Goal: Task Accomplishment & Management: Use online tool/utility

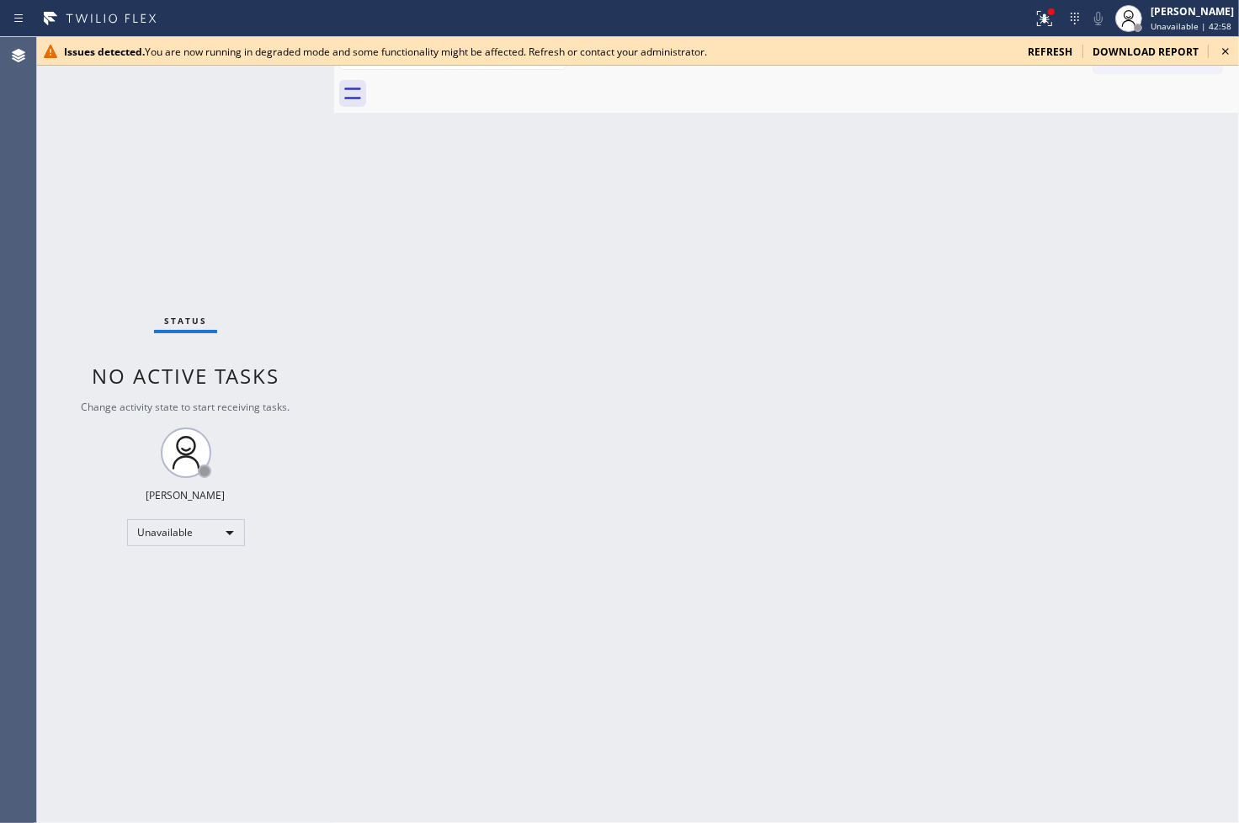
click at [231, 536] on div "Unavailable" at bounding box center [186, 532] width 118 height 27
click at [199, 577] on li "Available" at bounding box center [184, 577] width 114 height 20
drag, startPoint x: 593, startPoint y: 373, endPoint x: 773, endPoint y: 275, distance: 204.2
click at [619, 367] on div "Back to Dashboard Change Sender ID Customers Technicians Select a contact Outbo…" at bounding box center [786, 430] width 905 height 786
click at [1035, 19] on icon at bounding box center [1045, 18] width 20 height 20
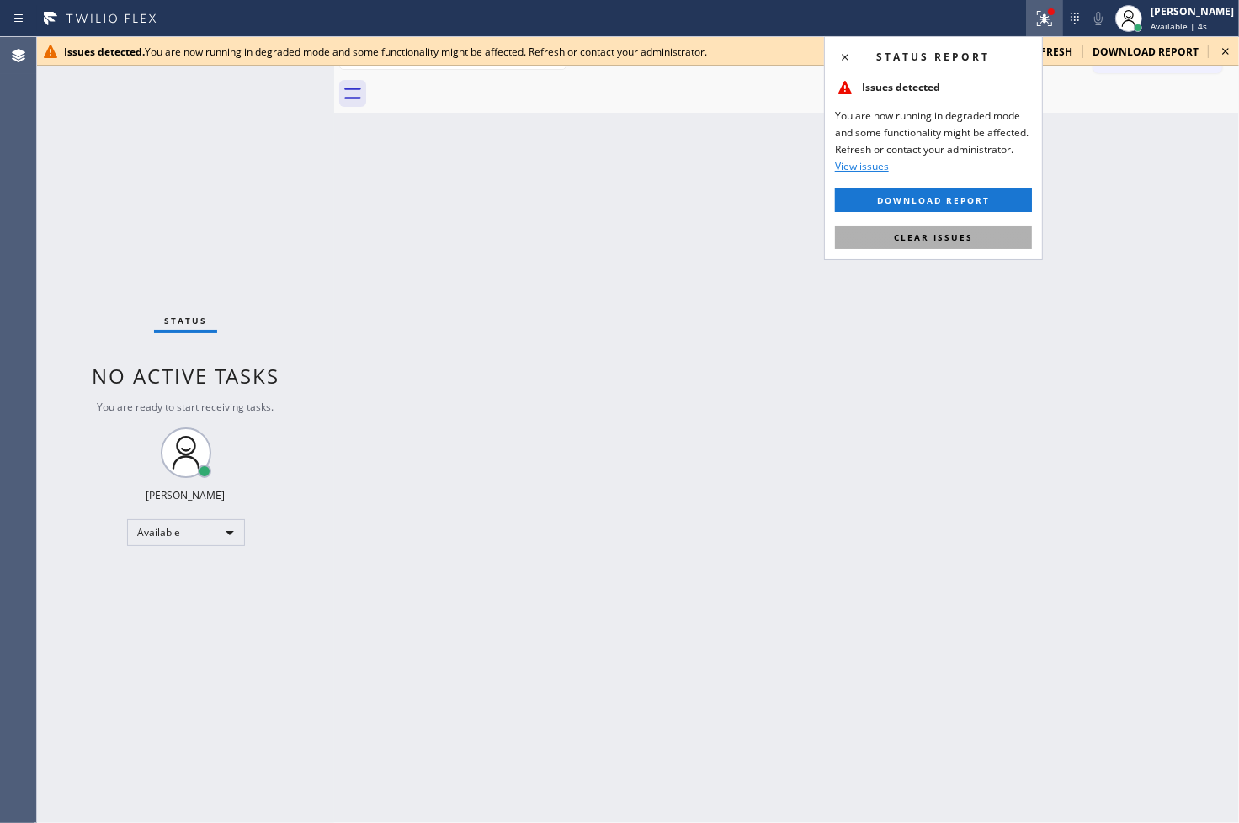
click at [961, 244] on button "Clear issues" at bounding box center [933, 238] width 197 height 24
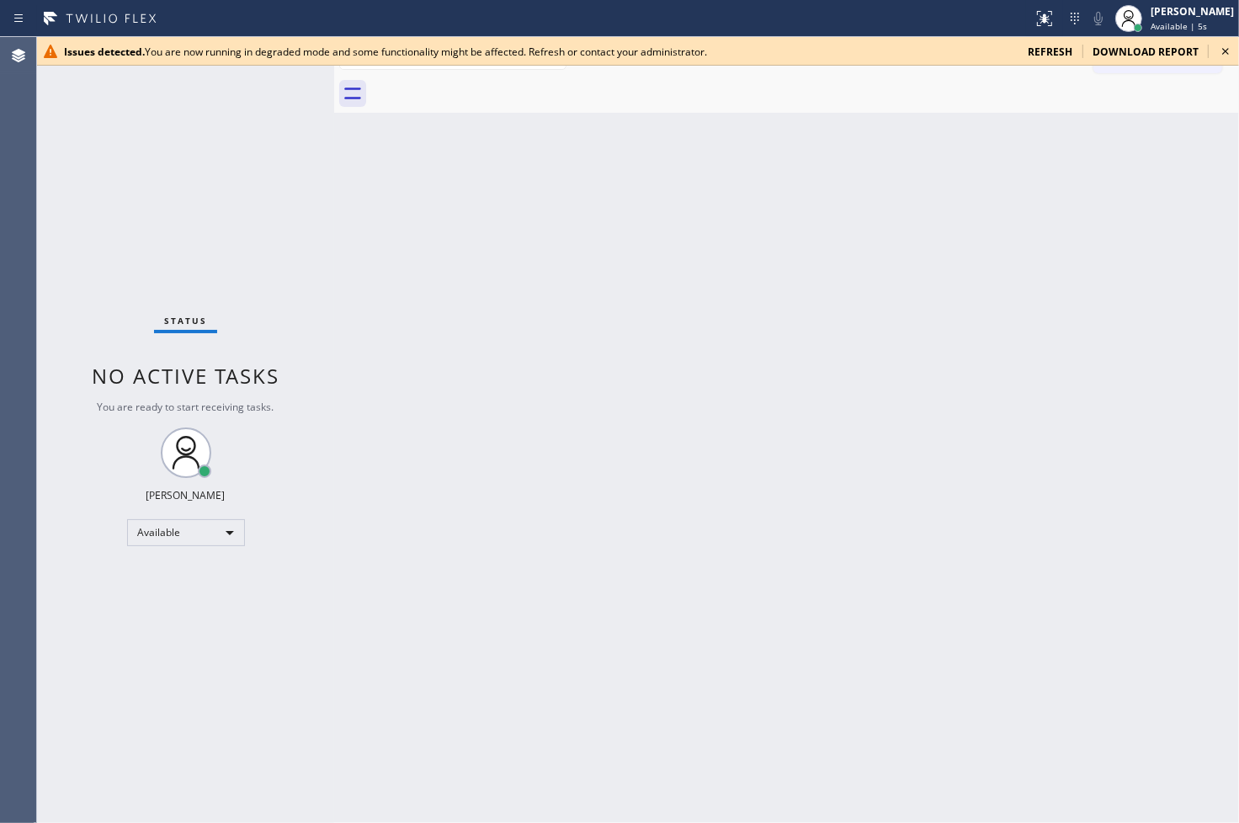
click at [509, 337] on div "Back to Dashboard Change Sender ID Customers Technicians Select a contact Outbo…" at bounding box center [786, 430] width 905 height 786
click at [1163, 17] on div "[PERSON_NAME]" at bounding box center [1192, 11] width 83 height 14
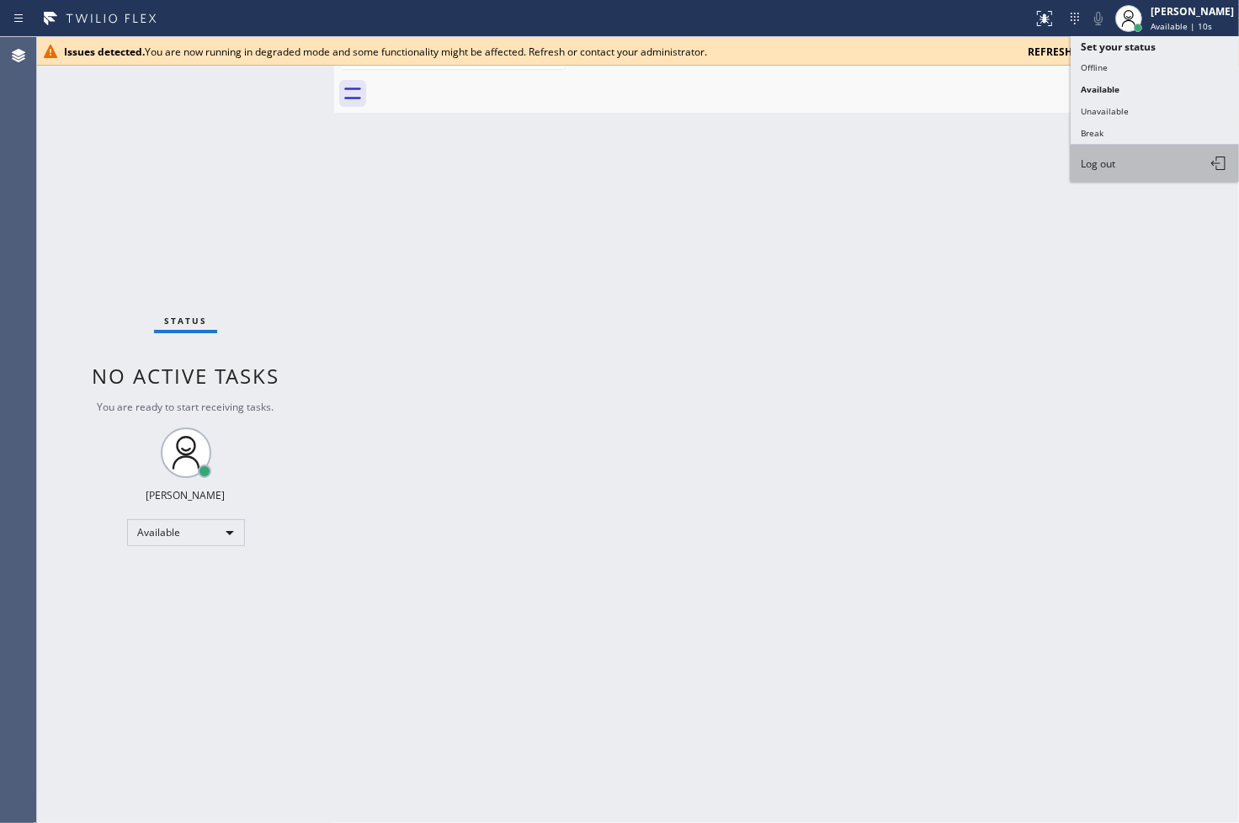
click at [1132, 161] on button "Log out" at bounding box center [1155, 163] width 168 height 37
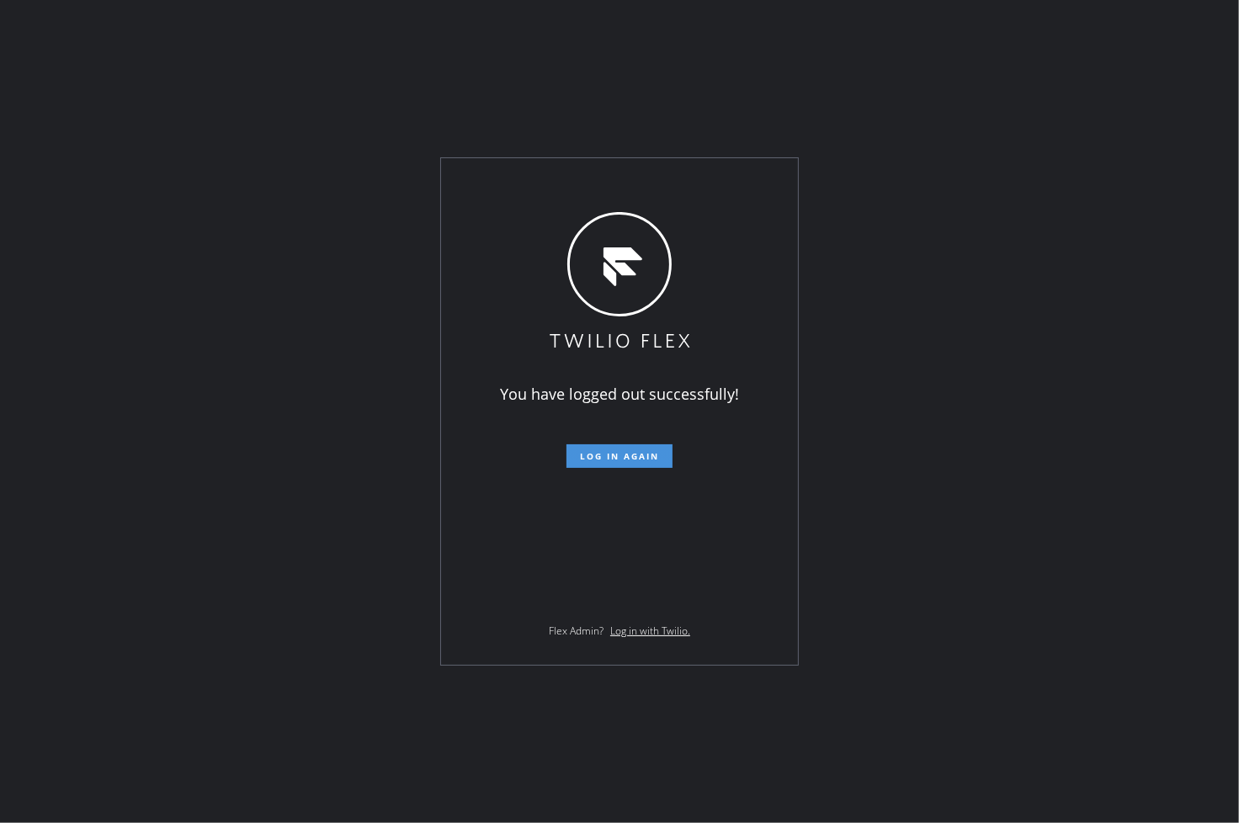
click at [623, 461] on span "Log in again" at bounding box center [619, 456] width 79 height 12
click at [623, 458] on span "Log in again" at bounding box center [619, 456] width 79 height 12
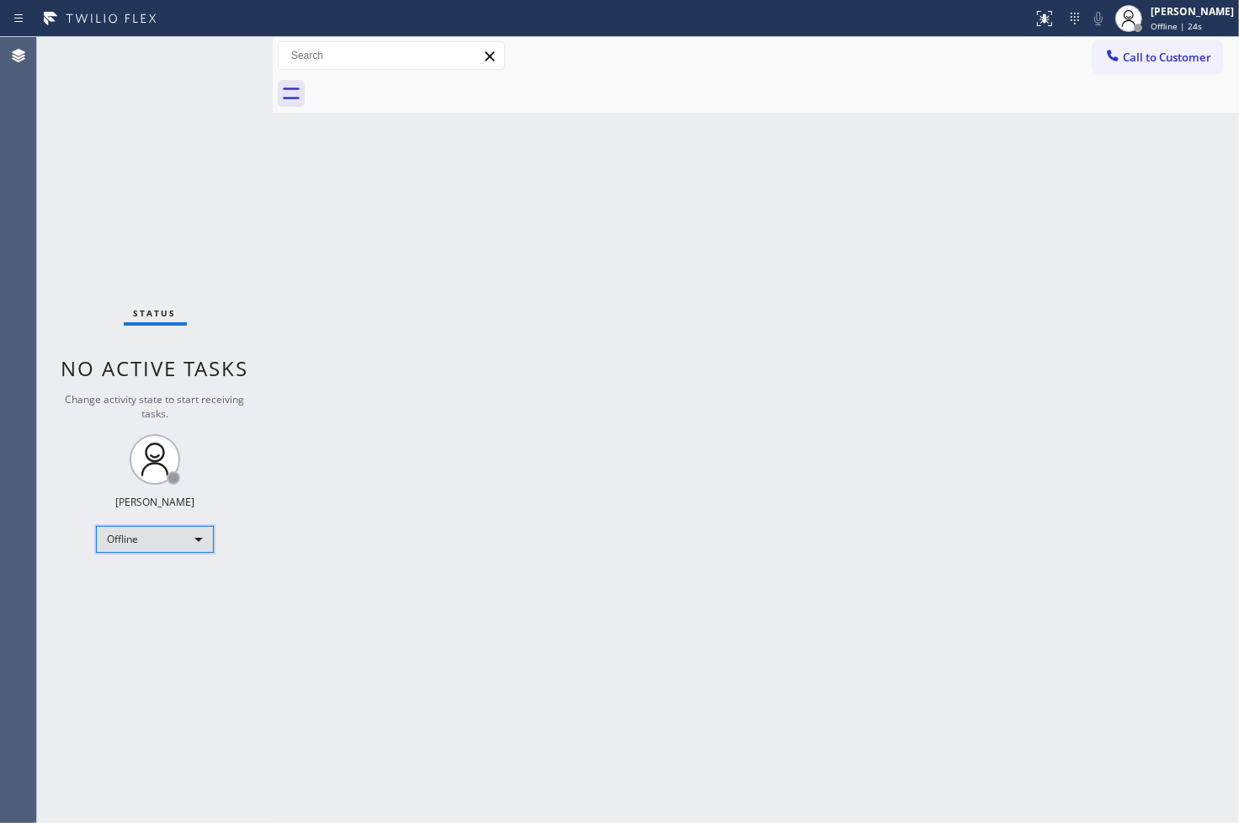
click at [200, 541] on div "Offline" at bounding box center [155, 539] width 118 height 27
click at [156, 585] on li "Available" at bounding box center [154, 584] width 114 height 20
click at [352, 470] on div "Back to Dashboard Change Sender ID Customers Technicians Select a contact Outbo…" at bounding box center [756, 430] width 966 height 786
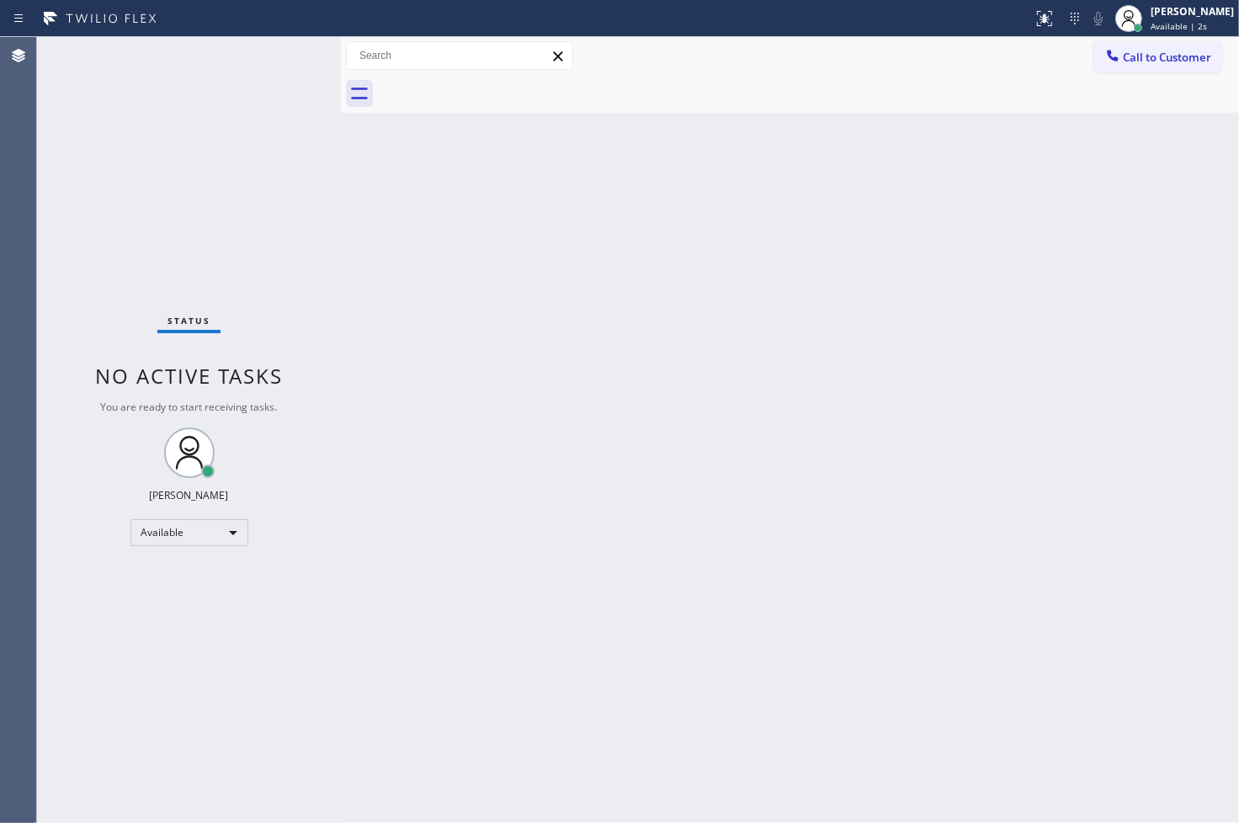
drag, startPoint x: 271, startPoint y: 136, endPoint x: 339, endPoint y: 138, distance: 68.2
click at [341, 138] on div at bounding box center [341, 430] width 0 height 786
click at [284, 59] on div "Status No active tasks You are ready to start receiving tasks. [PERSON_NAME]" at bounding box center [189, 430] width 304 height 786
click at [379, 271] on div "Back to Dashboard Change Sender ID Customers Technicians Select a contact Outbo…" at bounding box center [790, 430] width 898 height 786
click at [247, 221] on div "Status No active tasks You are ready to start receiving tasks. [PERSON_NAME]" at bounding box center [189, 430] width 304 height 786
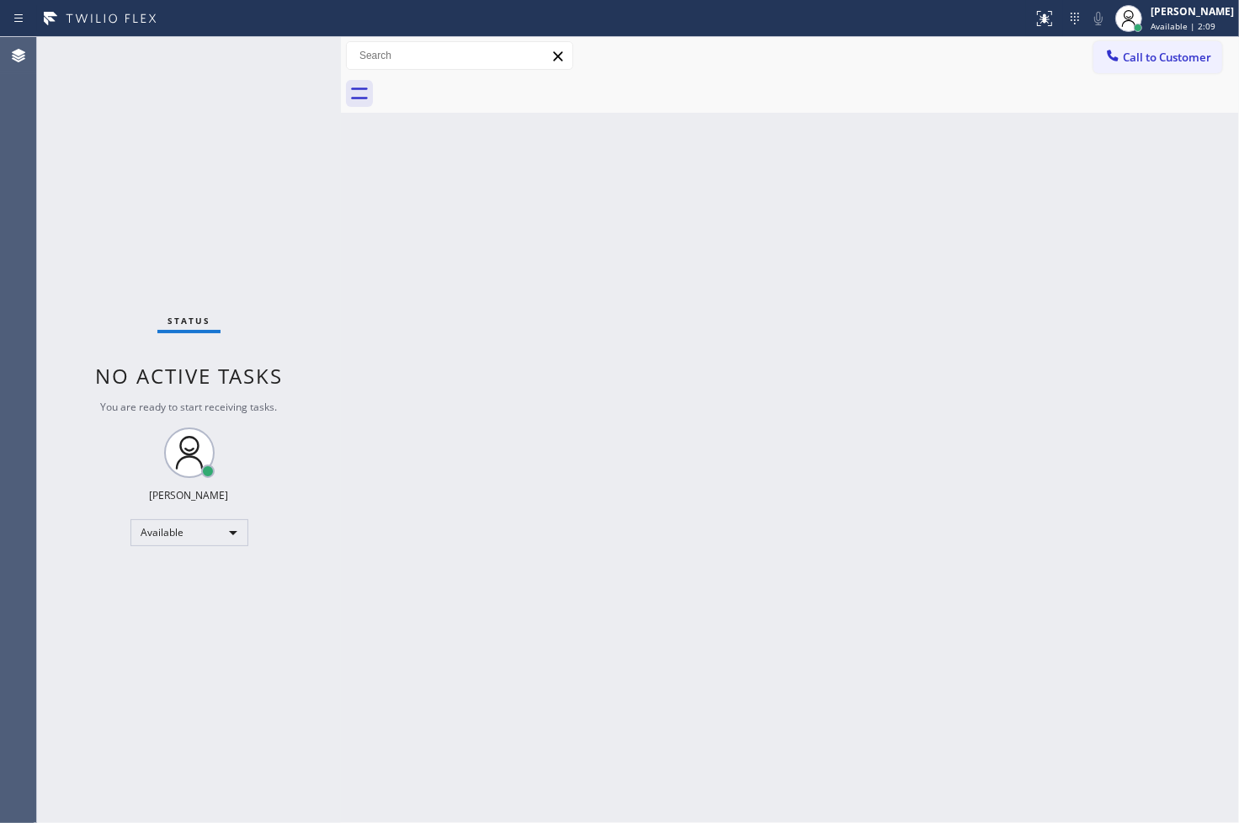
click at [267, 79] on div "Status No active tasks You are ready to start receiving tasks. [PERSON_NAME]" at bounding box center [189, 430] width 304 height 786
click at [273, 47] on div "Status No active tasks You are ready to start receiving tasks. [PERSON_NAME]" at bounding box center [189, 430] width 304 height 786
click at [561, 450] on div "Back to Dashboard Change Sender ID Customers Technicians Select a contact Outbo…" at bounding box center [790, 430] width 898 height 786
drag, startPoint x: 17, startPoint y: 690, endPoint x: 40, endPoint y: 657, distance: 41.1
click at [17, 688] on div "Agent Desktop" at bounding box center [18, 430] width 36 height 786
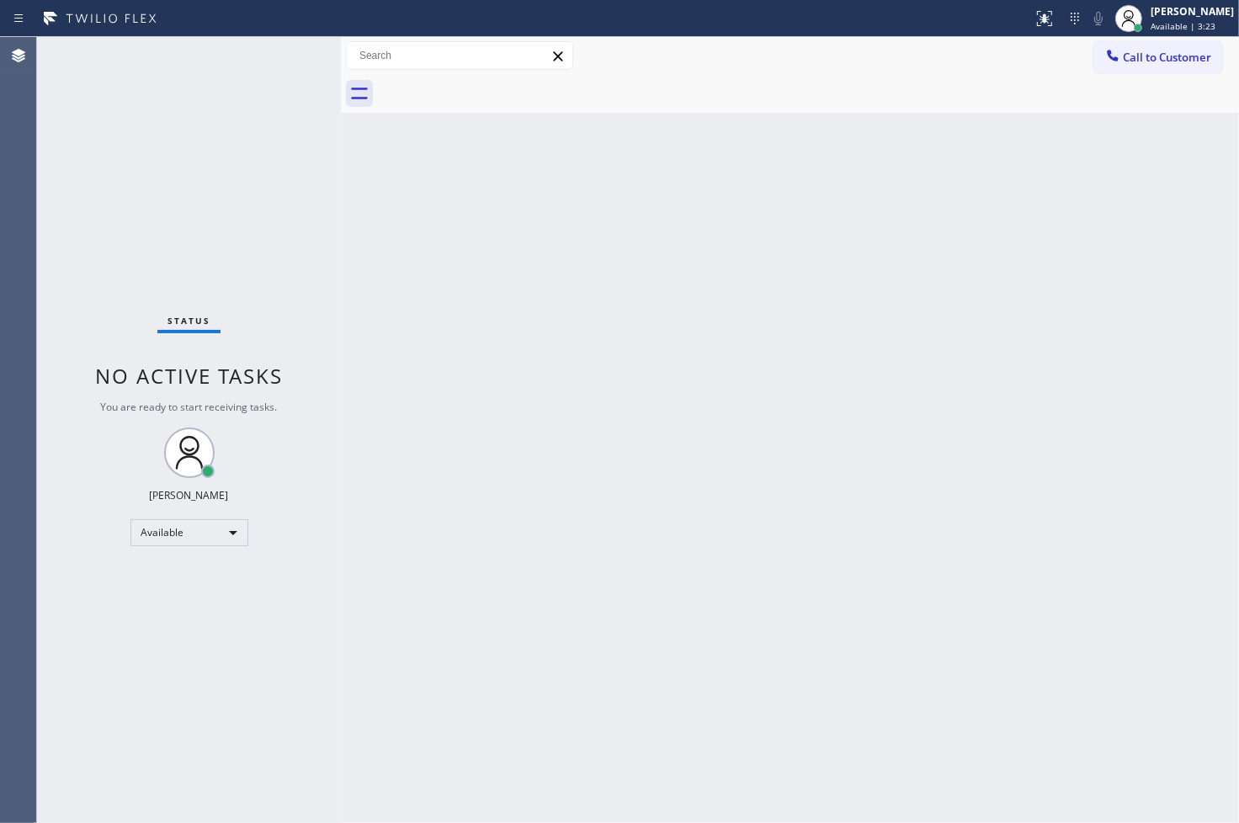
click at [138, 224] on div "Status No active tasks You are ready to start receiving tasks. [PERSON_NAME]" at bounding box center [189, 430] width 304 height 786
click at [234, 136] on div "Status No active tasks You are ready to start receiving tasks. [PERSON_NAME]" at bounding box center [189, 430] width 304 height 786
click at [265, 63] on div "Status No active tasks You are ready to start receiving tasks. [PERSON_NAME]" at bounding box center [189, 430] width 304 height 786
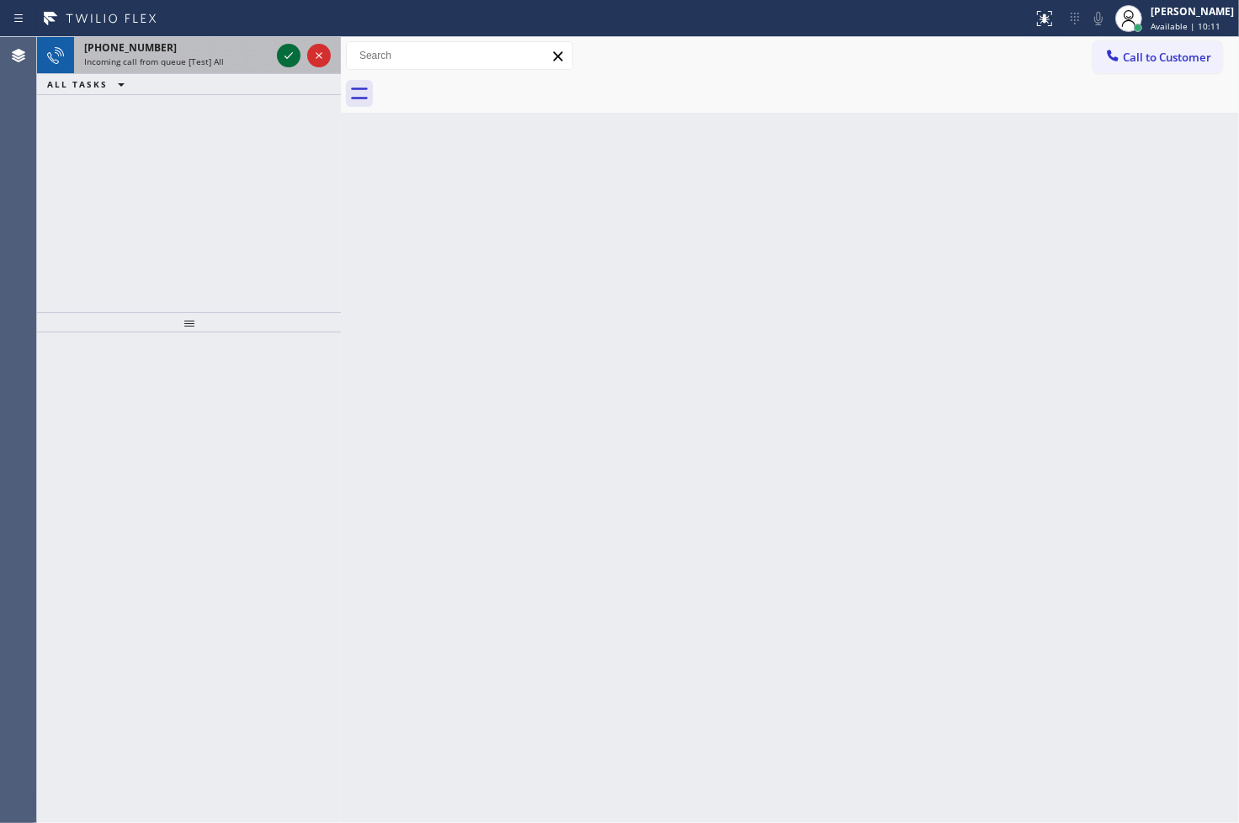
click at [279, 54] on icon at bounding box center [289, 55] width 20 height 20
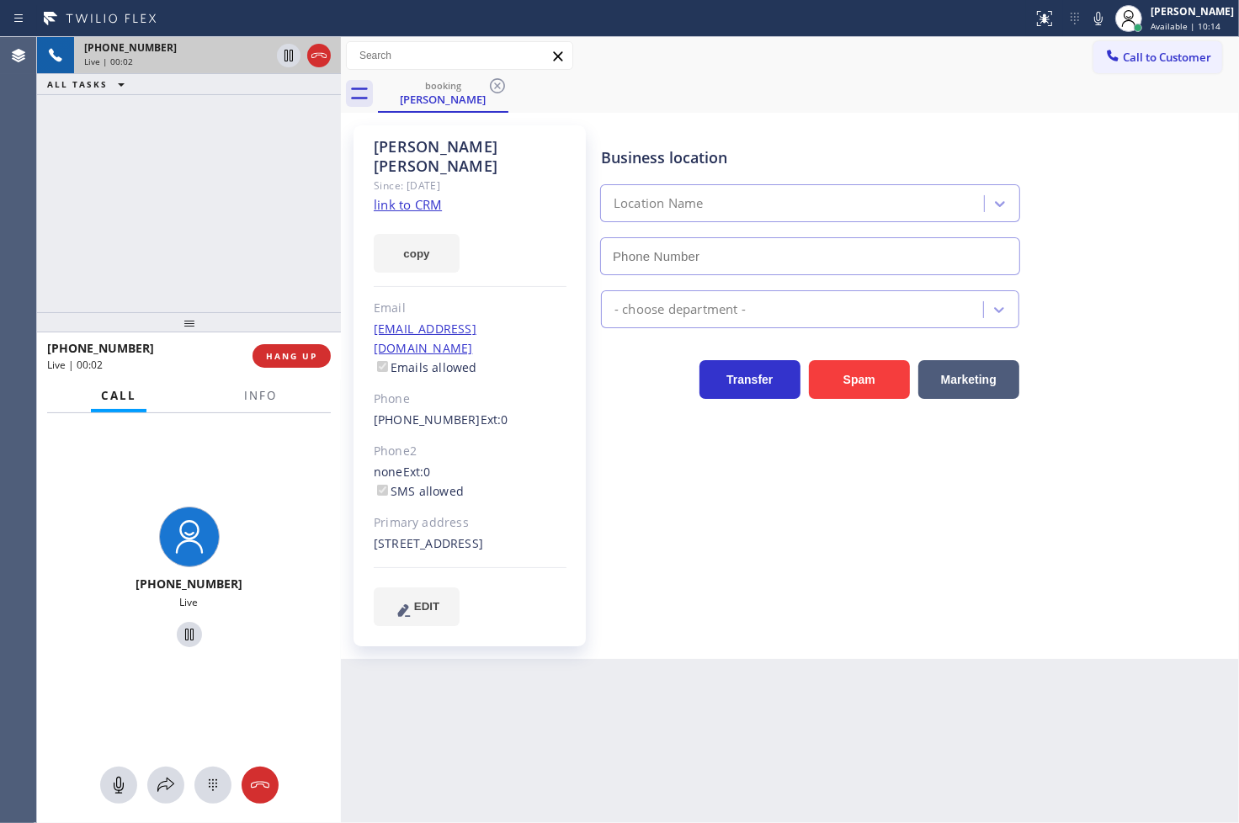
type input "[PHONE_NUMBER]"
click at [402, 196] on link "link to CRM" at bounding box center [408, 204] width 68 height 17
click at [250, 396] on span "Info" at bounding box center [260, 395] width 33 height 15
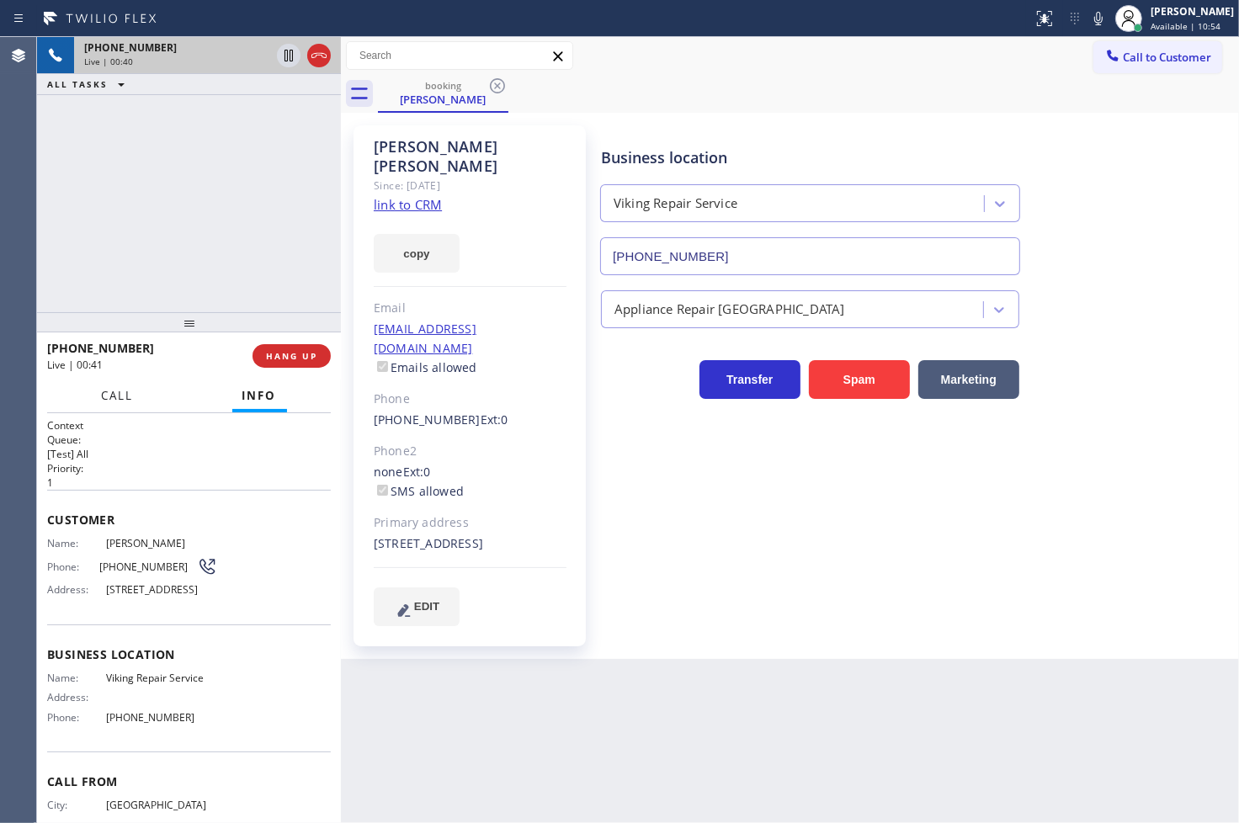
click at [120, 393] on span "Call" at bounding box center [118, 395] width 32 height 15
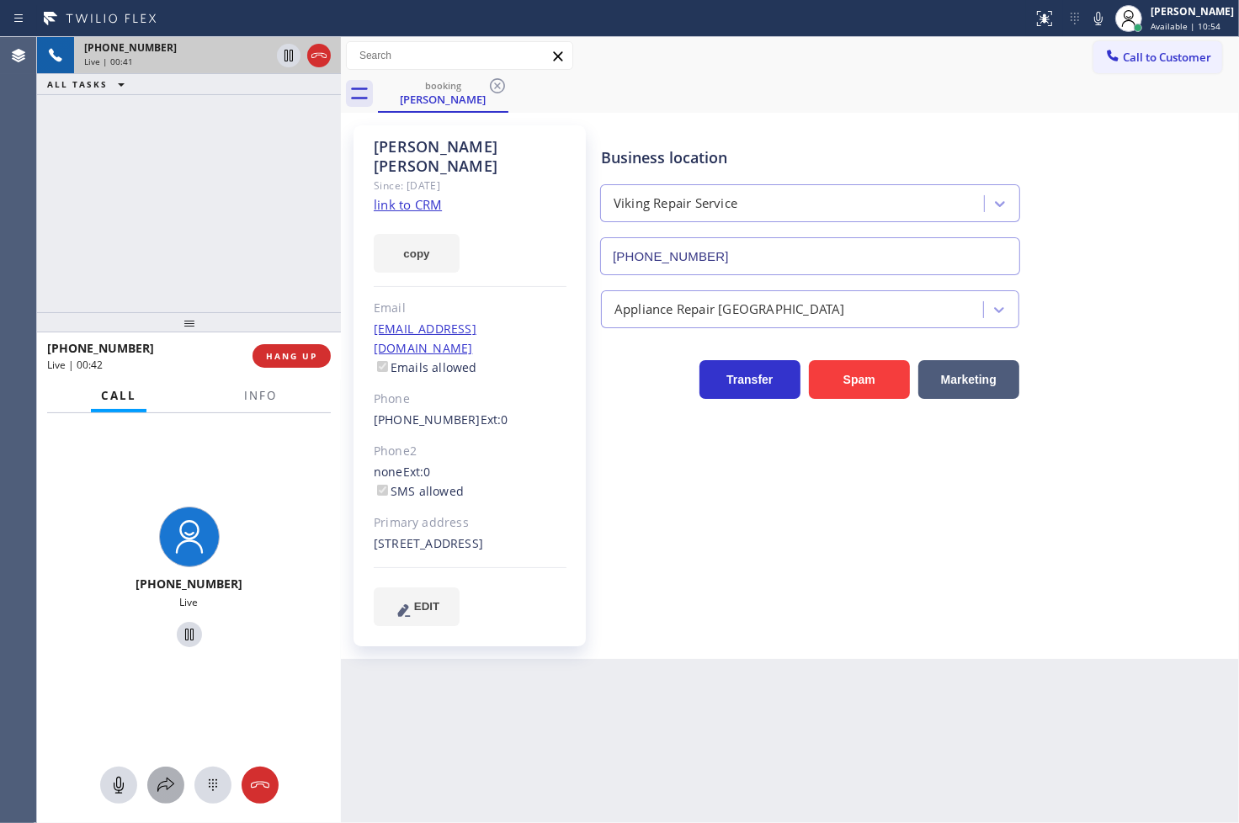
click at [163, 789] on icon at bounding box center [166, 785] width 20 height 20
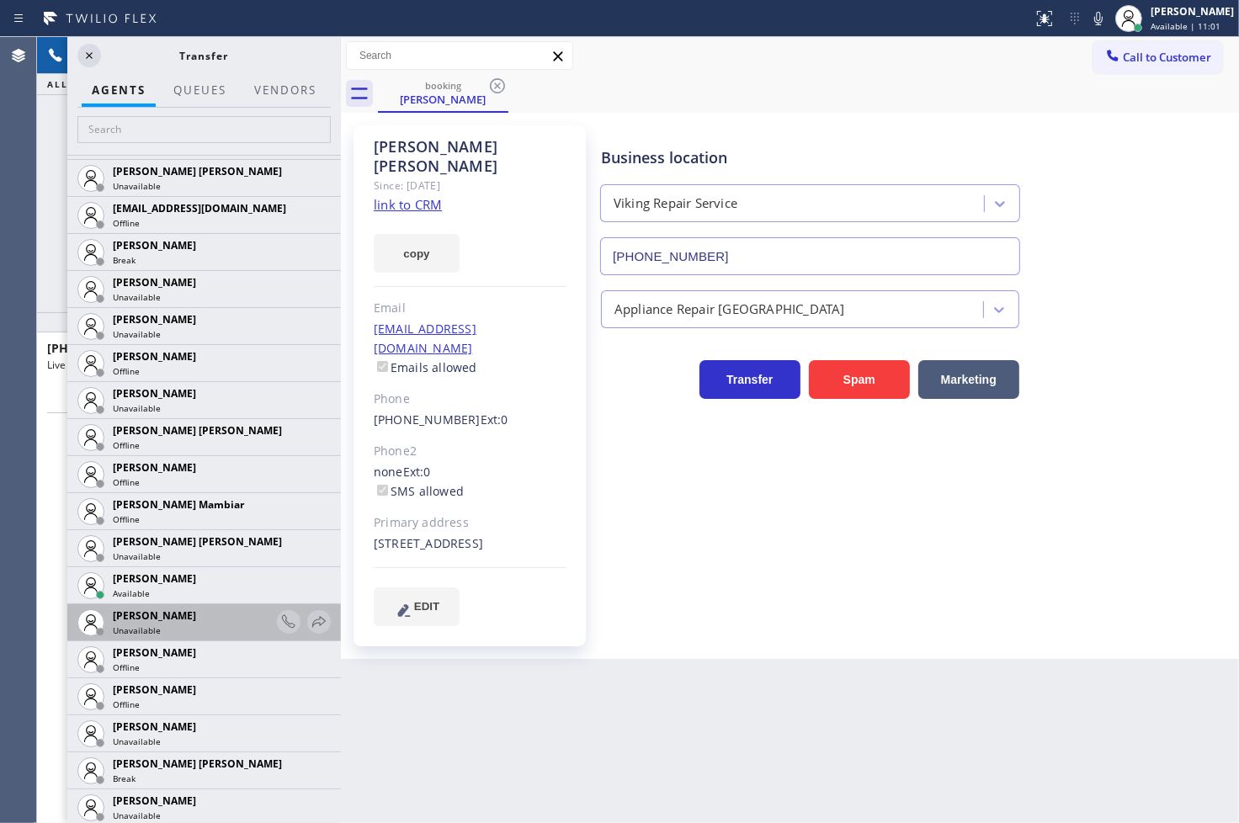
scroll to position [1029, 0]
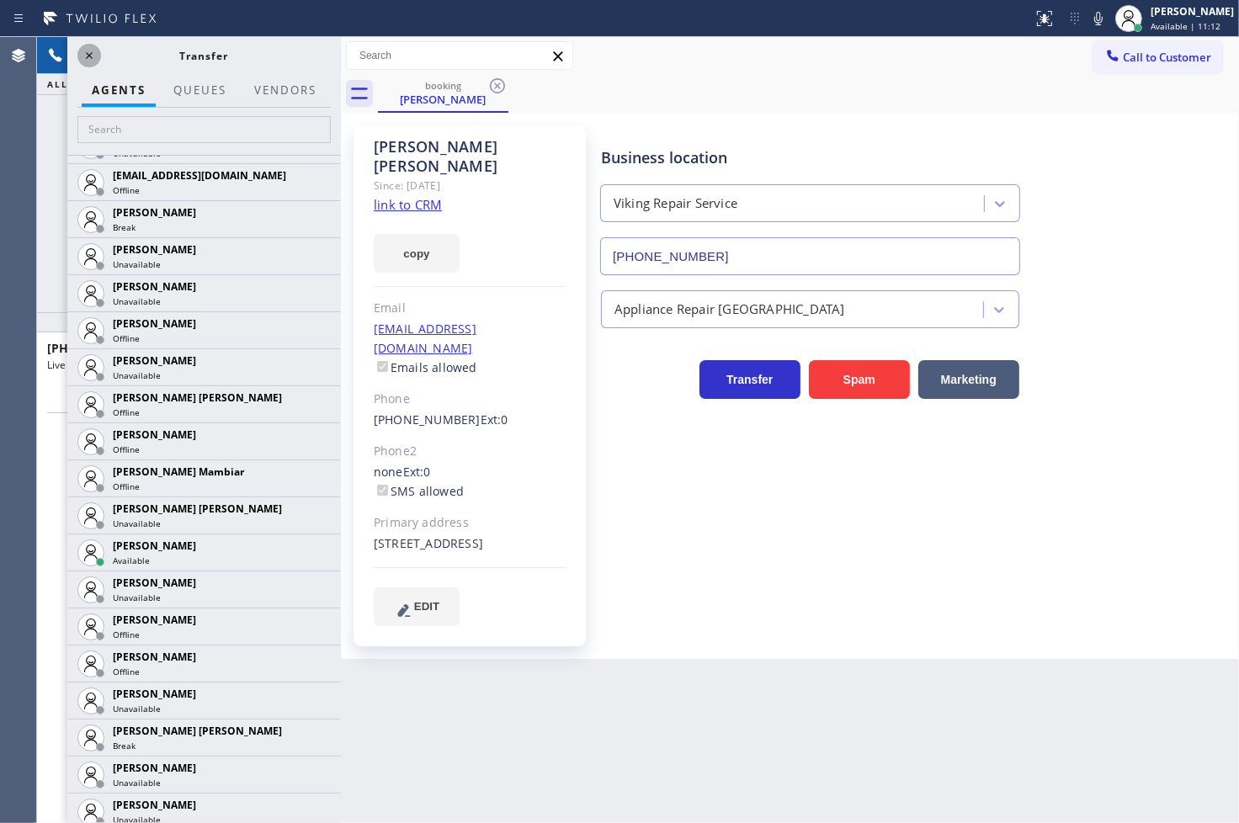
click at [82, 56] on icon at bounding box center [89, 55] width 20 height 20
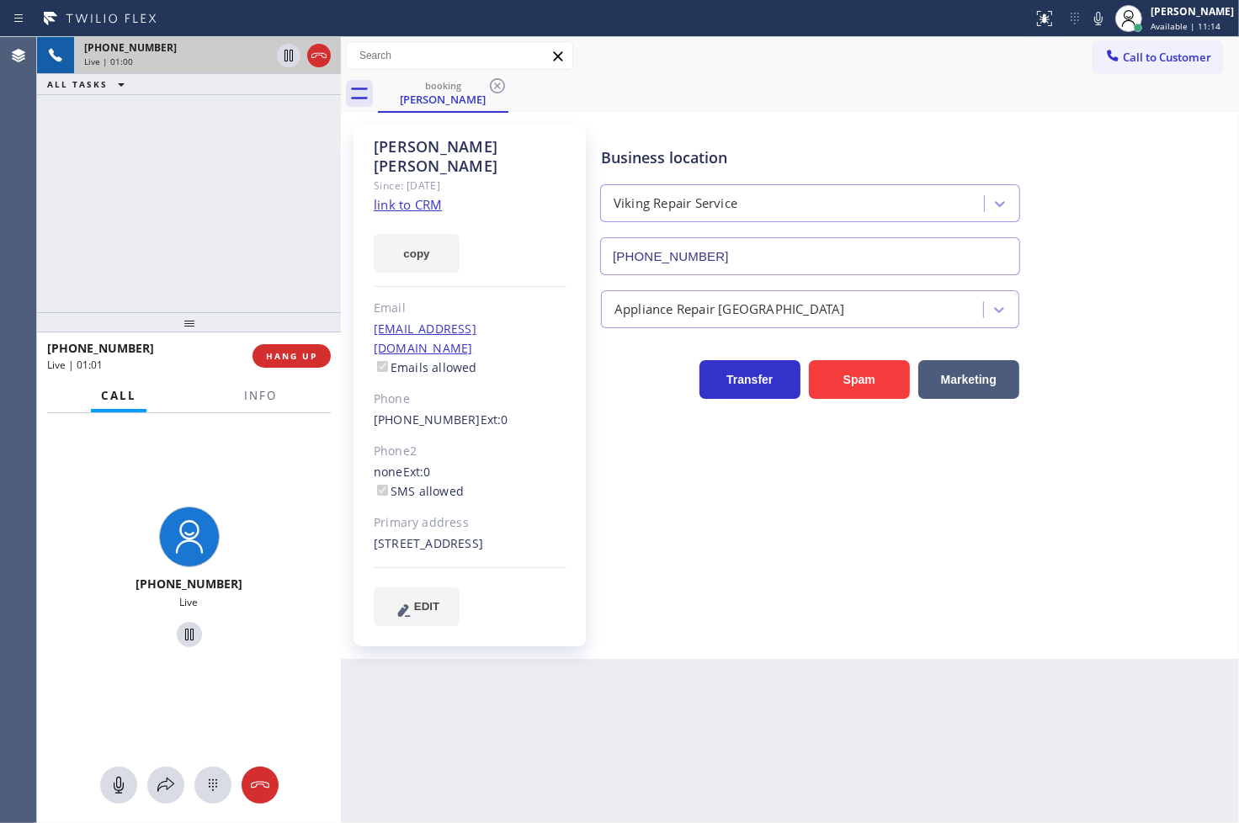
click at [228, 492] on div "[PHONE_NUMBER] Live" at bounding box center [189, 579] width 304 height 333
click at [262, 434] on div "[PHONE_NUMBER] Live" at bounding box center [189, 579] width 304 height 333
click at [234, 509] on div "[PHONE_NUMBER] Live" at bounding box center [189, 580] width 290 height 146
click at [163, 163] on div "[PHONE_NUMBER] Live | 01:26 ALL TASKS ALL TASKS ACTIVE TASKS TASKS IN WRAP UP" at bounding box center [189, 174] width 304 height 275
click at [167, 777] on icon at bounding box center [166, 785] width 20 height 20
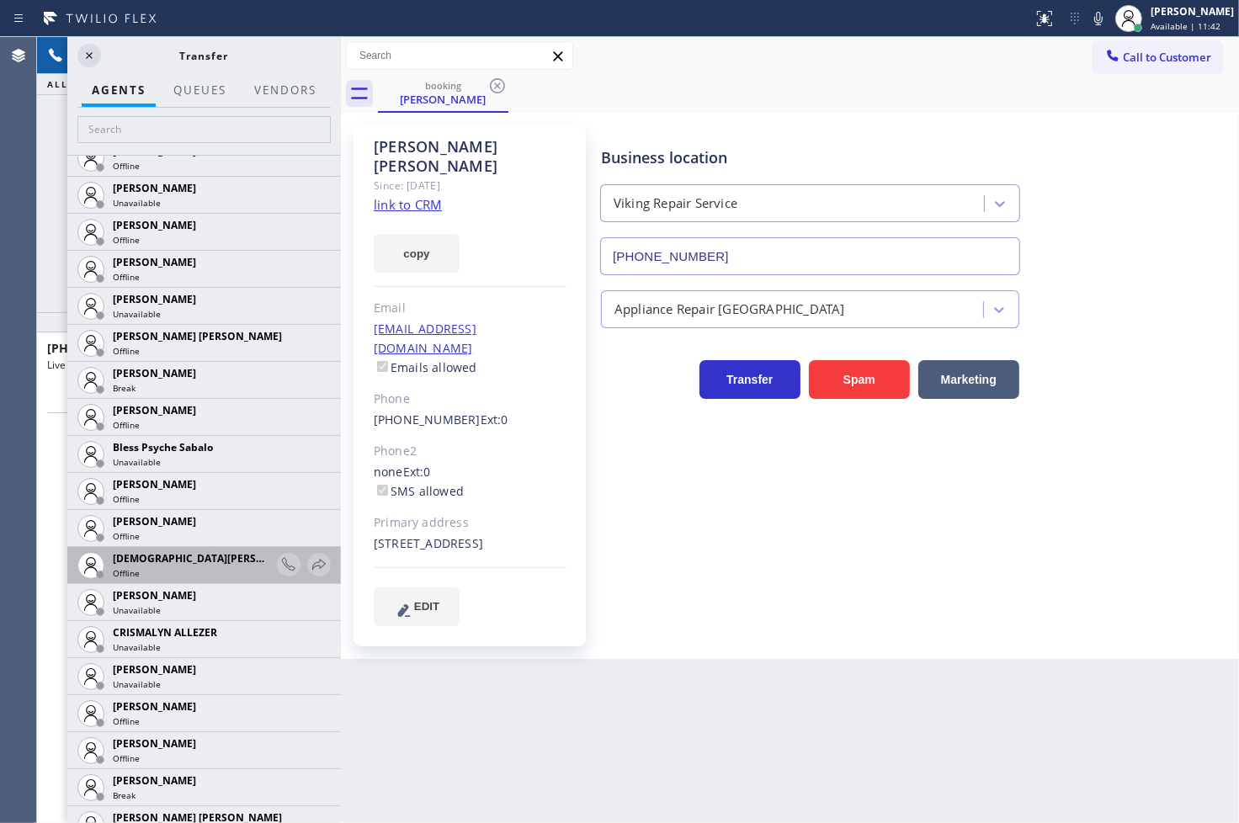
scroll to position [374, 0]
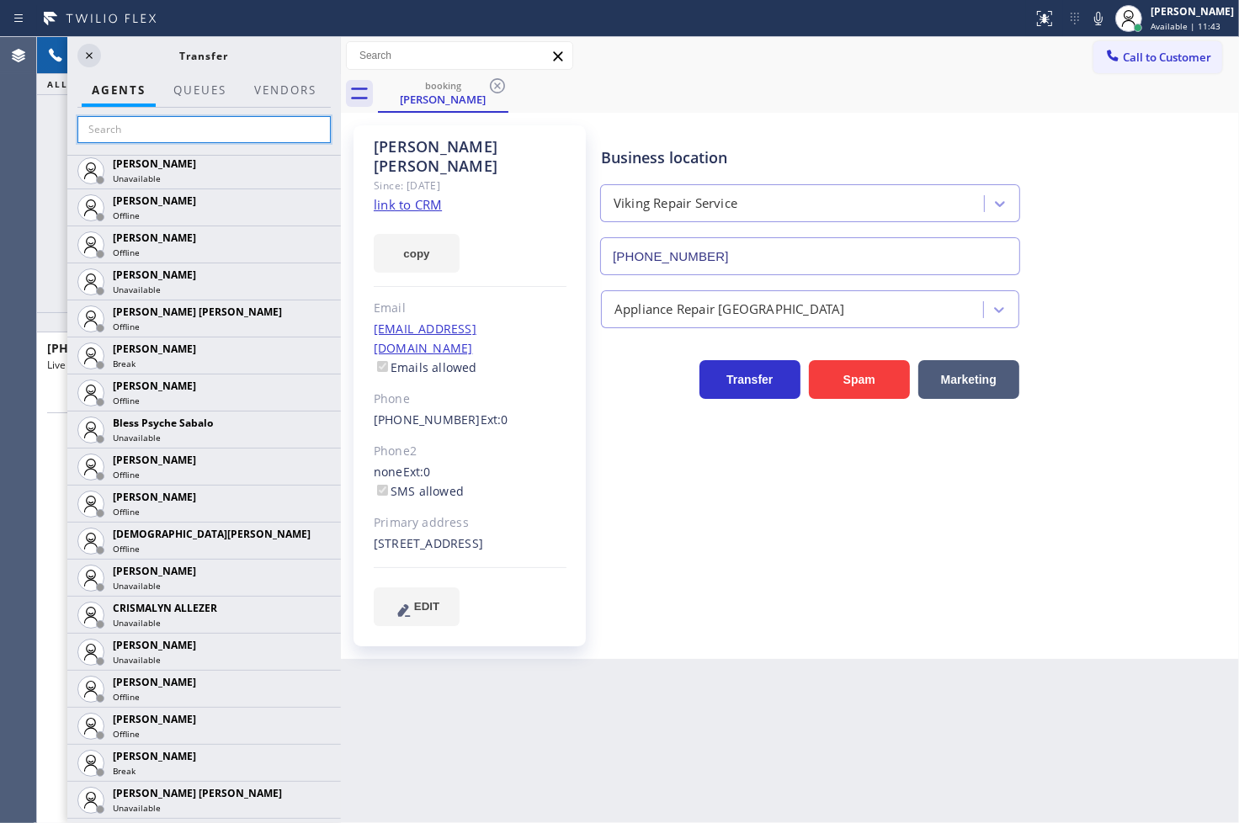
click at [133, 135] on input "text" at bounding box center [203, 129] width 253 height 27
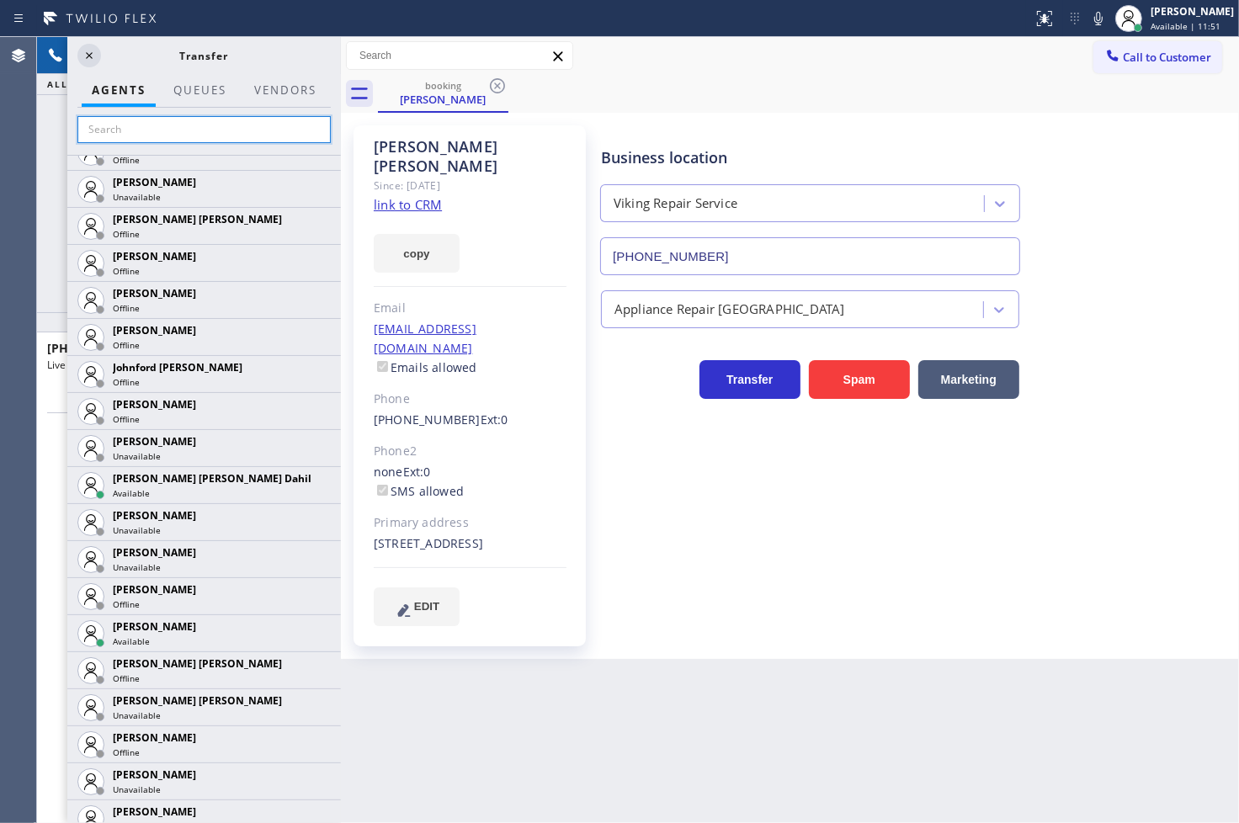
scroll to position [1964, 0]
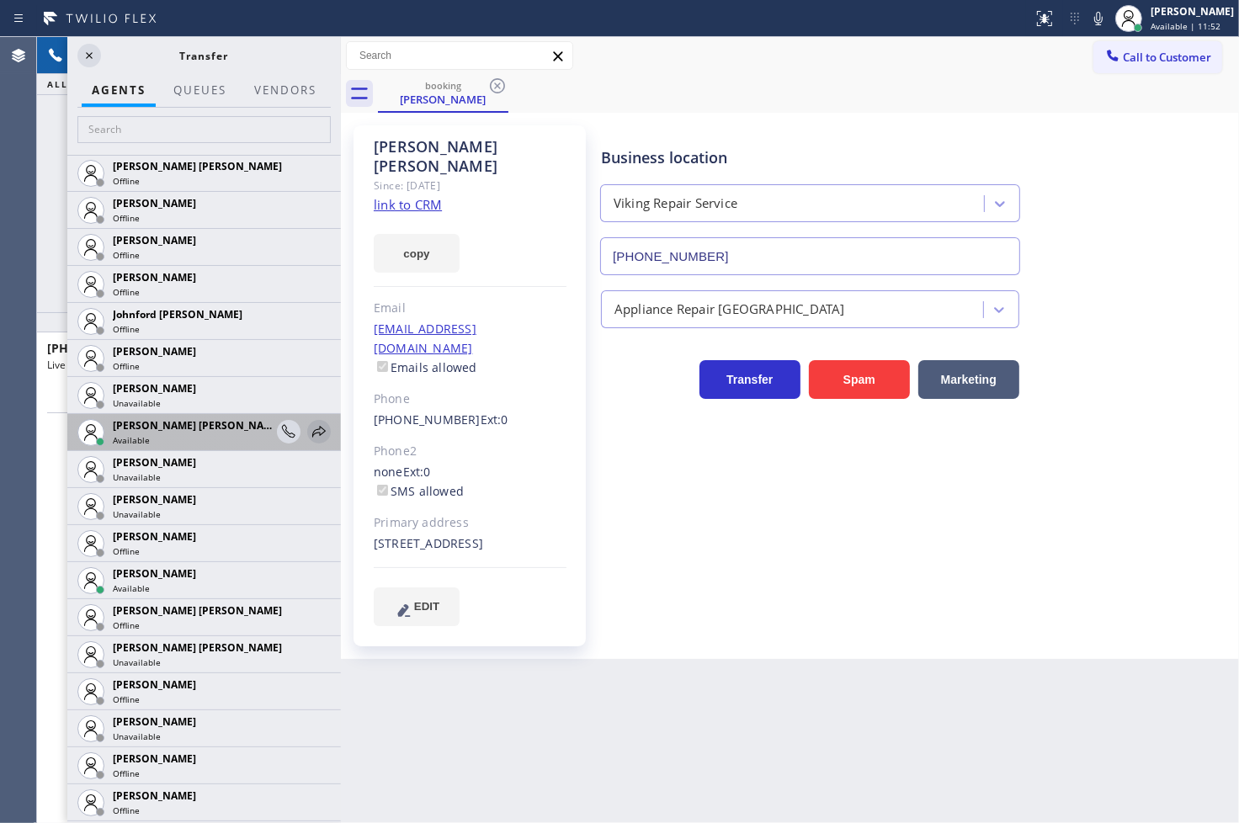
click at [309, 429] on icon at bounding box center [319, 432] width 20 height 20
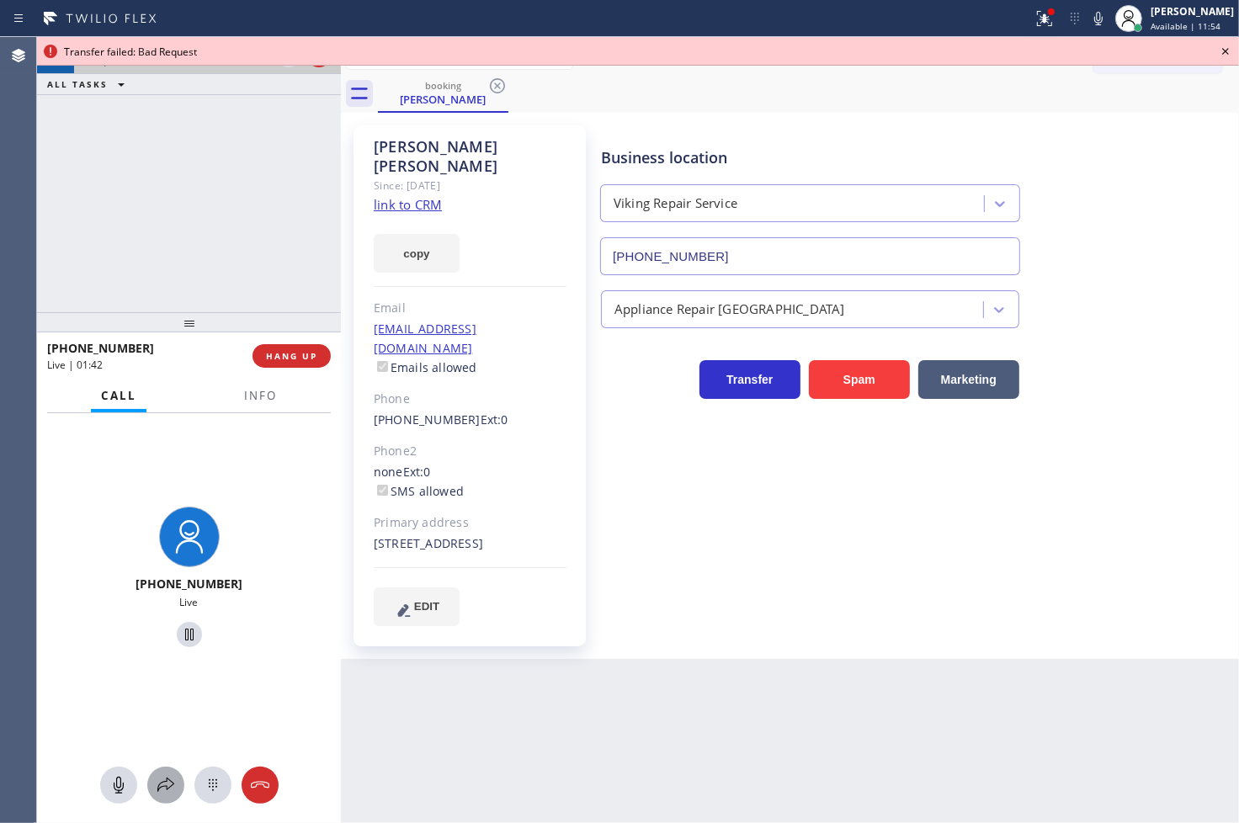
click at [169, 786] on icon at bounding box center [166, 785] width 20 height 20
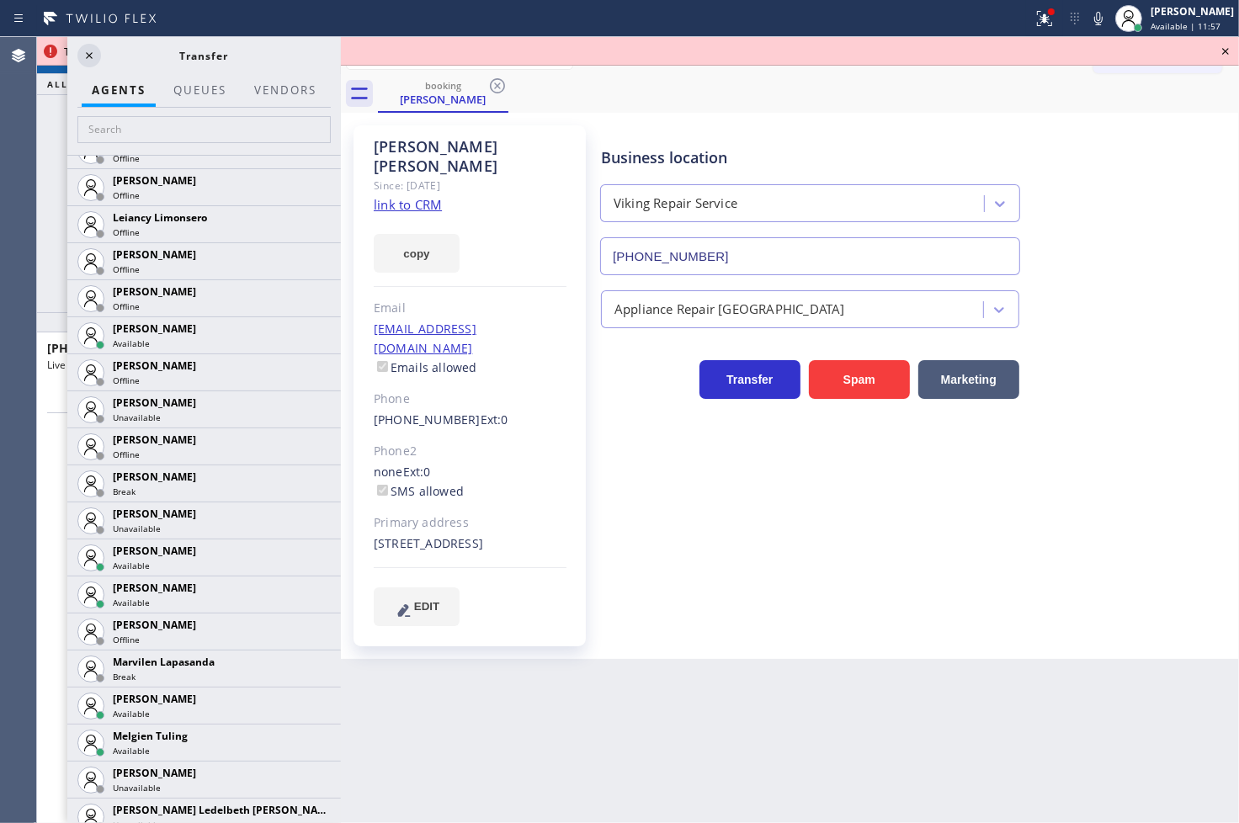
scroll to position [2619, 0]
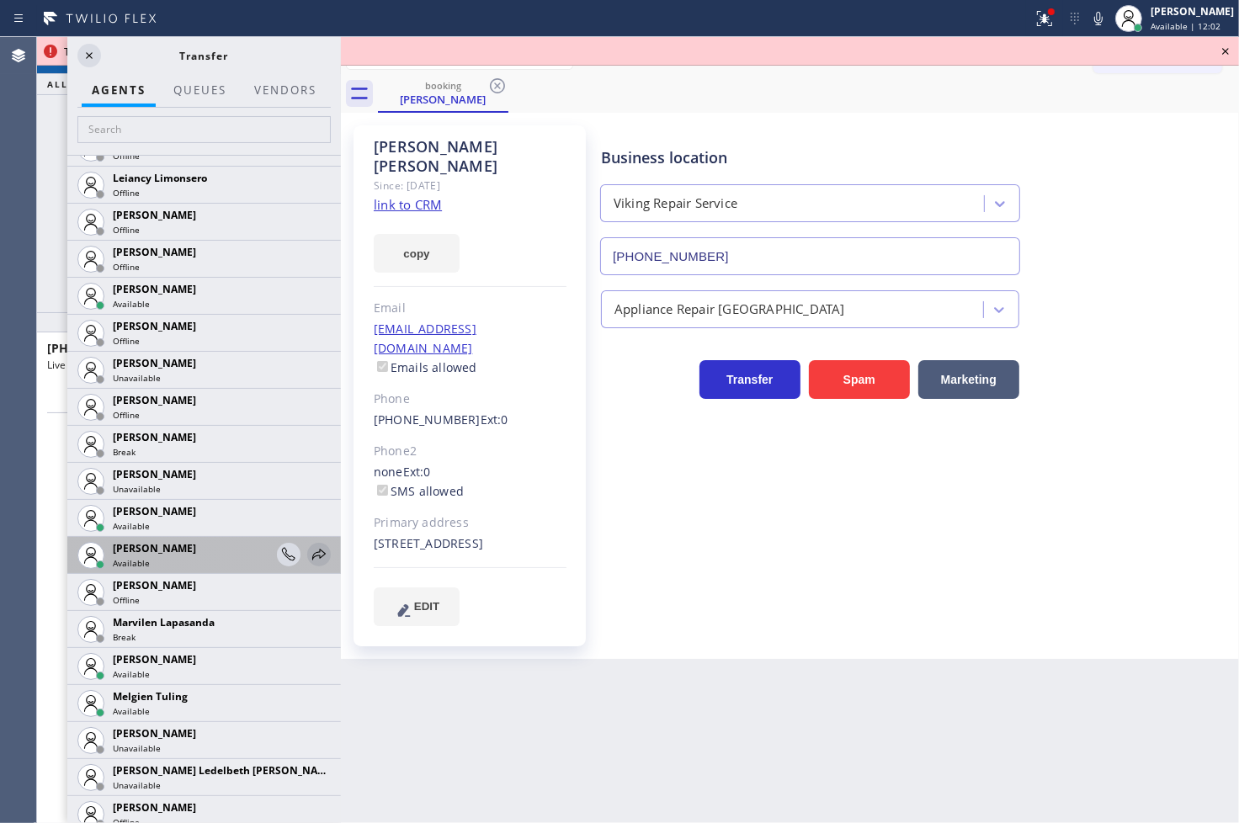
click at [309, 551] on icon at bounding box center [319, 555] width 20 height 20
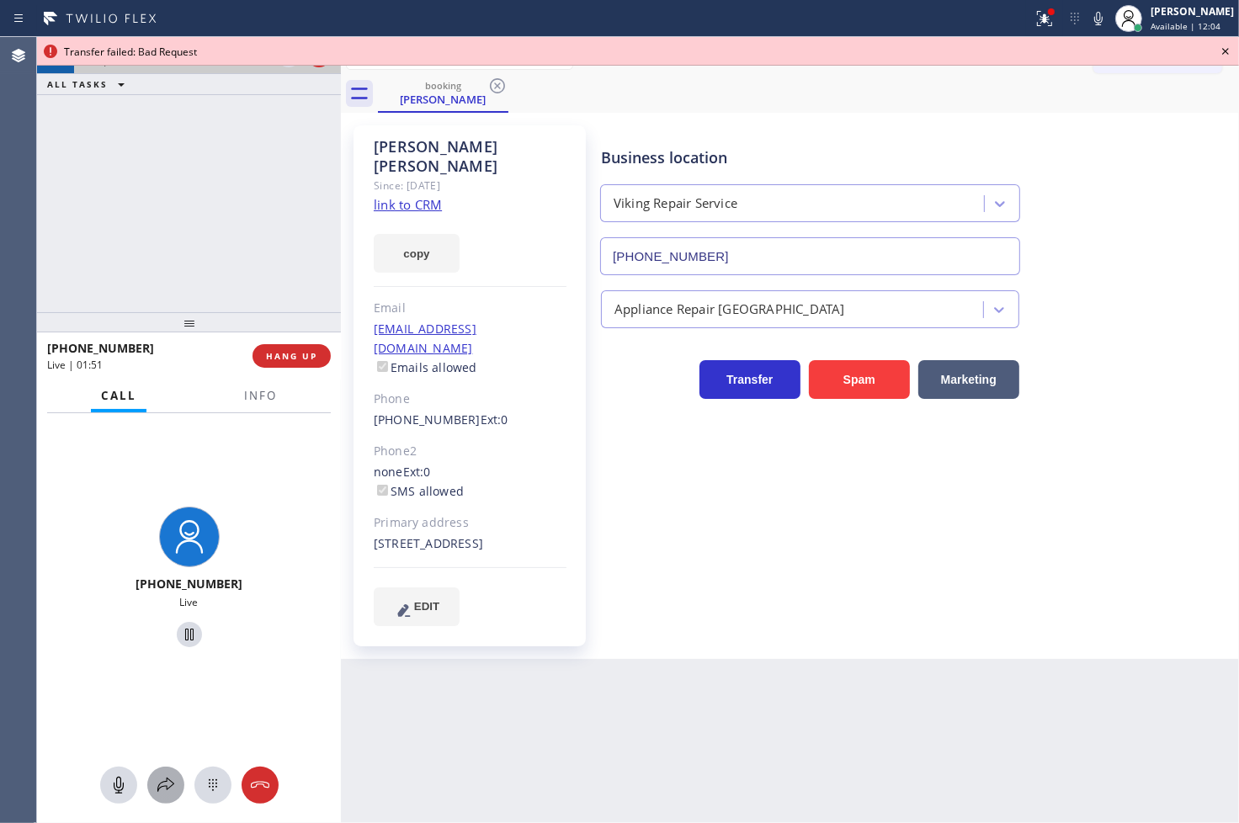
click at [173, 786] on icon at bounding box center [166, 785] width 20 height 20
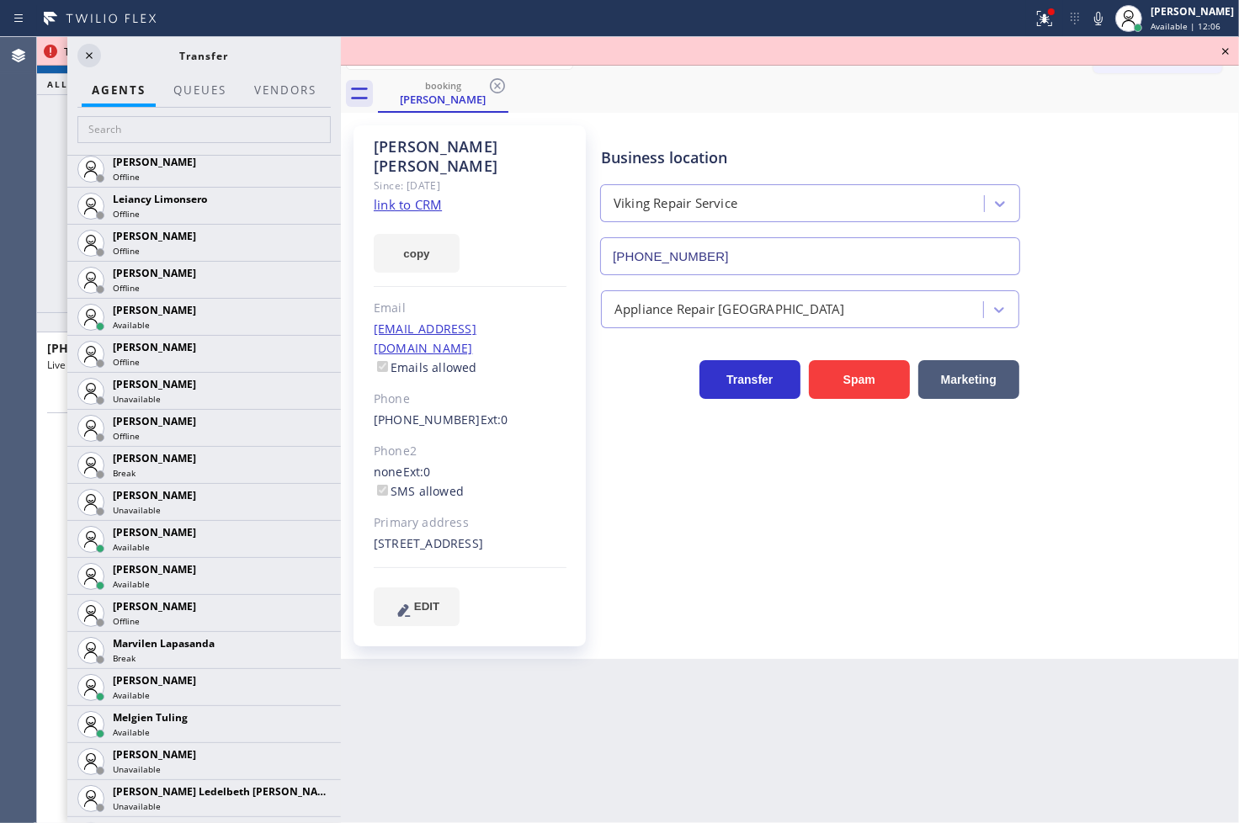
scroll to position [2993, 0]
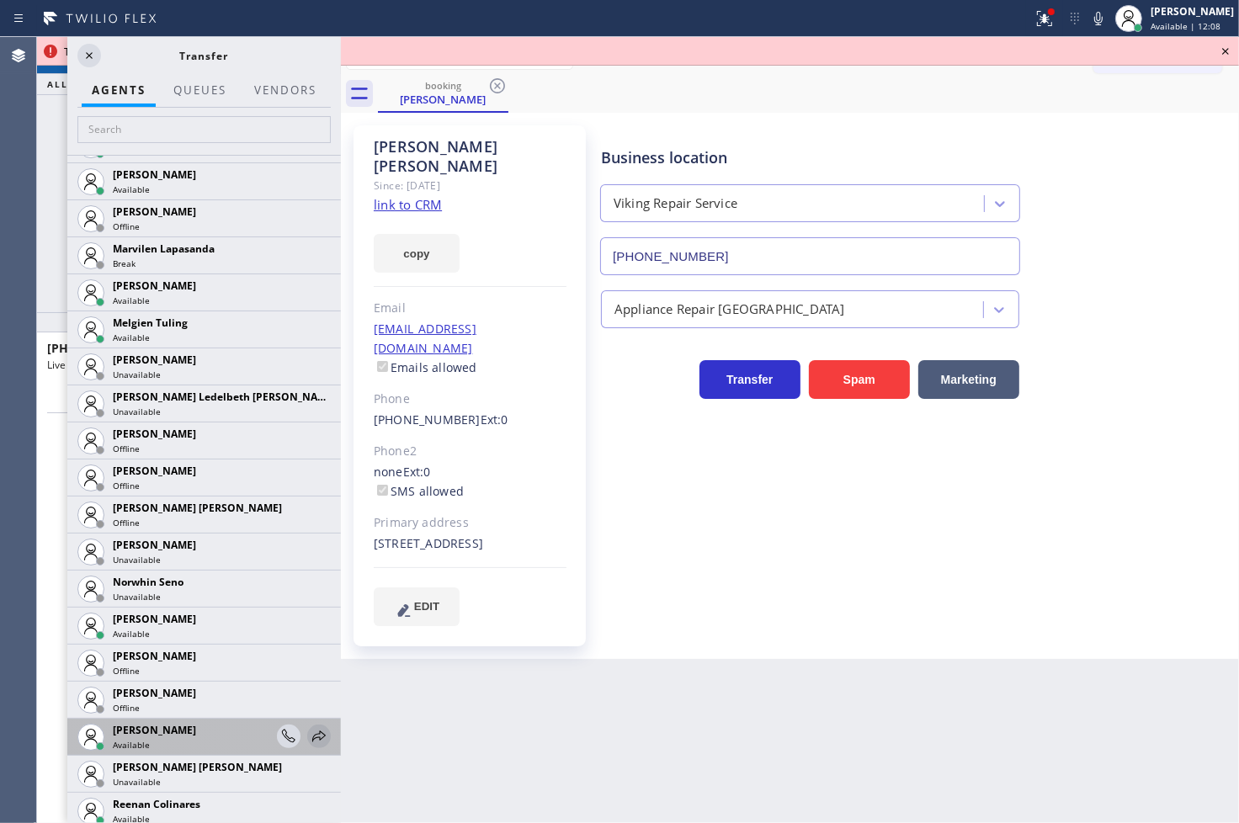
click at [312, 731] on icon at bounding box center [318, 736] width 13 height 11
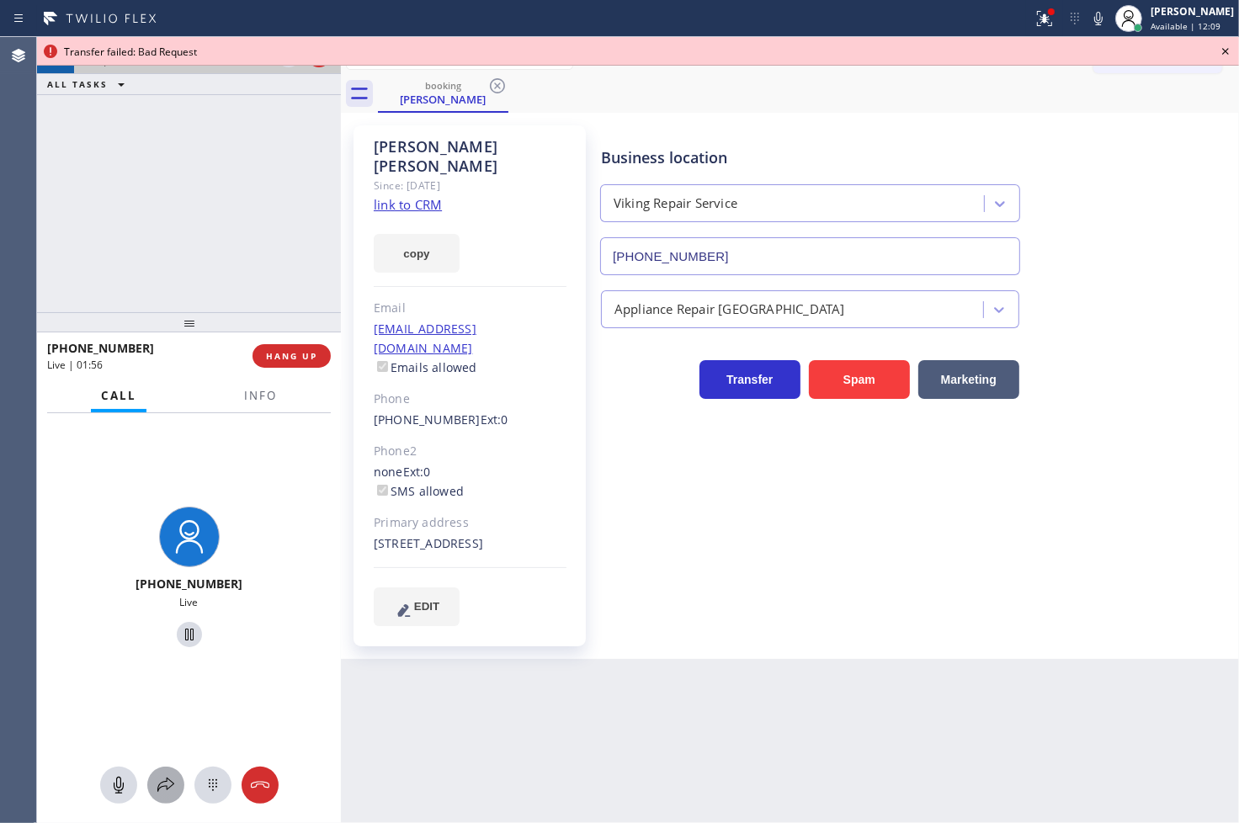
click at [165, 790] on icon at bounding box center [166, 785] width 20 height 20
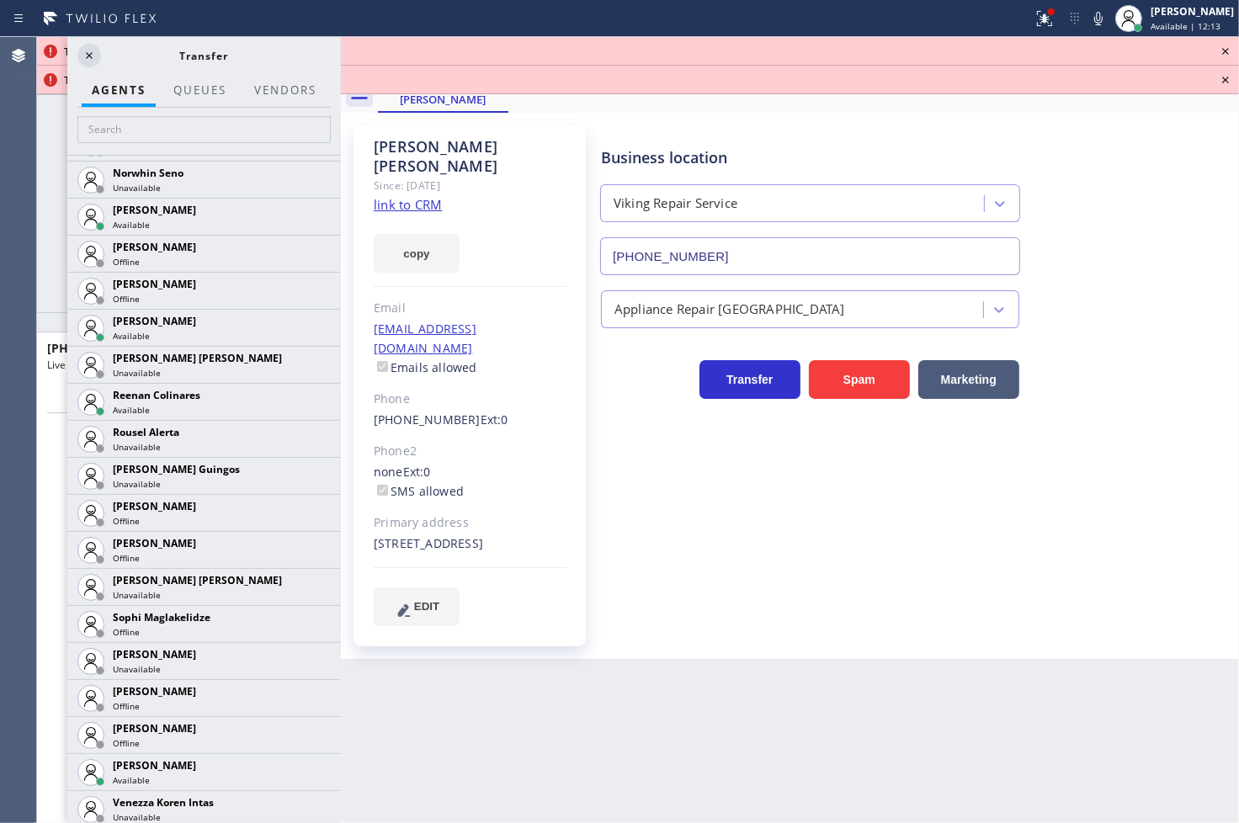
scroll to position [3235, 0]
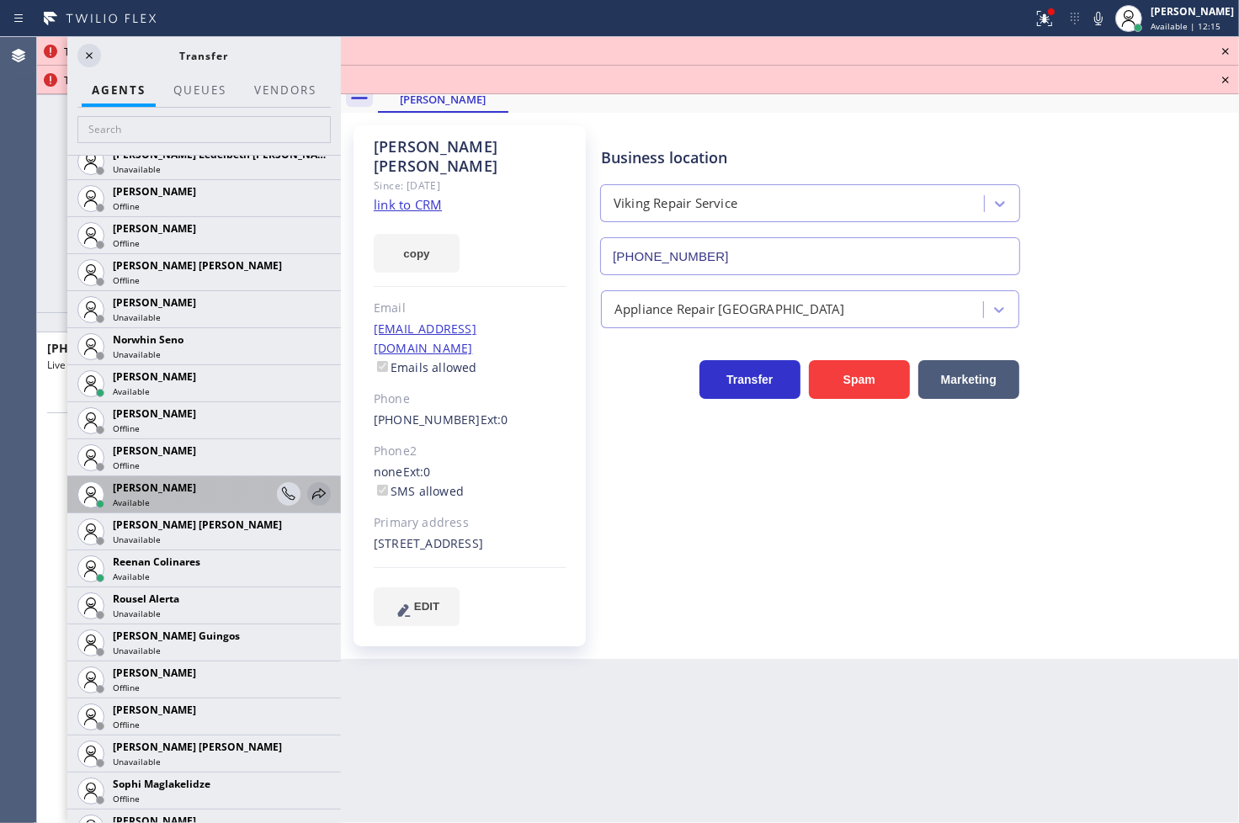
click at [309, 495] on icon at bounding box center [319, 494] width 20 height 20
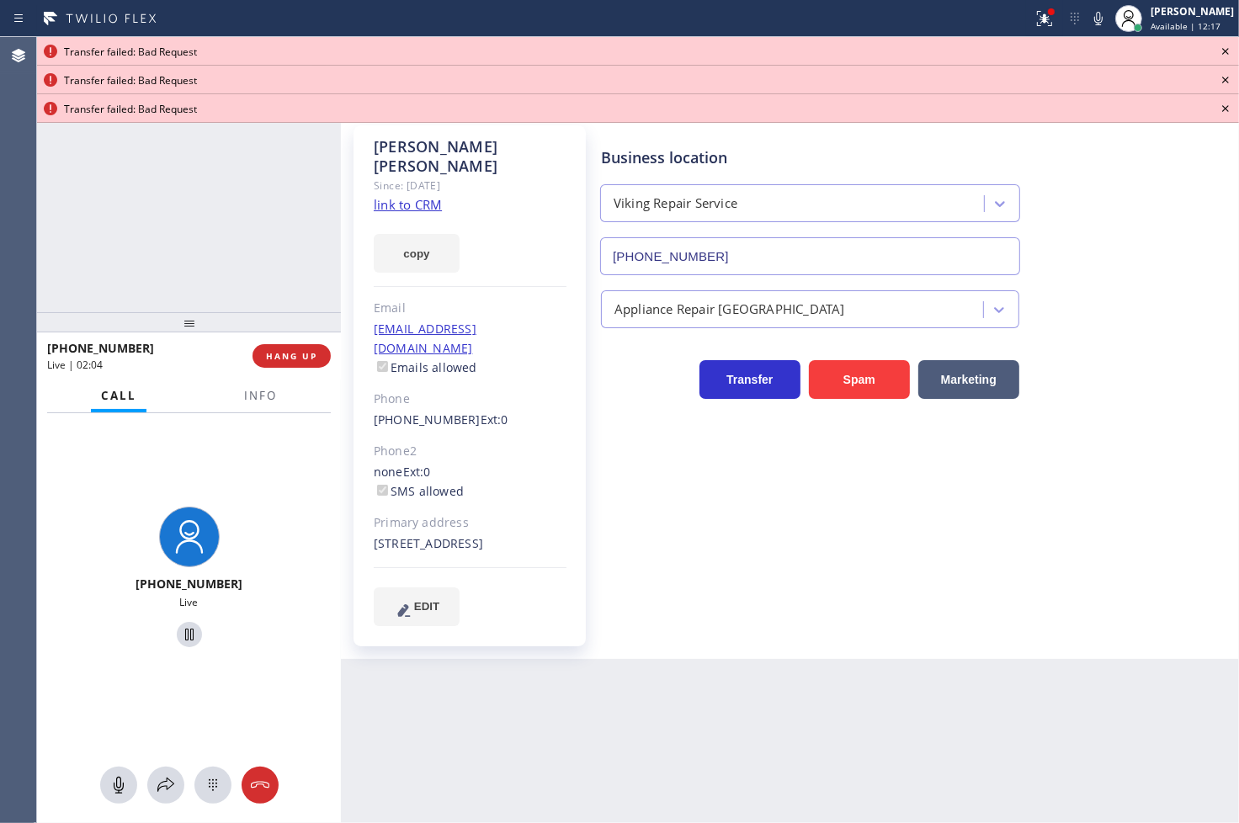
click at [1214, 51] on div "Transfer failed: Bad Request" at bounding box center [638, 51] width 1202 height 29
click at [1237, 54] on div "Transfer failed: Bad Request" at bounding box center [638, 51] width 1202 height 29
click at [1226, 48] on icon at bounding box center [1226, 51] width 20 height 20
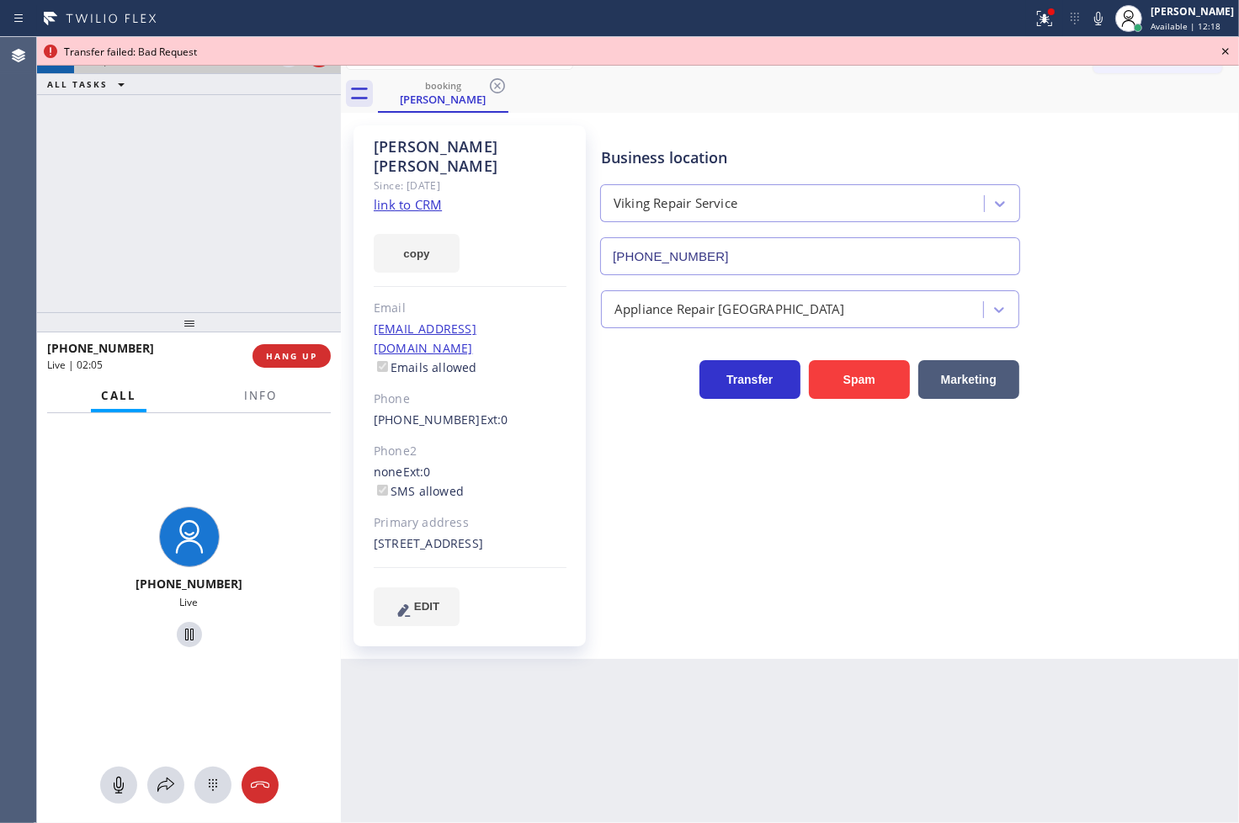
click at [1226, 48] on icon at bounding box center [1226, 51] width 20 height 20
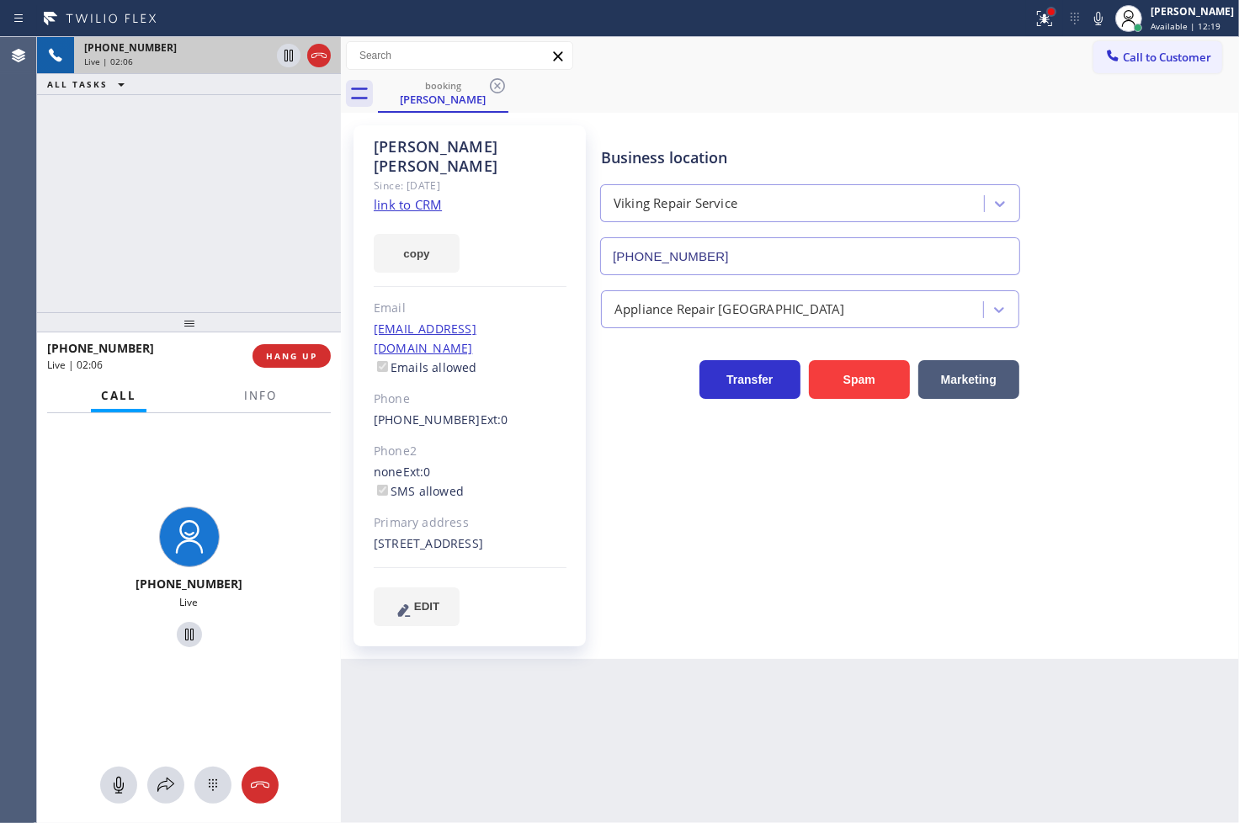
click at [1046, 7] on div at bounding box center [1051, 12] width 10 height 10
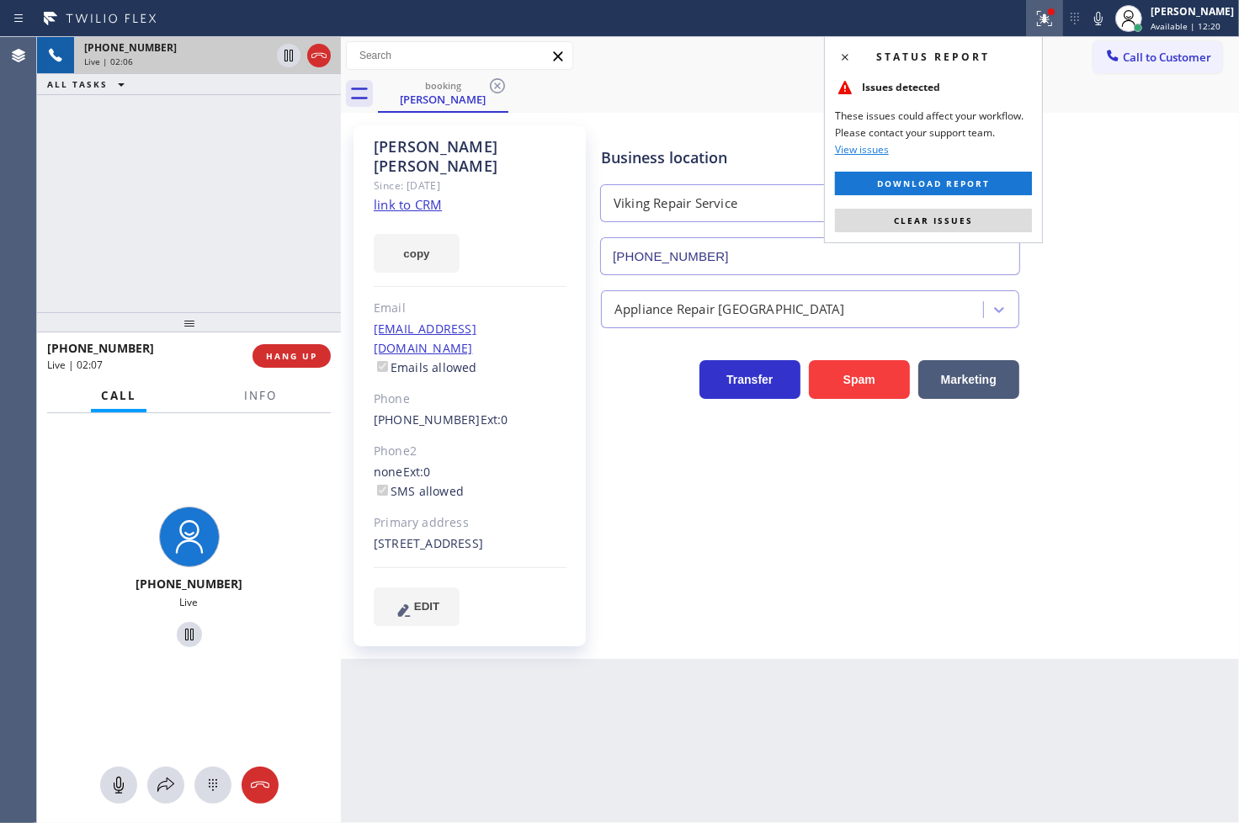
click at [979, 206] on div "Status report Issues detected These issues could affect your workflow. Please c…" at bounding box center [933, 139] width 219 height 207
click at [977, 215] on button "Clear issues" at bounding box center [933, 221] width 197 height 24
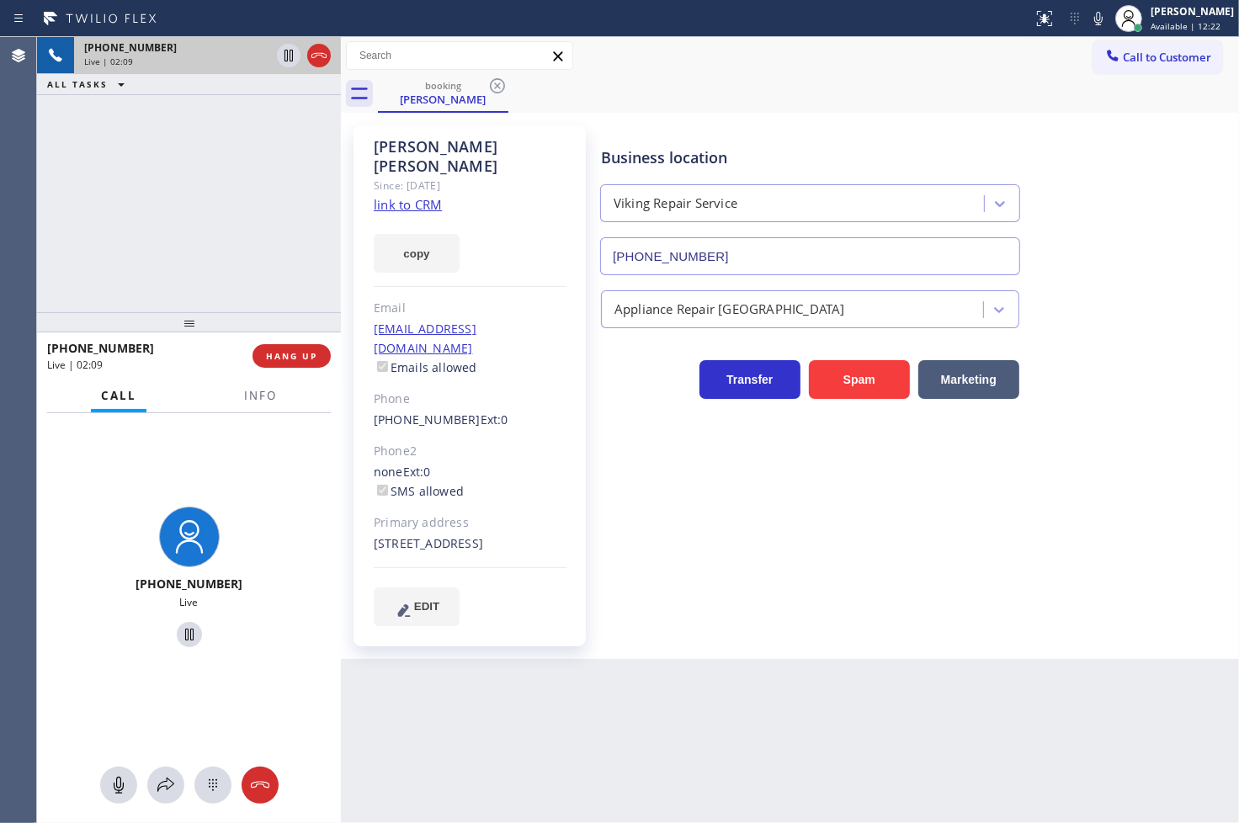
click at [152, 195] on div "[PHONE_NUMBER] Live | 02:09 ALL TASKS ALL TASKS ACTIVE TASKS TASKS IN WRAP UP" at bounding box center [189, 174] width 304 height 275
click at [249, 398] on span "Info" at bounding box center [260, 395] width 33 height 15
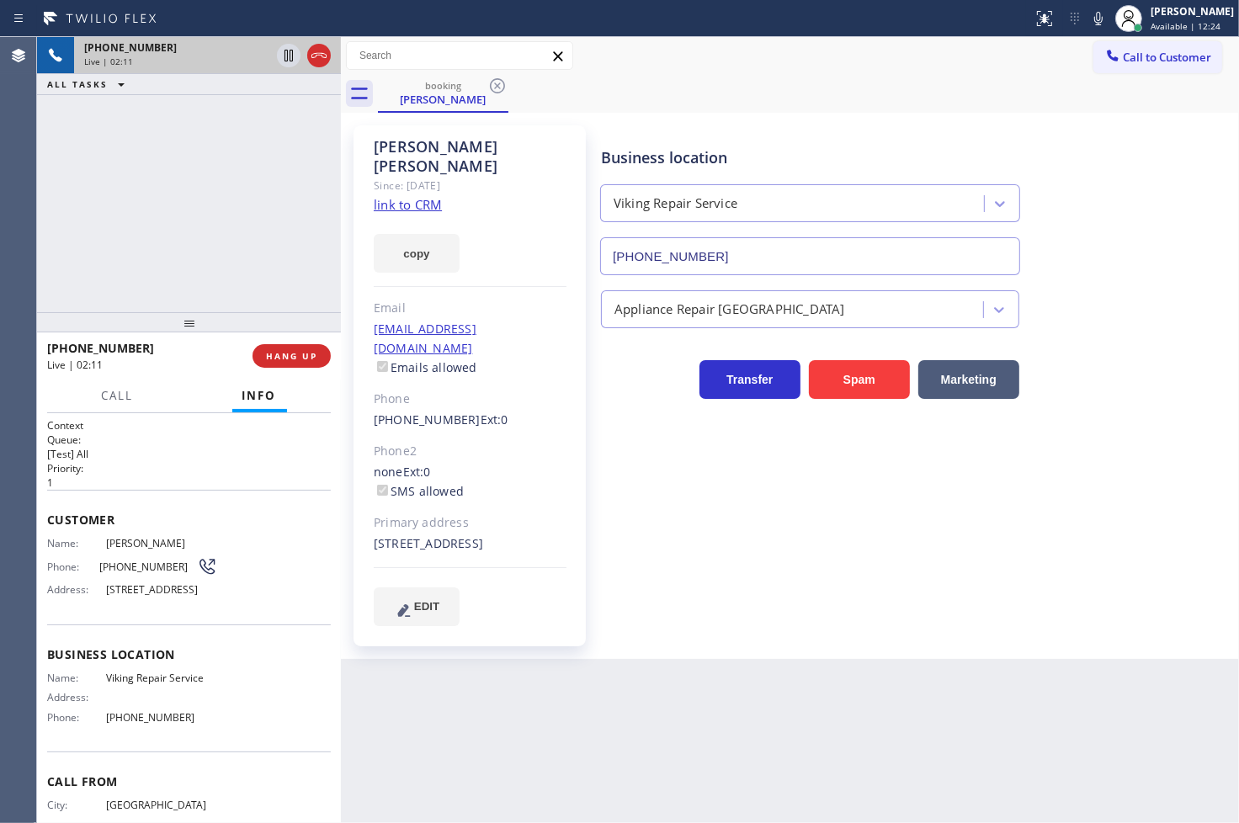
click at [47, 541] on span "Name:" at bounding box center [76, 543] width 59 height 13
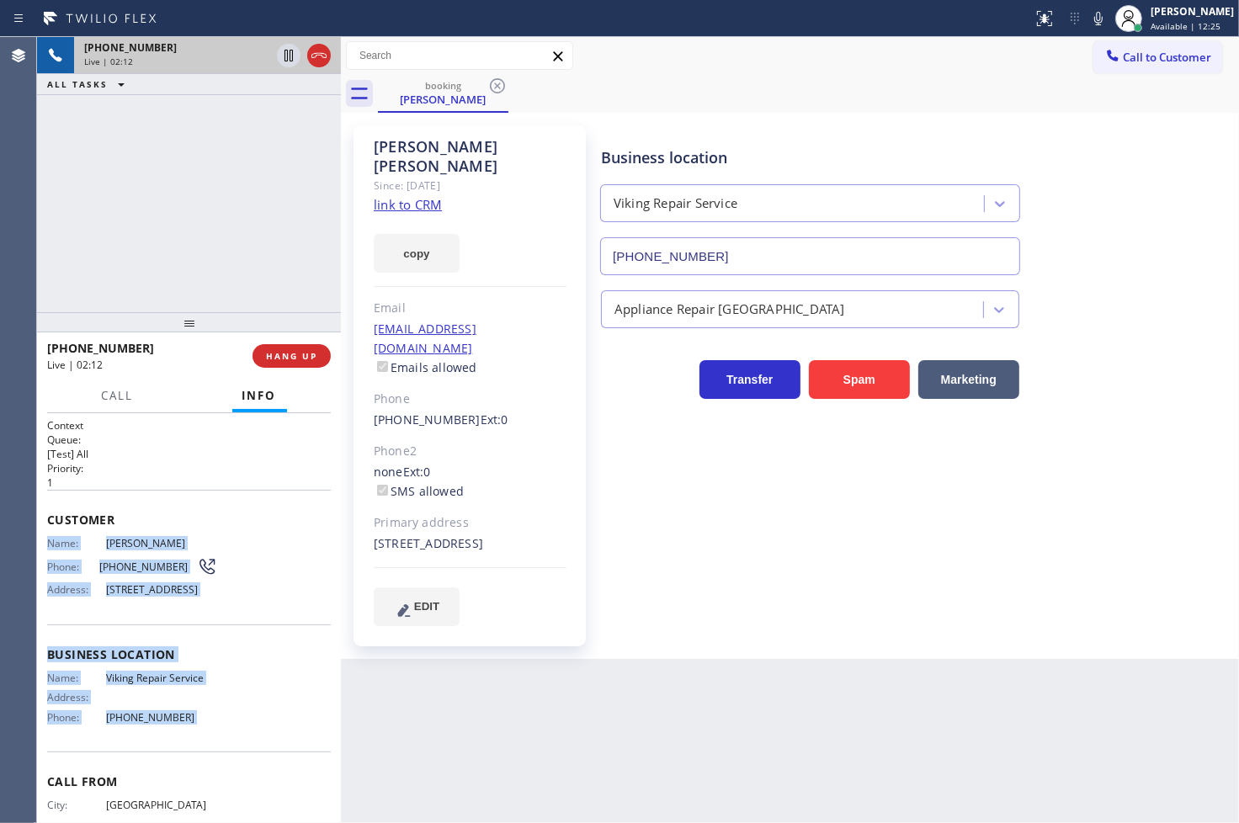
drag, startPoint x: 47, startPoint y: 541, endPoint x: 211, endPoint y: 750, distance: 265.6
click at [211, 750] on div "Context Queue: [Test] All Priority: 1 Customer Name: [PERSON_NAME] Phone: [PHON…" at bounding box center [189, 648] width 284 height 461
copy div "Name: [PERSON_NAME] Phone: [PHONE_NUMBER] Address: [STREET_ADDRESS] Business lo…"
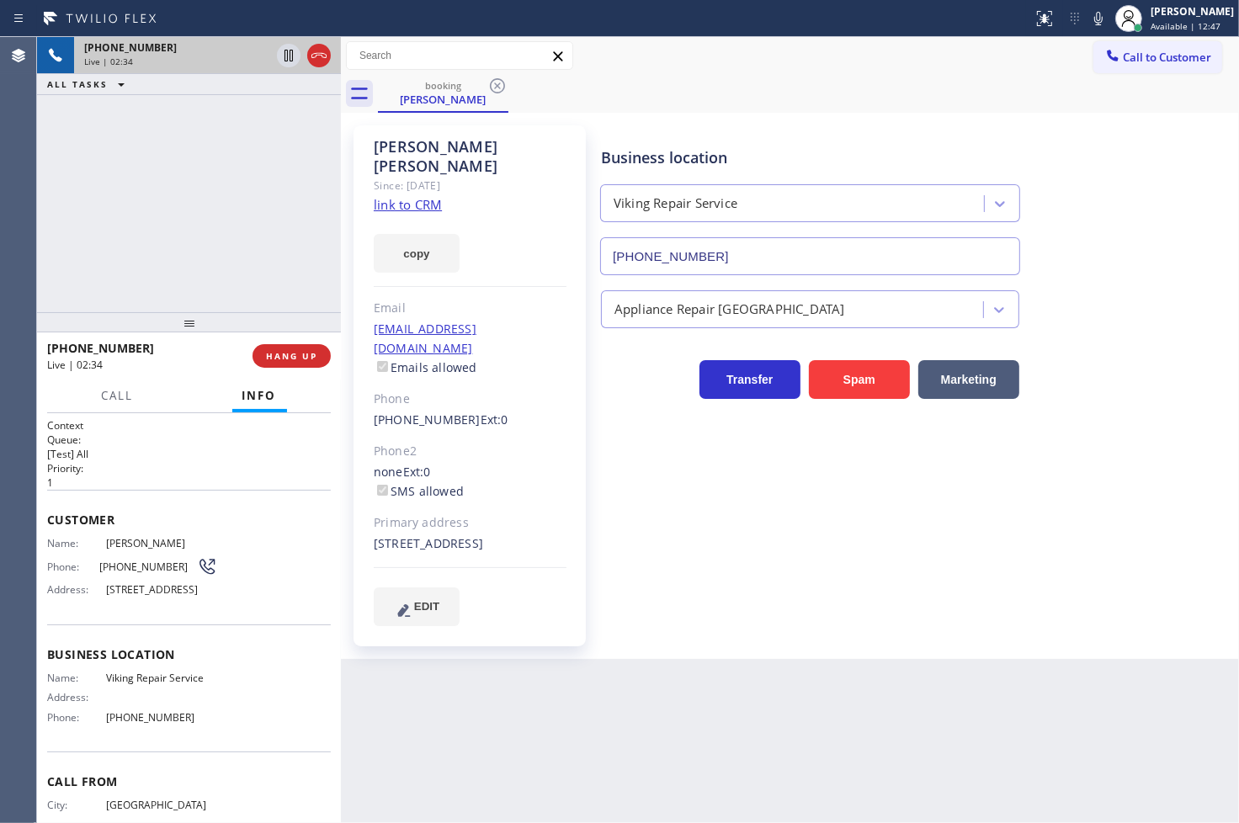
drag, startPoint x: 522, startPoint y: 283, endPoint x: 524, endPoint y: 230, distance: 53.1
click at [522, 299] on div "Email" at bounding box center [470, 308] width 193 height 19
click at [523, 215] on div "copy" at bounding box center [470, 244] width 193 height 58
click at [415, 234] on button "copy" at bounding box center [417, 253] width 86 height 39
click at [369, 506] on div "[PERSON_NAME] Since: [DATE] link to CRM copy Email [EMAIL_ADDRESS][DOMAIN_NAME]…" at bounding box center [470, 385] width 232 height 521
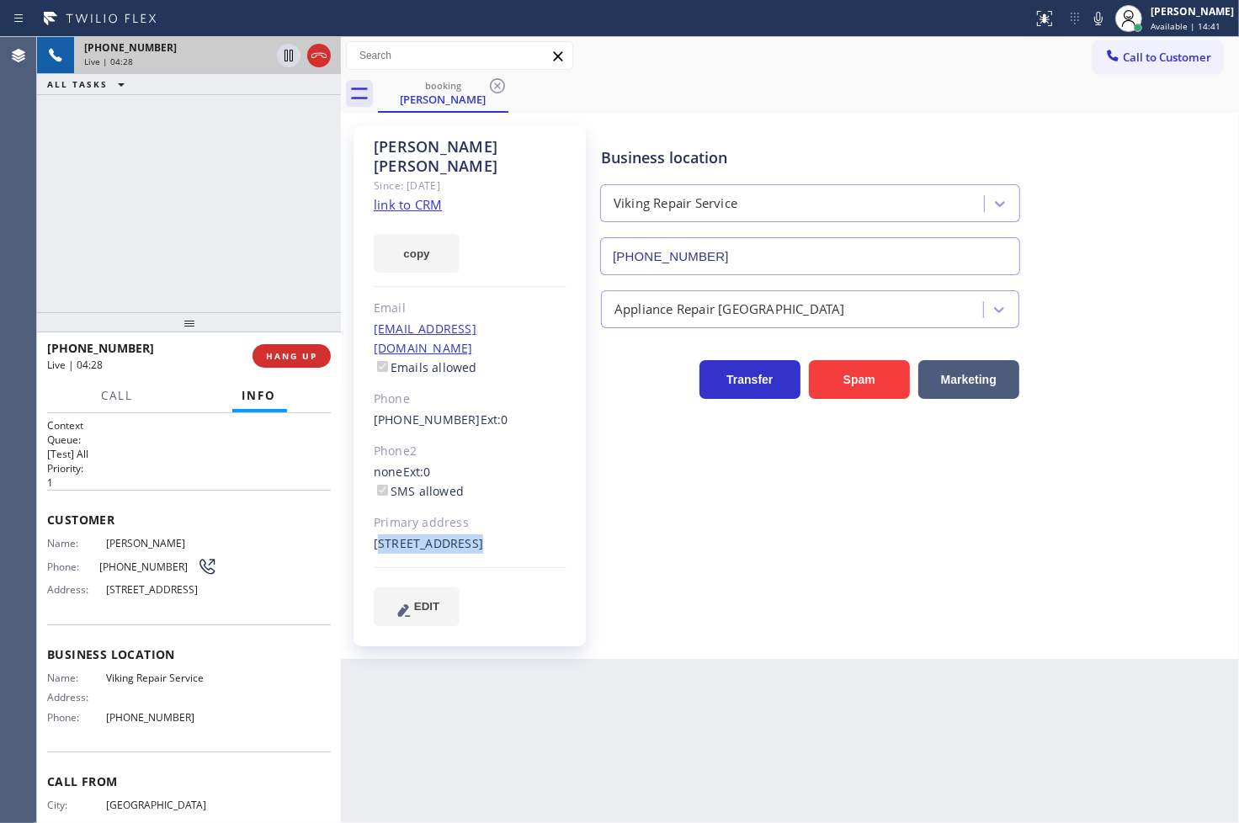
drag, startPoint x: 370, startPoint y: 506, endPoint x: 435, endPoint y: 534, distance: 70.5
click at [435, 534] on div "[PERSON_NAME] Since: [DATE] link to CRM copy Email [EMAIL_ADDRESS][DOMAIN_NAME]…" at bounding box center [470, 385] width 232 height 521
copy div "[STREET_ADDRESS]"
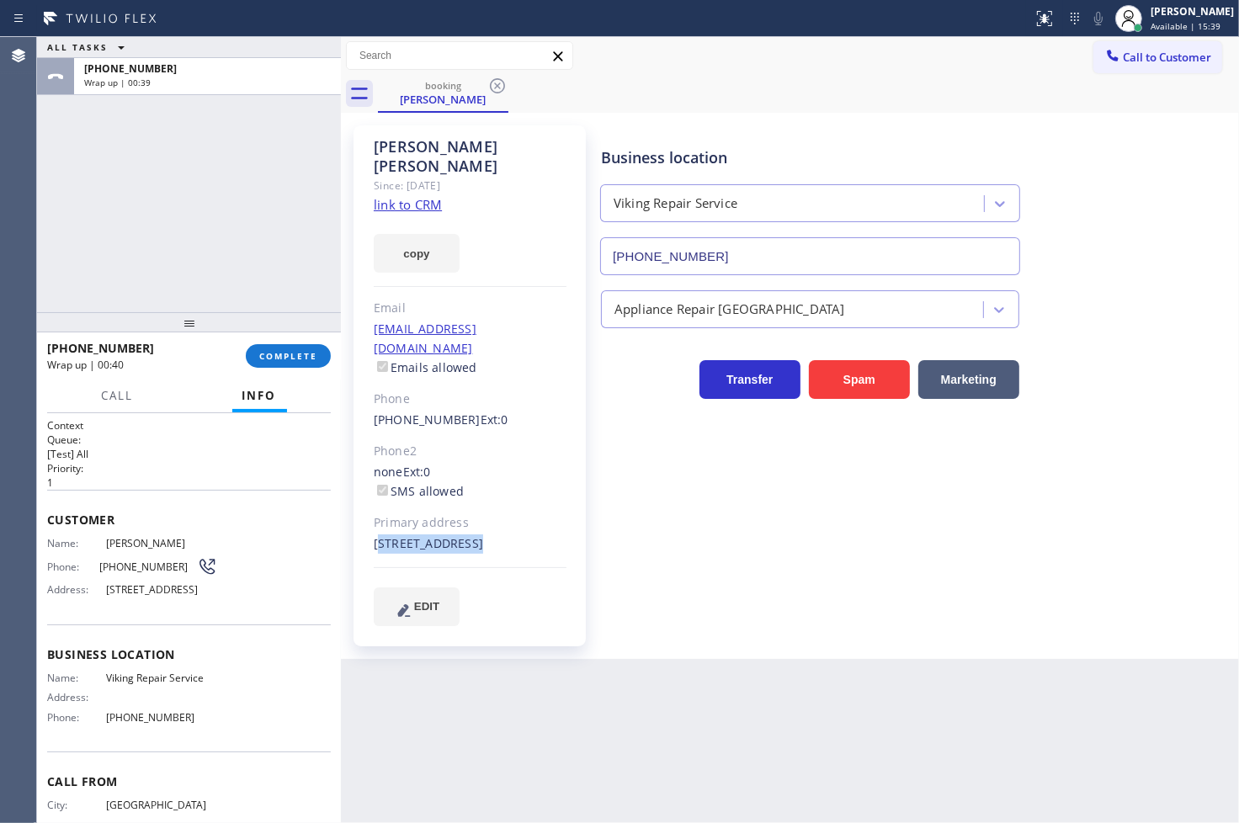
click at [129, 296] on div "ALL TASKS ALL TASKS ACTIVE TASKS TASKS IN WRAP UP [PHONE_NUMBER] Wrap up | 00:39" at bounding box center [189, 174] width 304 height 275
click at [276, 357] on span "COMPLETE" at bounding box center [288, 356] width 58 height 12
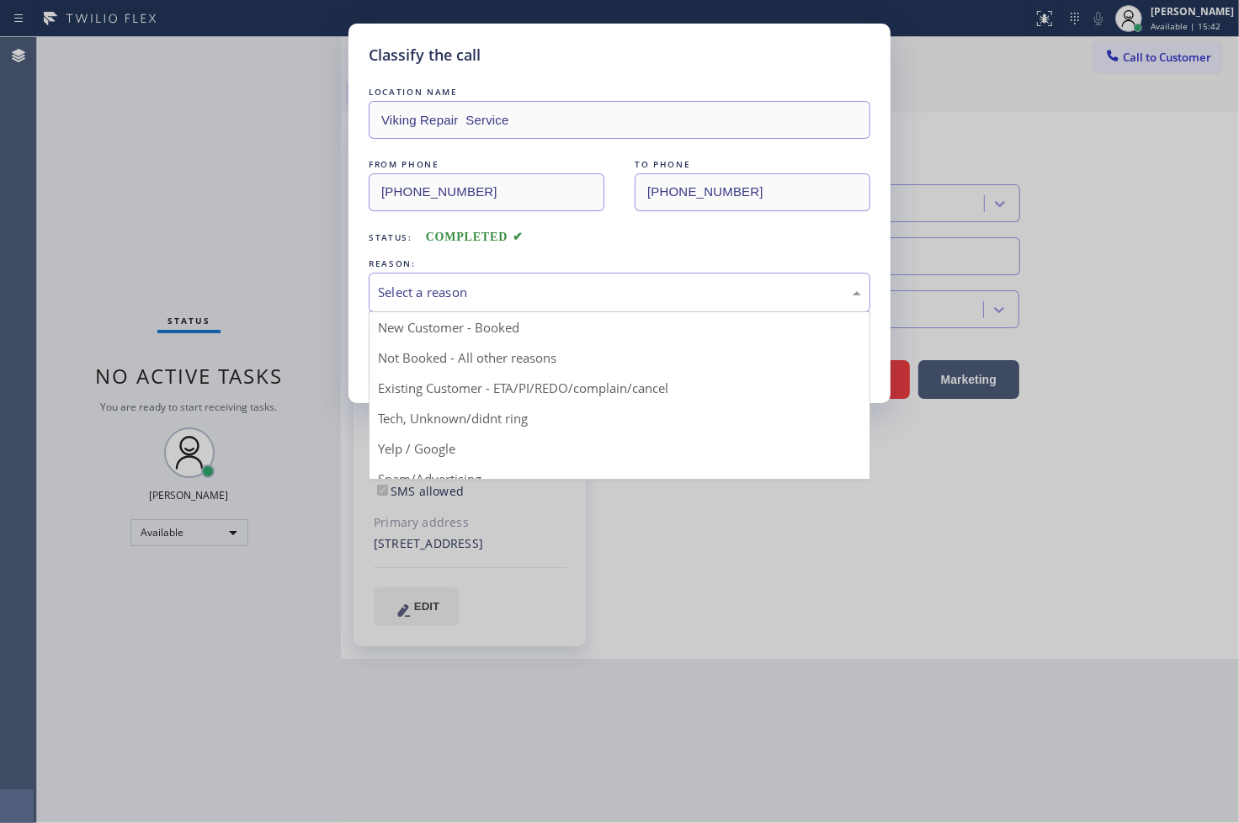
click at [441, 298] on div "Select a reason" at bounding box center [619, 292] width 483 height 19
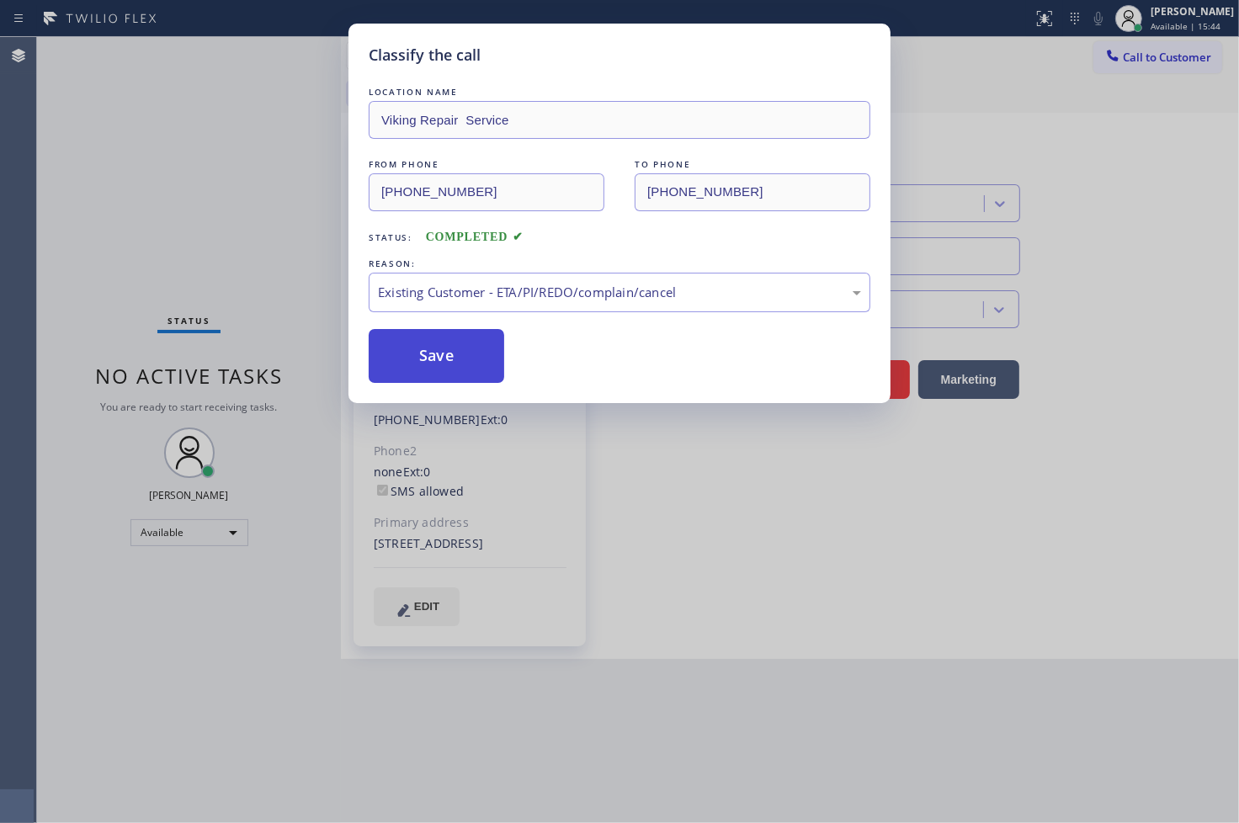
click at [448, 351] on button "Save" at bounding box center [437, 356] width 136 height 54
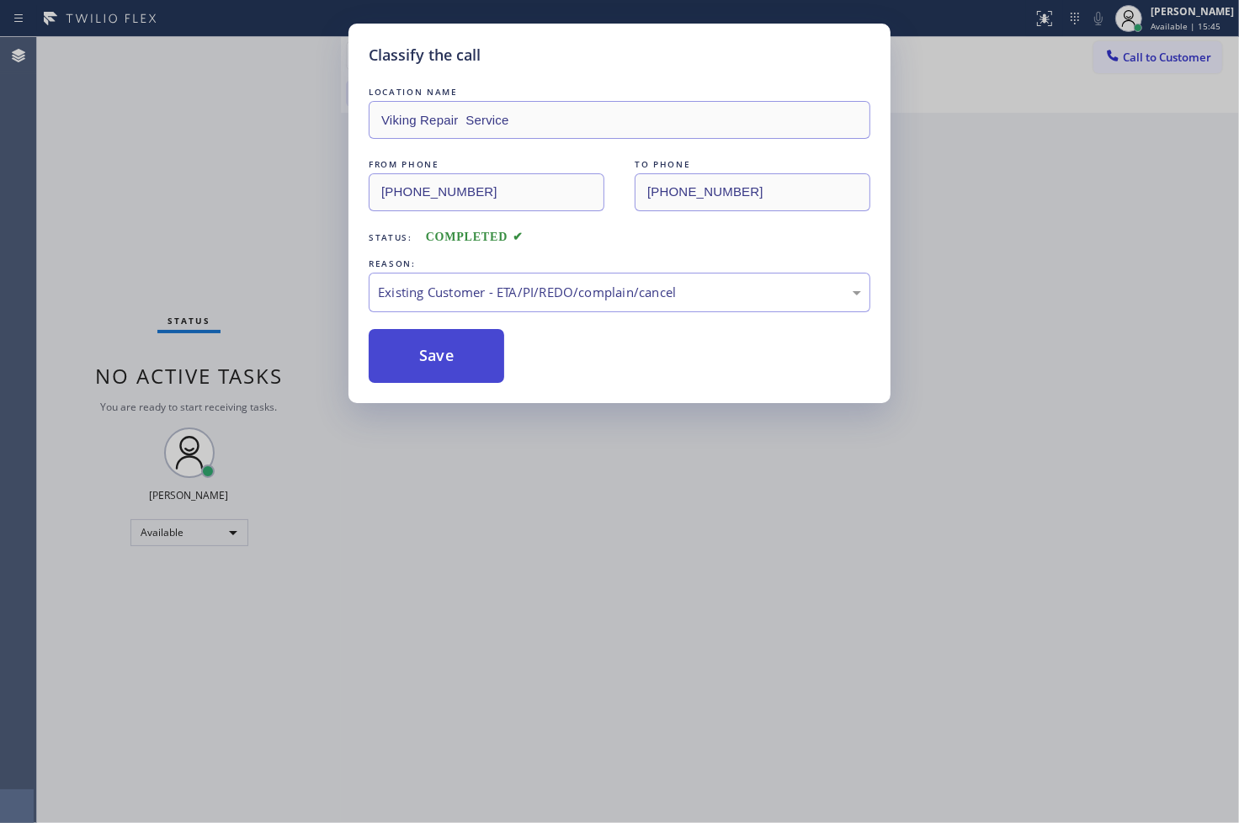
click at [448, 351] on button "Save" at bounding box center [437, 356] width 136 height 54
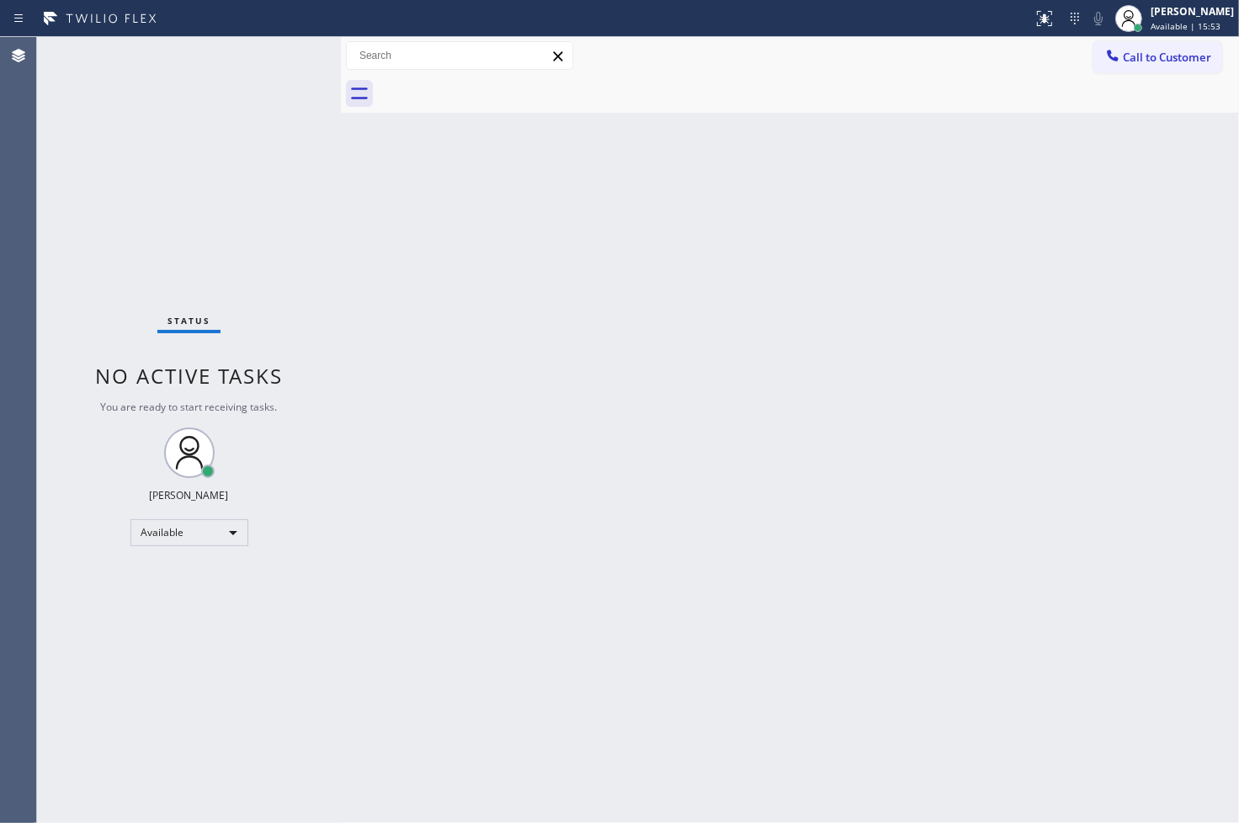
click at [286, 54] on div "Status No active tasks You are ready to start receiving tasks. [PERSON_NAME]" at bounding box center [189, 430] width 304 height 786
click at [130, 280] on div "Status No active tasks You are ready to start receiving tasks. [PERSON_NAME]" at bounding box center [189, 430] width 304 height 786
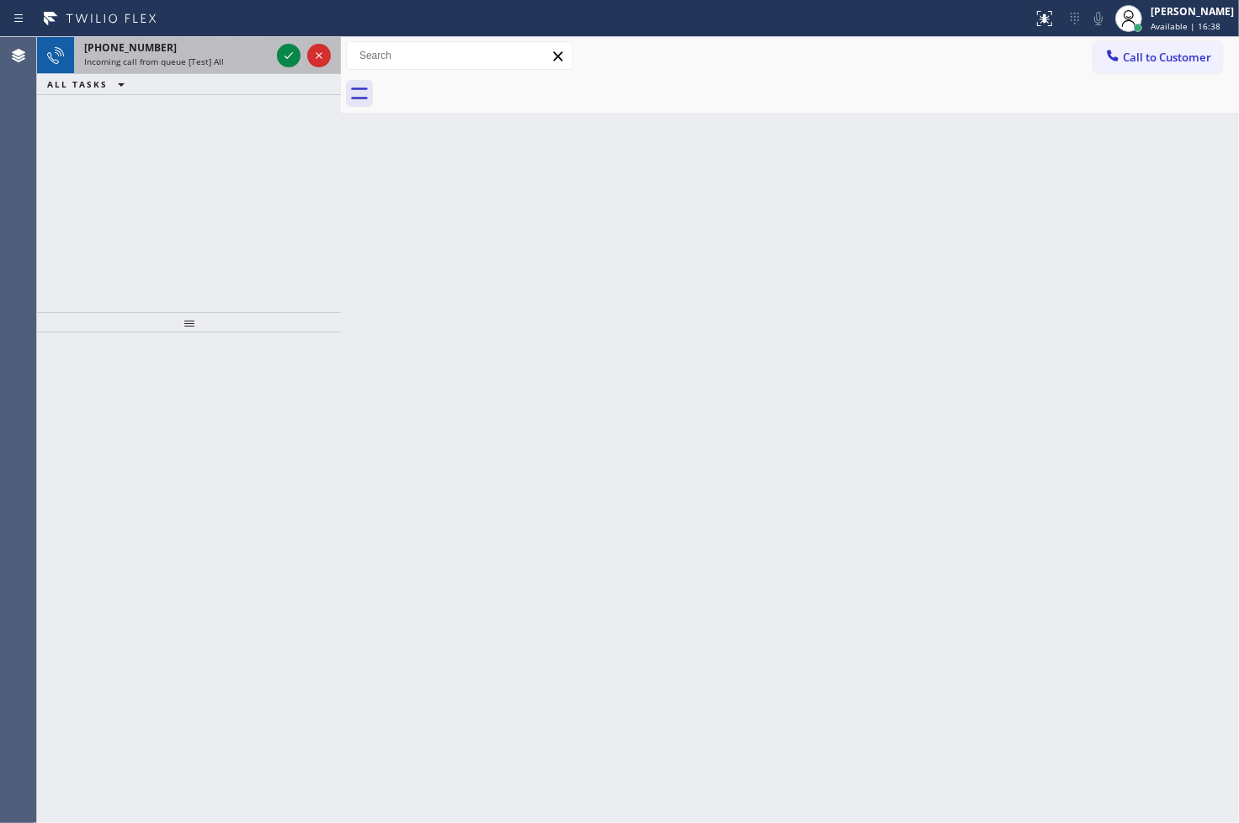
click at [217, 173] on div "[PHONE_NUMBER] Incoming call from queue [Test] All ALL TASKS ALL TASKS ACTIVE T…" at bounding box center [189, 174] width 304 height 275
click at [285, 56] on icon at bounding box center [289, 55] width 8 height 7
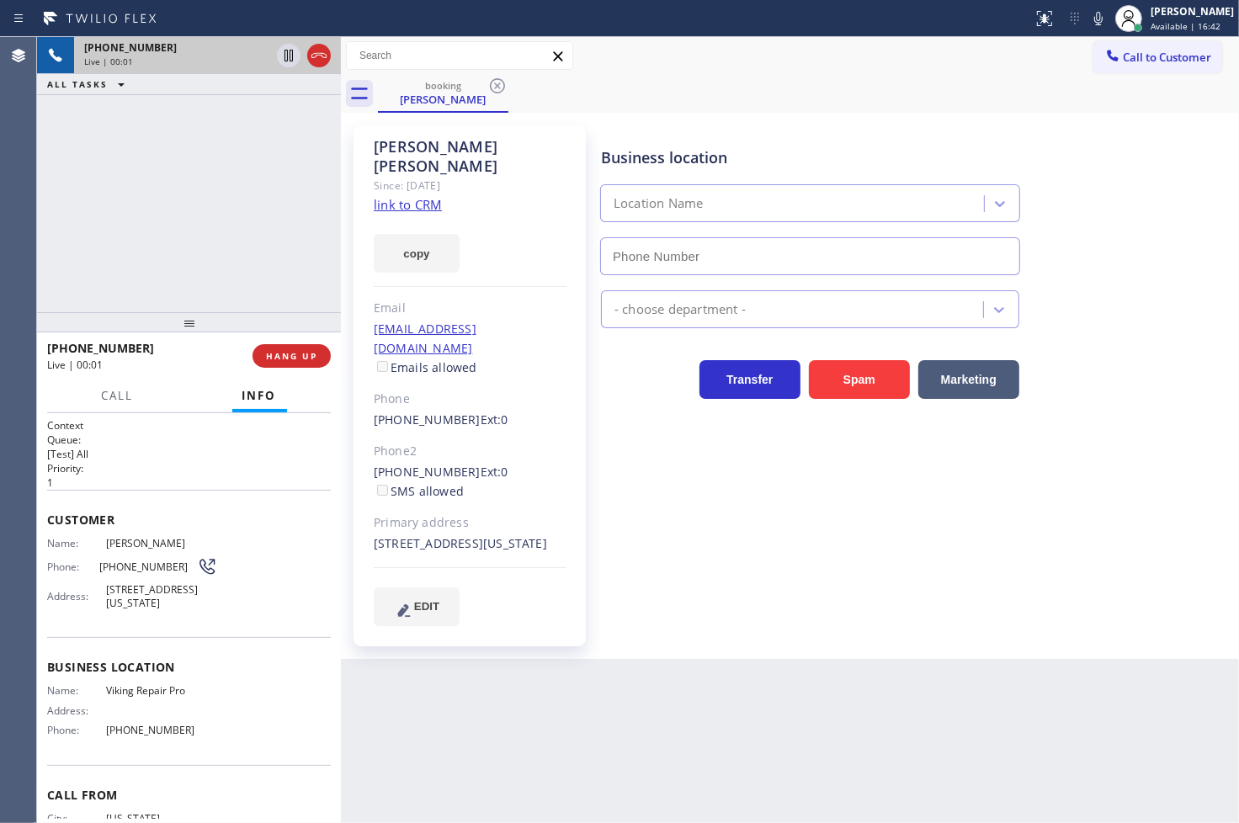
type input "[PHONE_NUMBER]"
click at [408, 196] on link "link to CRM" at bounding box center [408, 204] width 68 height 17
click at [233, 254] on div "[PHONE_NUMBER] Live | 01:06 ALL TASKS ALL TASKS ACTIVE TASKS TASKS IN WRAP UP" at bounding box center [189, 174] width 304 height 275
click at [155, 207] on div "[PHONE_NUMBER] Live | 01:51 ALL TASKS ALL TASKS ACTIVE TASKS TASKS IN WRAP UP" at bounding box center [189, 174] width 304 height 275
click at [610, 417] on div "Business location Viking Repair Pro [PHONE_NUMBER] Appliance Repair High End Tr…" at bounding box center [916, 376] width 637 height 492
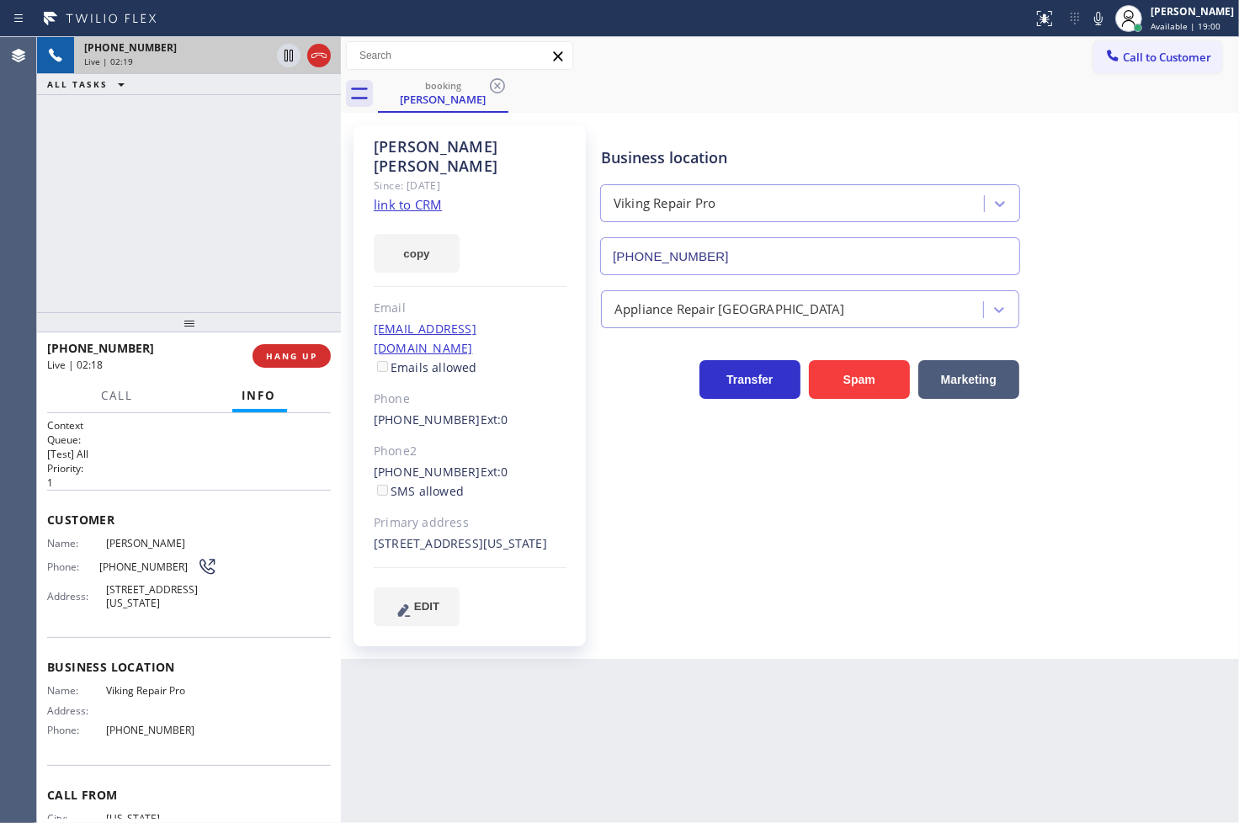
click at [212, 280] on div "[PHONE_NUMBER] Live | 02:19 ALL TASKS ALL TASKS ACTIVE TASKS TASKS IN WRAP UP" at bounding box center [189, 174] width 304 height 275
click at [641, 458] on div "Business location Viking Repair Pro [PHONE_NUMBER] Appliance Repair High End Tr…" at bounding box center [916, 376] width 637 height 492
click at [184, 461] on h2 "Priority:" at bounding box center [189, 468] width 284 height 14
click at [186, 258] on div "[PHONE_NUMBER] Live | 02:23 ALL TASKS ALL TASKS ACTIVE TASKS TASKS IN WRAP UP" at bounding box center [189, 174] width 304 height 275
click at [180, 374] on div "[PHONE_NUMBER] Live | 02:24" at bounding box center [149, 356] width 205 height 44
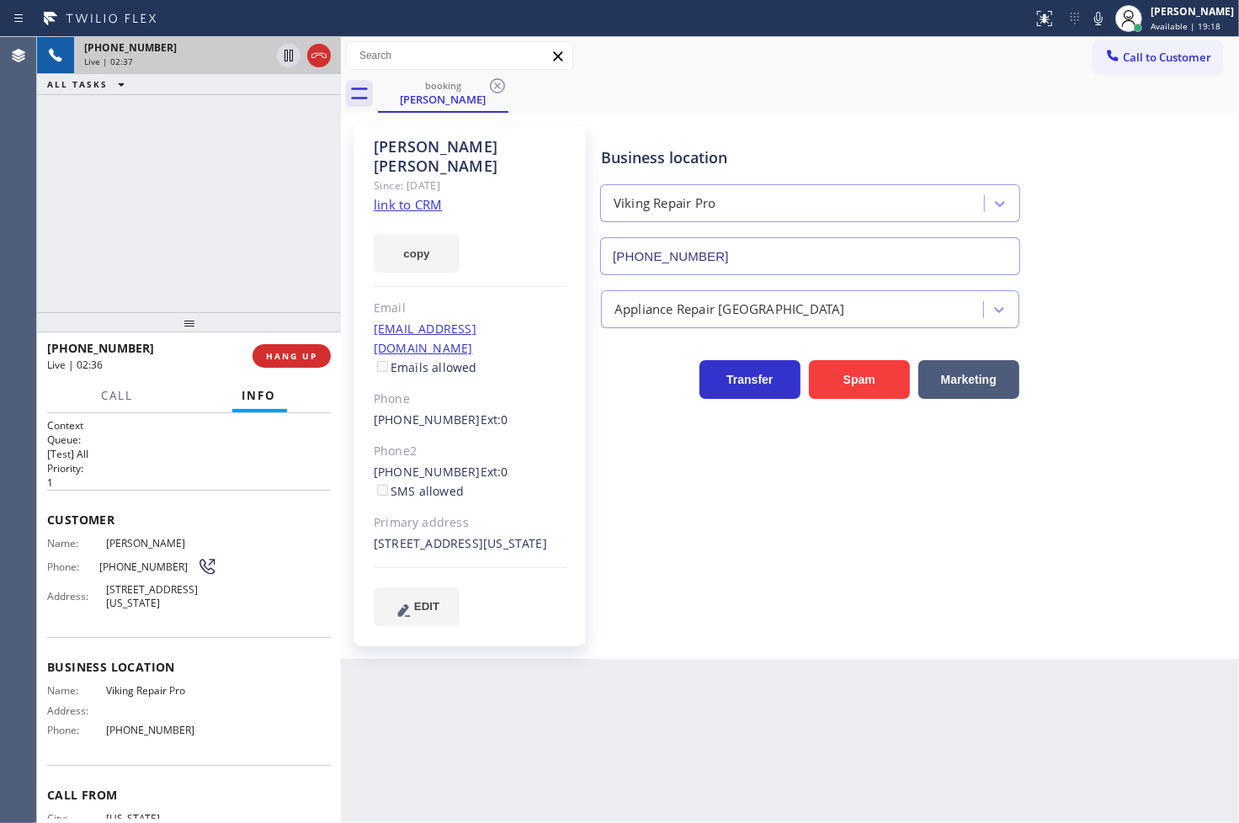
click at [516, 748] on div "Back to Dashboard Change Sender ID Customers Technicians Select a contact Outbo…" at bounding box center [790, 430] width 898 height 786
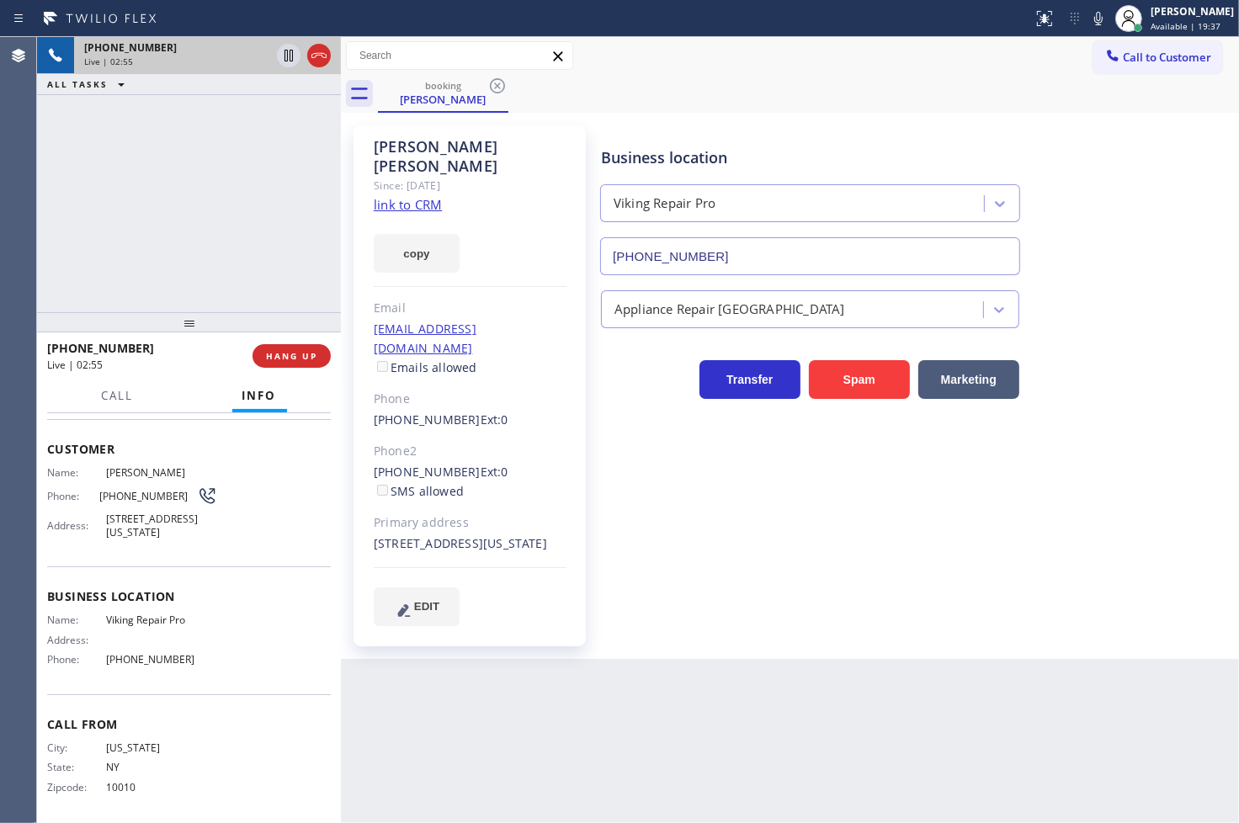
click at [432, 666] on div "Back to Dashboard Change Sender ID Customers Technicians Select a contact Outbo…" at bounding box center [790, 430] width 898 height 786
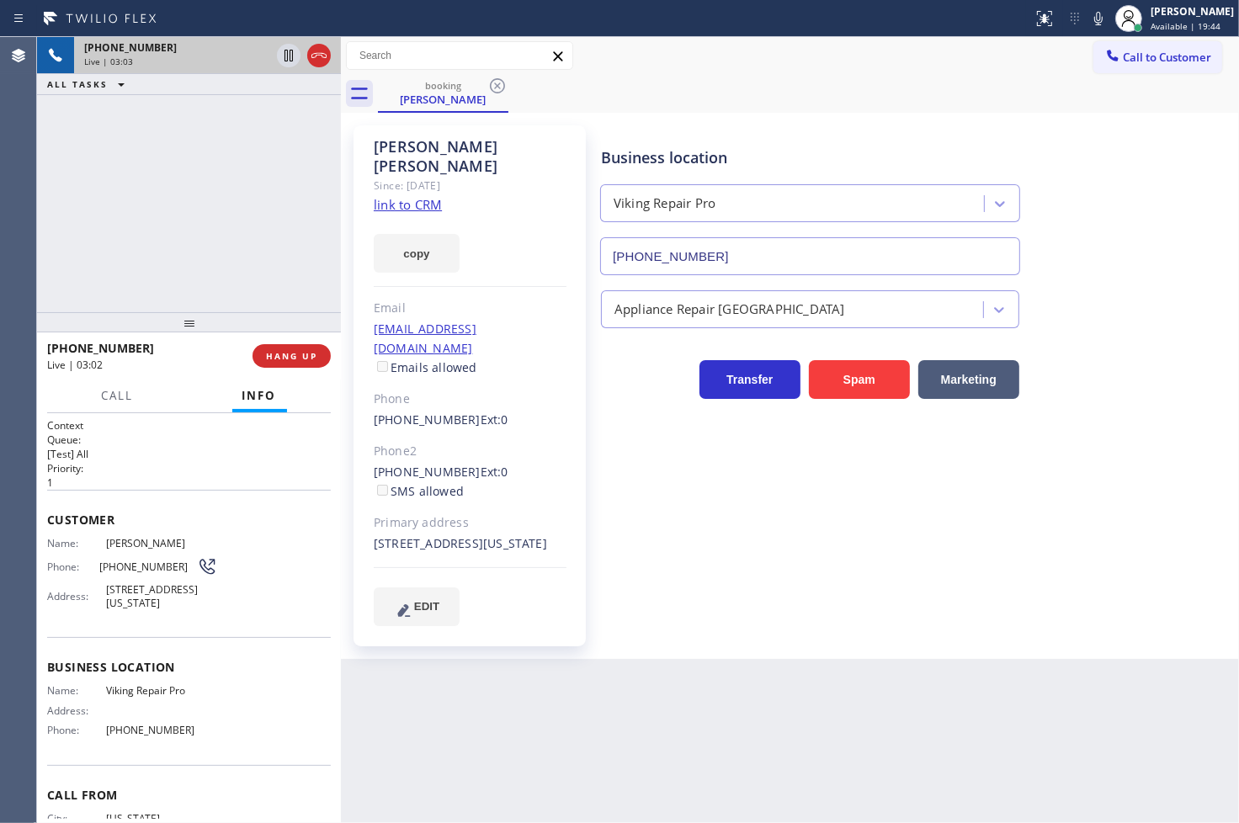
click at [140, 290] on div "[PHONE_NUMBER] Live | 03:03 ALL TASKS ALL TASKS ACTIVE TASKS TASKS IN WRAP UP" at bounding box center [189, 174] width 304 height 275
click at [690, 452] on div "Business location Viking Repair Pro [PHONE_NUMBER] Appliance Repair High End Tr…" at bounding box center [916, 376] width 637 height 492
click at [152, 222] on div "[PHONE_NUMBER] Live | 03:05 ALL TASKS ALL TASKS ACTIVE TASKS TASKS IN WRAP UP" at bounding box center [189, 174] width 304 height 275
click at [657, 434] on div "Business location Viking Repair Pro [PHONE_NUMBER] Appliance Repair High End Tr…" at bounding box center [916, 376] width 637 height 492
click at [212, 271] on div "[PHONE_NUMBER] Live | 03:07 ALL TASKS ALL TASKS ACTIVE TASKS TASKS IN WRAP UP" at bounding box center [189, 174] width 304 height 275
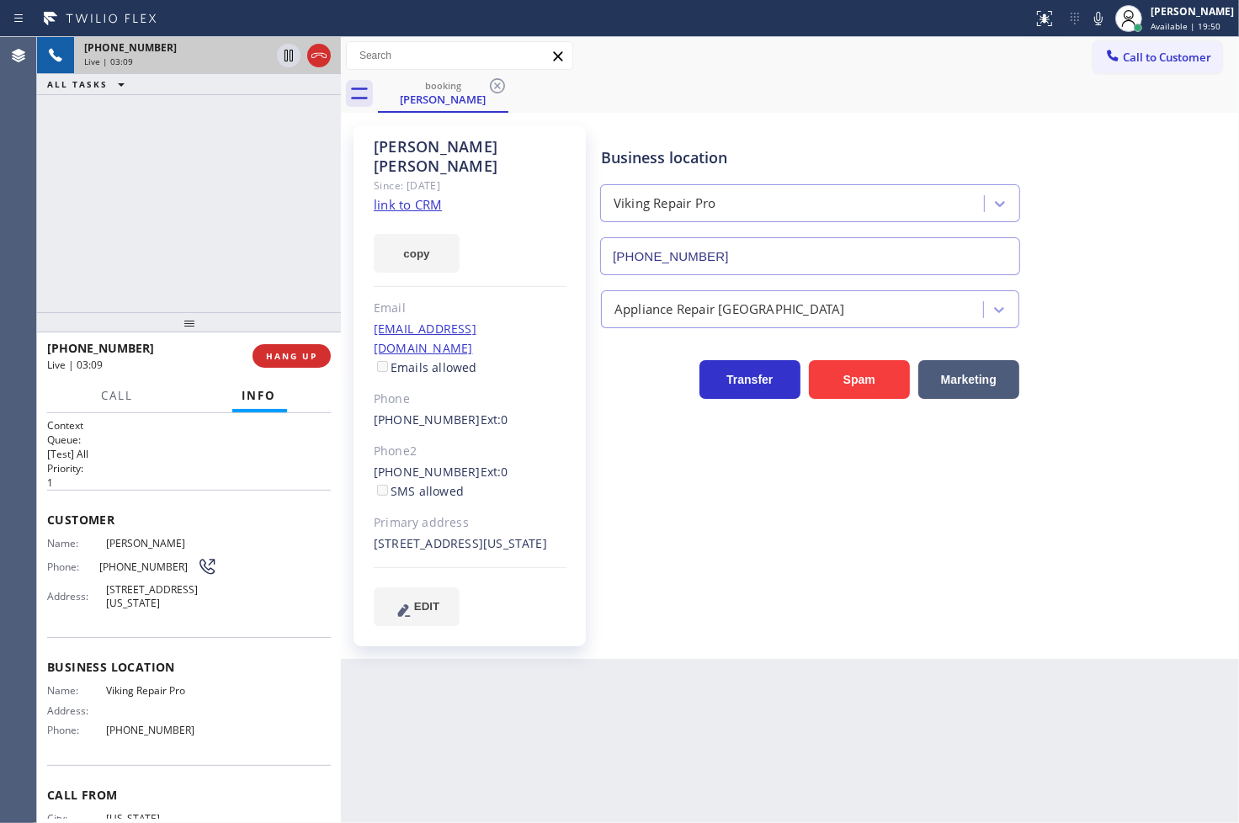
click at [161, 221] on div "[PHONE_NUMBER] Live | 03:09 ALL TASKS ALL TASKS ACTIVE TASKS TASKS IN WRAP UP" at bounding box center [189, 174] width 304 height 275
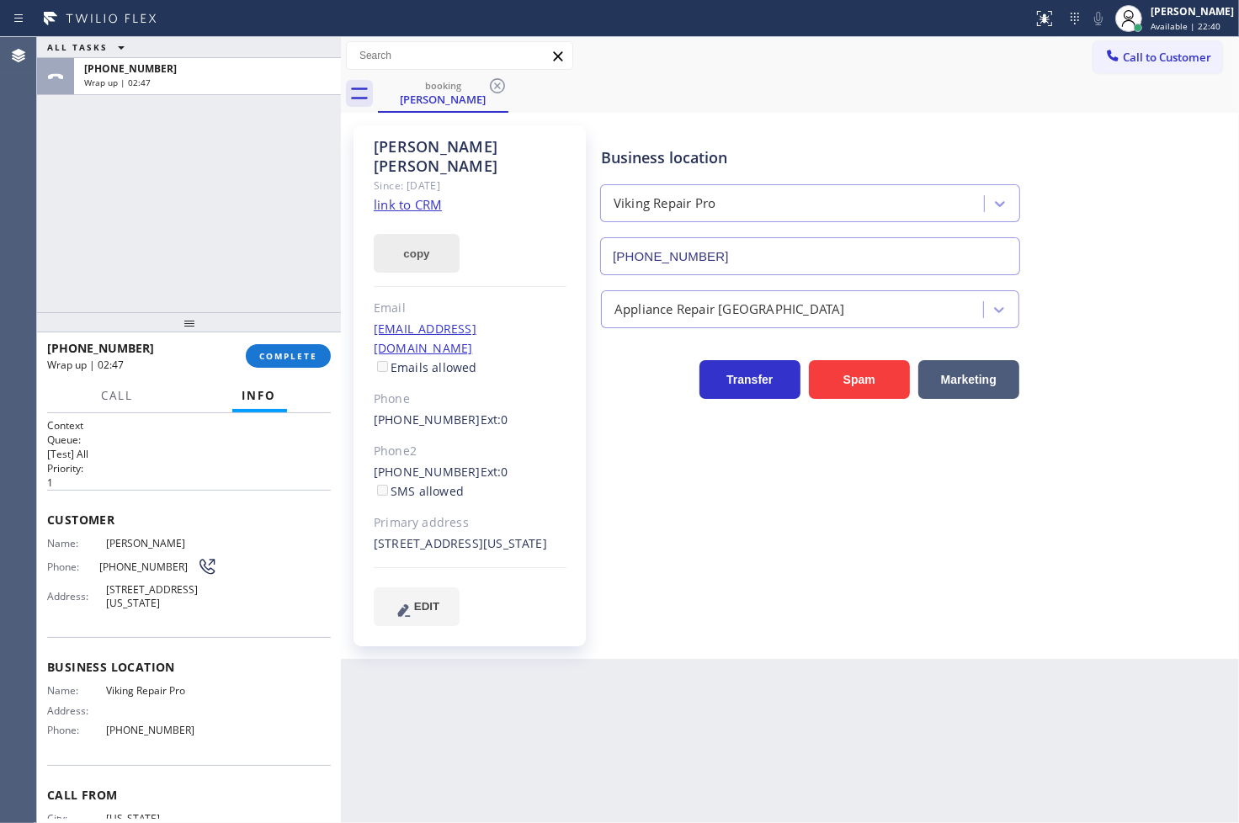
click at [412, 234] on button "copy" at bounding box center [417, 253] width 86 height 39
click at [292, 354] on span "COMPLETE" at bounding box center [288, 356] width 58 height 12
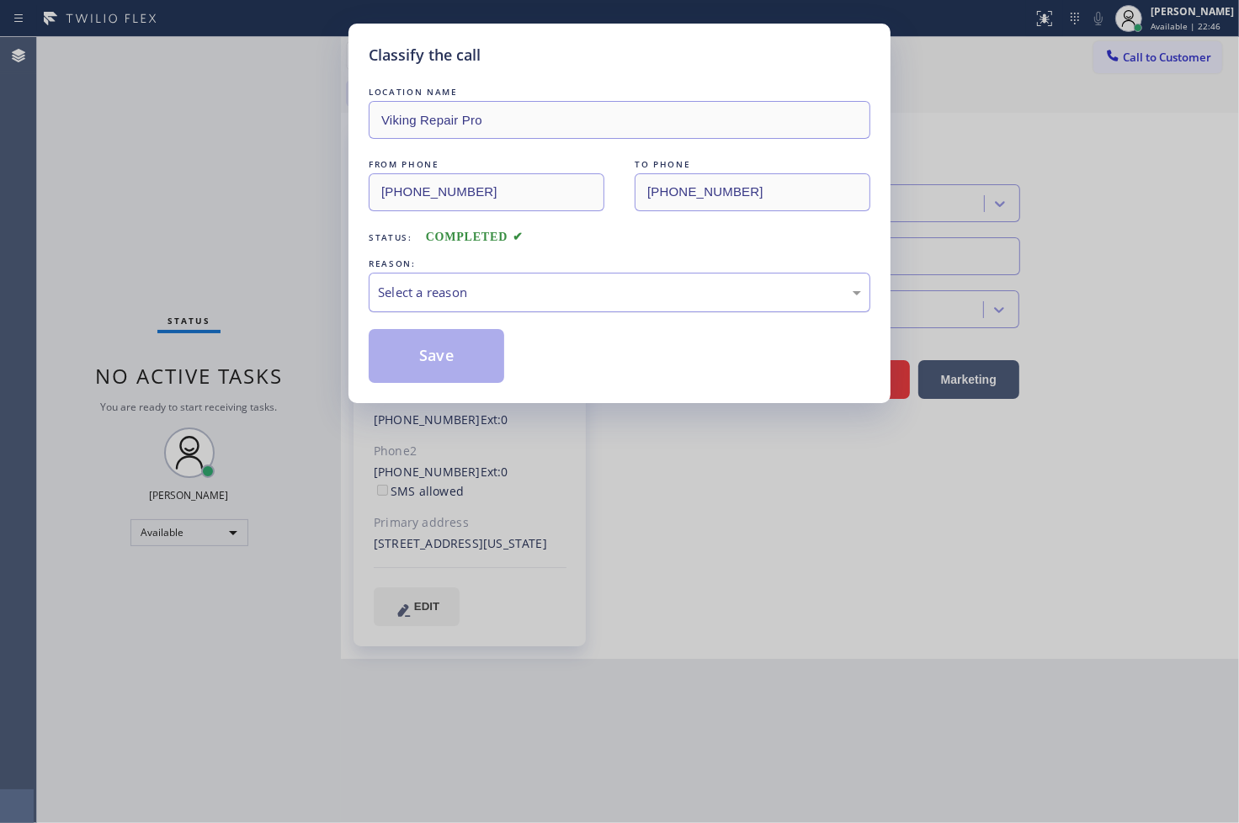
drag, startPoint x: 464, startPoint y: 297, endPoint x: 464, endPoint y: 310, distance: 12.6
click at [464, 297] on div "Select a reason" at bounding box center [619, 292] width 483 height 19
click at [440, 343] on button "Save" at bounding box center [437, 356] width 136 height 54
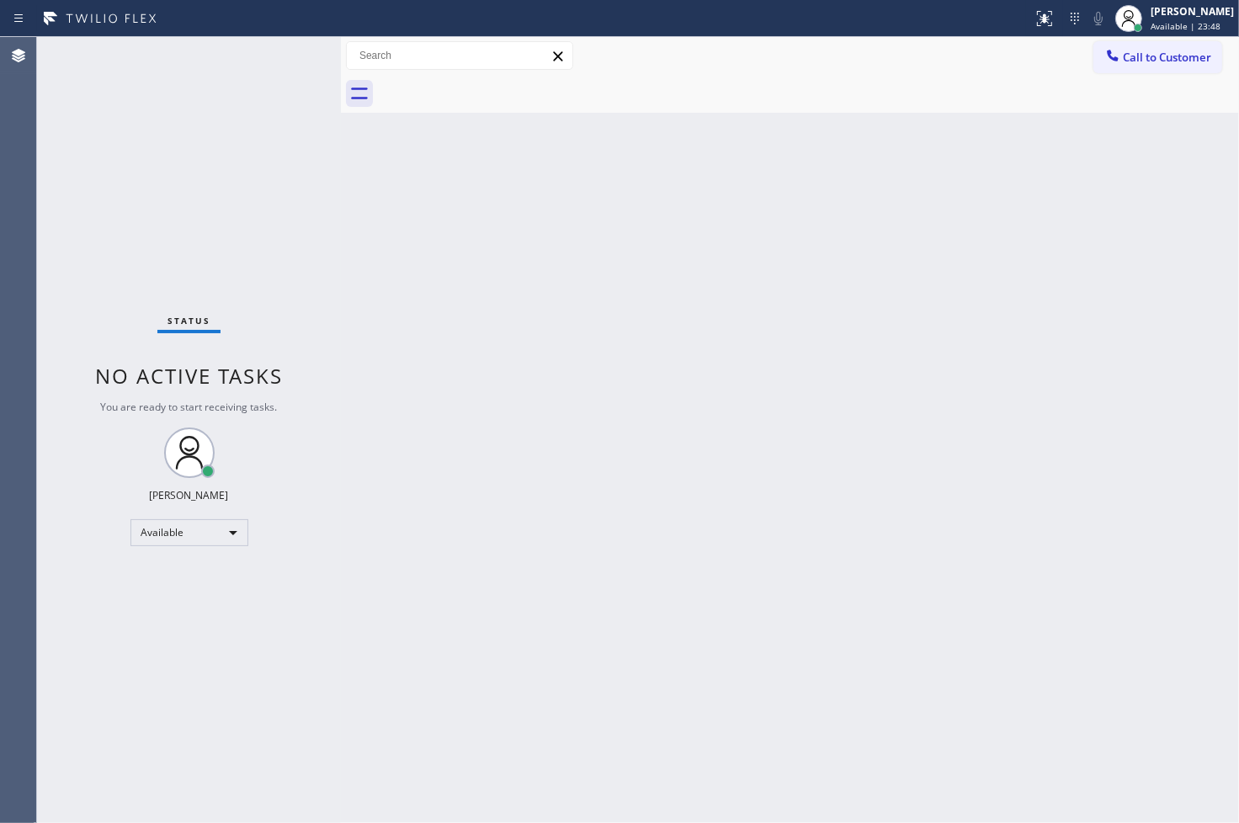
drag, startPoint x: 38, startPoint y: 579, endPoint x: 377, endPoint y: 355, distance: 406.5
click at [39, 579] on div "Status No active tasks You are ready to start receiving tasks. [PERSON_NAME]" at bounding box center [189, 430] width 304 height 786
drag, startPoint x: 331, startPoint y: 273, endPoint x: 306, endPoint y: 192, distance: 84.4
click at [331, 273] on div "Status No active tasks You are ready to start receiving tasks. [PERSON_NAME]" at bounding box center [189, 430] width 304 height 786
click at [269, 57] on div "Status No active tasks You are ready to start receiving tasks. [PERSON_NAME]" at bounding box center [189, 430] width 304 height 786
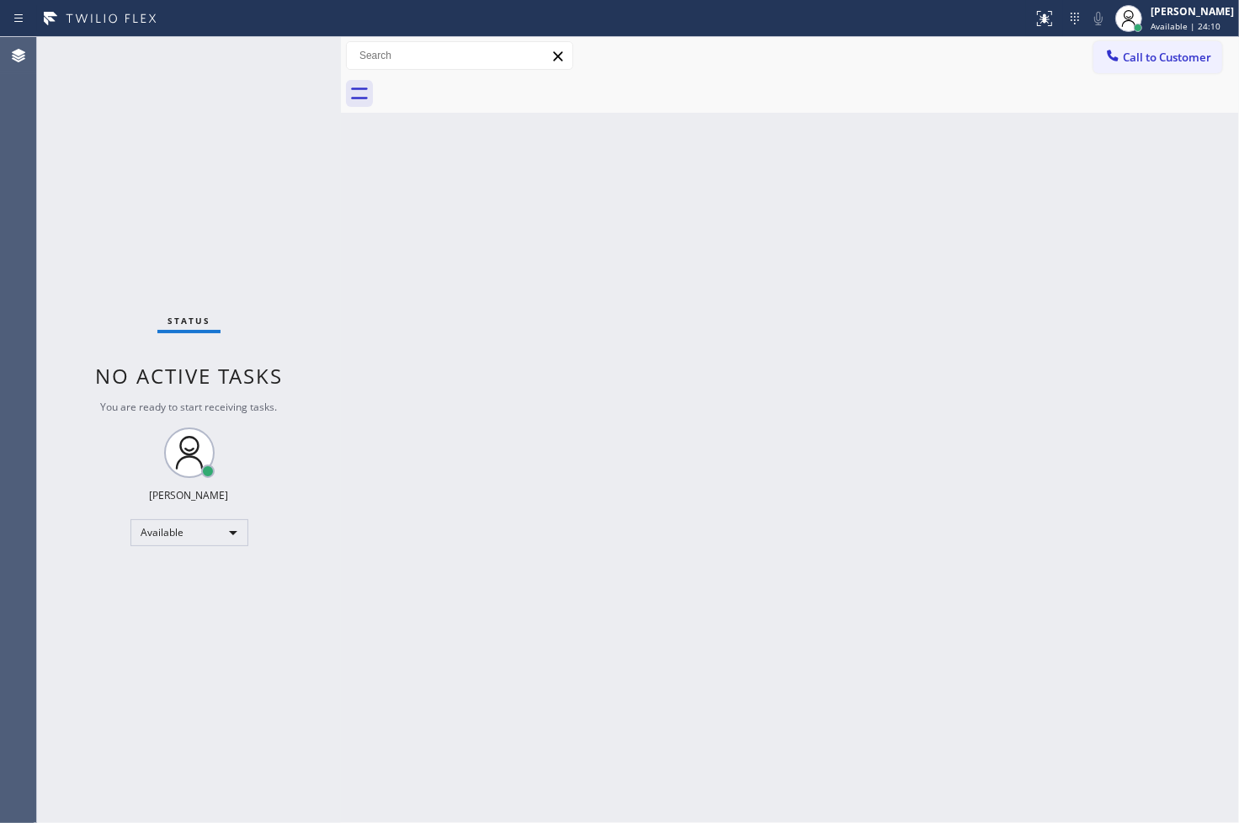
click at [282, 52] on div "Status No active tasks You are ready to start receiving tasks. [PERSON_NAME]" at bounding box center [189, 430] width 304 height 786
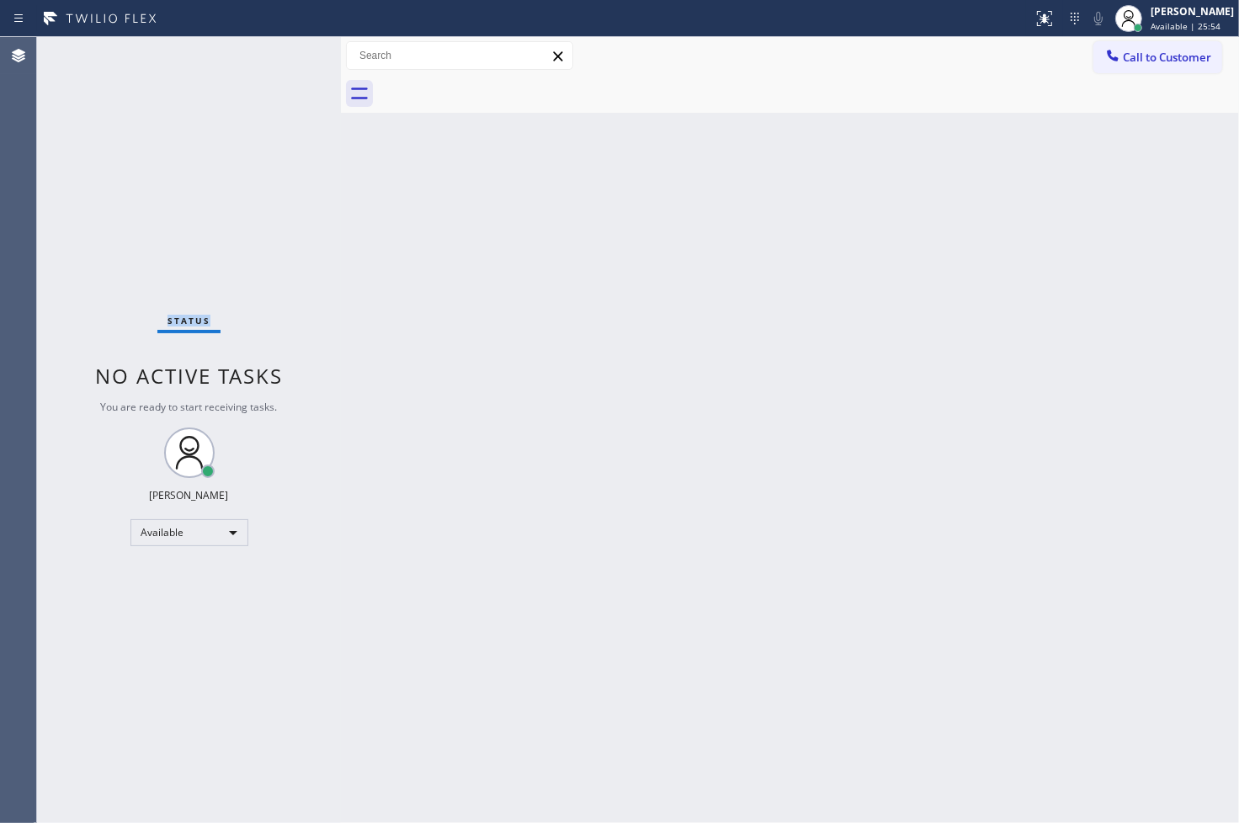
click at [282, 52] on div "Status No active tasks You are ready to start receiving tasks. [PERSON_NAME]" at bounding box center [189, 430] width 304 height 786
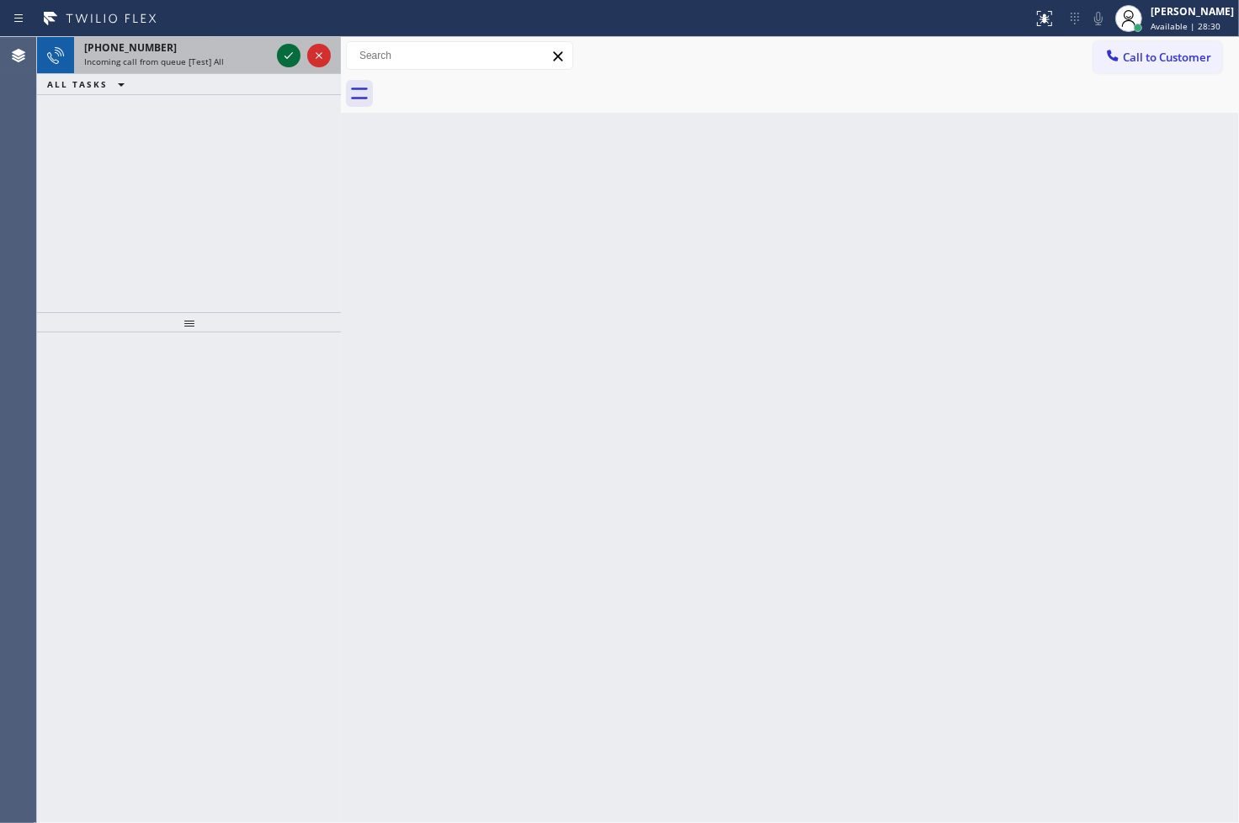
click at [282, 52] on icon at bounding box center [289, 55] width 20 height 20
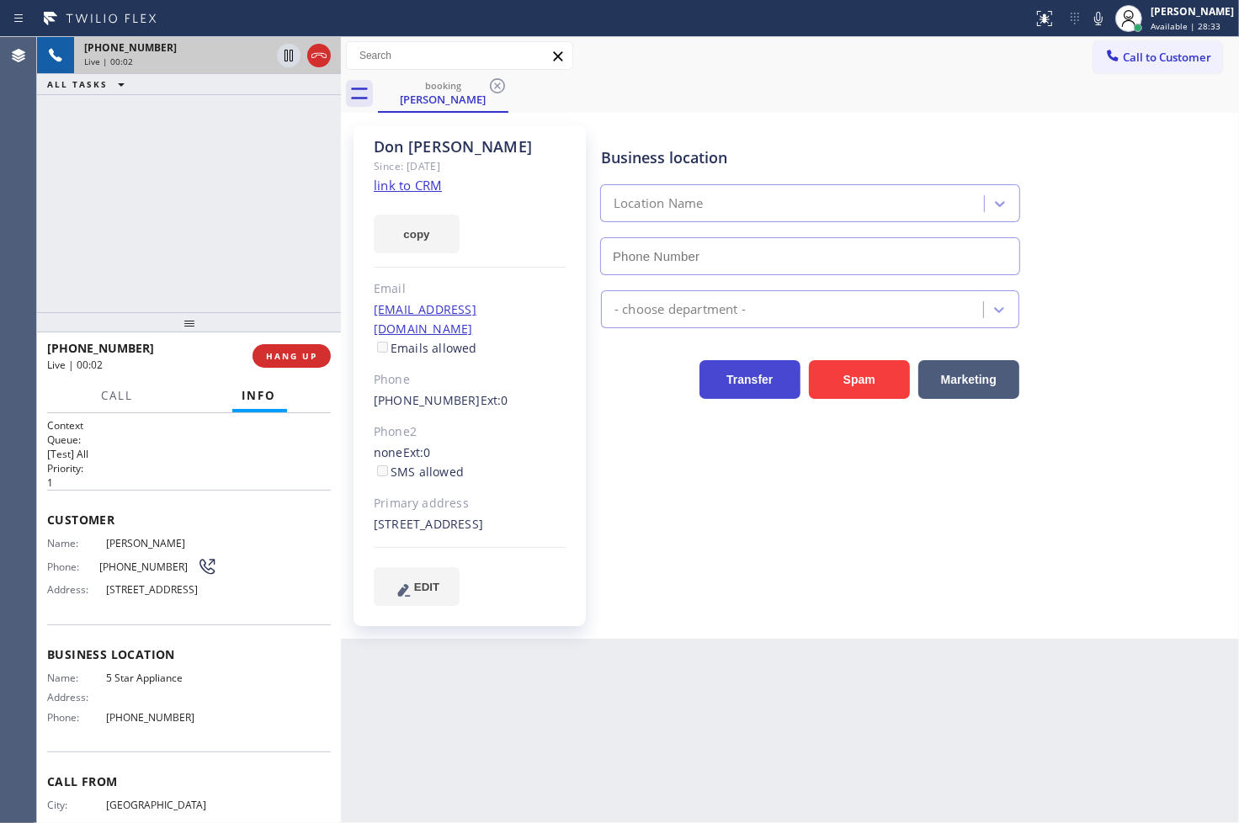
type input "[PHONE_NUMBER]"
click at [263, 240] on div "[PHONE_NUMBER] Live | 00:05 ALL TASKS ALL TASKS ACTIVE TASKS TASKS IN WRAP UP" at bounding box center [189, 174] width 304 height 275
click at [406, 182] on link "link to CRM" at bounding box center [408, 185] width 68 height 17
click at [175, 200] on div "[PHONE_NUMBER] Live | 00:08 ALL TASKS ALL TASKS ACTIVE TASKS TASKS IN WRAP UP" at bounding box center [189, 174] width 304 height 275
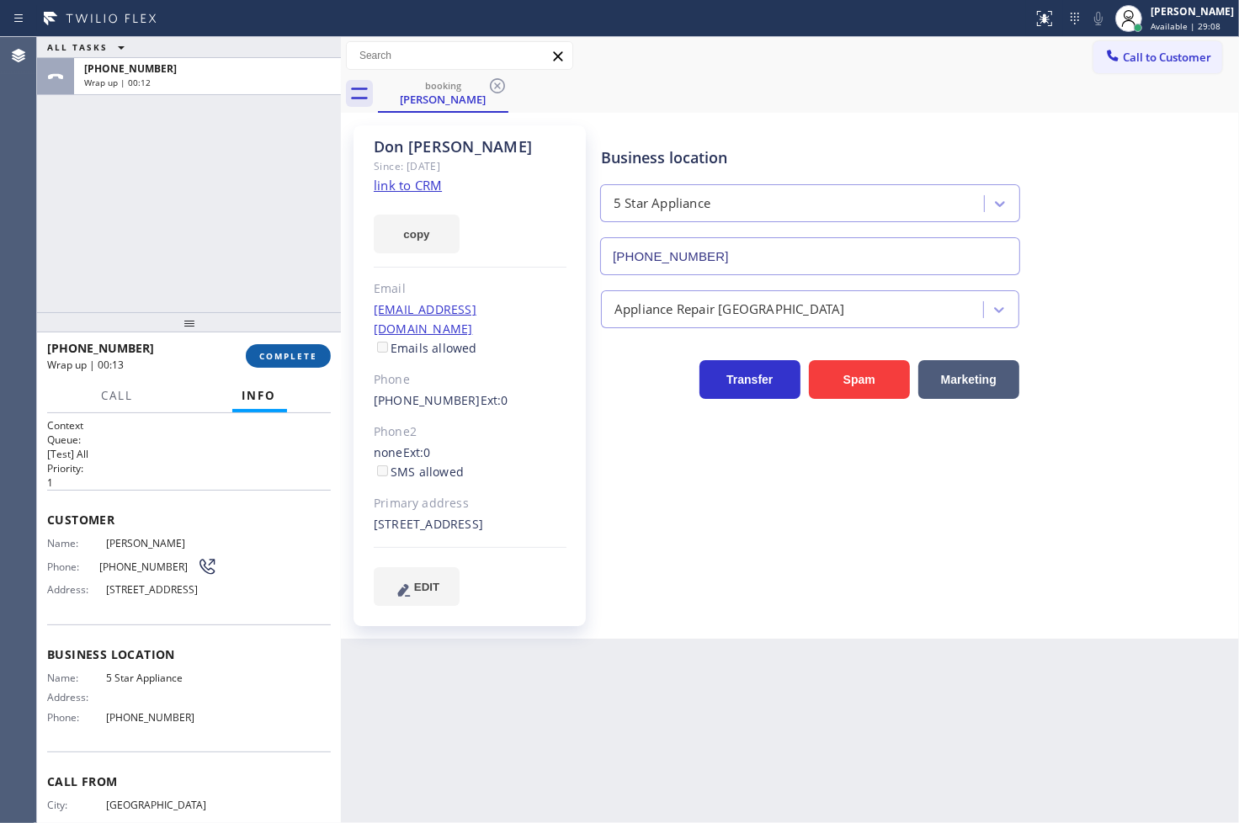
click at [298, 357] on span "COMPLETE" at bounding box center [288, 356] width 58 height 12
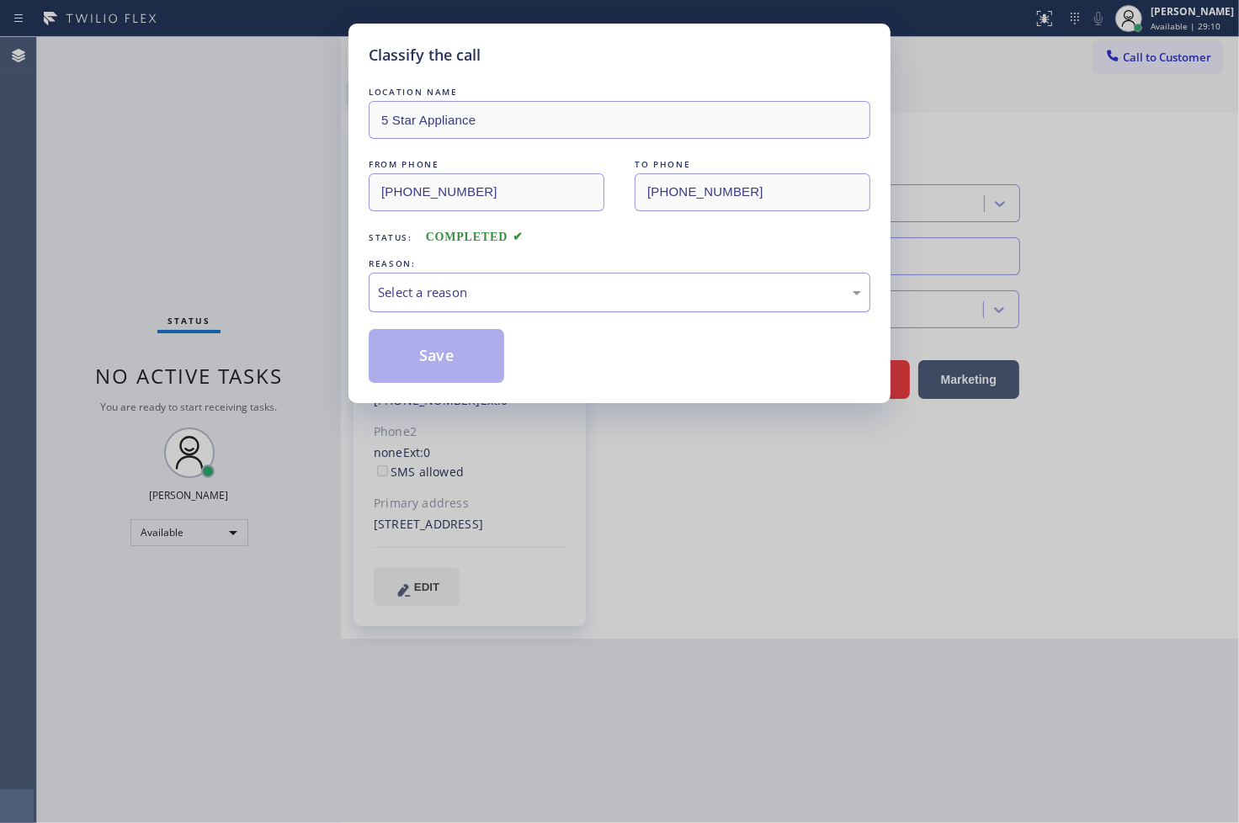
click at [444, 296] on div "Select a reason" at bounding box center [619, 292] width 483 height 19
click at [448, 339] on button "Save" at bounding box center [437, 356] width 136 height 54
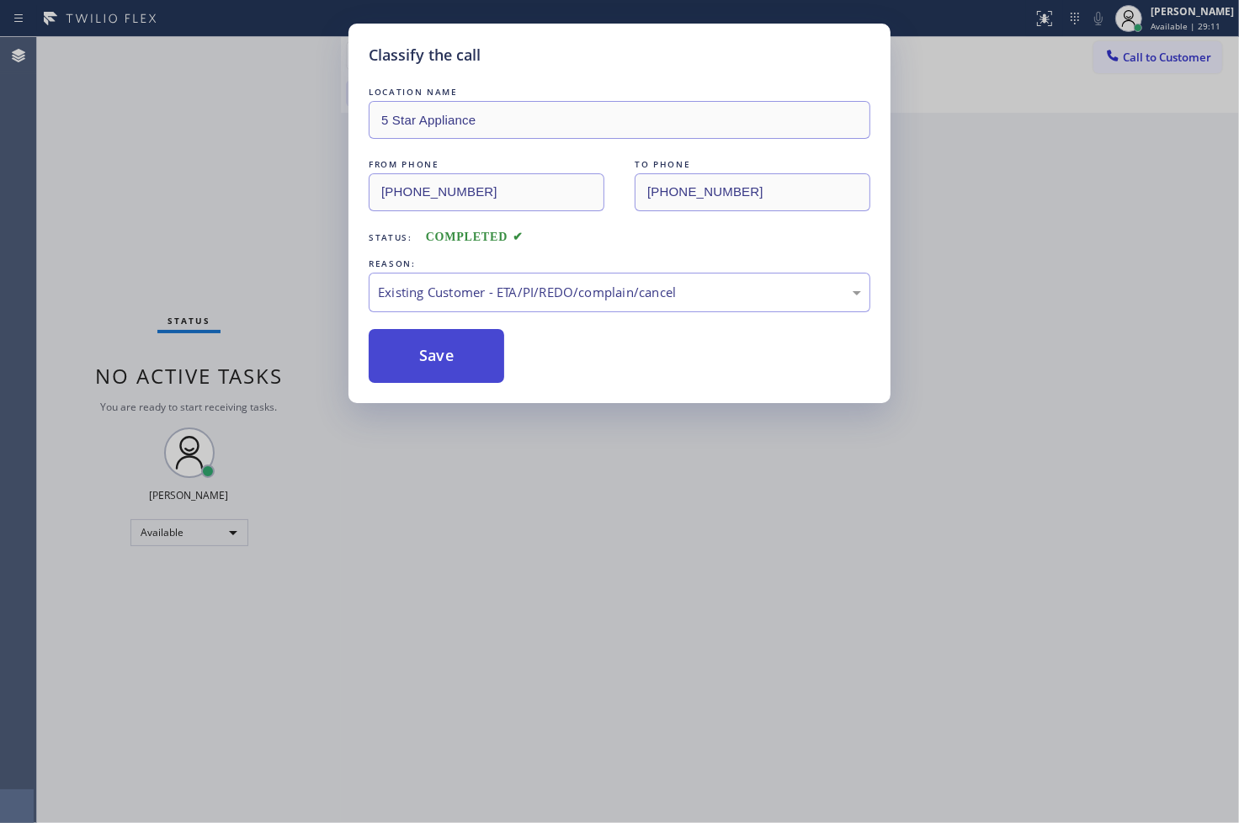
click at [448, 339] on button "Save" at bounding box center [437, 356] width 136 height 54
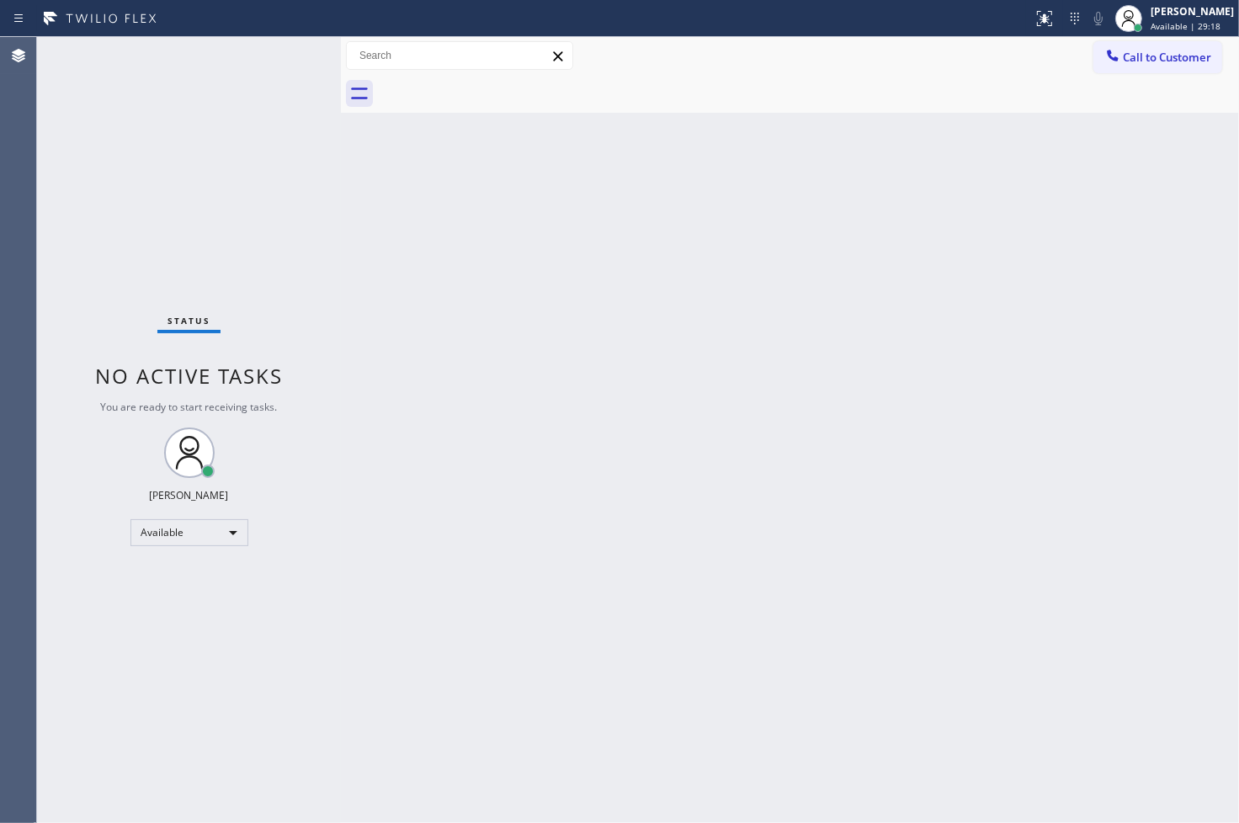
click at [290, 56] on div "Status No active tasks You are ready to start receiving tasks. [PERSON_NAME]" at bounding box center [189, 430] width 304 height 786
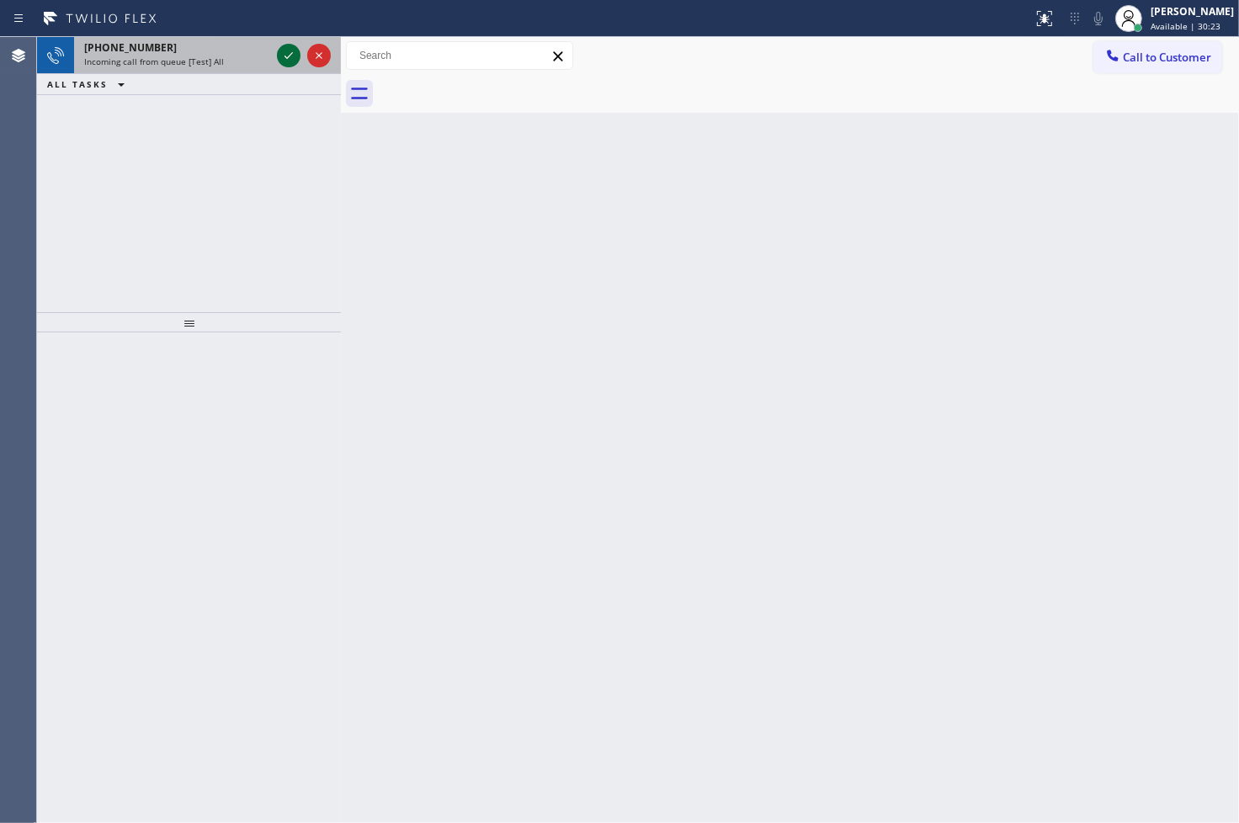
click at [290, 56] on icon at bounding box center [289, 55] width 20 height 20
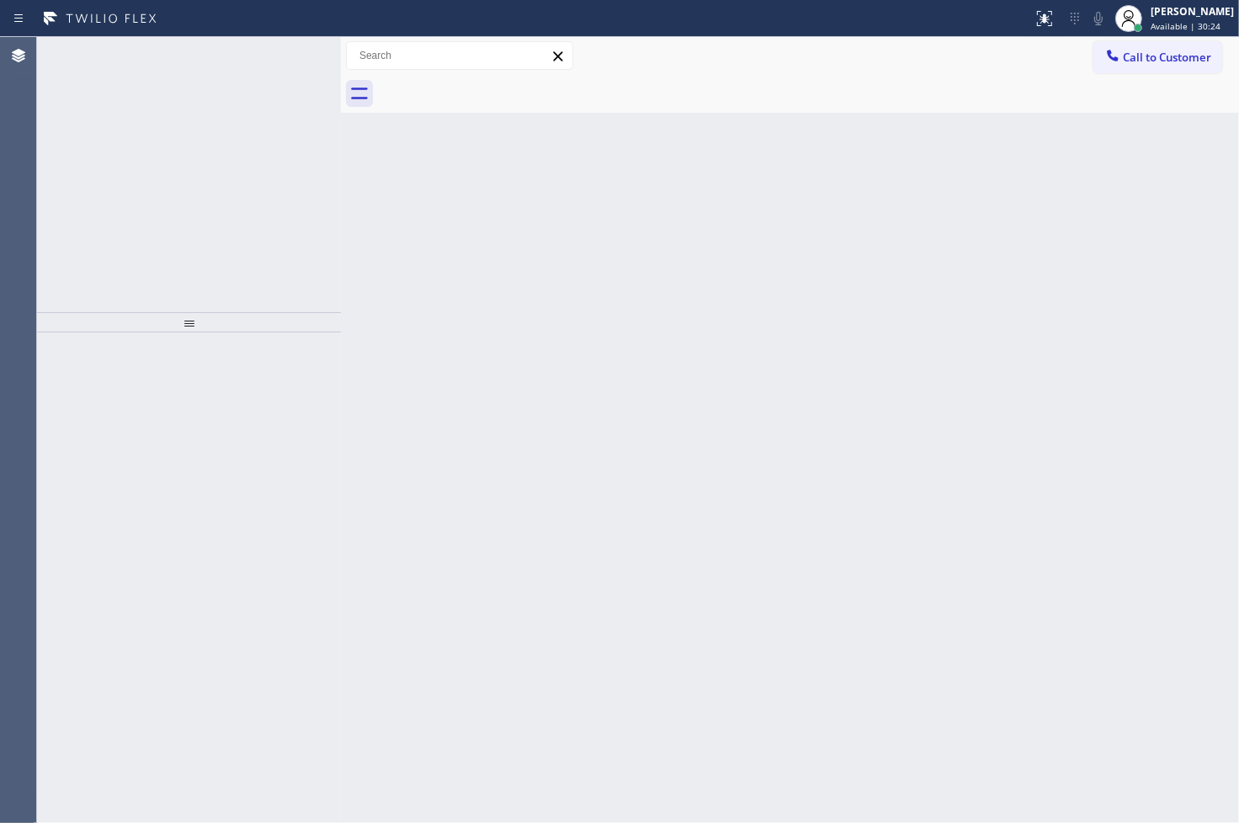
click at [290, 56] on icon at bounding box center [289, 55] width 20 height 20
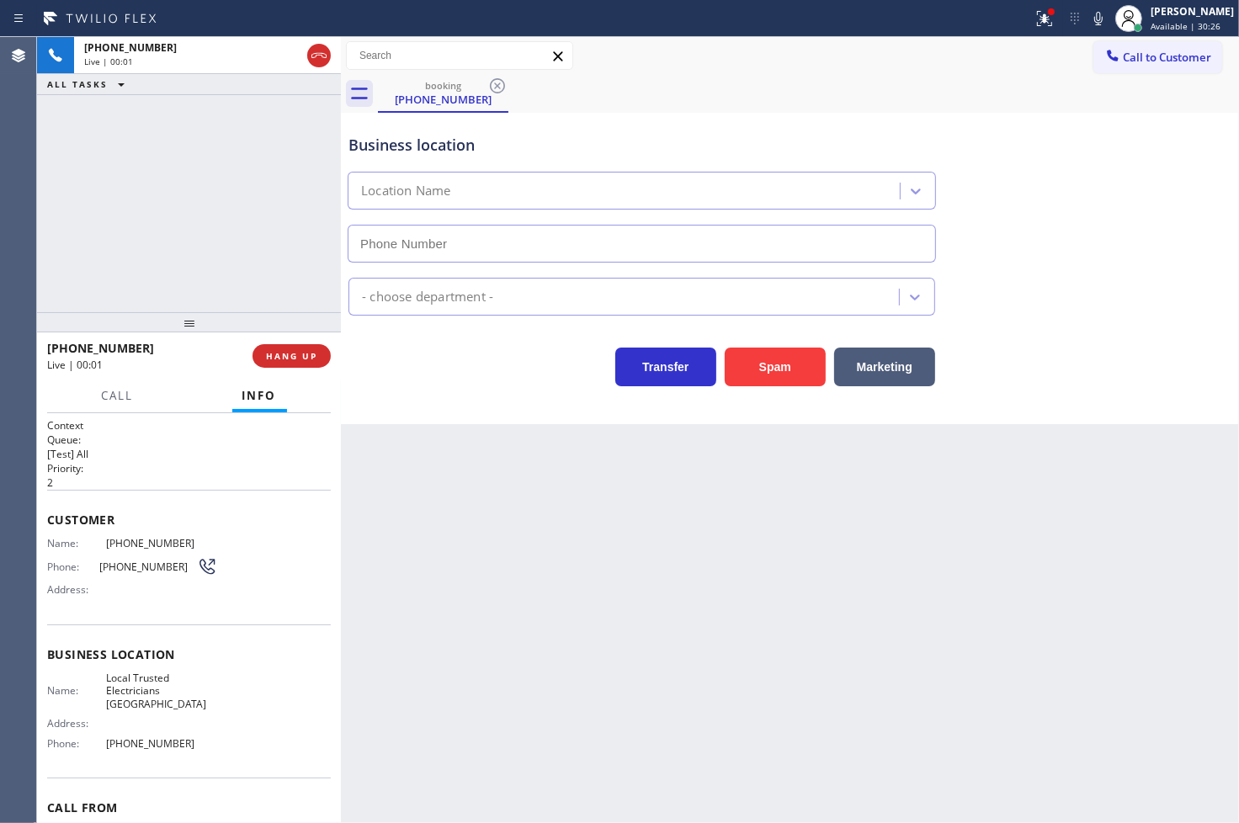
type input "[PHONE_NUMBER]"
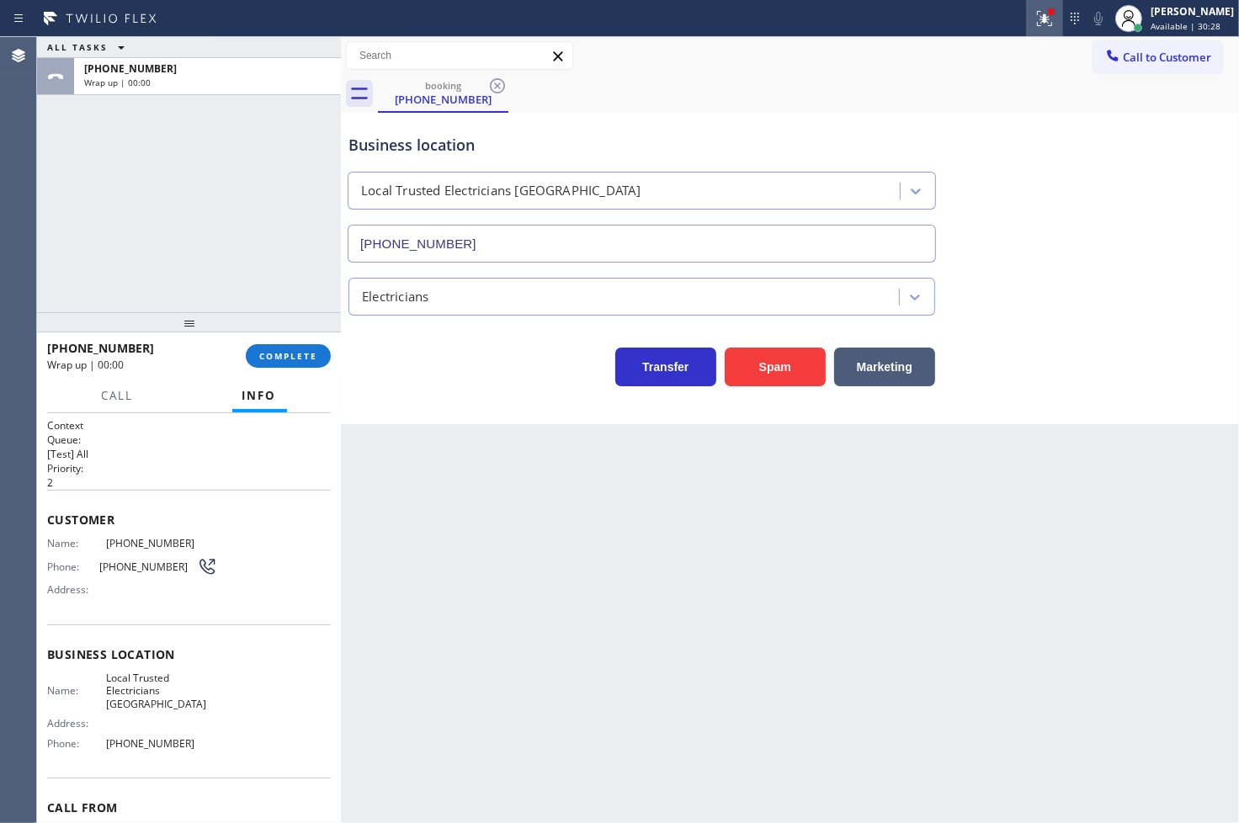
click at [1037, 19] on icon at bounding box center [1042, 17] width 10 height 12
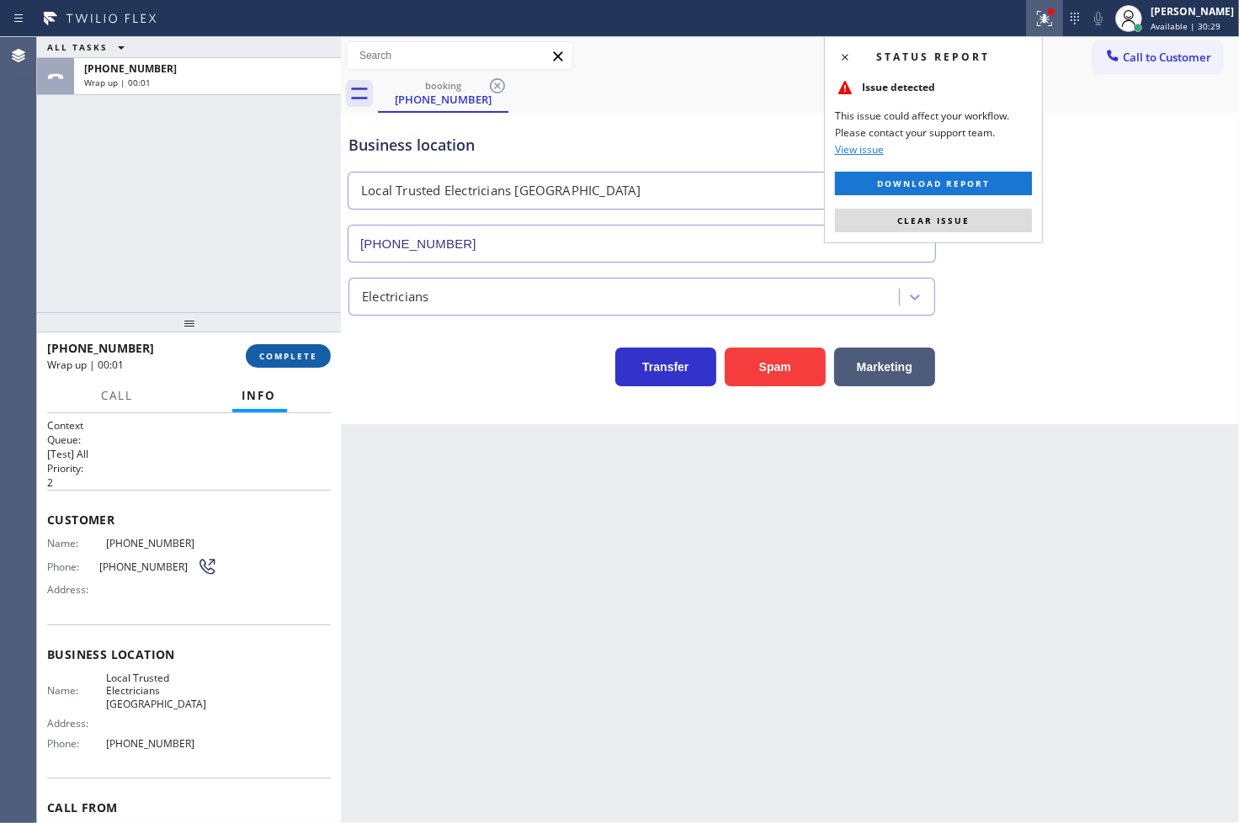
click at [308, 350] on span "COMPLETE" at bounding box center [288, 356] width 58 height 12
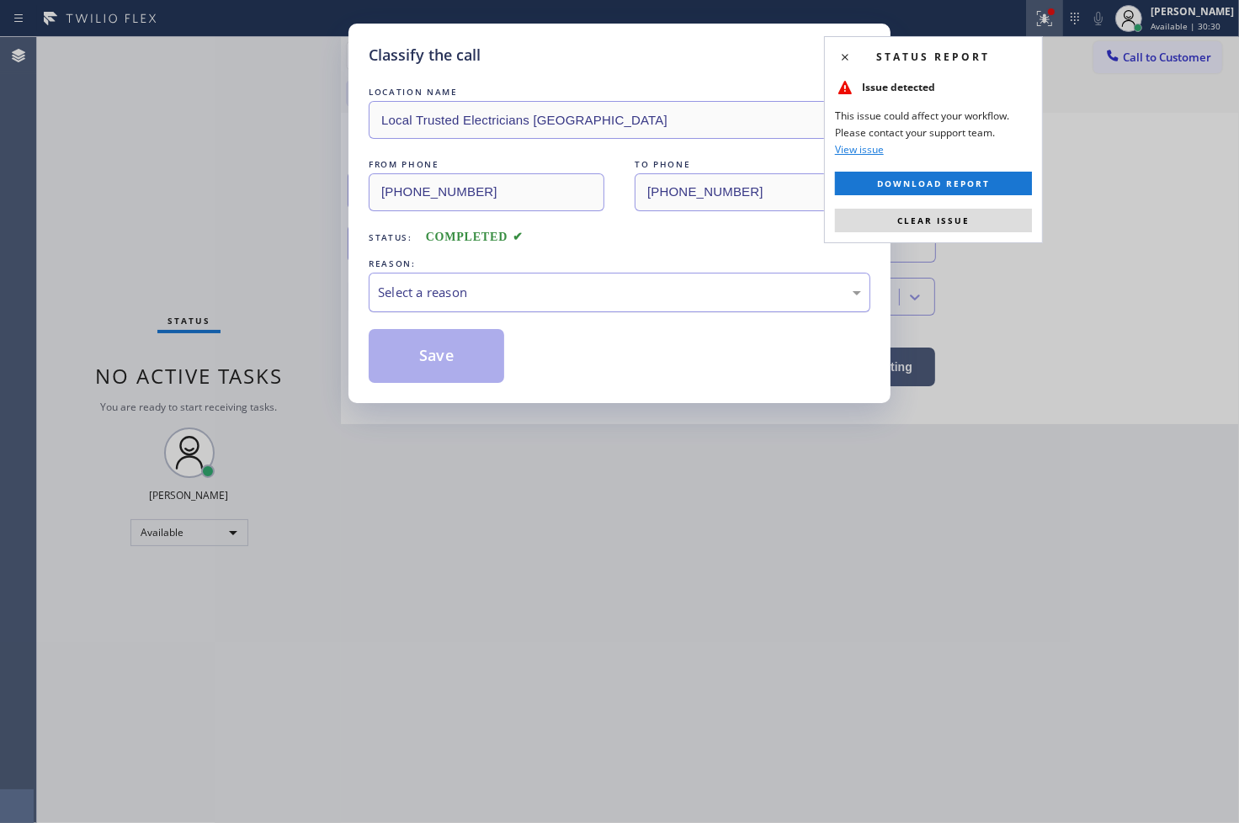
click at [470, 279] on div "Select a reason" at bounding box center [620, 293] width 502 height 40
click at [455, 338] on button "Save" at bounding box center [437, 356] width 136 height 54
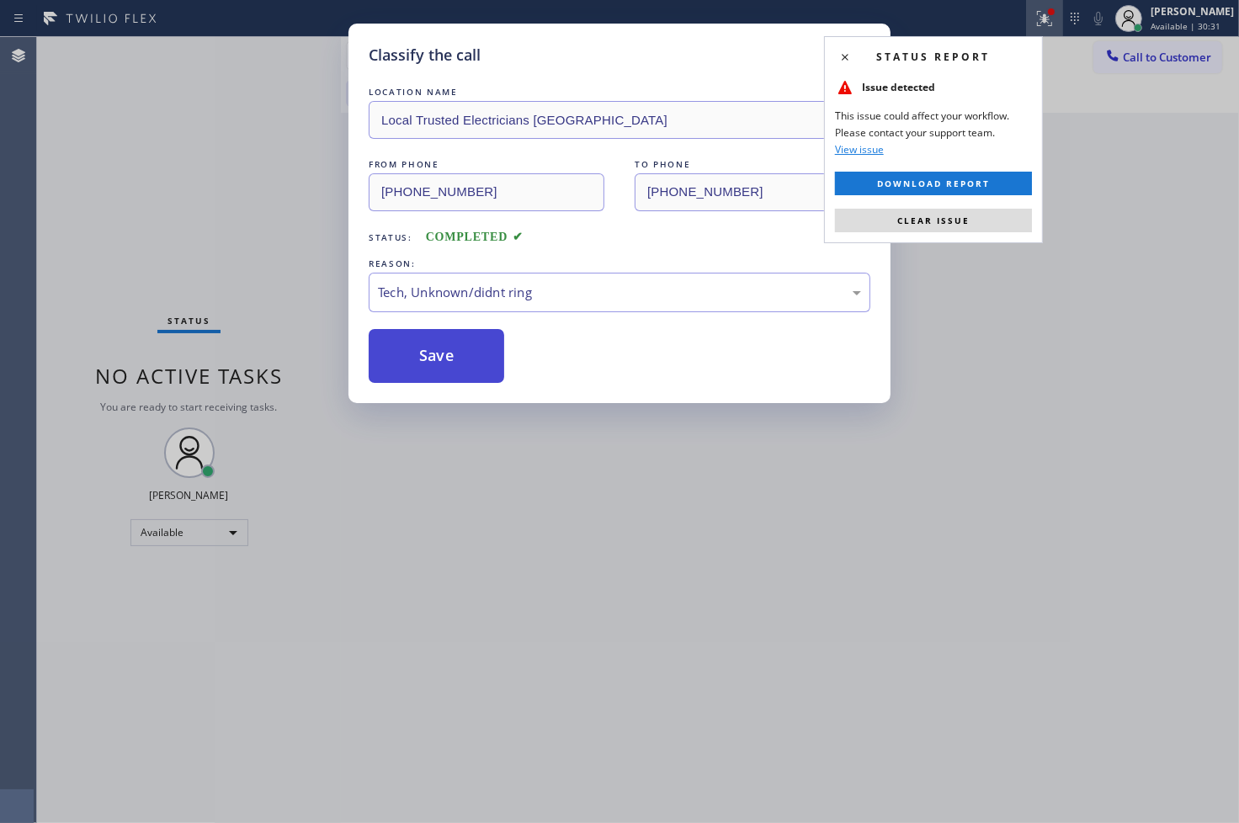
click at [455, 338] on button "Save" at bounding box center [437, 356] width 136 height 54
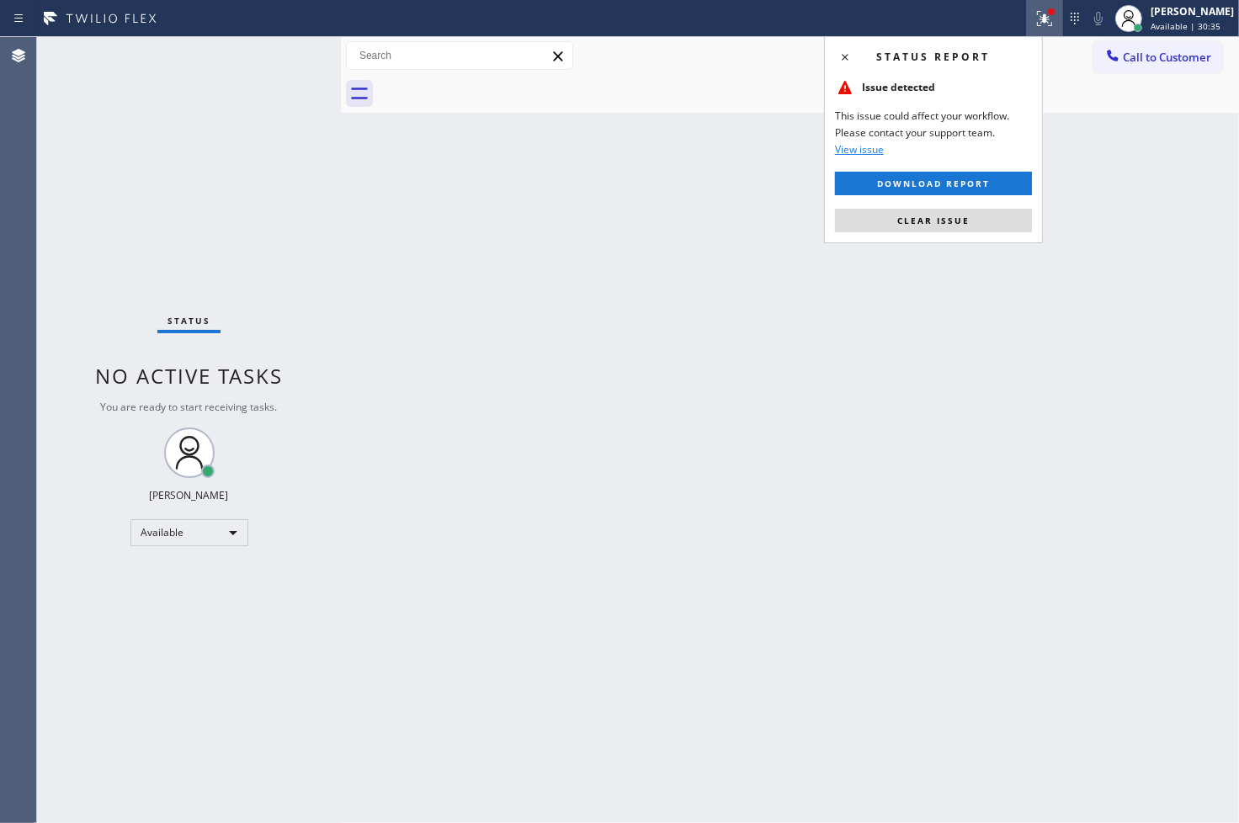
drag, startPoint x: 952, startPoint y: 215, endPoint x: 785, endPoint y: 267, distance: 175.5
click at [952, 215] on span "Clear issue" at bounding box center [933, 221] width 72 height 12
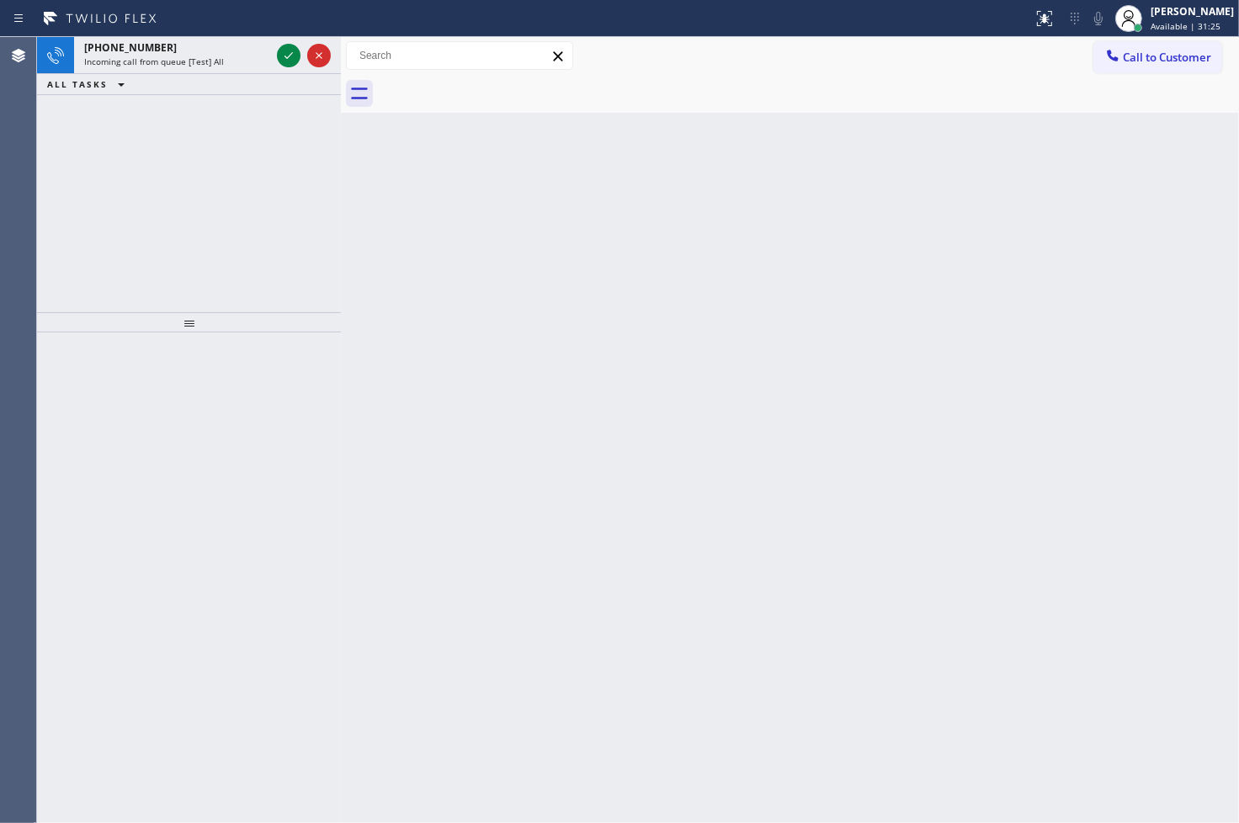
click at [35, 518] on div "Agent Desktop" at bounding box center [18, 430] width 36 height 786
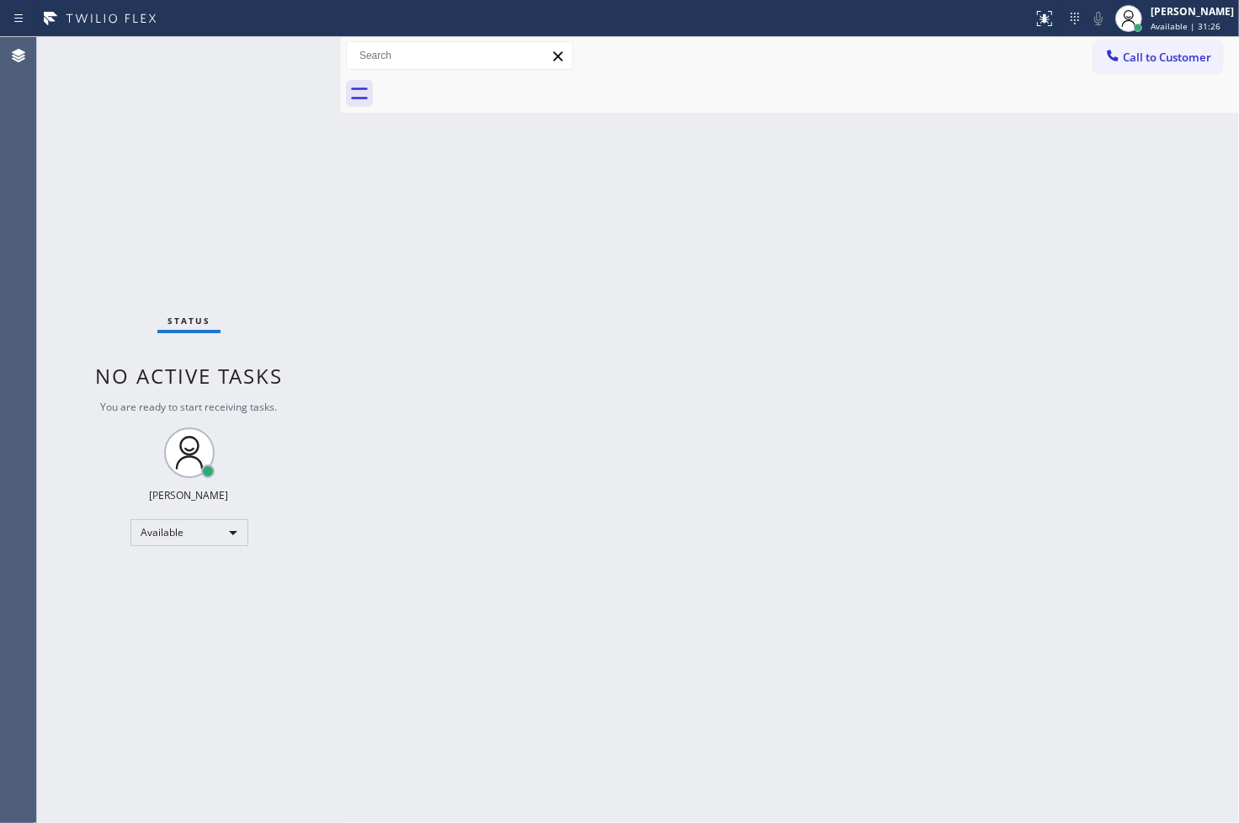
click at [281, 59] on div "Status No active tasks You are ready to start receiving tasks. [PERSON_NAME]" at bounding box center [189, 430] width 304 height 786
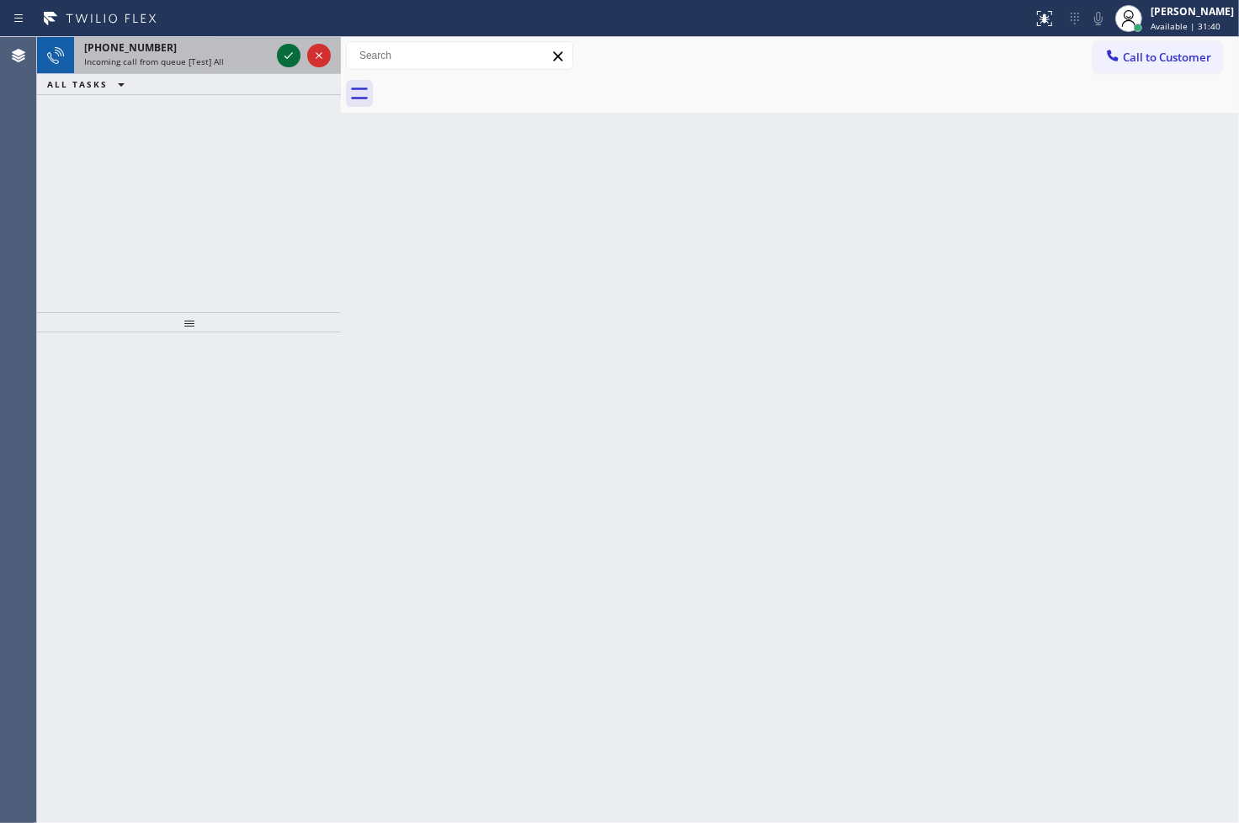
click at [281, 59] on icon at bounding box center [289, 55] width 20 height 20
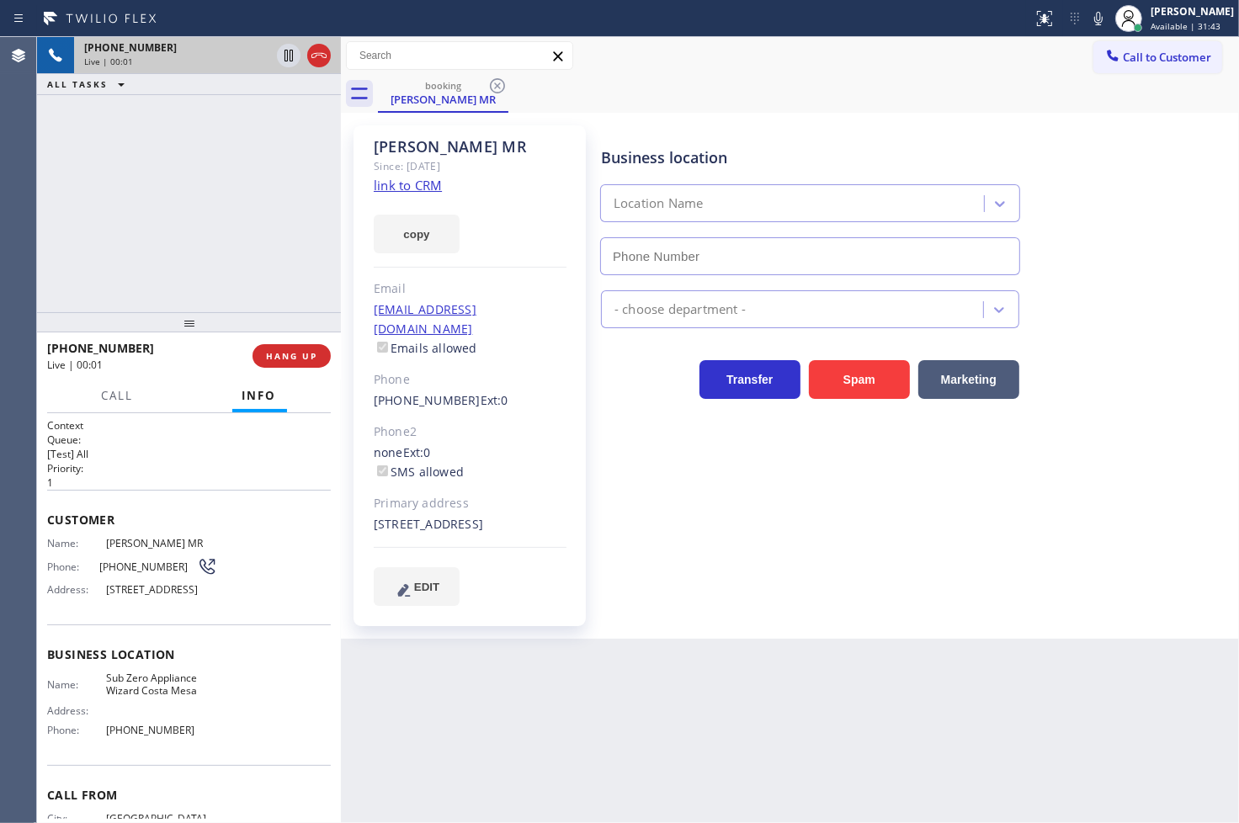
type input "[PHONE_NUMBER]"
click at [413, 188] on link "link to CRM" at bounding box center [408, 185] width 68 height 17
click at [412, 187] on link "link to CRM" at bounding box center [408, 185] width 68 height 17
click at [289, 56] on icon at bounding box center [289, 55] width 20 height 20
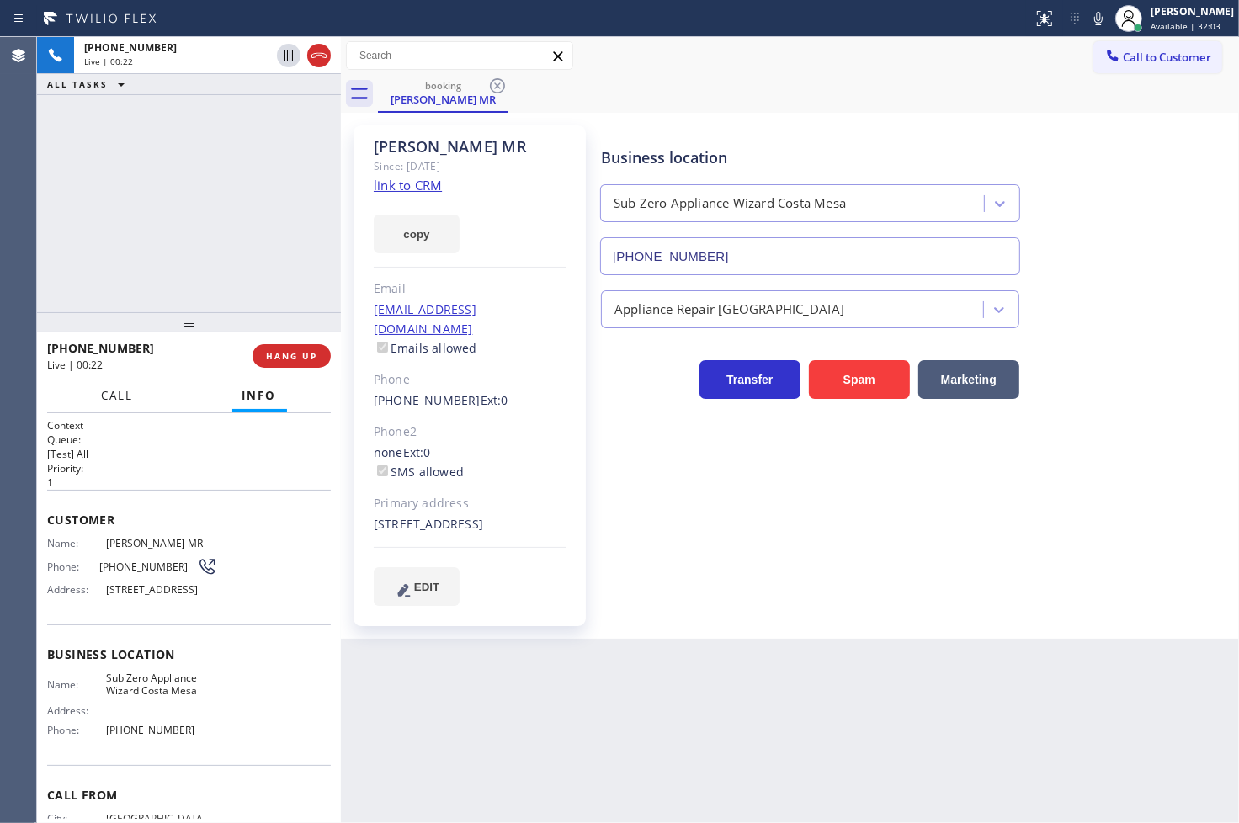
click at [116, 397] on span "Call" at bounding box center [118, 395] width 32 height 15
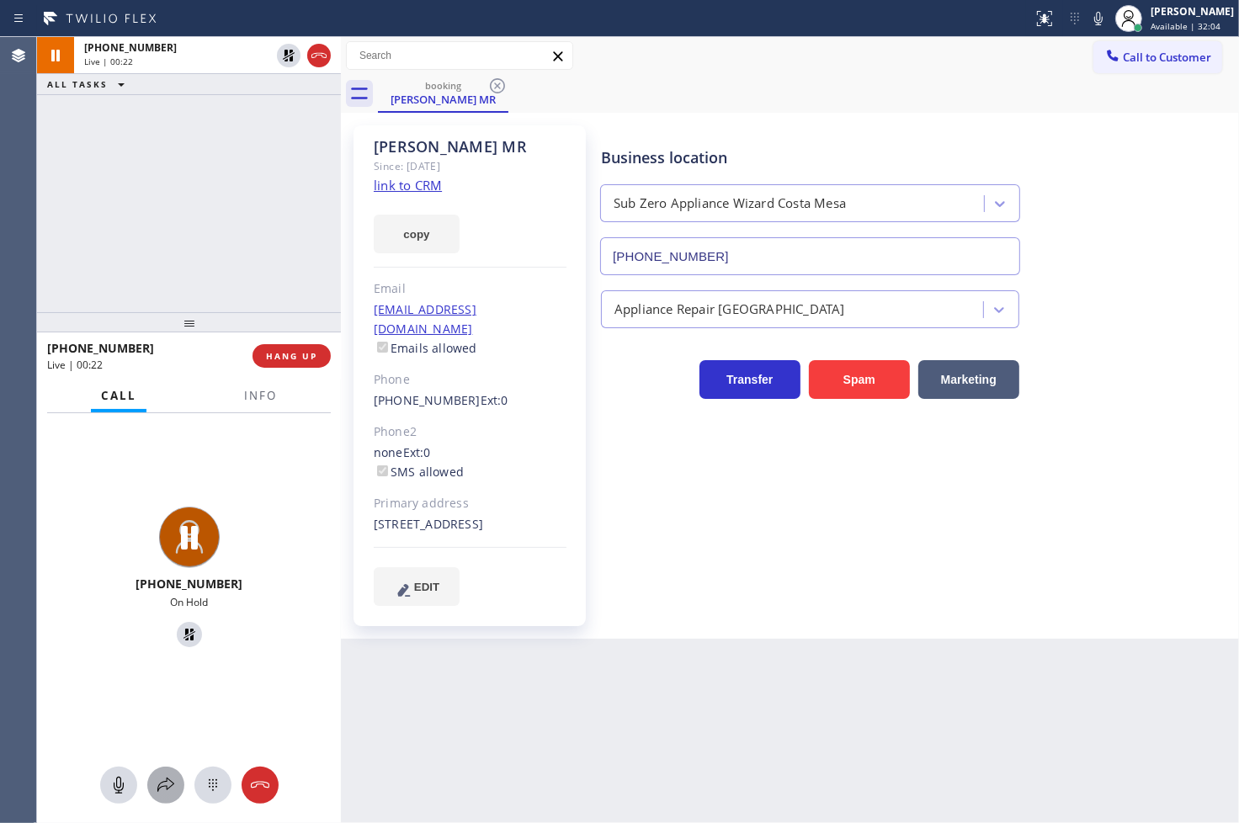
click at [168, 777] on icon at bounding box center [166, 785] width 20 height 20
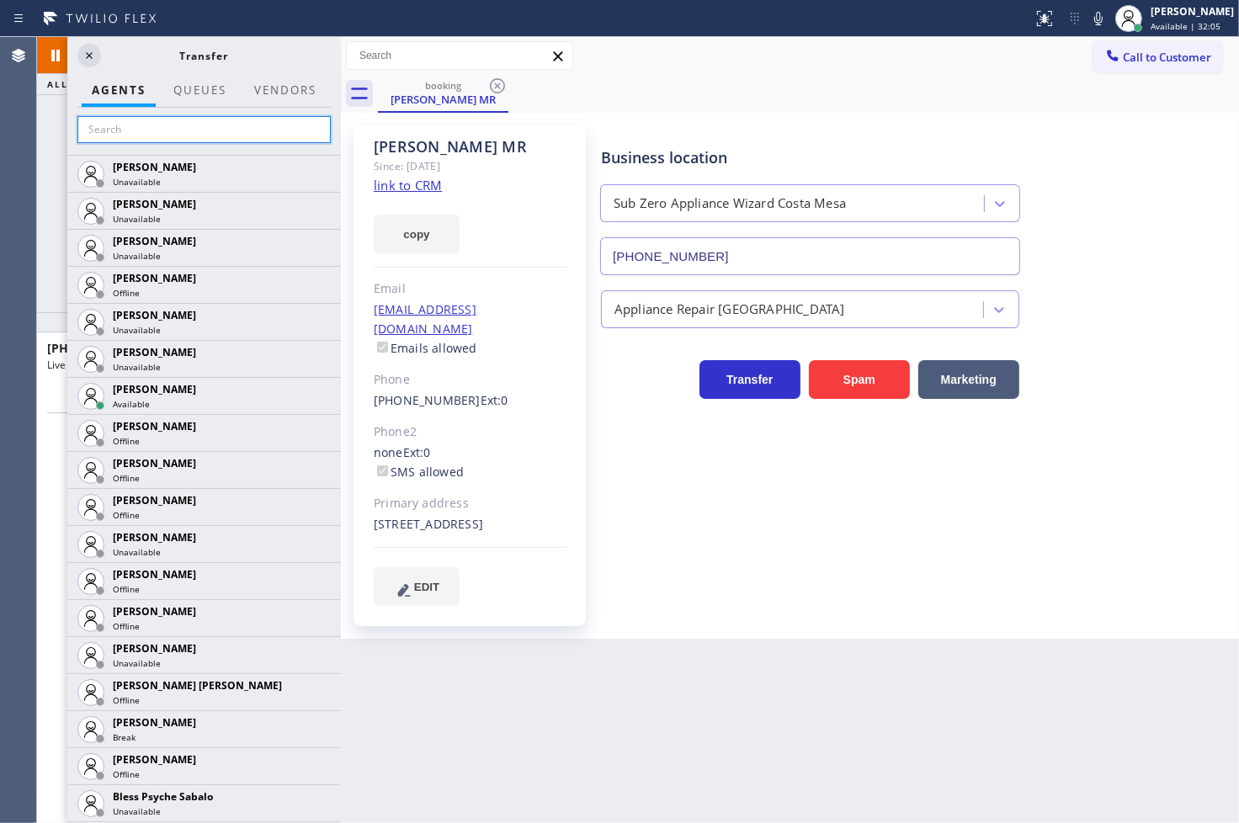
click at [166, 130] on input "text" at bounding box center [203, 129] width 253 height 27
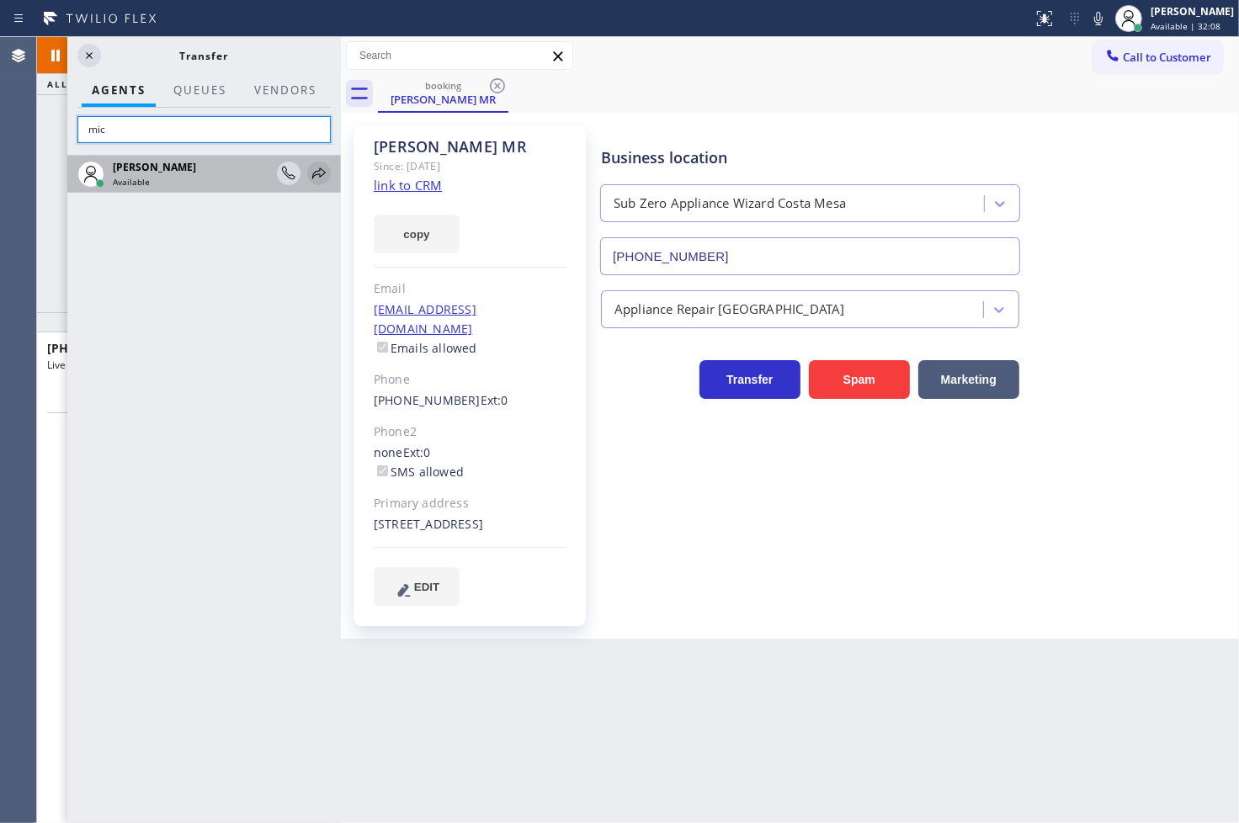
type input "mic"
click at [321, 169] on icon at bounding box center [318, 173] width 13 height 11
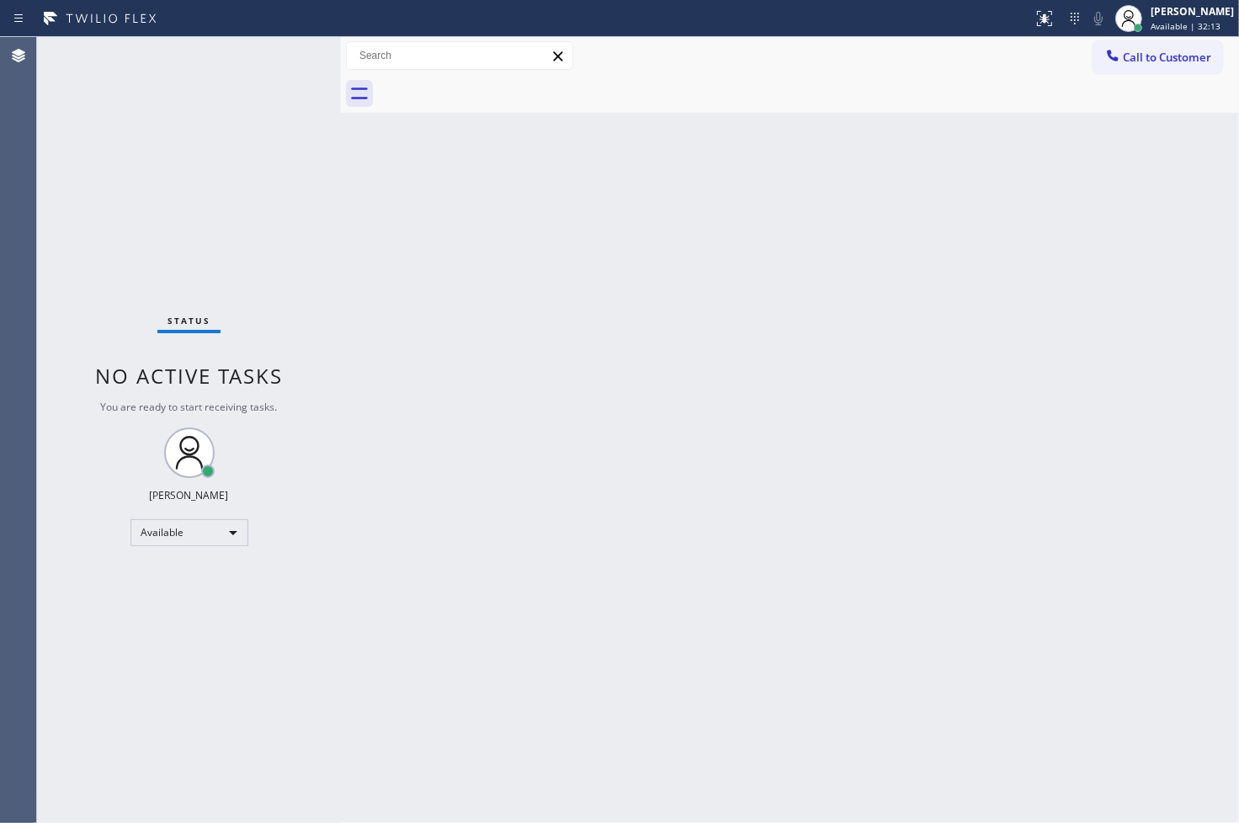
click at [691, 391] on div "Back to Dashboard Change Sender ID Customers Technicians Select a contact Outbo…" at bounding box center [790, 430] width 898 height 786
click at [271, 53] on div "Status No active tasks You are ready to start receiving tasks. [PERSON_NAME]" at bounding box center [189, 430] width 304 height 786
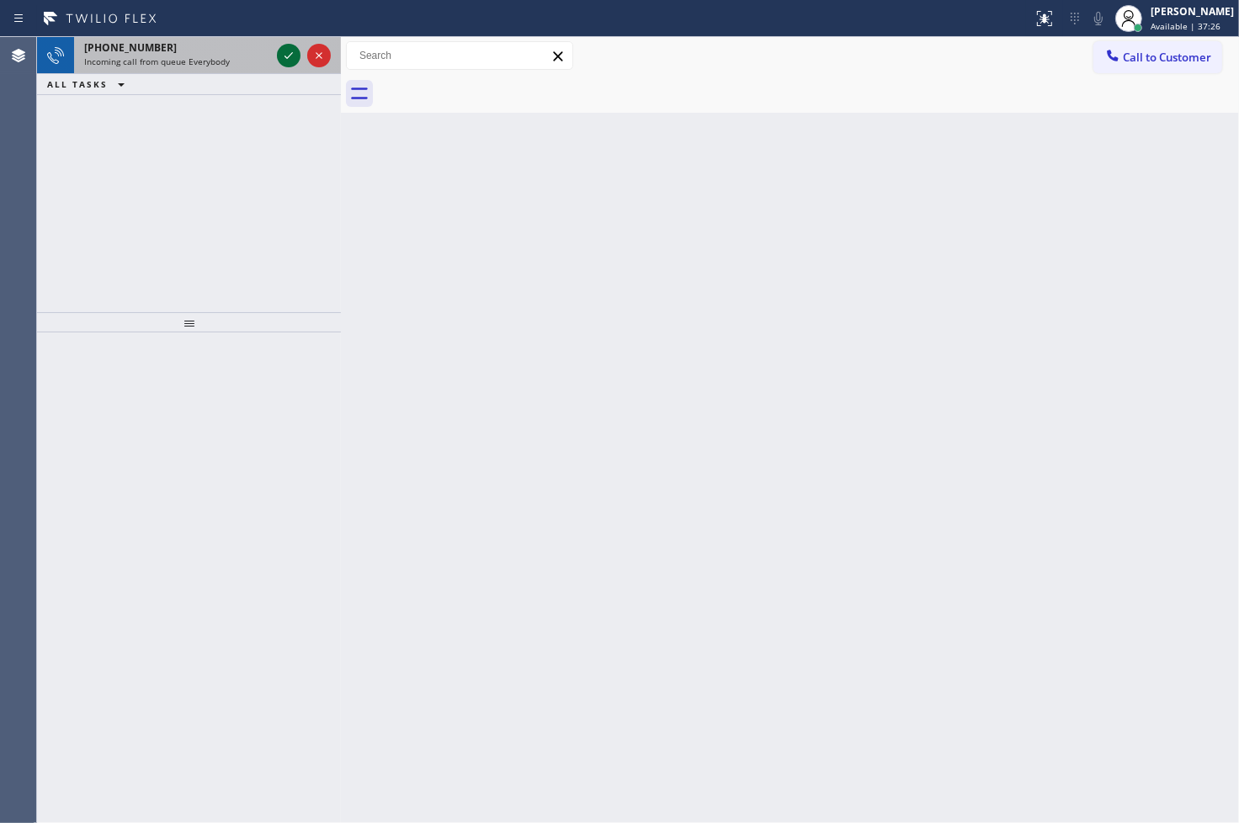
click at [296, 56] on icon at bounding box center [289, 55] width 20 height 20
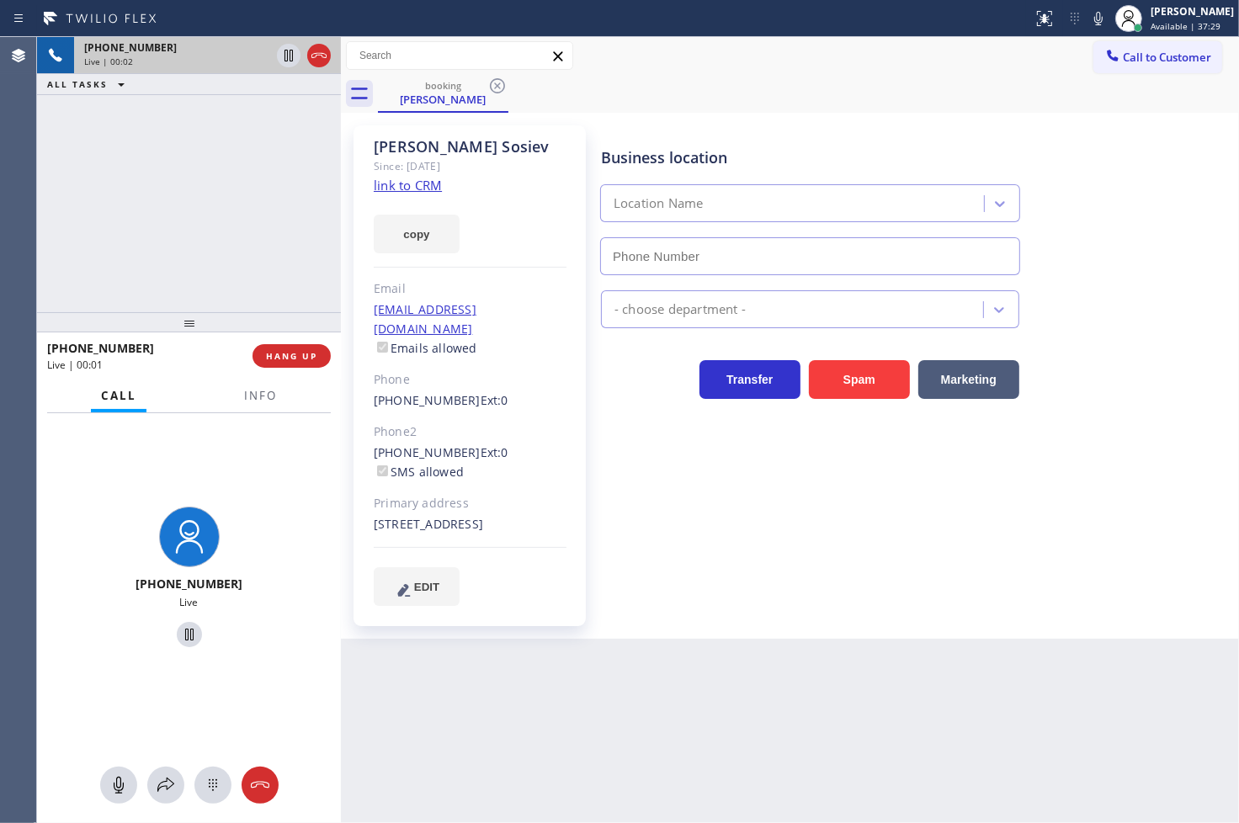
type input "[PHONE_NUMBER]"
click at [1088, 20] on icon at bounding box center [1098, 18] width 20 height 20
click at [154, 241] on div "[PHONE_NUMBER] Live | 00:22 ALL TASKS ALL TASKS ACTIVE TASKS TASKS IN WRAP UP" at bounding box center [189, 174] width 304 height 275
click at [212, 221] on div "[PHONE_NUMBER] Live | 00:26 ALL TASKS ALL TASKS ACTIVE TASKS TASKS IN WRAP UP" at bounding box center [189, 174] width 304 height 275
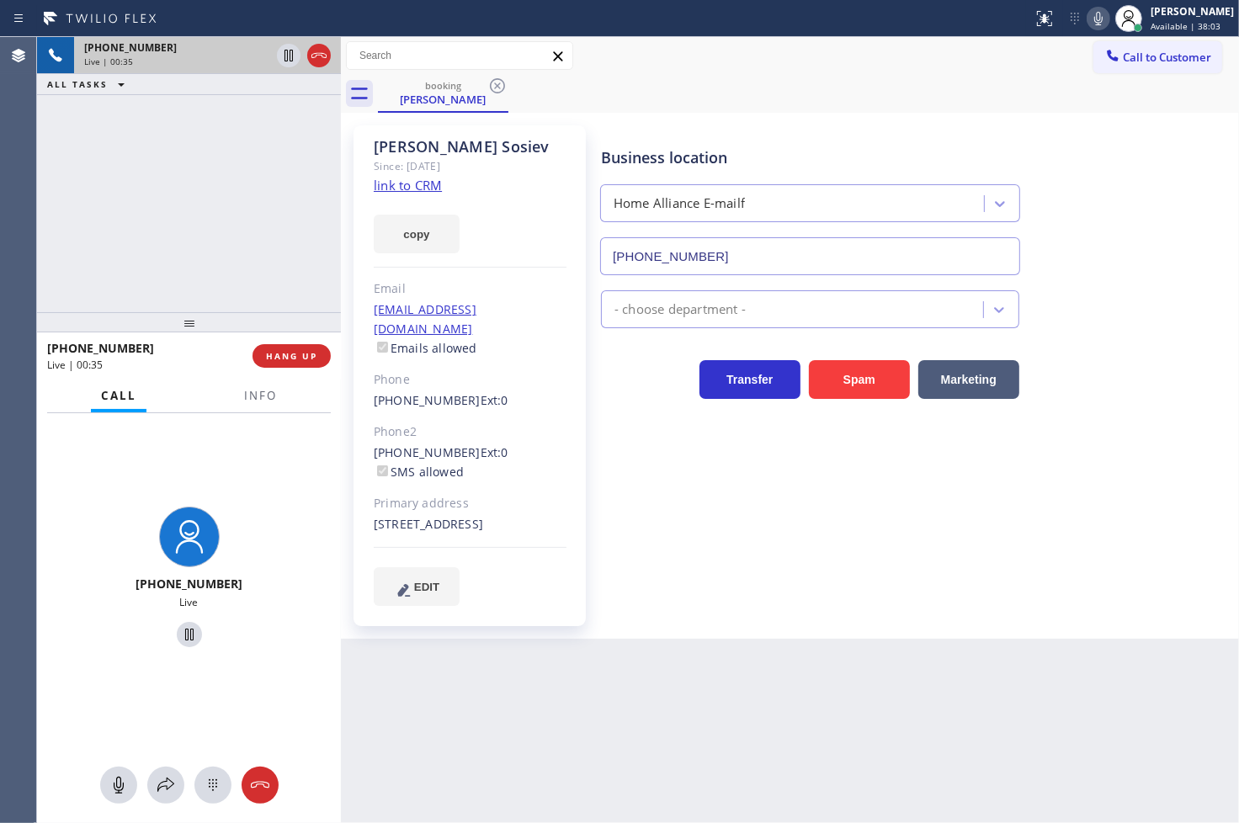
click at [392, 188] on link "link to CRM" at bounding box center [408, 185] width 68 height 17
click at [1088, 20] on icon at bounding box center [1098, 18] width 20 height 20
click at [77, 239] on div "[PHONE_NUMBER] Live | 01:08 ALL TASKS ALL TASKS ACTIVE TASKS TASKS IN WRAP UP" at bounding box center [189, 174] width 304 height 275
click at [264, 537] on div "[PHONE_NUMBER] Live" at bounding box center [189, 580] width 290 height 146
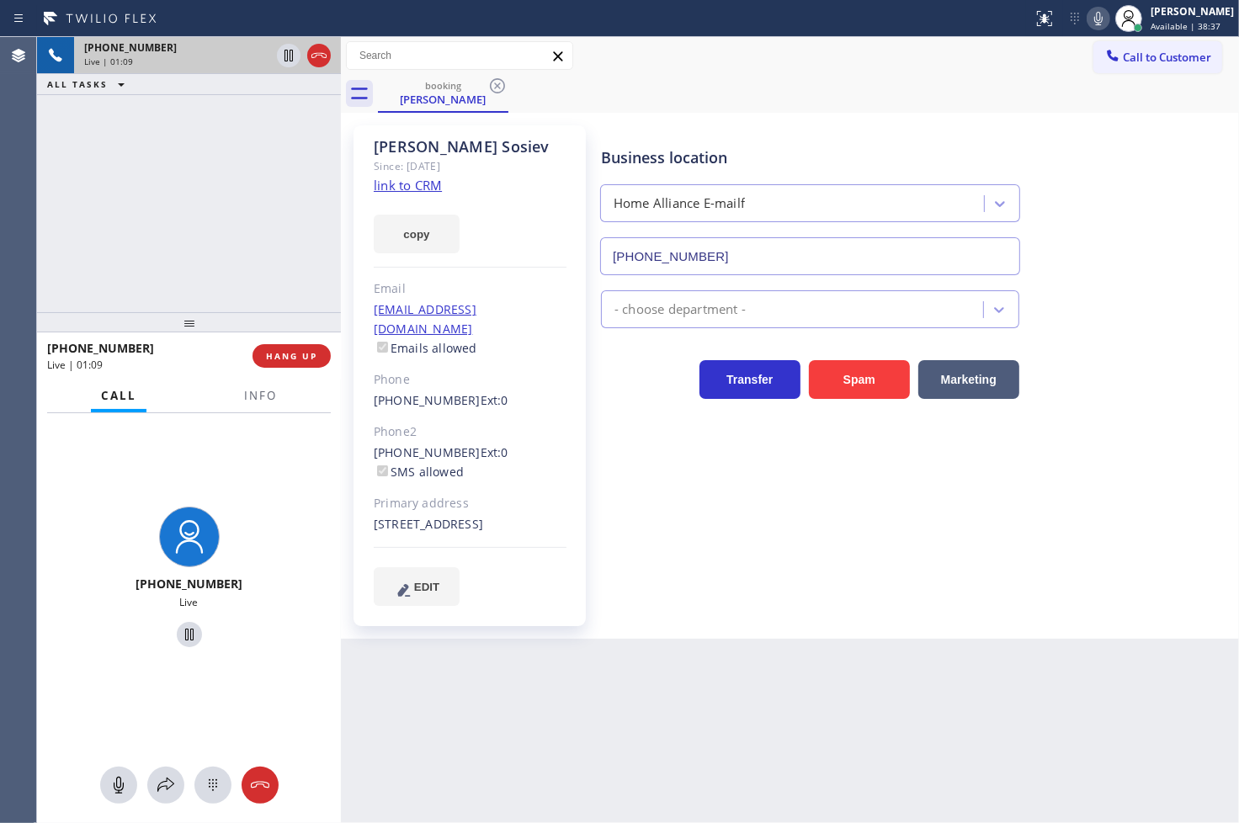
drag, startPoint x: 138, startPoint y: 216, endPoint x: 141, endPoint y: 229, distance: 13.1
click at [141, 228] on div "[PHONE_NUMBER] Live | 01:09 ALL TASKS ALL TASKS ACTIVE TASKS TASKS IN WRAP UP" at bounding box center [189, 174] width 304 height 275
click at [152, 292] on div "[PHONE_NUMBER] Live | 01:13 ALL TASKS ALL TASKS ACTIVE TASKS TASKS IN WRAP UP" at bounding box center [189, 174] width 304 height 275
click at [214, 461] on div "[PHONE_NUMBER] Live" at bounding box center [189, 579] width 304 height 333
click at [161, 777] on icon at bounding box center [166, 785] width 20 height 20
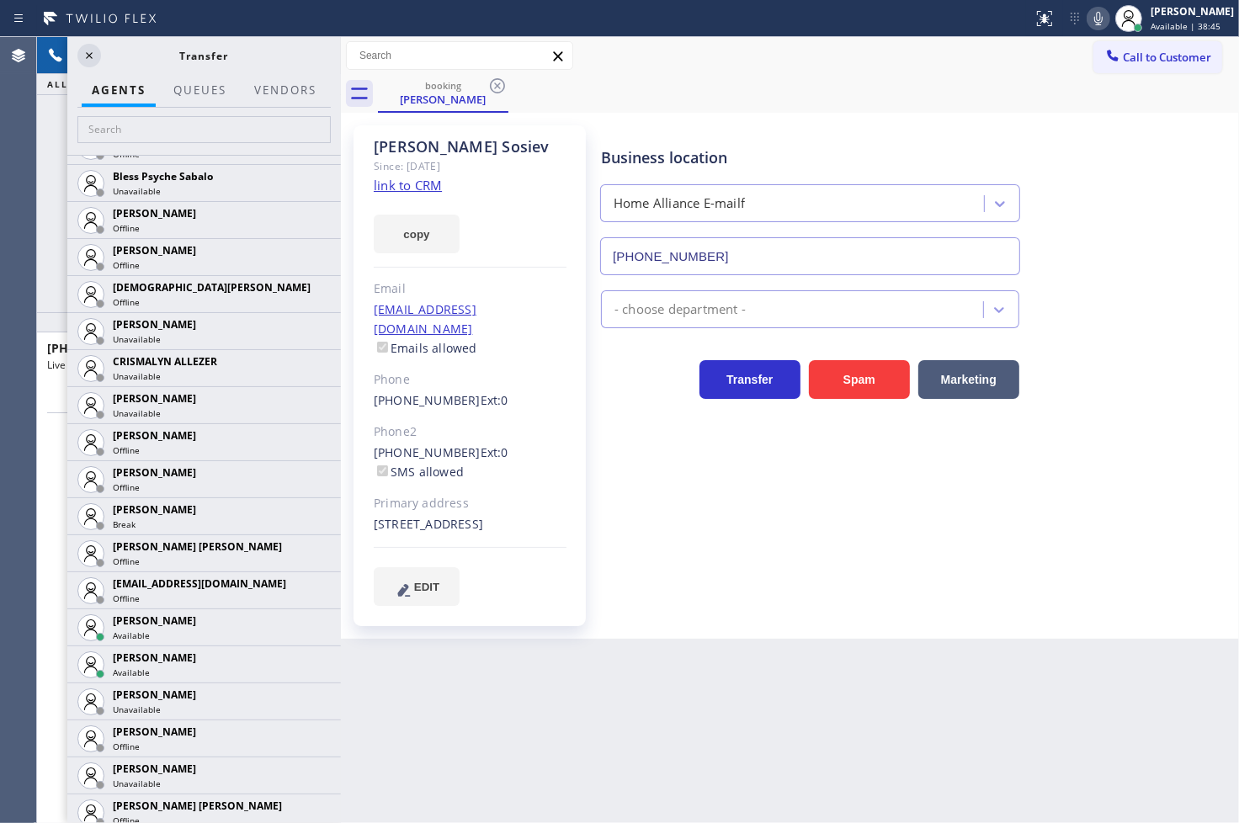
scroll to position [654, 0]
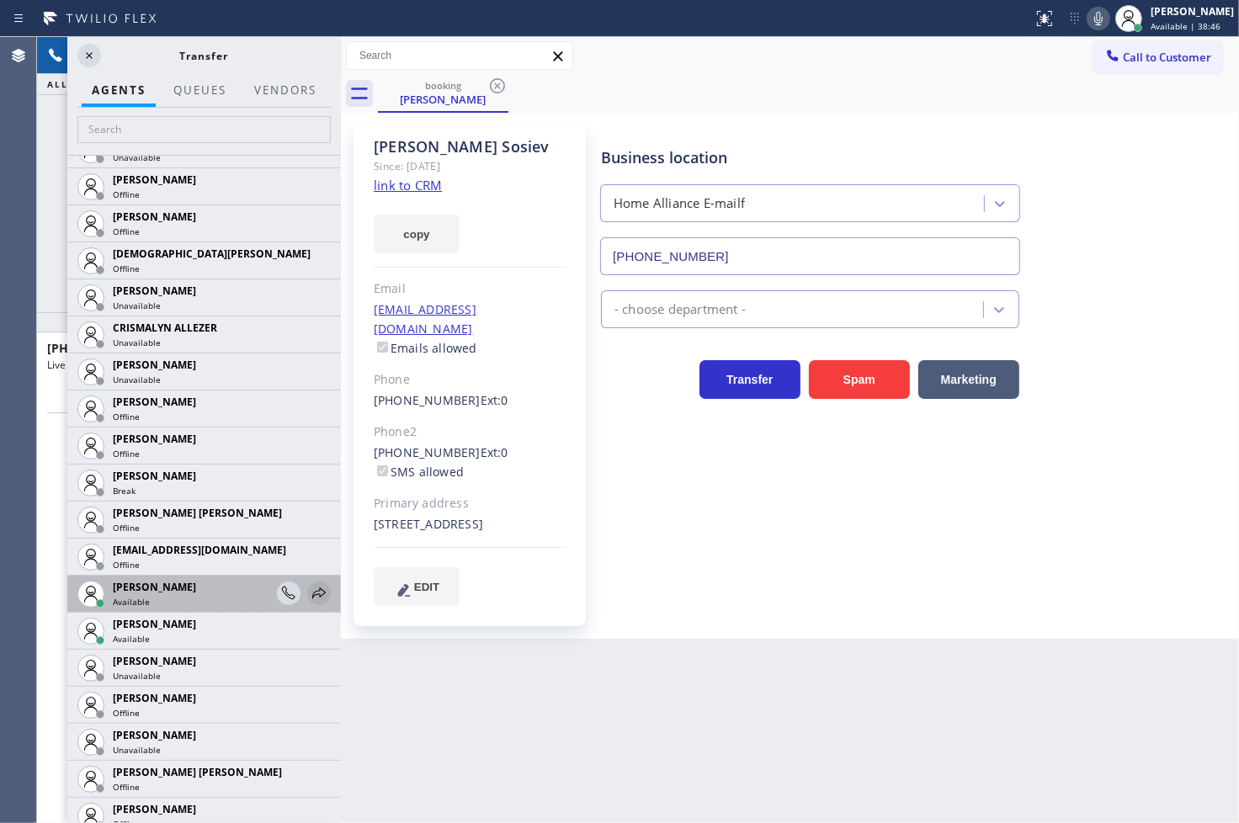
click at [309, 593] on icon at bounding box center [319, 593] width 20 height 20
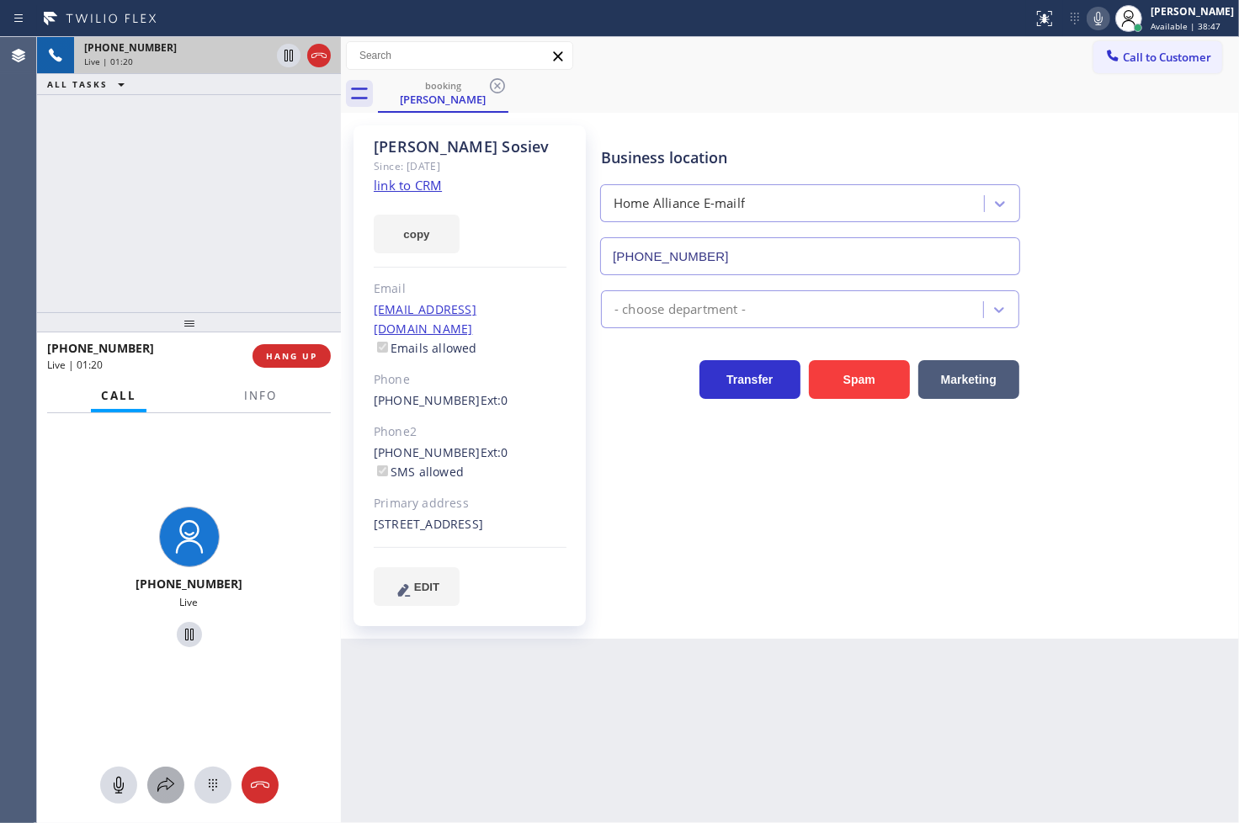
click at [167, 781] on icon at bounding box center [166, 785] width 20 height 20
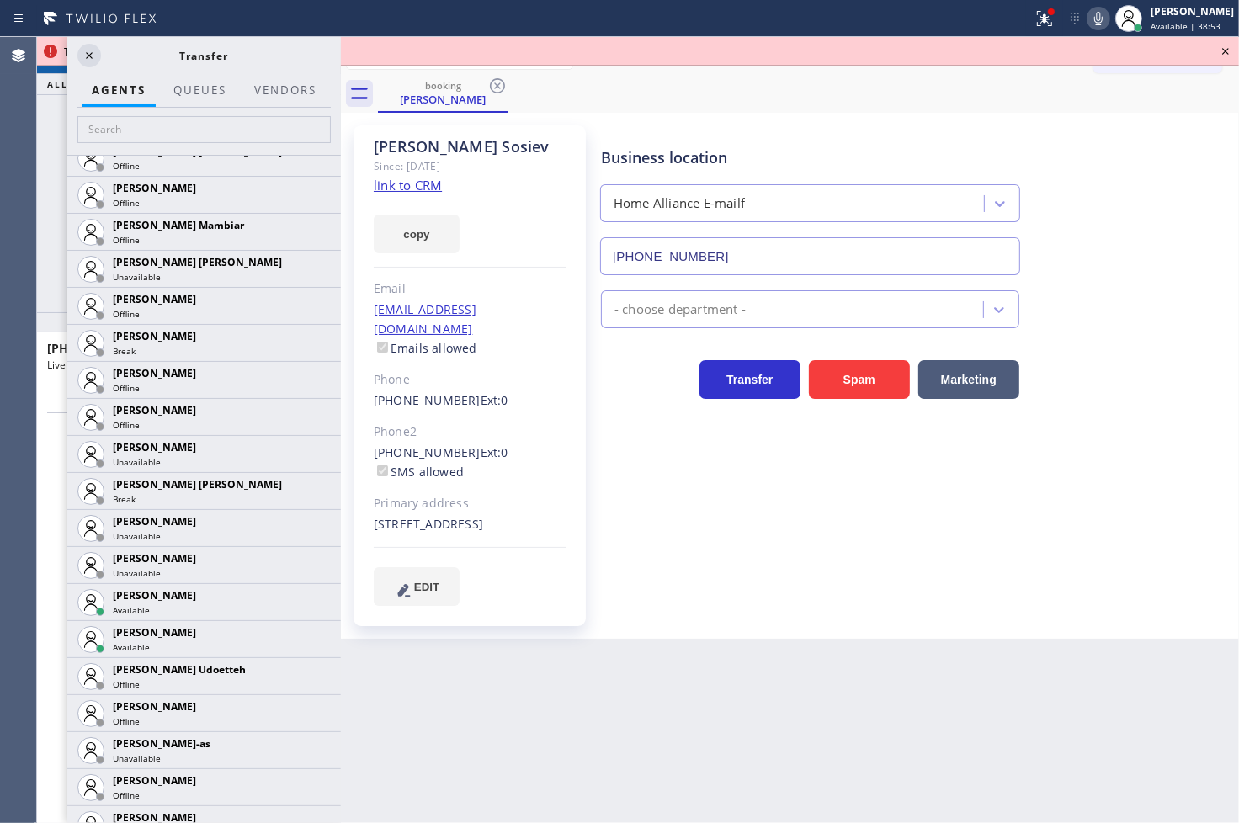
scroll to position [1309, 0]
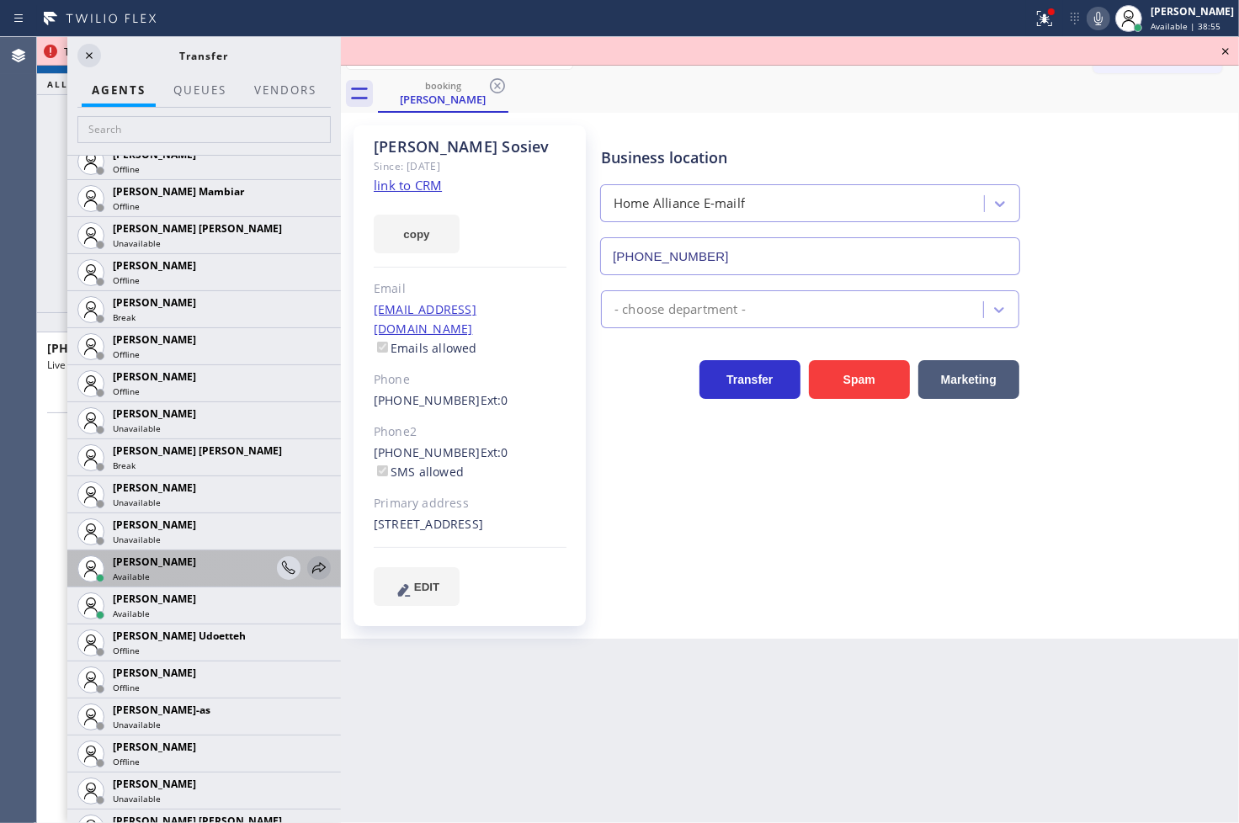
click at [309, 567] on icon at bounding box center [319, 568] width 20 height 20
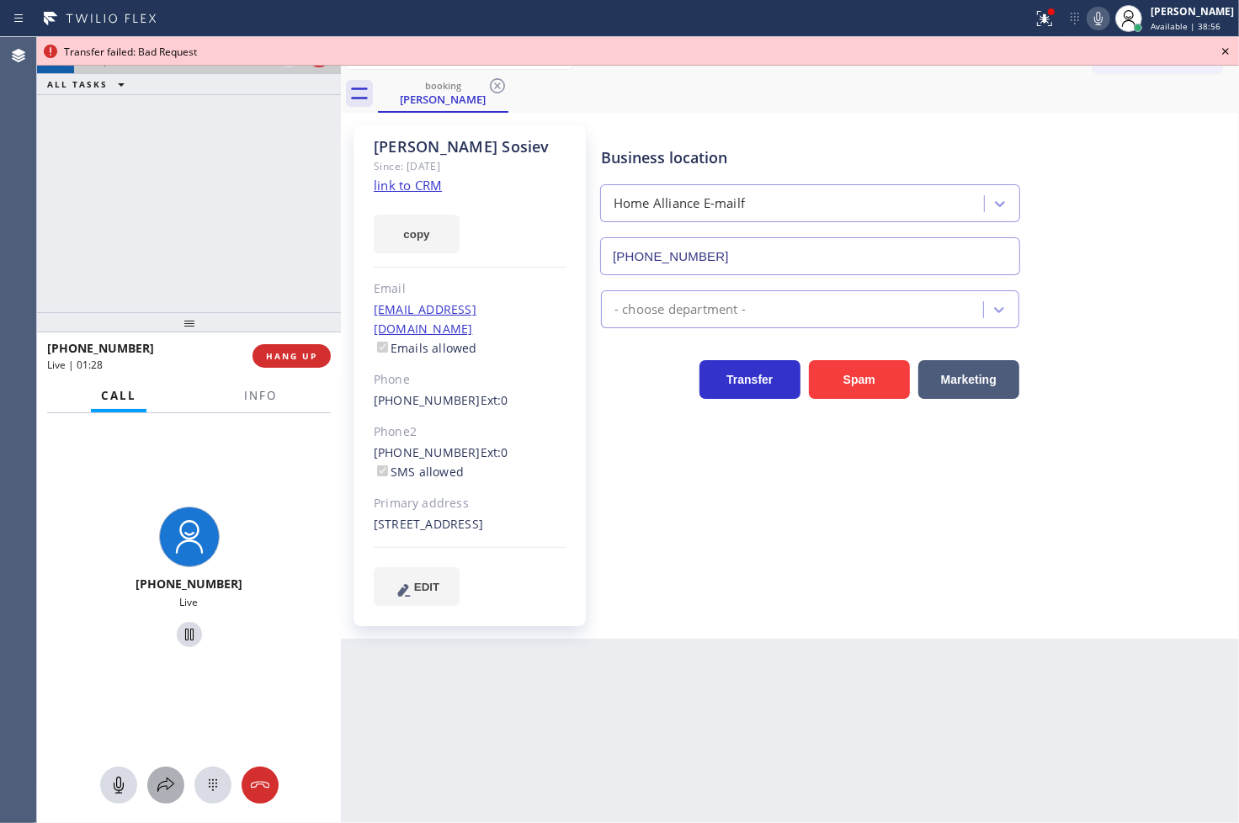
click at [164, 791] on icon at bounding box center [166, 785] width 20 height 20
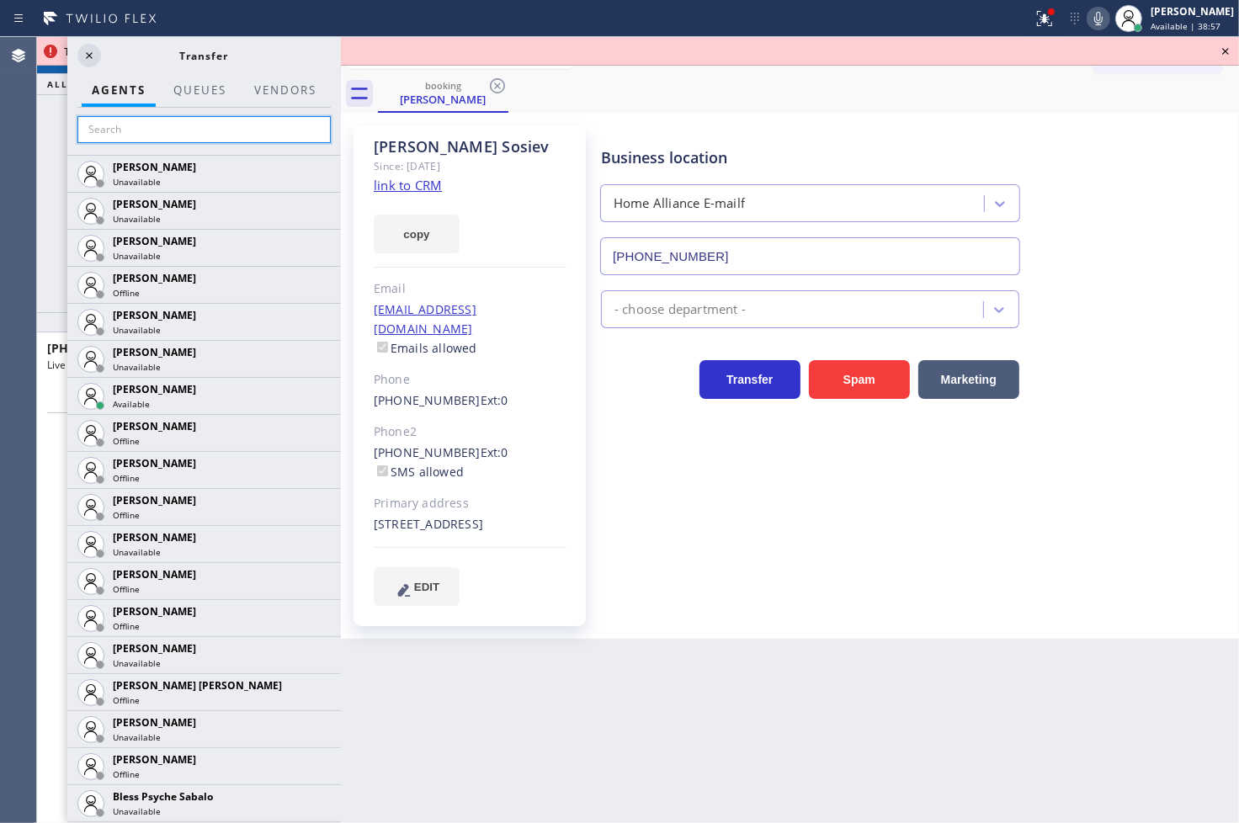
click at [137, 126] on input "text" at bounding box center [203, 129] width 253 height 27
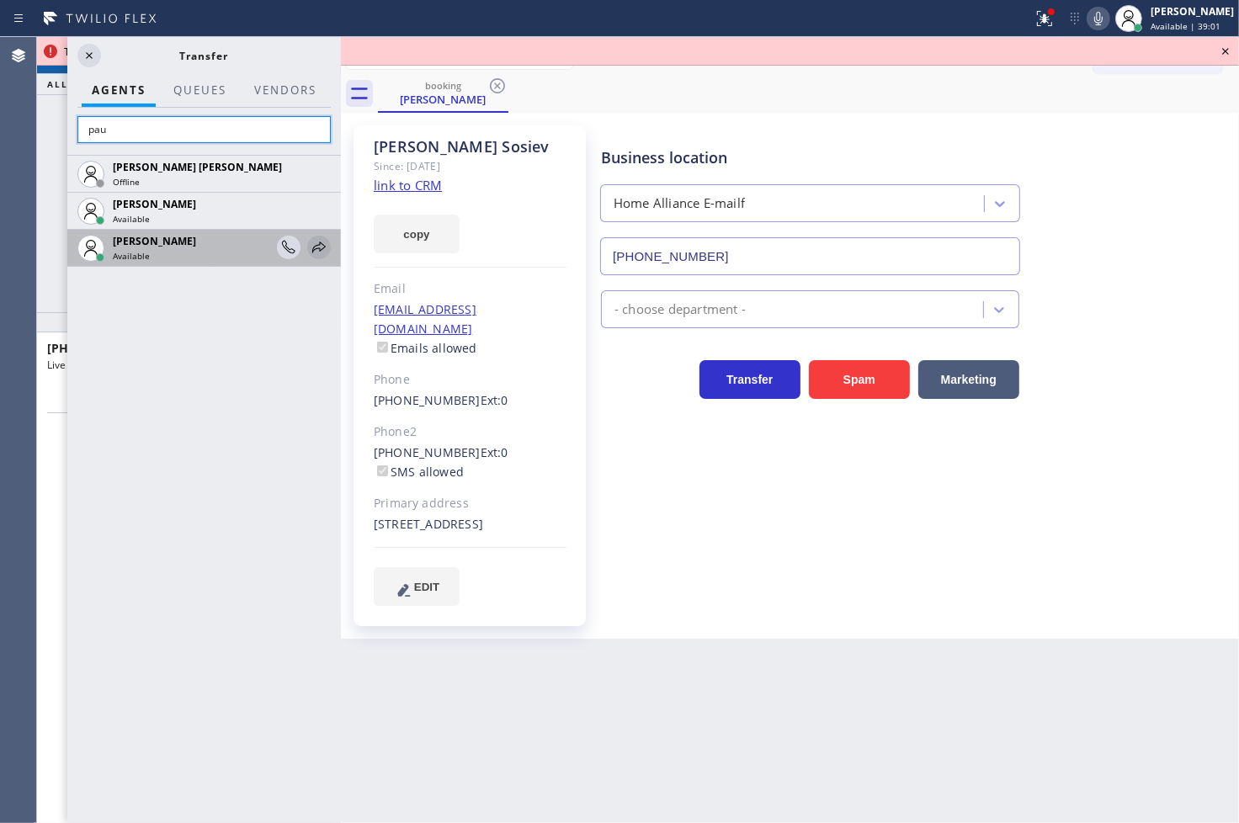
type input "pau"
click at [320, 245] on icon at bounding box center [318, 247] width 13 height 11
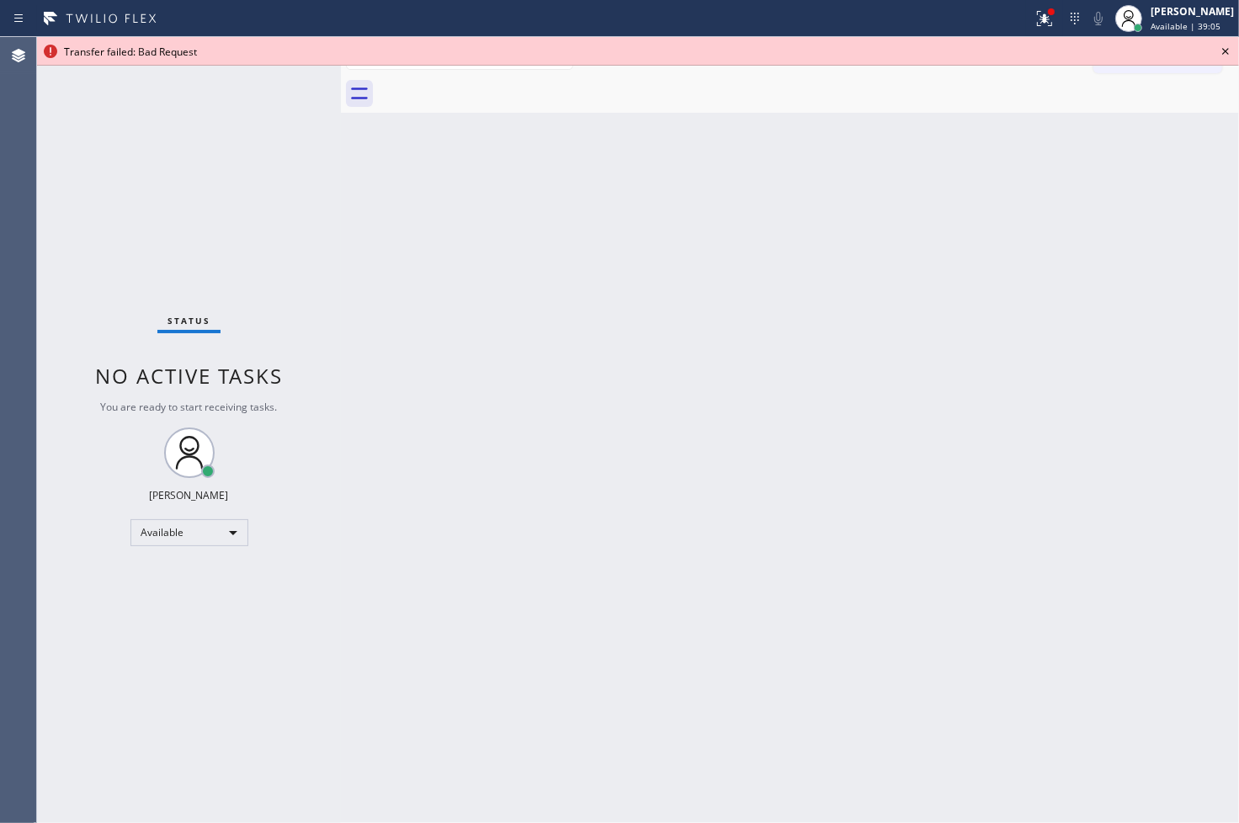
click at [1226, 46] on icon at bounding box center [1226, 51] width 20 height 20
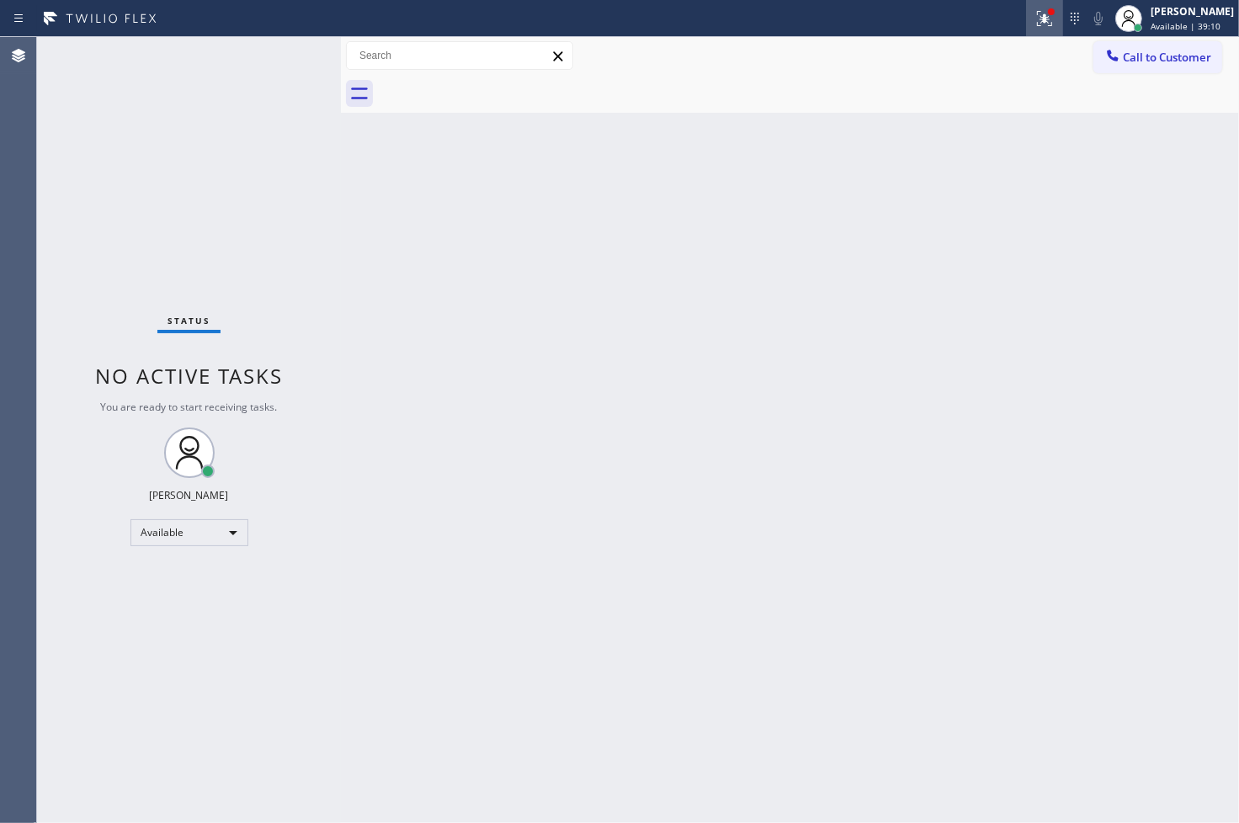
click at [1035, 19] on icon at bounding box center [1045, 18] width 20 height 20
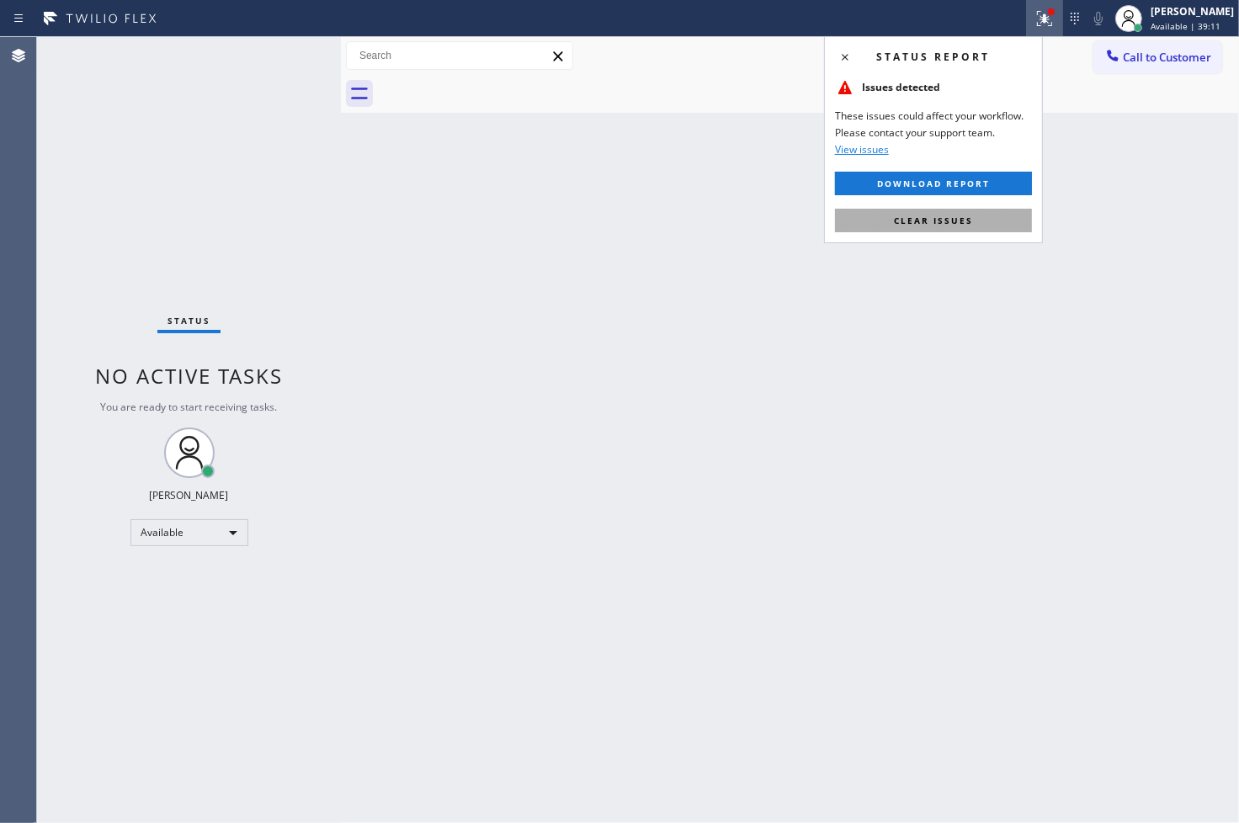
click at [913, 220] on span "Clear issues" at bounding box center [933, 221] width 79 height 12
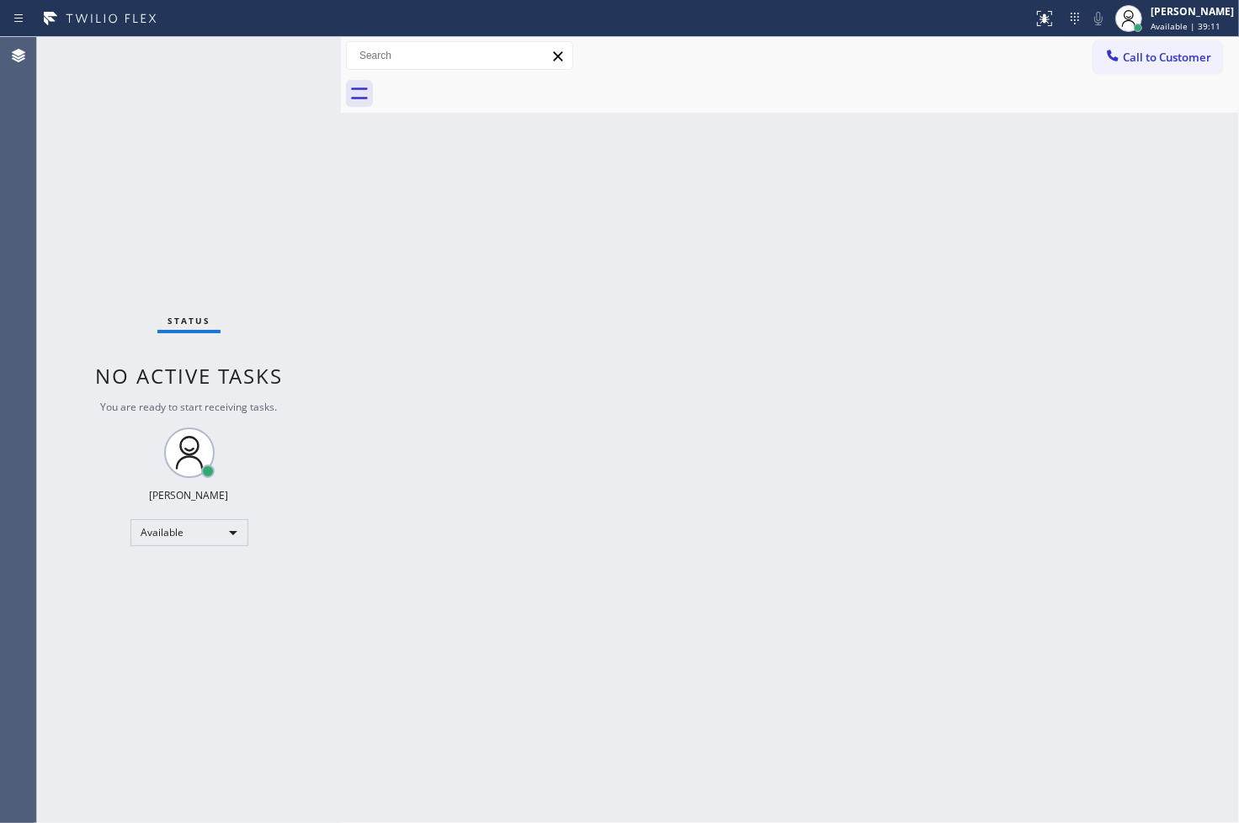
click at [239, 86] on div "Status No active tasks You are ready to start receiving tasks. [PERSON_NAME]" at bounding box center [189, 430] width 304 height 786
click at [940, 452] on div "Back to Dashboard Change Sender ID Customers Technicians Select a contact Outbo…" at bounding box center [790, 430] width 898 height 786
click at [297, 173] on div "Status No active tasks You are ready to start receiving tasks. [PERSON_NAME]" at bounding box center [189, 430] width 304 height 786
click at [270, 61] on div "Status No active tasks You are ready to start receiving tasks. [PERSON_NAME]" at bounding box center [189, 430] width 304 height 786
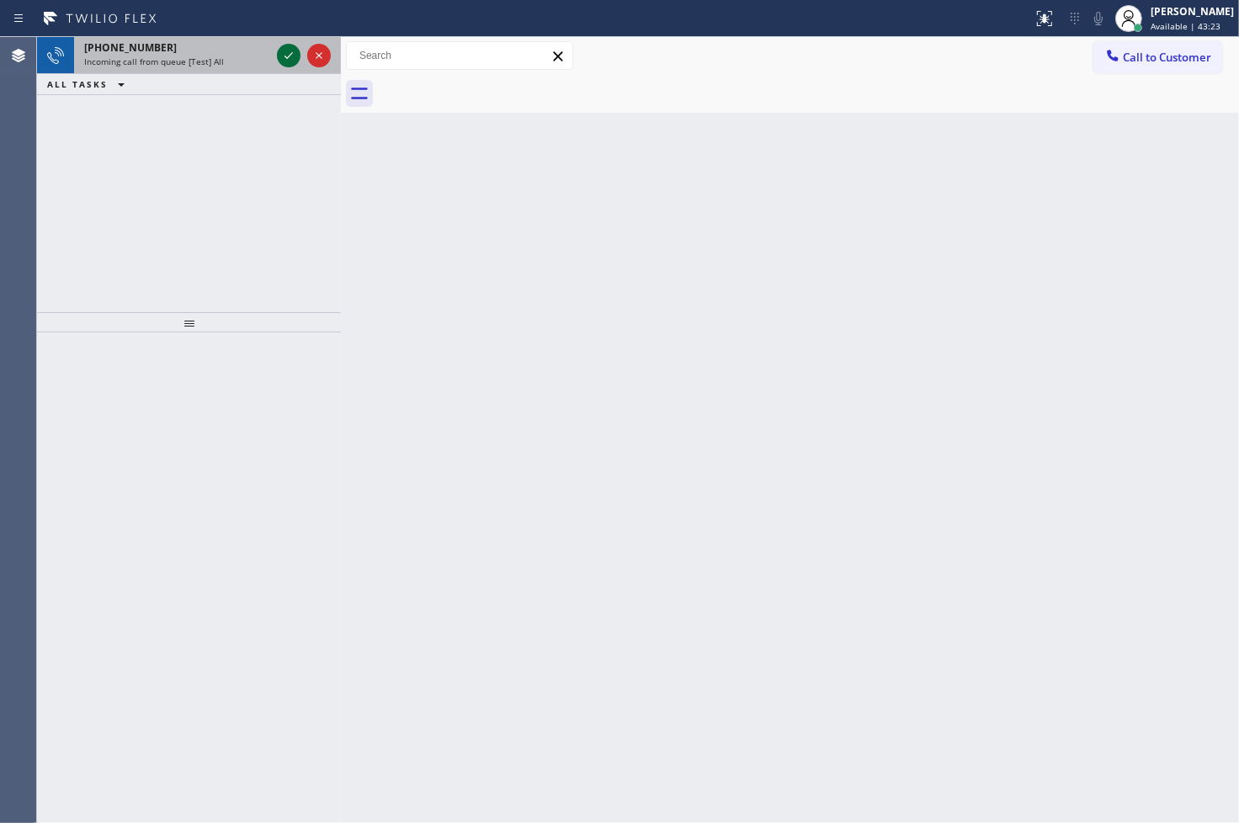
click at [283, 57] on icon at bounding box center [289, 55] width 20 height 20
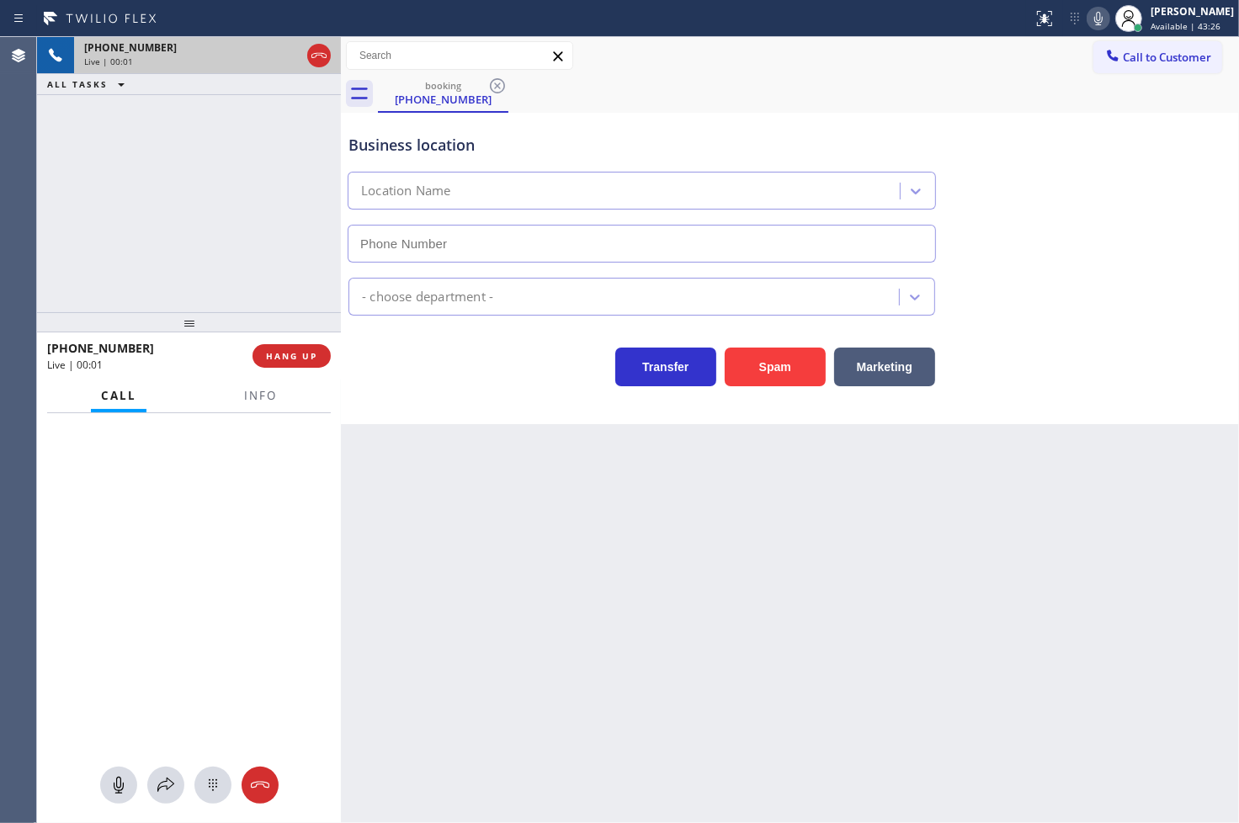
type input "[PHONE_NUMBER]"
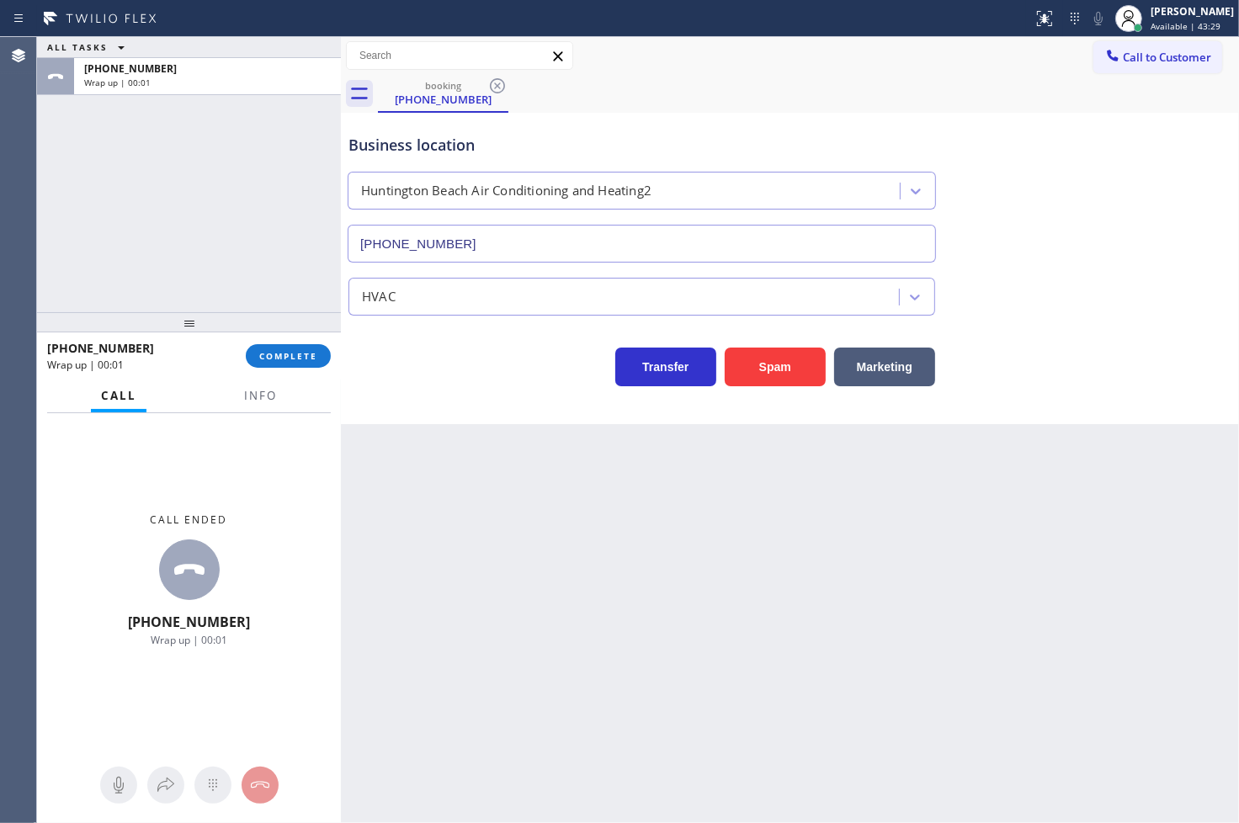
click at [318, 369] on div "[PHONE_NUMBER] Wrap up | 00:01 COMPLETE" at bounding box center [189, 356] width 284 height 44
click at [304, 348] on button "COMPLETE" at bounding box center [288, 356] width 85 height 24
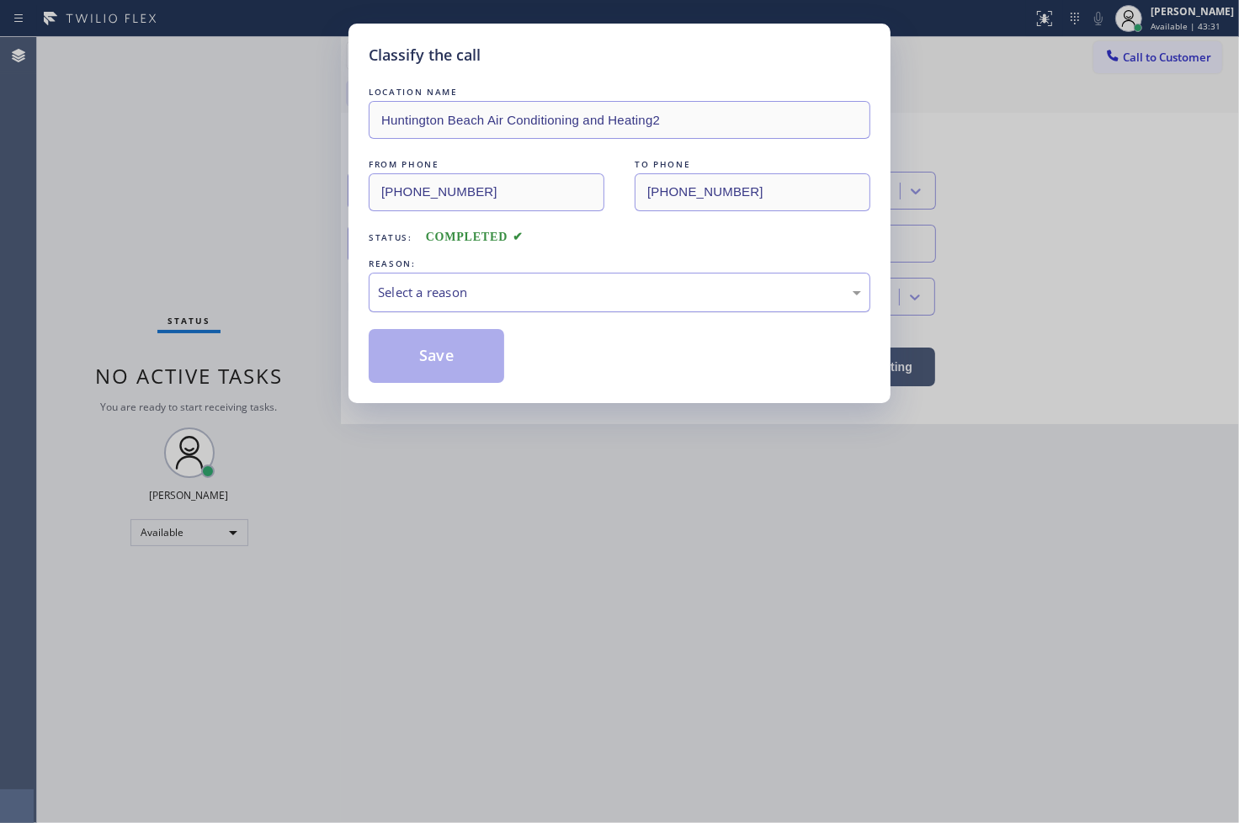
click at [398, 297] on div "Select a reason" at bounding box center [619, 292] width 483 height 19
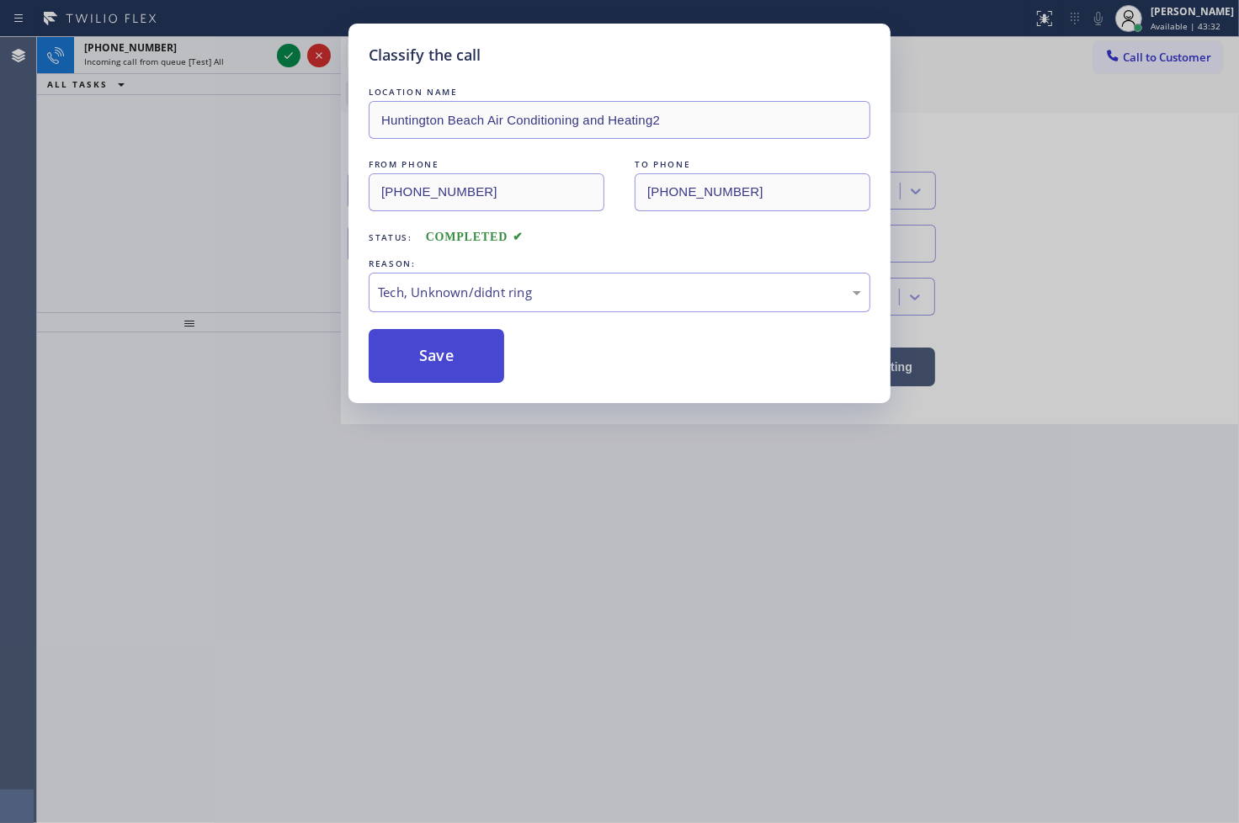
click at [429, 352] on button "Save" at bounding box center [437, 356] width 136 height 54
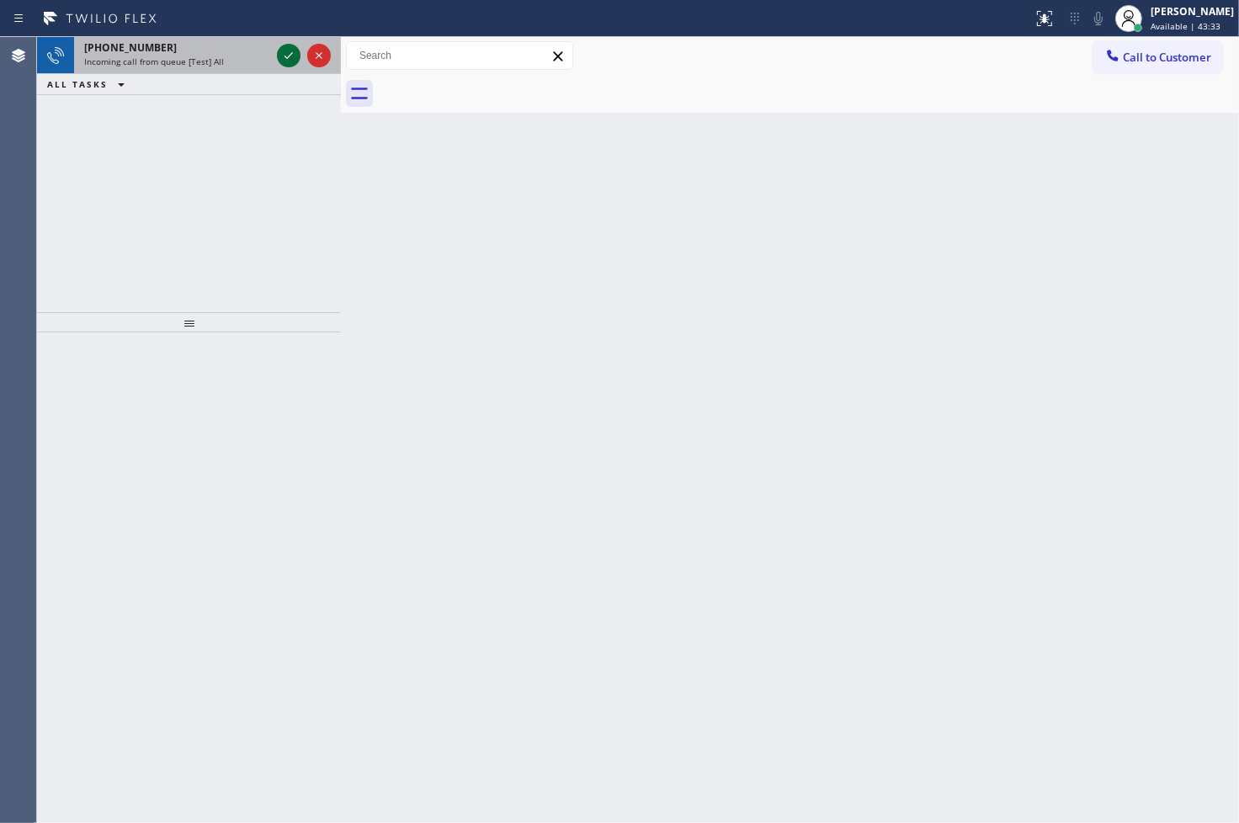
click at [291, 54] on icon at bounding box center [289, 55] width 20 height 20
click at [288, 54] on icon at bounding box center [289, 55] width 20 height 20
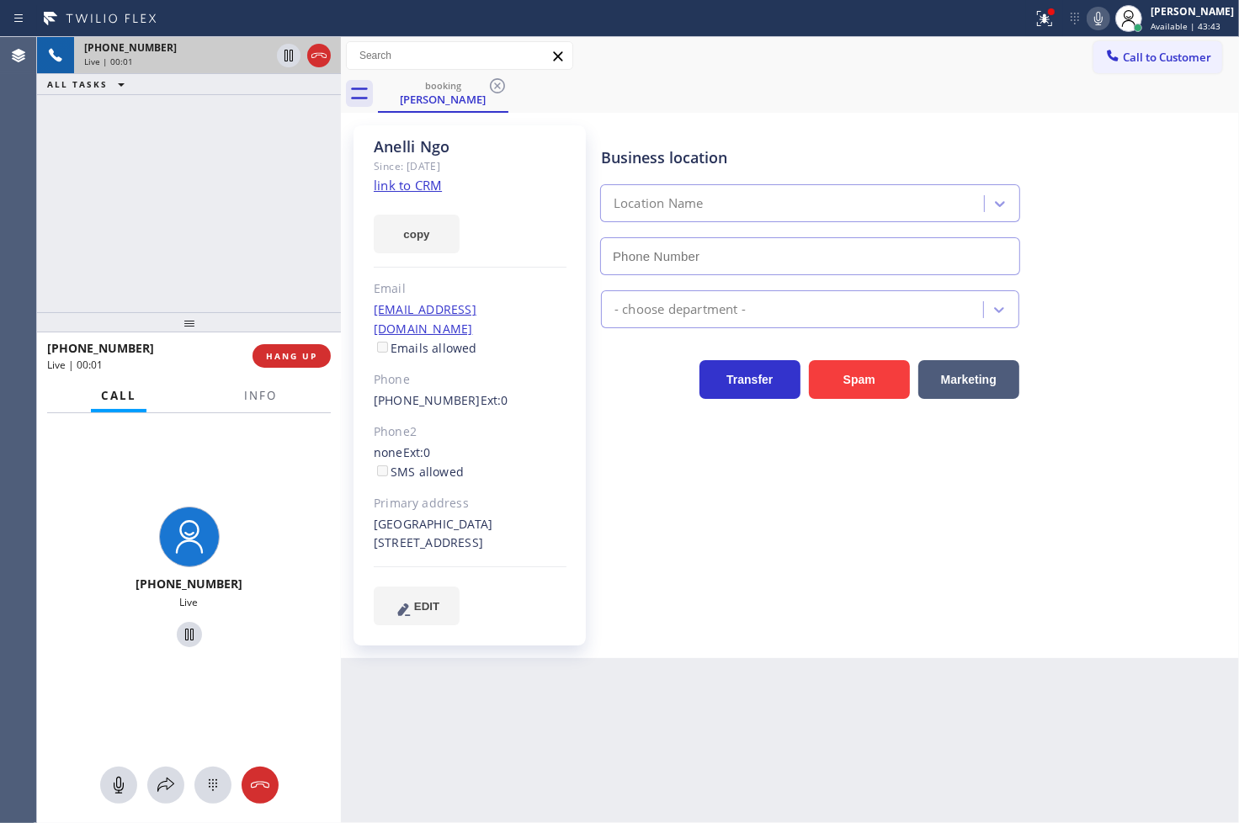
type input "[PHONE_NUMBER]"
click at [214, 250] on div "[PHONE_NUMBER] Live | 00:03 ALL TASKS ALL TASKS ACTIVE TASKS TASKS IN WRAP UP" at bounding box center [189, 174] width 304 height 275
click at [114, 207] on div "[PHONE_NUMBER] Live | 00:05 ALL TASKS ALL TASKS ACTIVE TASKS TASKS IN WRAP UP" at bounding box center [189, 174] width 304 height 275
click at [125, 236] on div "[PHONE_NUMBER] Live | 00:07 ALL TASKS ALL TASKS ACTIVE TASKS TASKS IN WRAP UP" at bounding box center [189, 174] width 304 height 275
click at [694, 446] on div "Business location 5 Star Appliance [PHONE_NUMBER] Appliance Repair High End Tra…" at bounding box center [916, 375] width 637 height 491
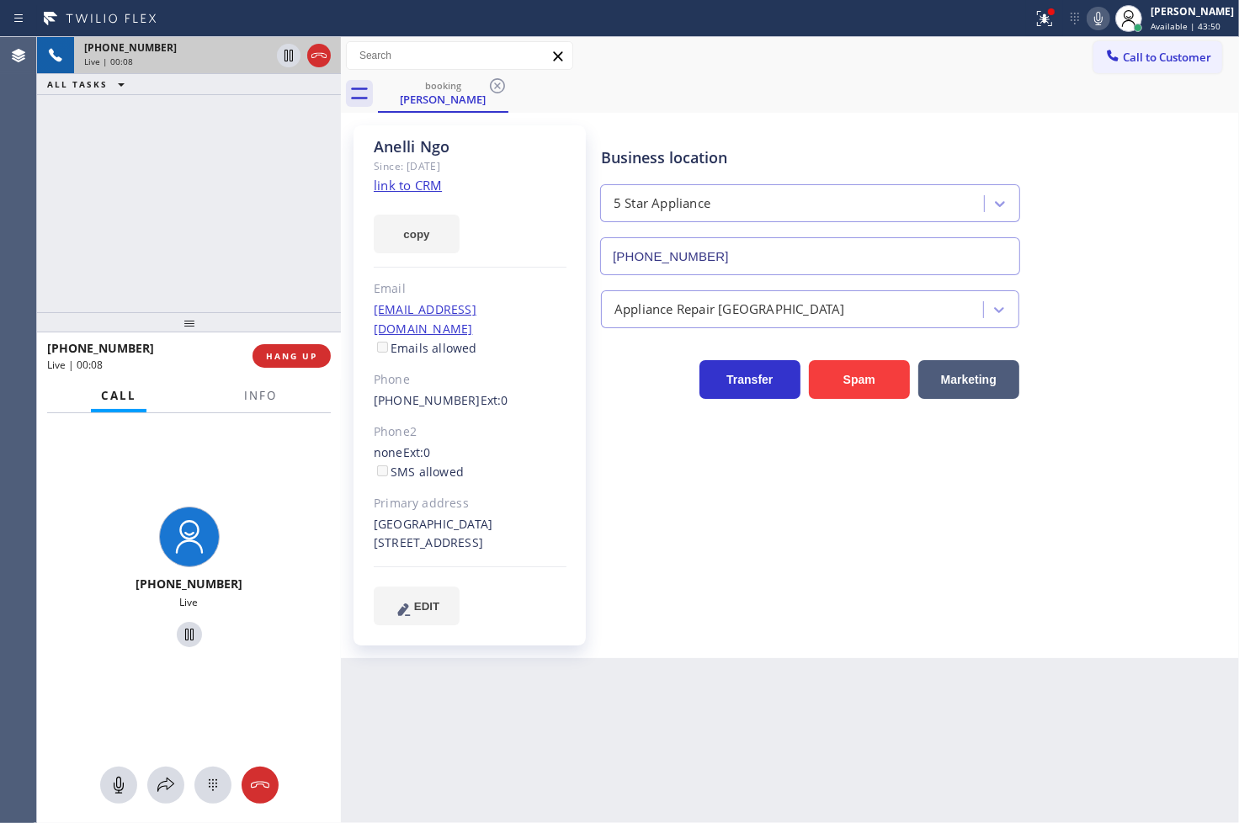
click at [162, 304] on div "[PHONE_NUMBER] Live | 00:08 ALL TASKS ALL TASKS ACTIVE TASKS TASKS IN WRAP UP" at bounding box center [189, 174] width 304 height 275
click at [207, 180] on div "[PHONE_NUMBER] Live | 00:15 ALL TASKS ALL TASKS ACTIVE TASKS TASKS IN WRAP UP" at bounding box center [189, 174] width 304 height 275
click at [290, 439] on div "[PHONE_NUMBER] Live" at bounding box center [189, 579] width 304 height 333
click at [161, 244] on div "[PHONE_NUMBER] Live | 00:17 ALL TASKS ALL TASKS ACTIVE TASKS TASKS IN WRAP UP" at bounding box center [189, 174] width 304 height 275
click at [204, 204] on div "[PHONE_NUMBER] Live | 00:21 ALL TASKS ALL TASKS ACTIVE TASKS TASKS IN WRAP UP" at bounding box center [189, 174] width 304 height 275
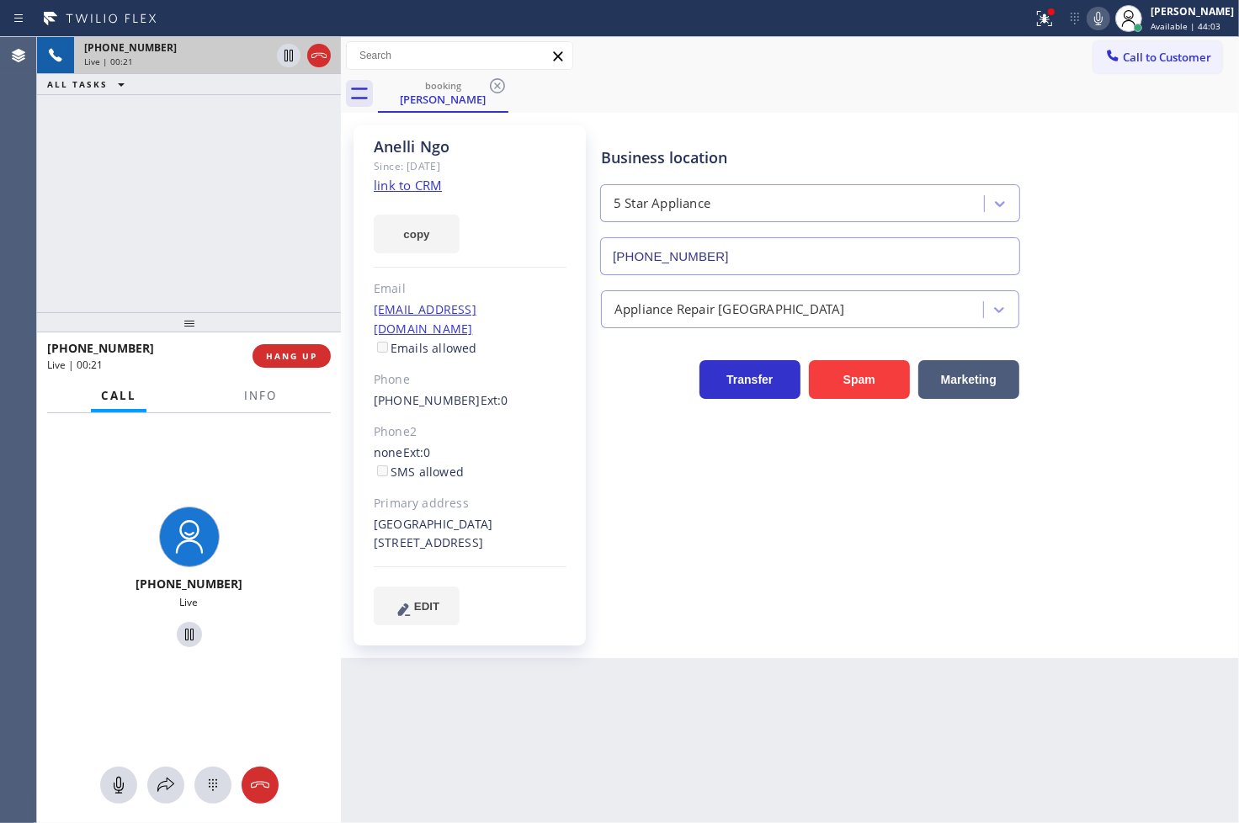
click at [301, 418] on div "[PHONE_NUMBER] Live" at bounding box center [189, 579] width 304 height 333
click at [290, 359] on span "HANG UP" at bounding box center [291, 356] width 51 height 12
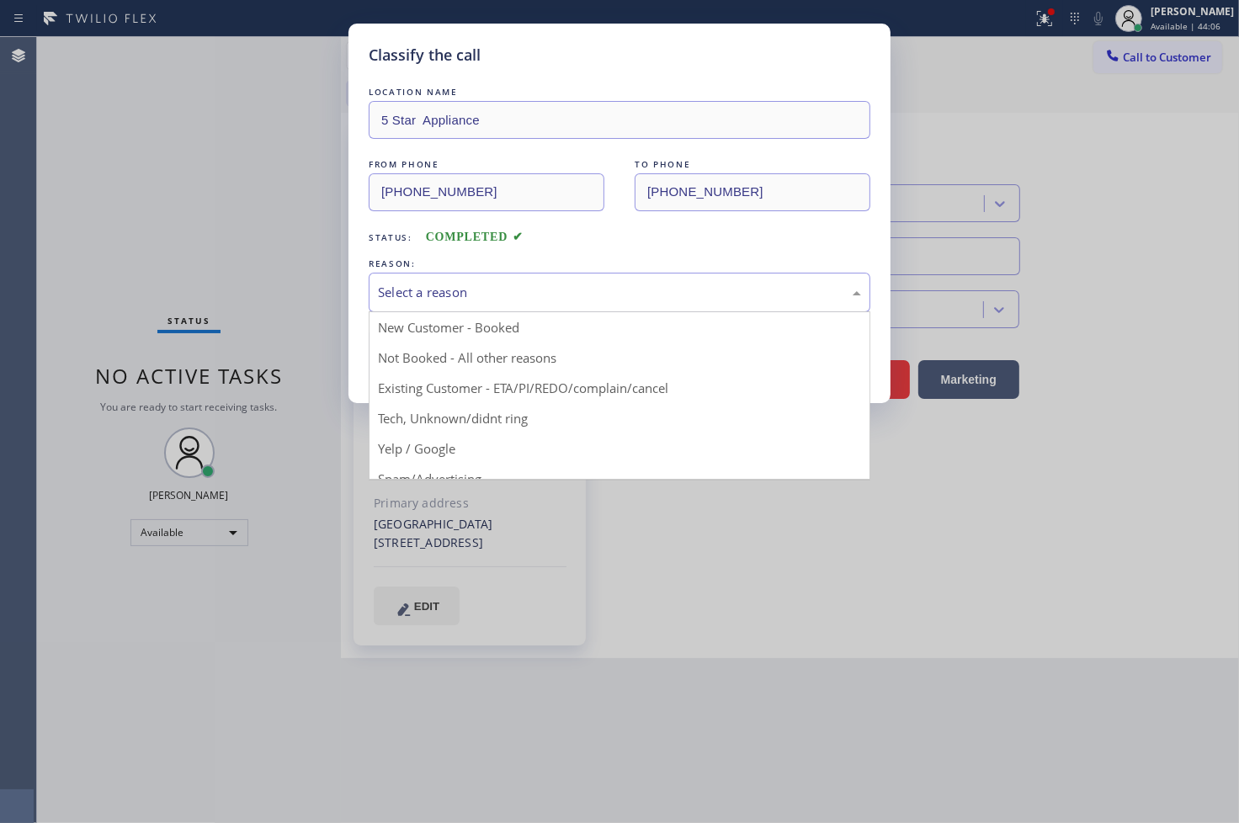
click at [421, 301] on div "Select a reason" at bounding box center [619, 292] width 483 height 19
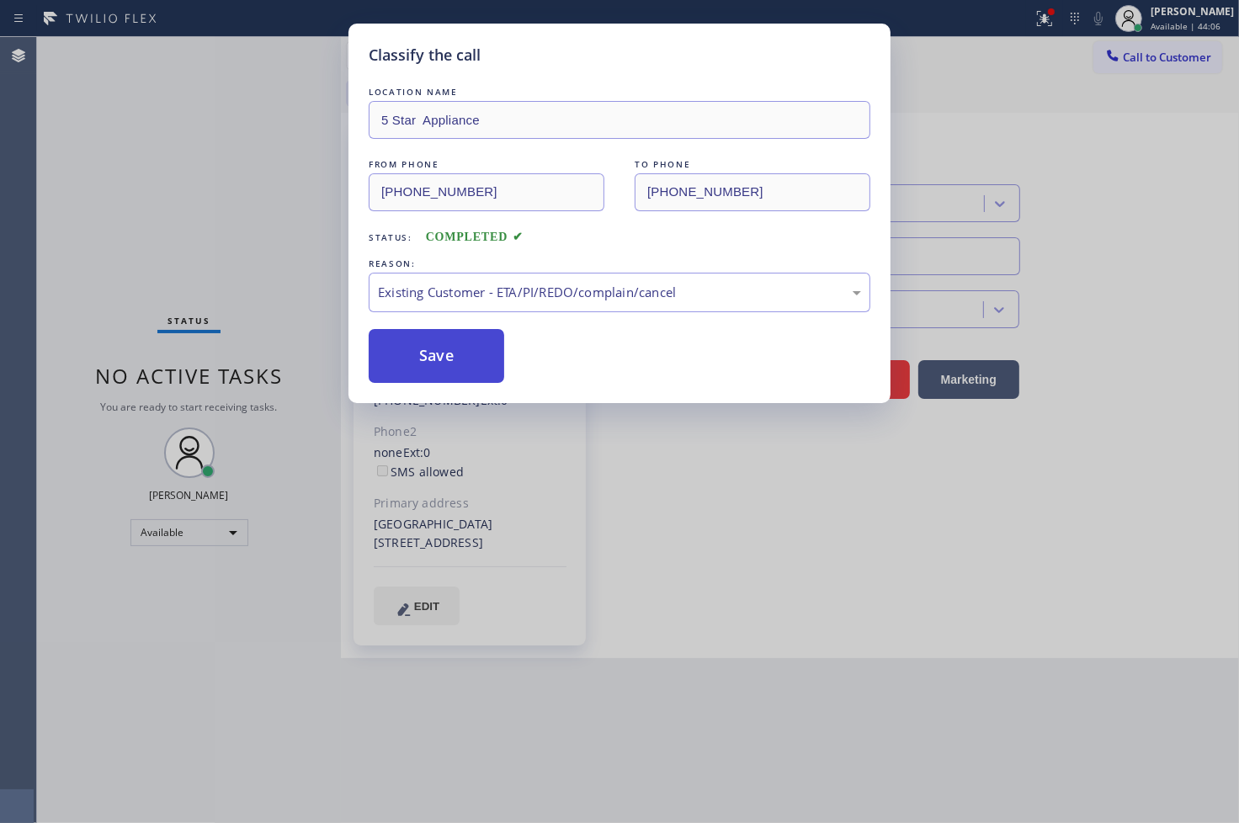
click at [433, 340] on button "Save" at bounding box center [437, 356] width 136 height 54
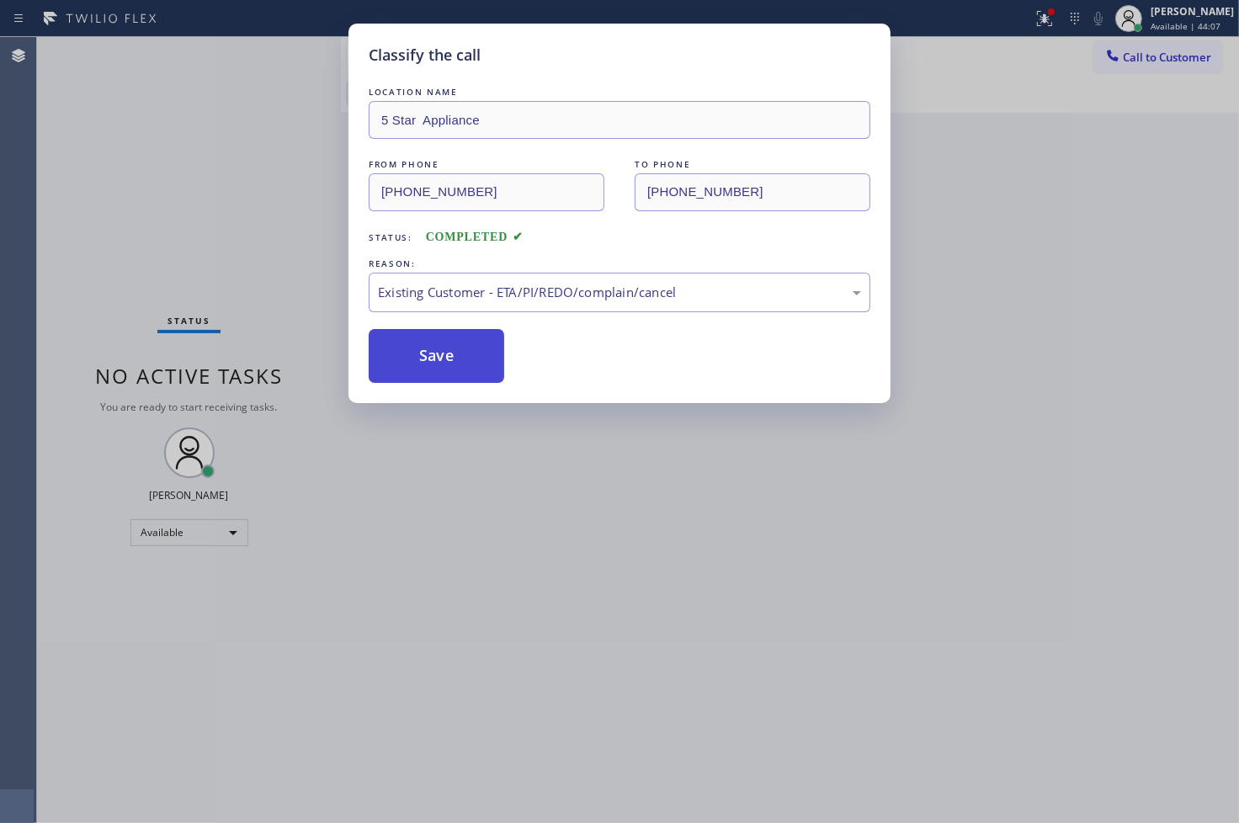
click at [433, 340] on button "Save" at bounding box center [437, 356] width 136 height 54
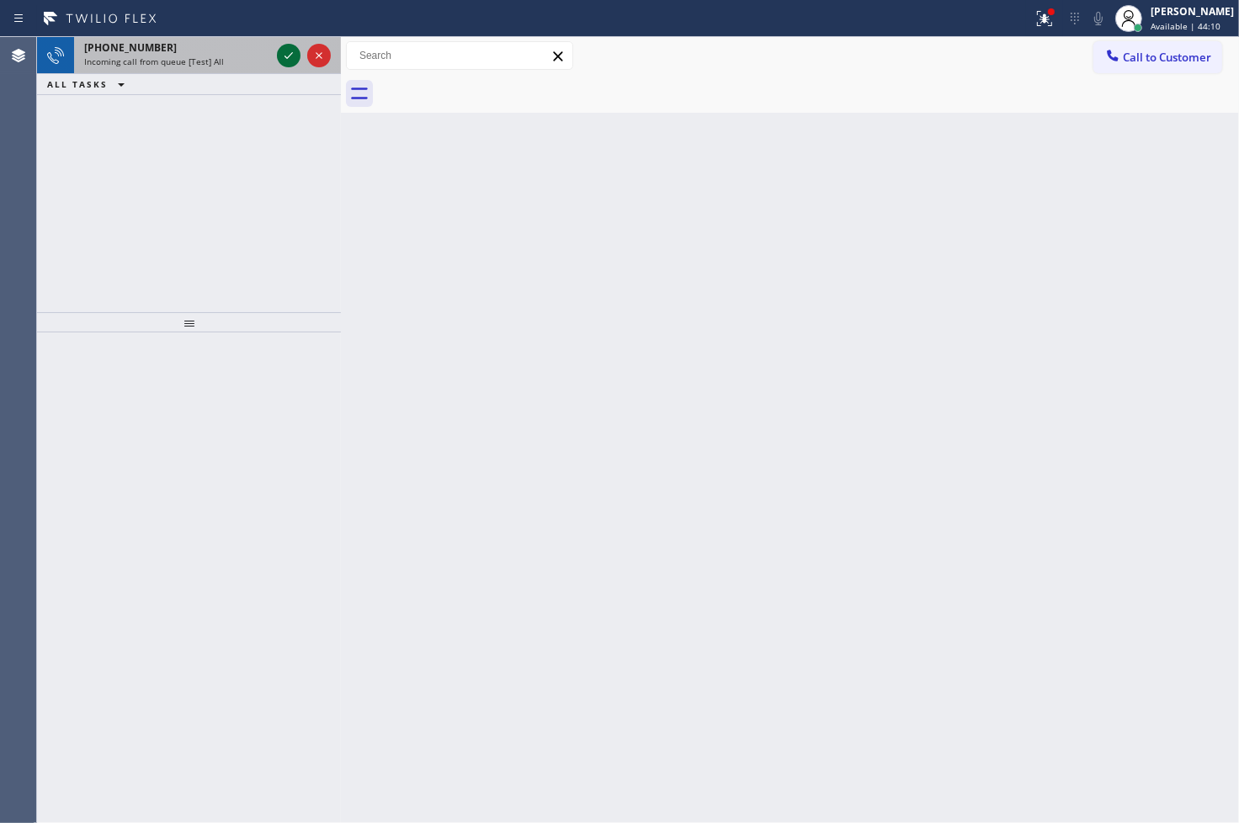
click at [287, 57] on icon at bounding box center [289, 55] width 8 height 7
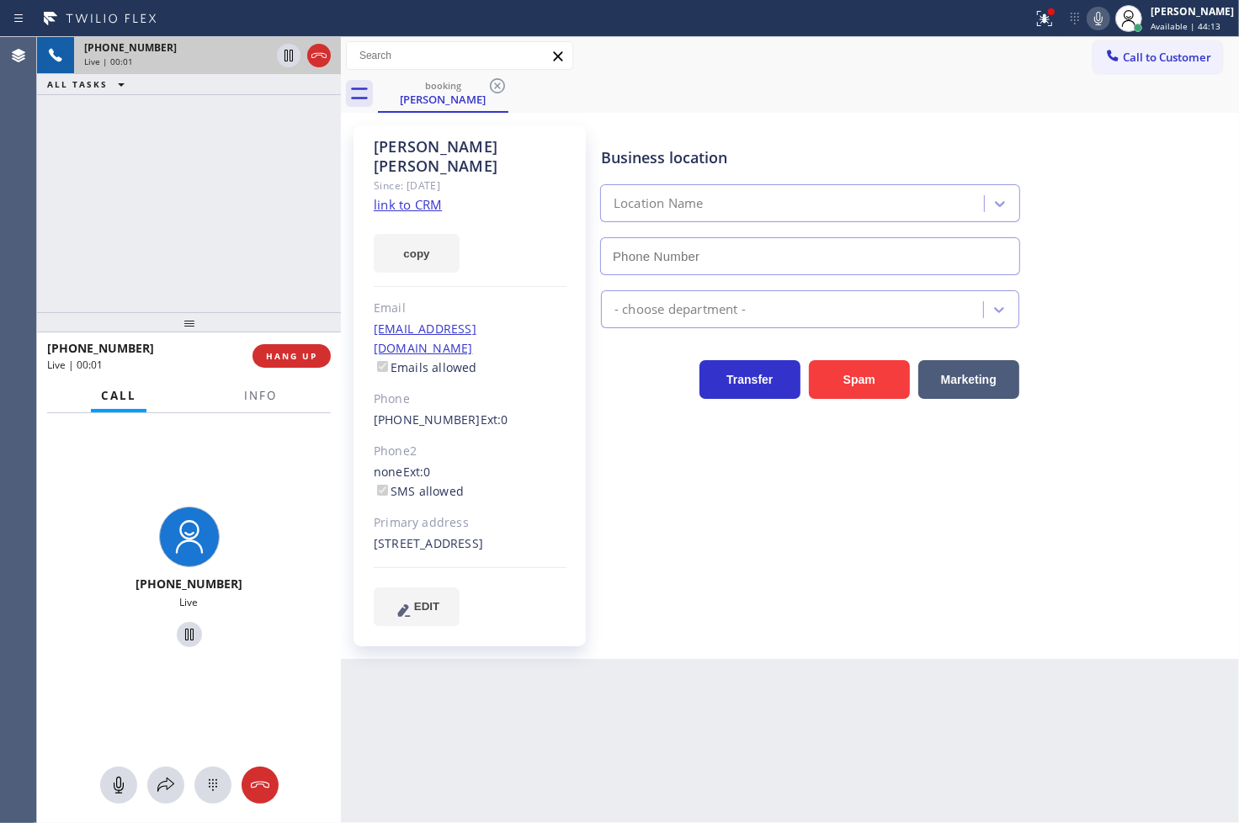
type input "[PHONE_NUMBER]"
click at [412, 196] on link "link to CRM" at bounding box center [408, 204] width 68 height 17
click at [312, 433] on div "[PHONE_NUMBER] Live" at bounding box center [189, 579] width 304 height 333
click at [157, 278] on div "[PHONE_NUMBER] Live | 00:10 ALL TASKS ALL TASKS ACTIVE TASKS TASKS IN WRAP UP" at bounding box center [189, 174] width 304 height 275
click at [256, 296] on div "[PHONE_NUMBER] Live | 00:11 ALL TASKS ALL TASKS ACTIVE TASKS TASKS IN WRAP UP" at bounding box center [189, 174] width 304 height 275
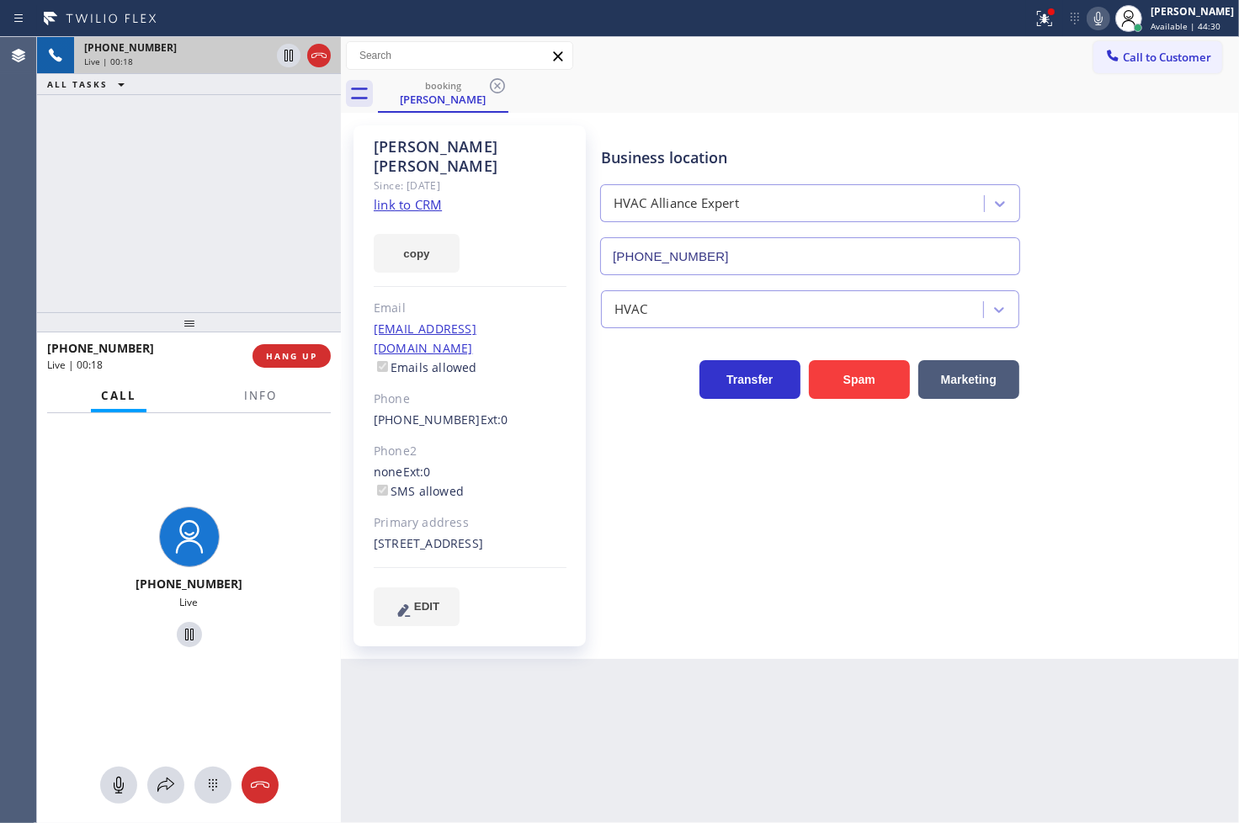
click at [1088, 18] on icon at bounding box center [1098, 18] width 20 height 20
click at [209, 247] on div "[PHONE_NUMBER] Live | 00:32 ALL TASKS ALL TASKS ACTIVE TASKS TASKS IN WRAP UP" at bounding box center [189, 174] width 304 height 275
click at [197, 231] on div "[PHONE_NUMBER] Live | 00:34 ALL TASKS ALL TASKS ACTIVE TASKS TASKS IN WRAP UP" at bounding box center [189, 174] width 304 height 275
click at [181, 205] on div "[PHONE_NUMBER] Live | 00:59 ALL TASKS ALL TASKS ACTIVE TASKS TASKS IN WRAP UP" at bounding box center [189, 174] width 304 height 275
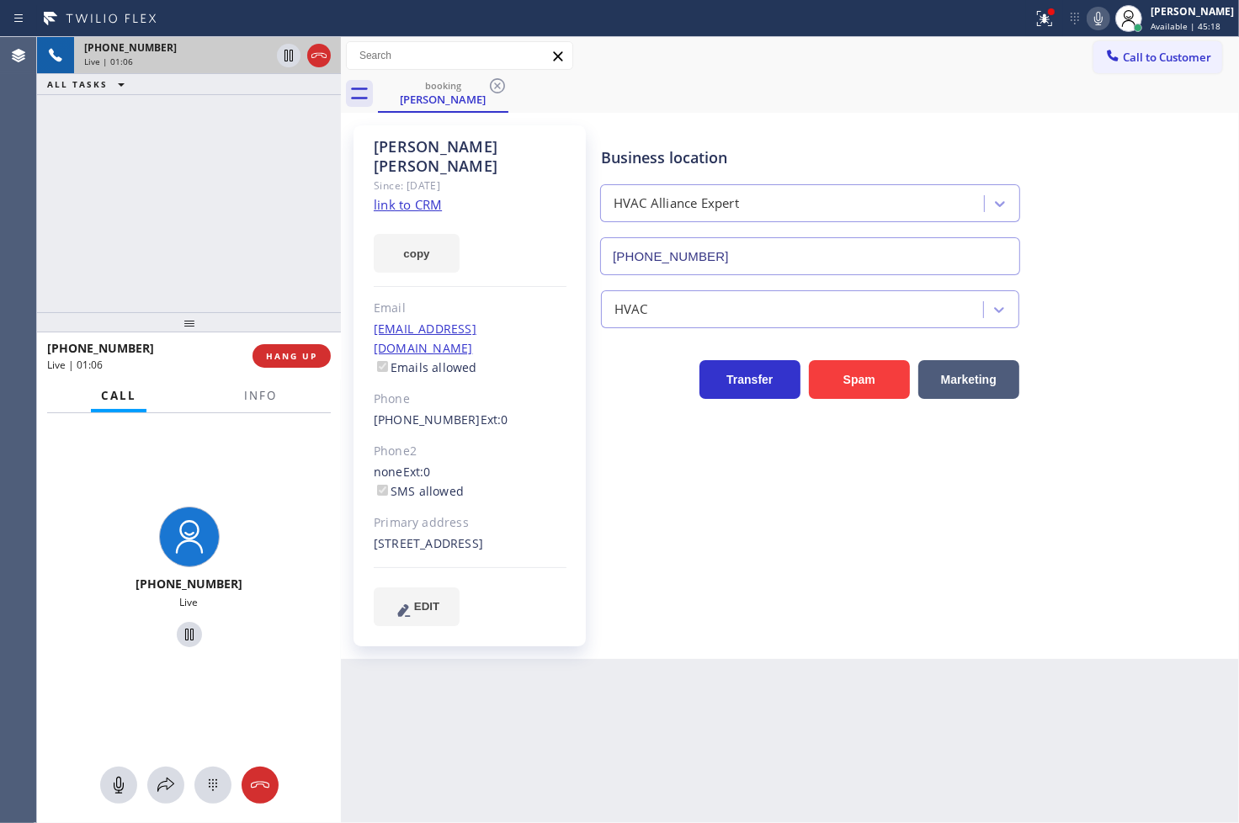
click at [245, 497] on div "[PHONE_NUMBER] Live" at bounding box center [189, 579] width 304 height 333
click at [177, 231] on div "[PHONE_NUMBER] Live | 01:06 ALL TASKS ALL TASKS ACTIVE TASKS TASKS IN WRAP UP" at bounding box center [189, 174] width 304 height 275
click at [276, 512] on div "[PHONE_NUMBER] Live" at bounding box center [189, 579] width 304 height 333
click at [139, 247] on div "[PHONE_NUMBER] Live | 01:09 ALL TASKS ALL TASKS ACTIVE TASKS TASKS IN WRAP UP" at bounding box center [189, 174] width 304 height 275
click at [164, 784] on icon at bounding box center [166, 785] width 20 height 20
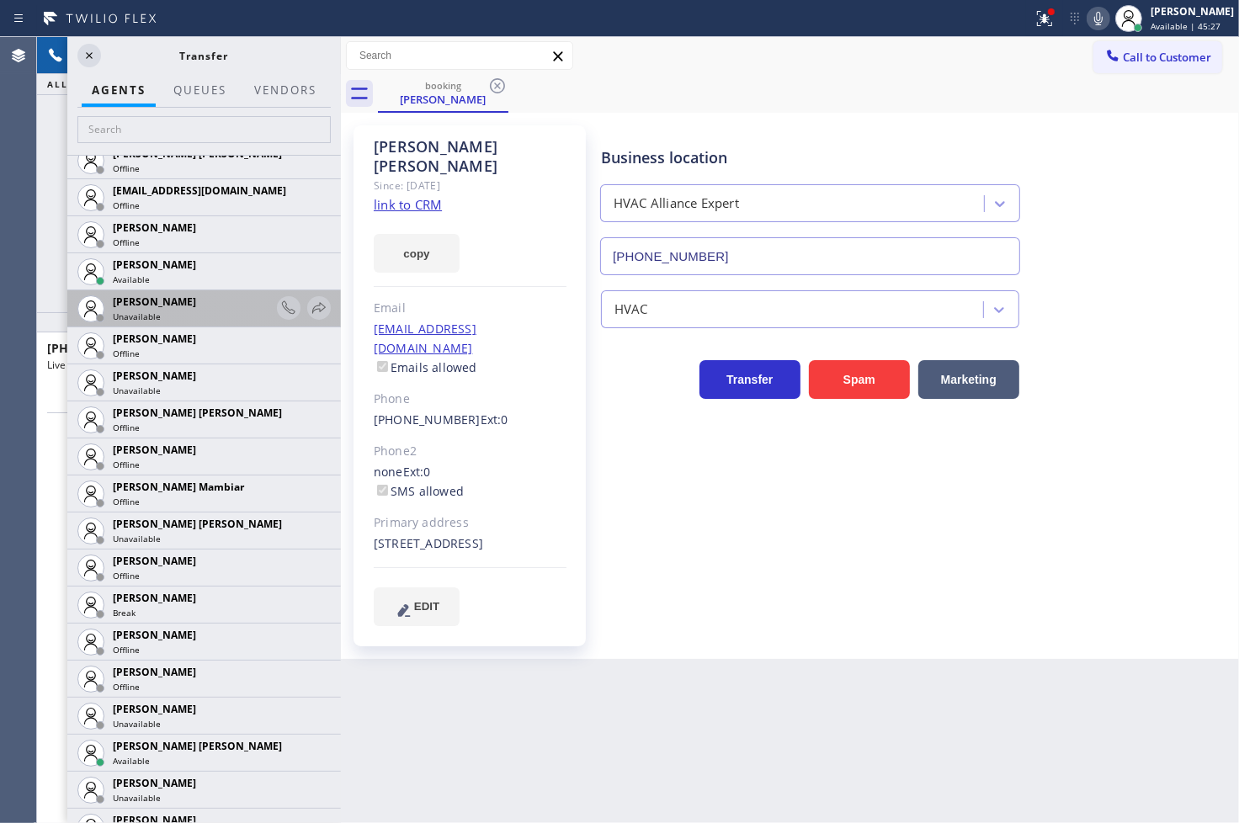
scroll to position [1216, 0]
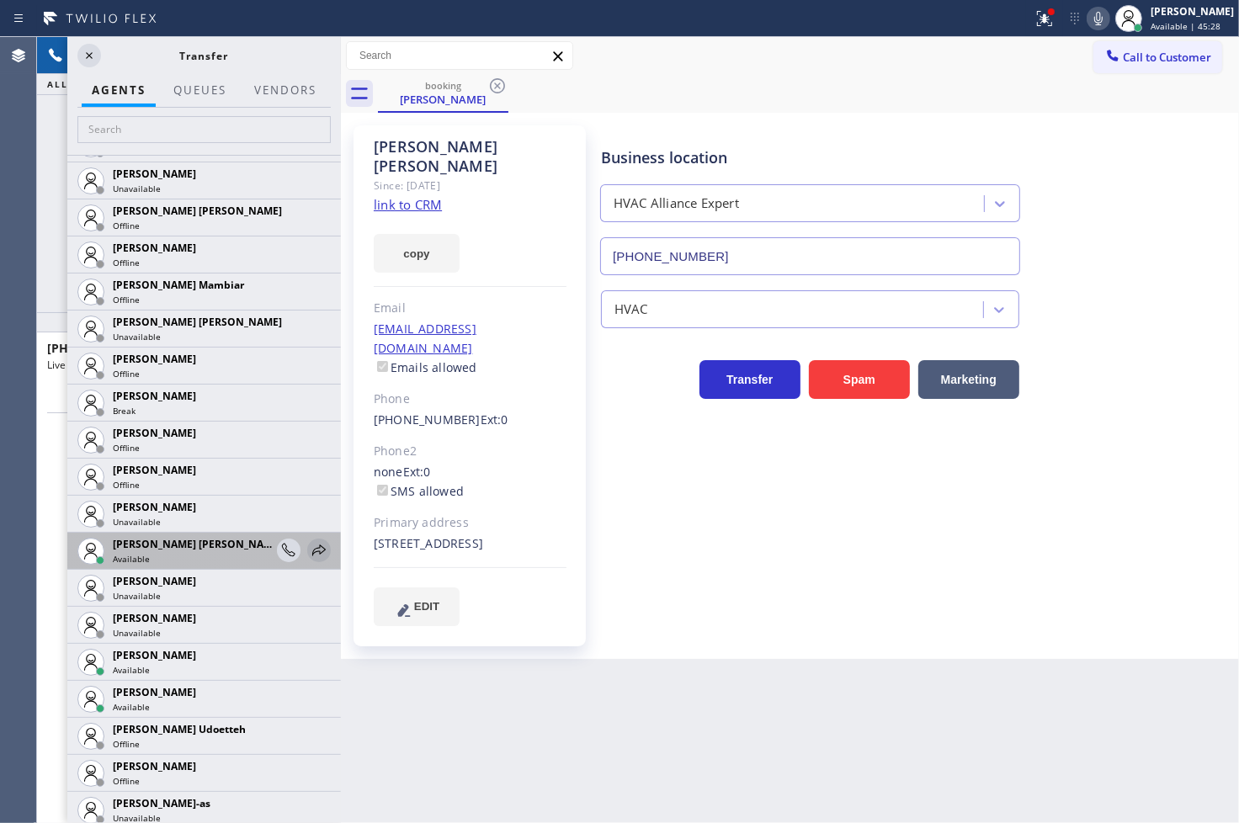
click at [309, 550] on icon at bounding box center [319, 550] width 20 height 20
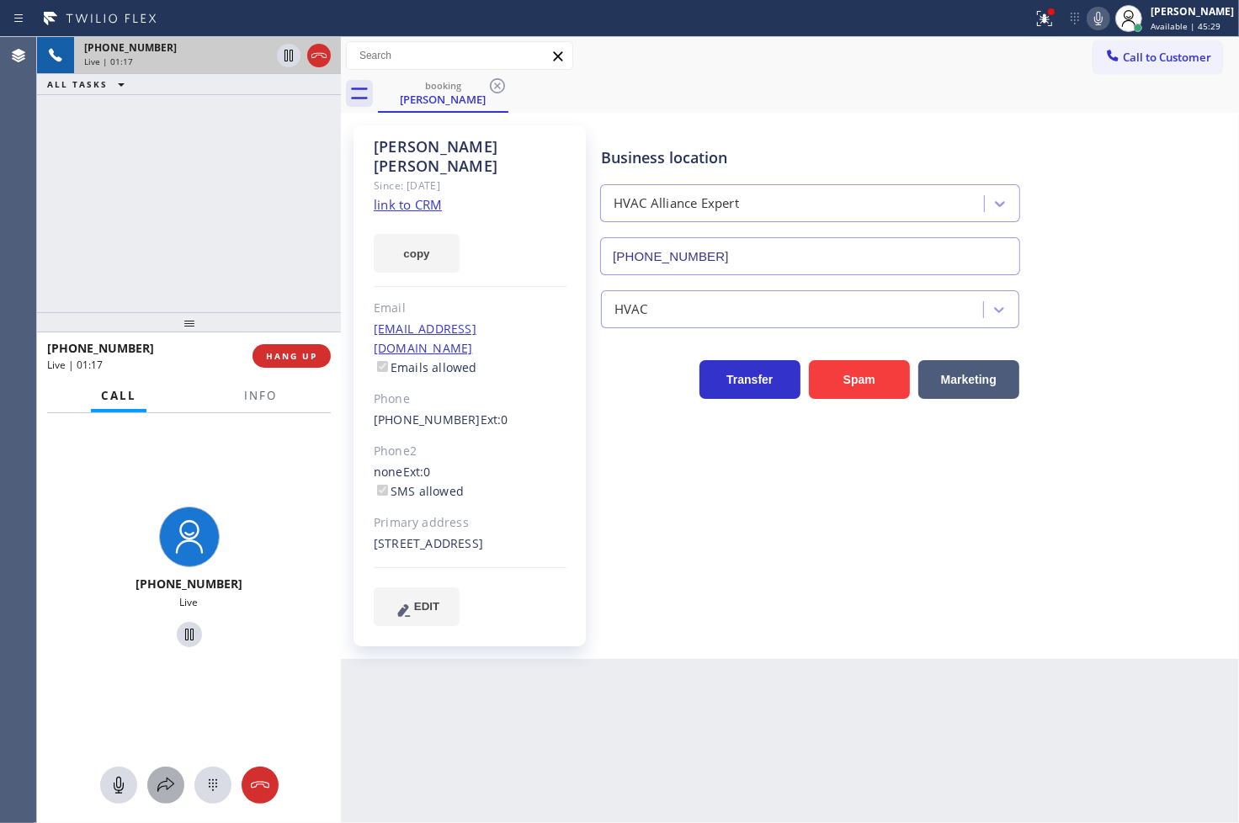
click at [166, 771] on button at bounding box center [165, 785] width 37 height 37
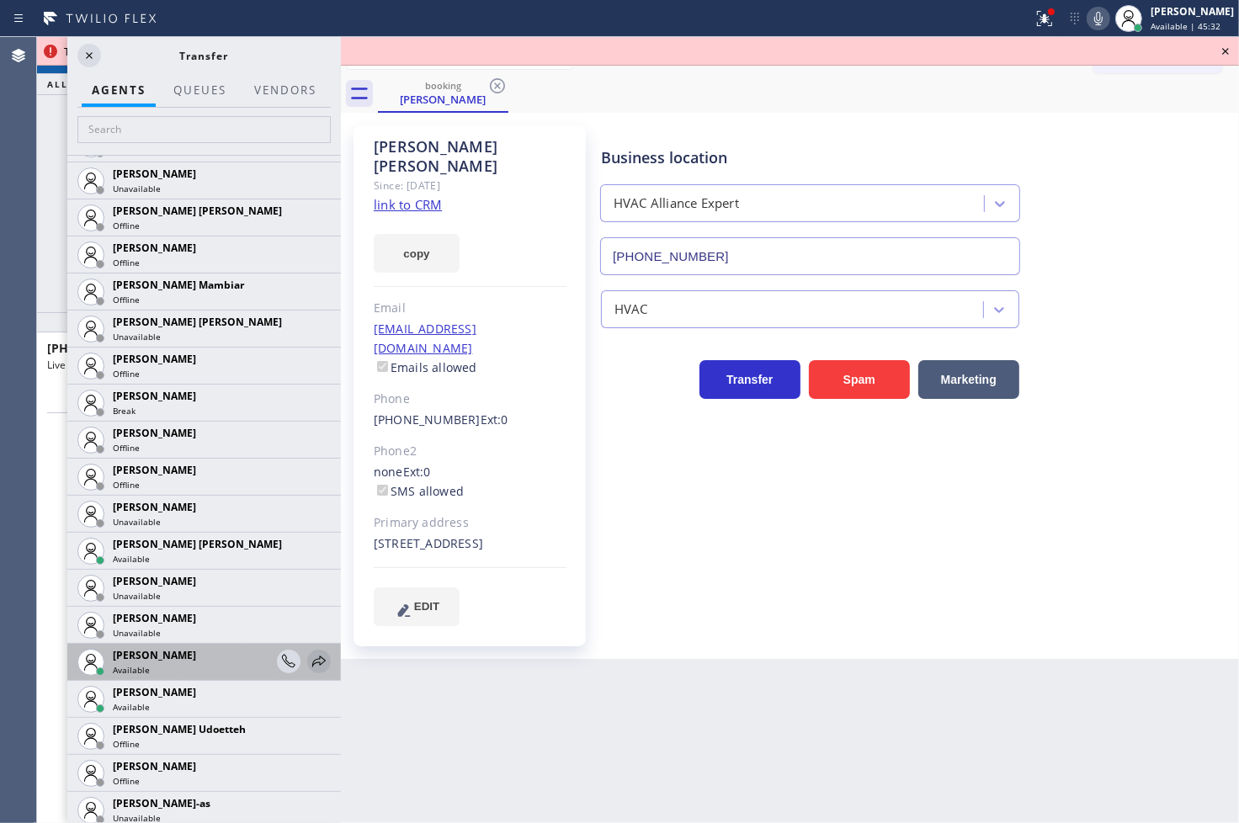
click at [309, 657] on icon at bounding box center [319, 662] width 20 height 20
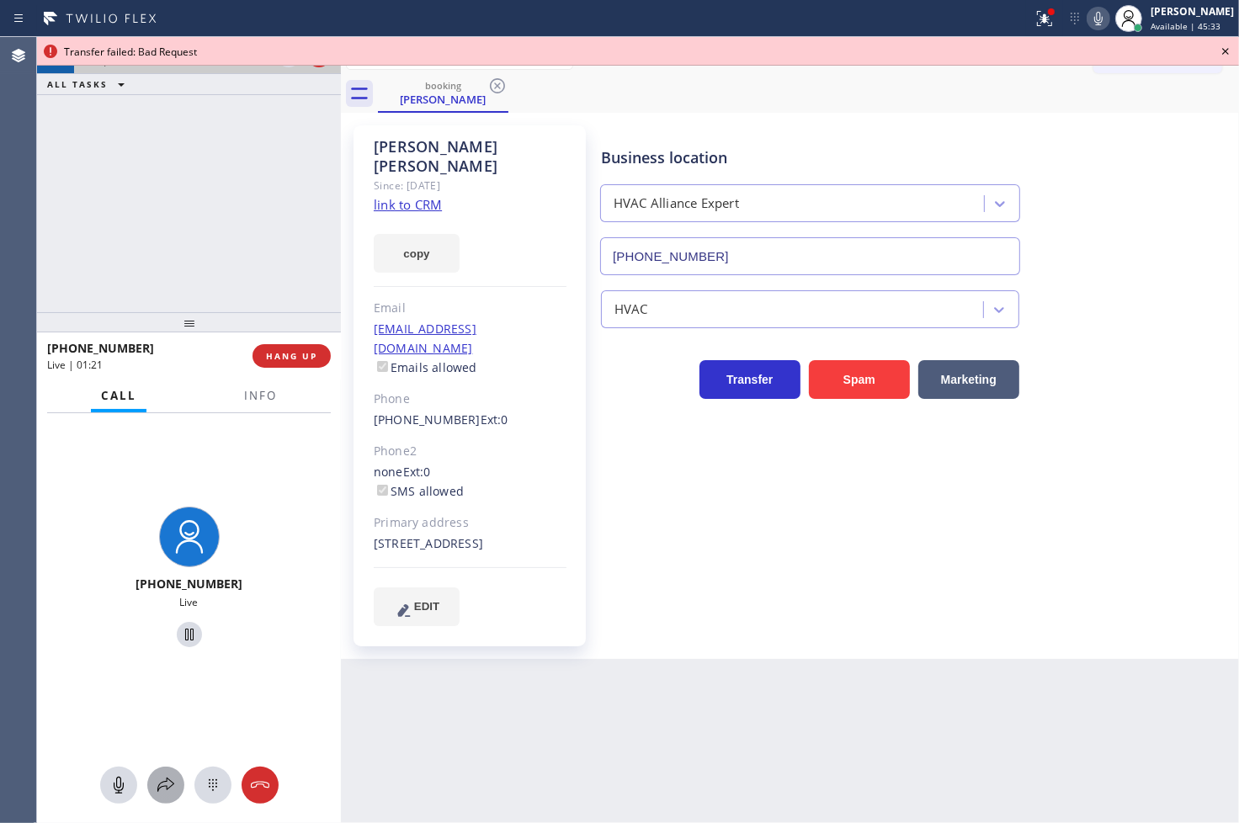
click at [152, 797] on button at bounding box center [165, 785] width 37 height 37
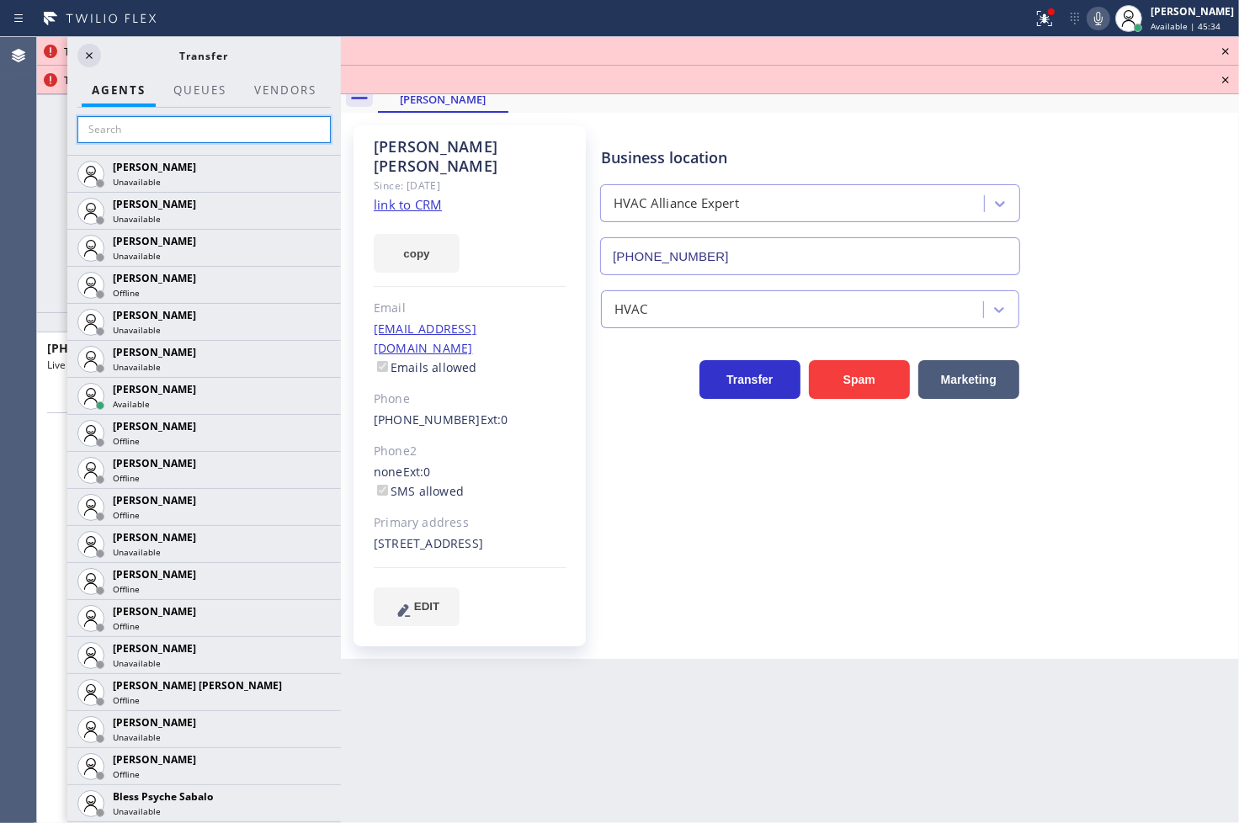
click at [148, 133] on input "text" at bounding box center [203, 129] width 253 height 27
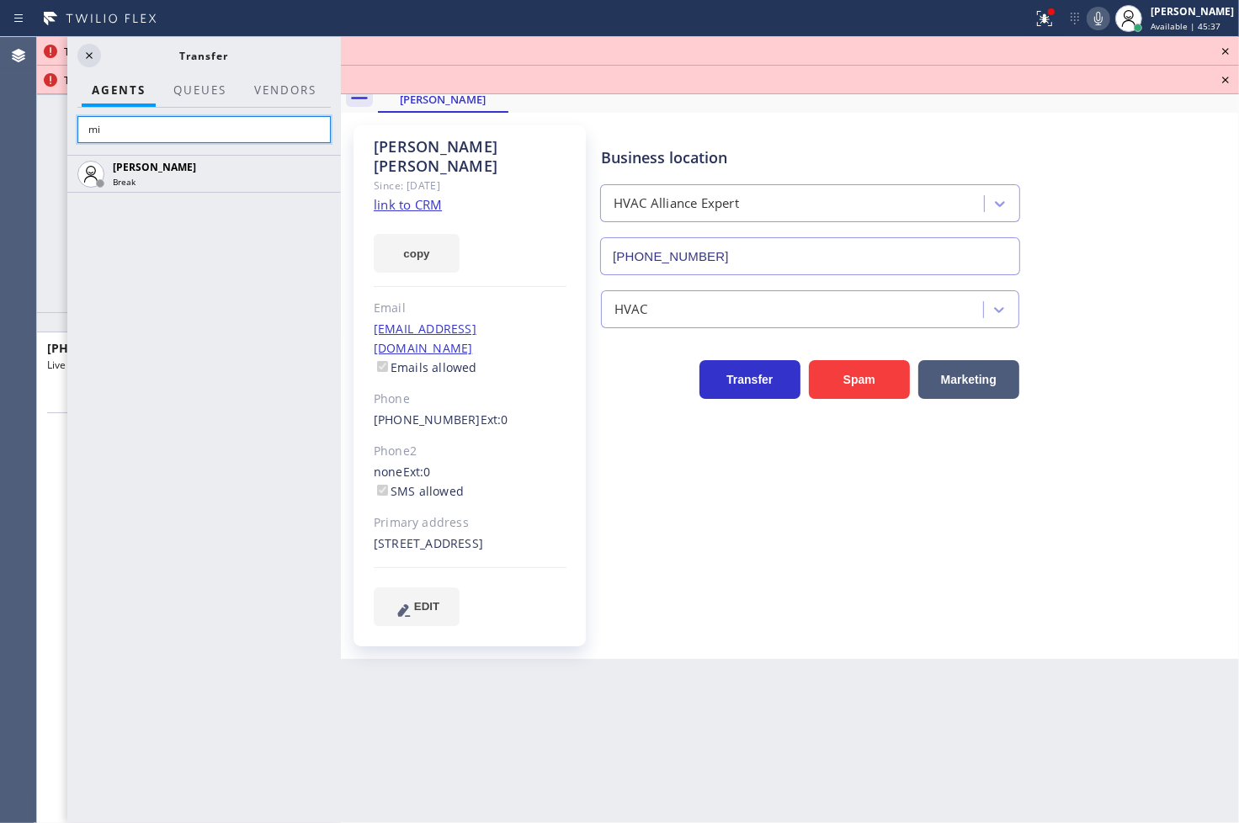
type input "m"
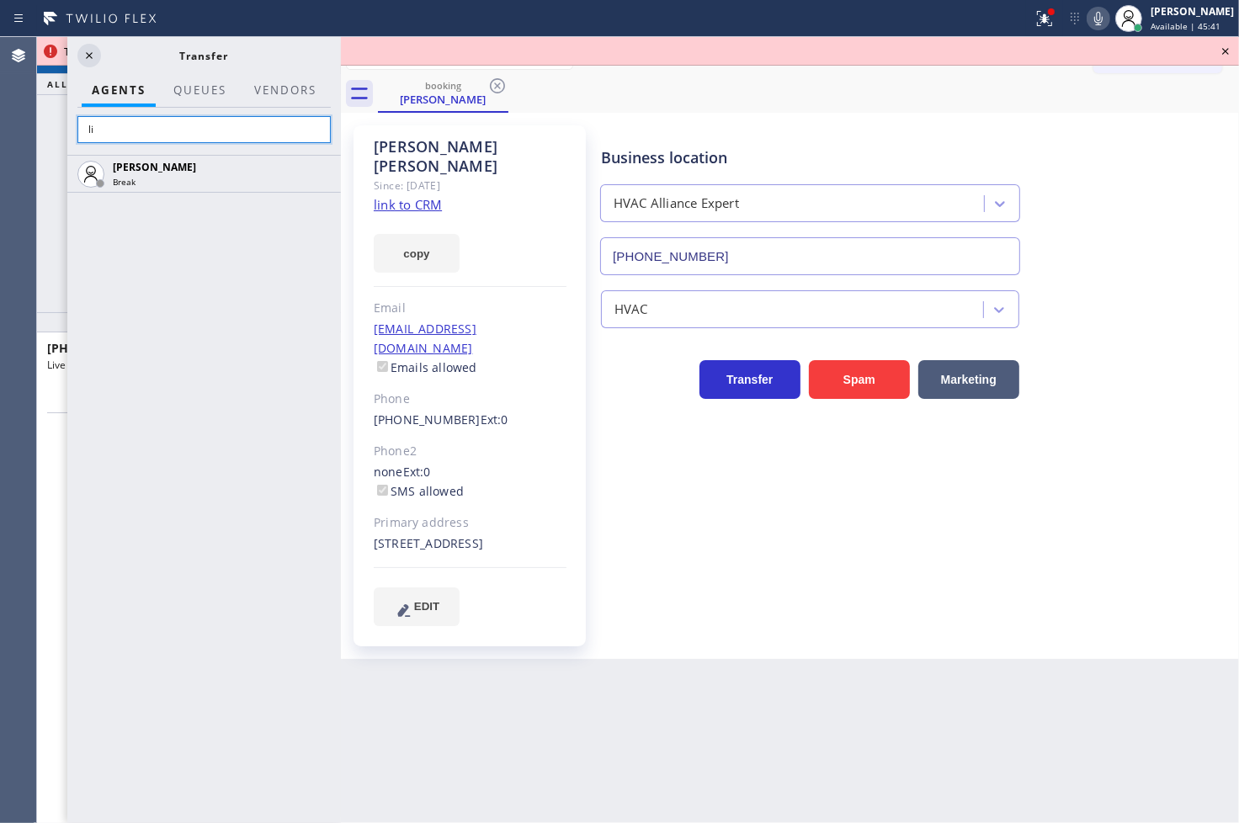
type input "l"
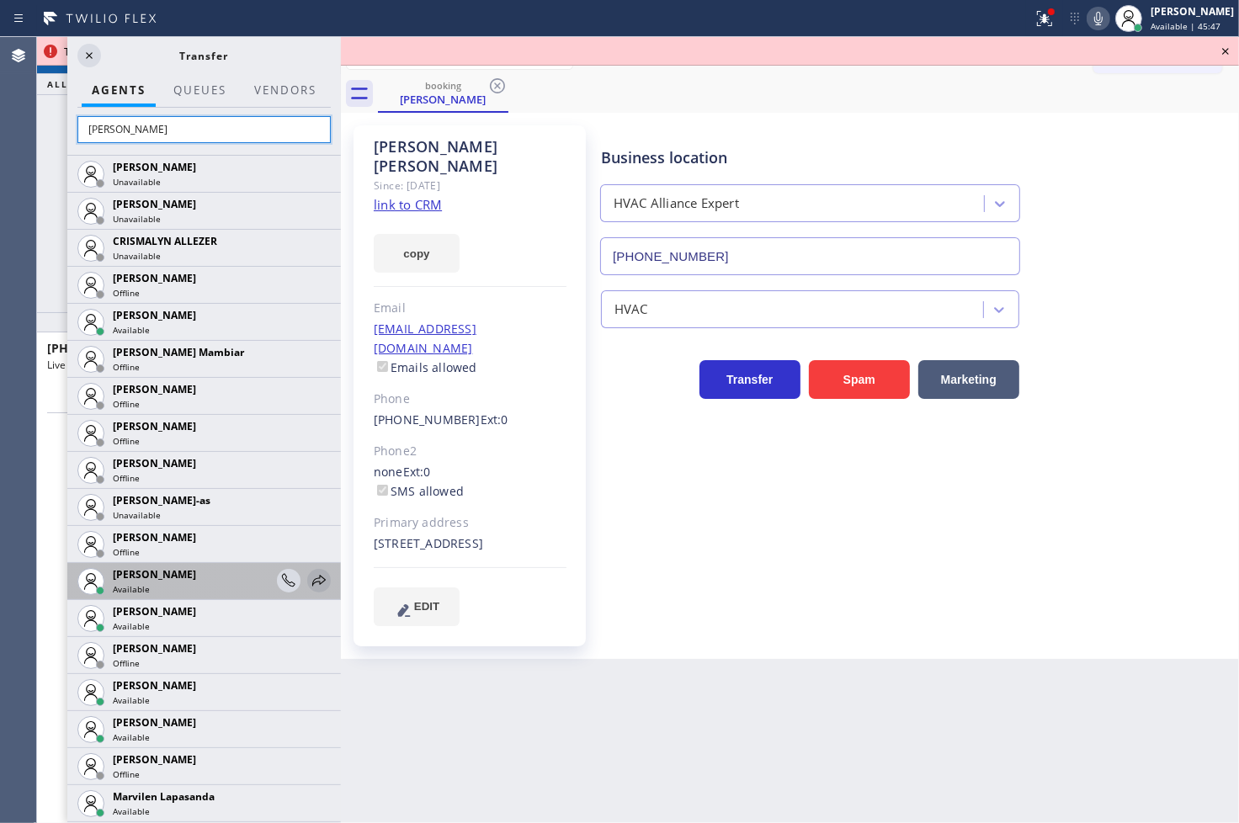
type input "[PERSON_NAME]"
click at [309, 576] on icon at bounding box center [319, 581] width 20 height 20
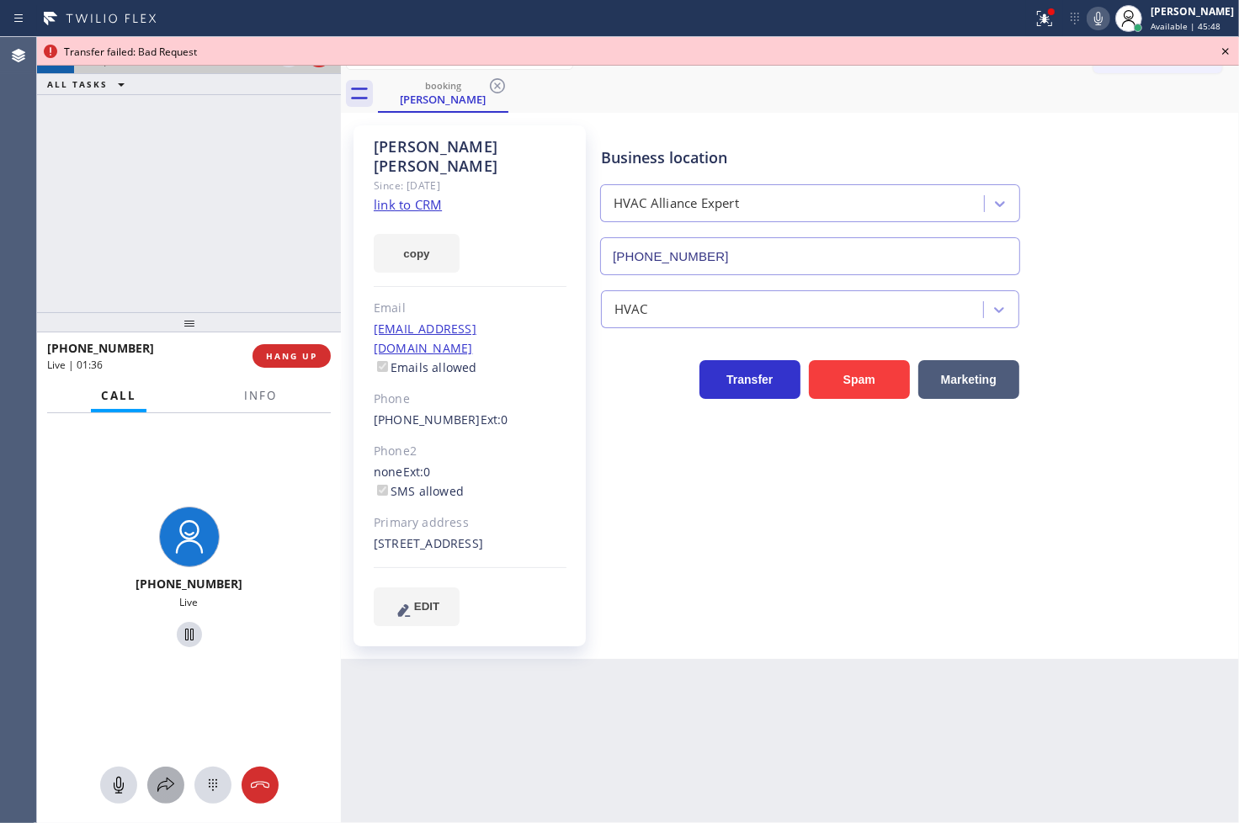
click at [161, 780] on icon at bounding box center [166, 785] width 20 height 20
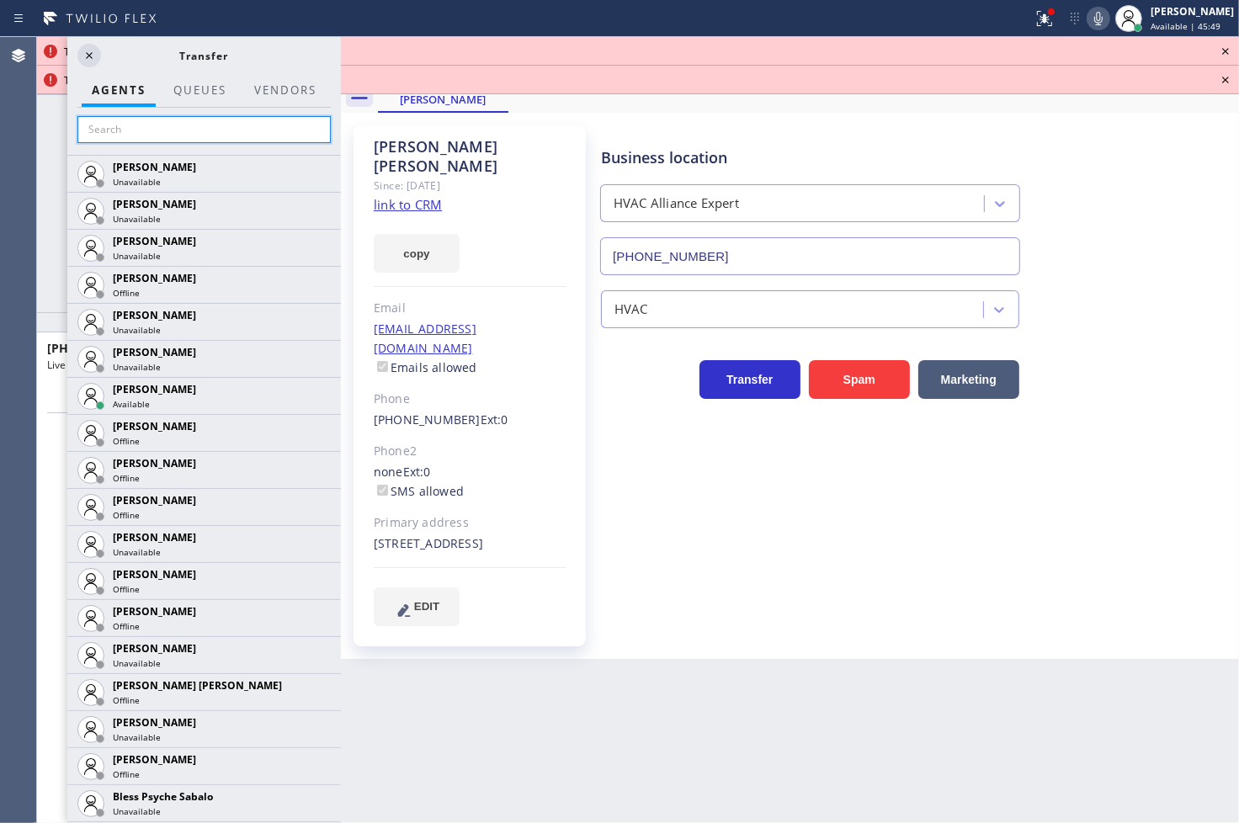
click at [128, 133] on input "text" at bounding box center [203, 129] width 253 height 27
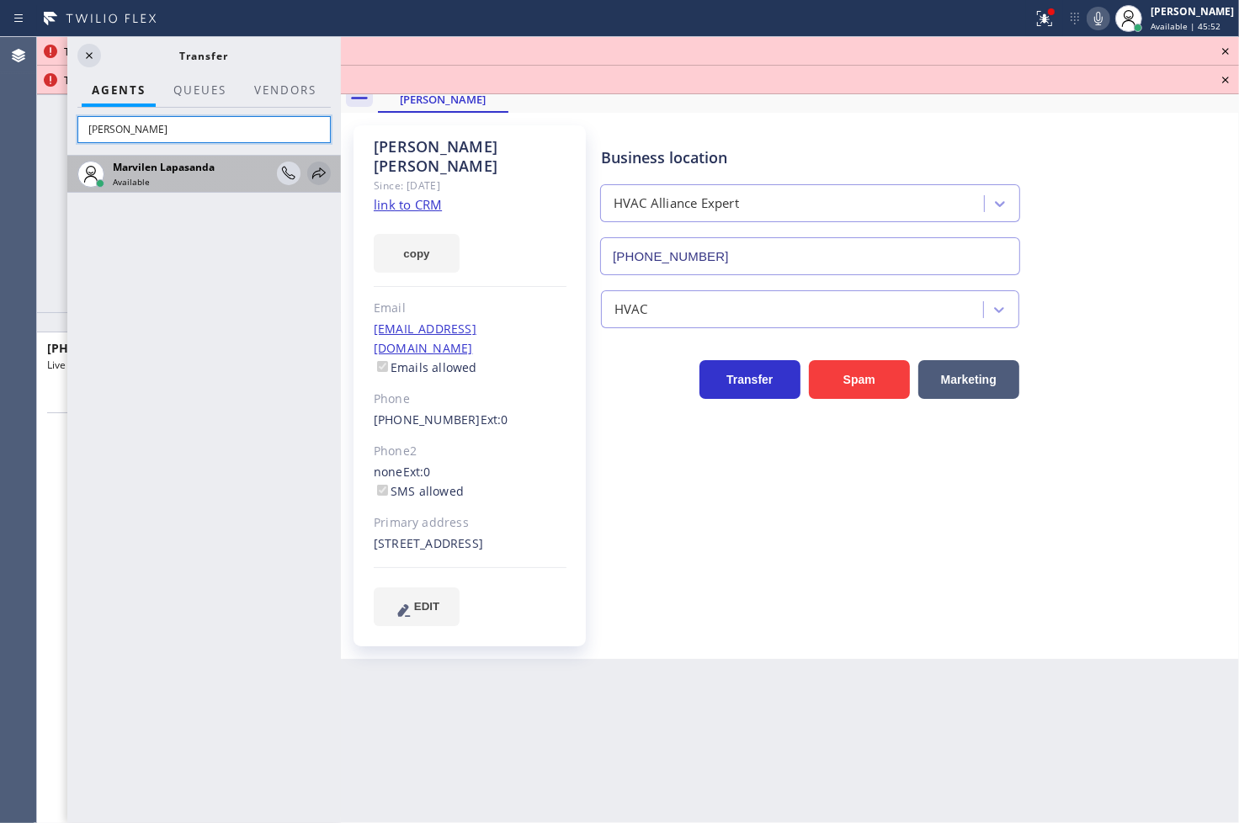
type input "[PERSON_NAME]"
click at [316, 173] on icon at bounding box center [319, 173] width 20 height 20
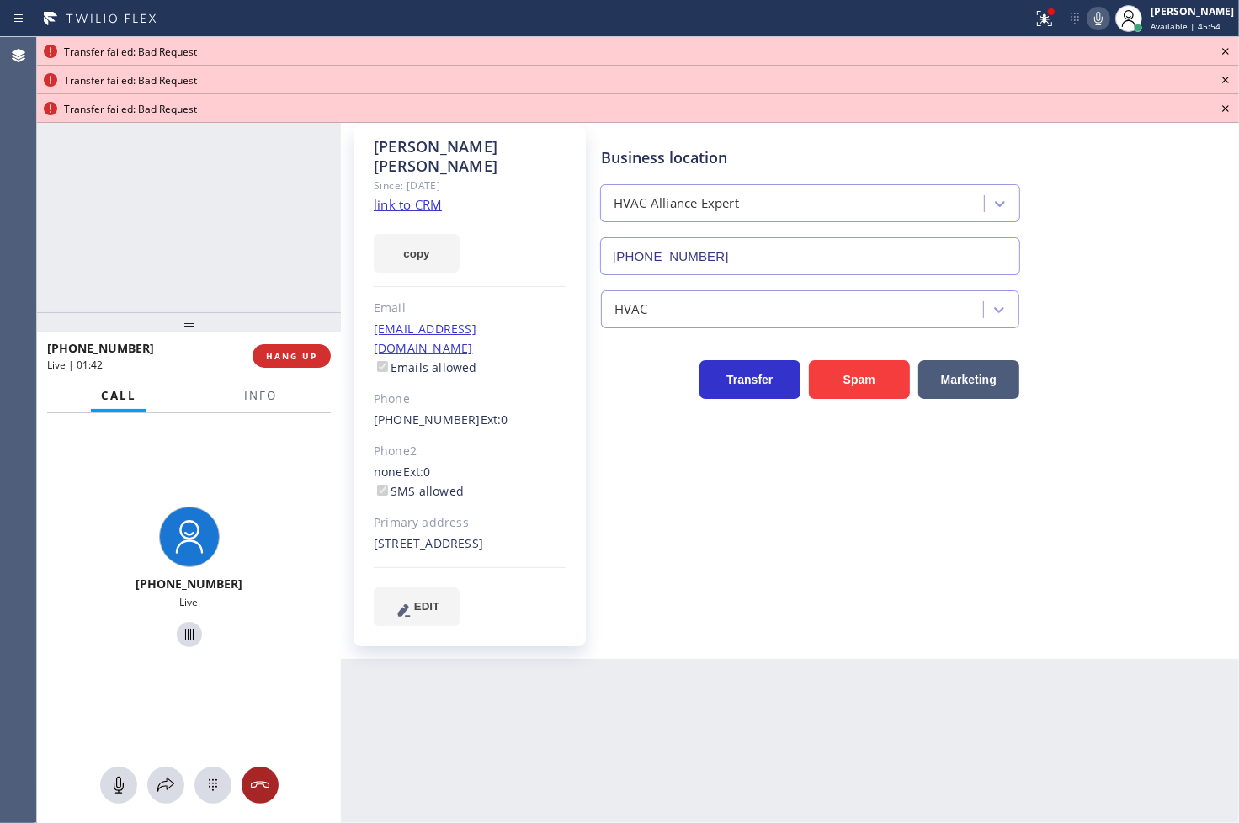
click at [264, 787] on icon at bounding box center [259, 785] width 19 height 7
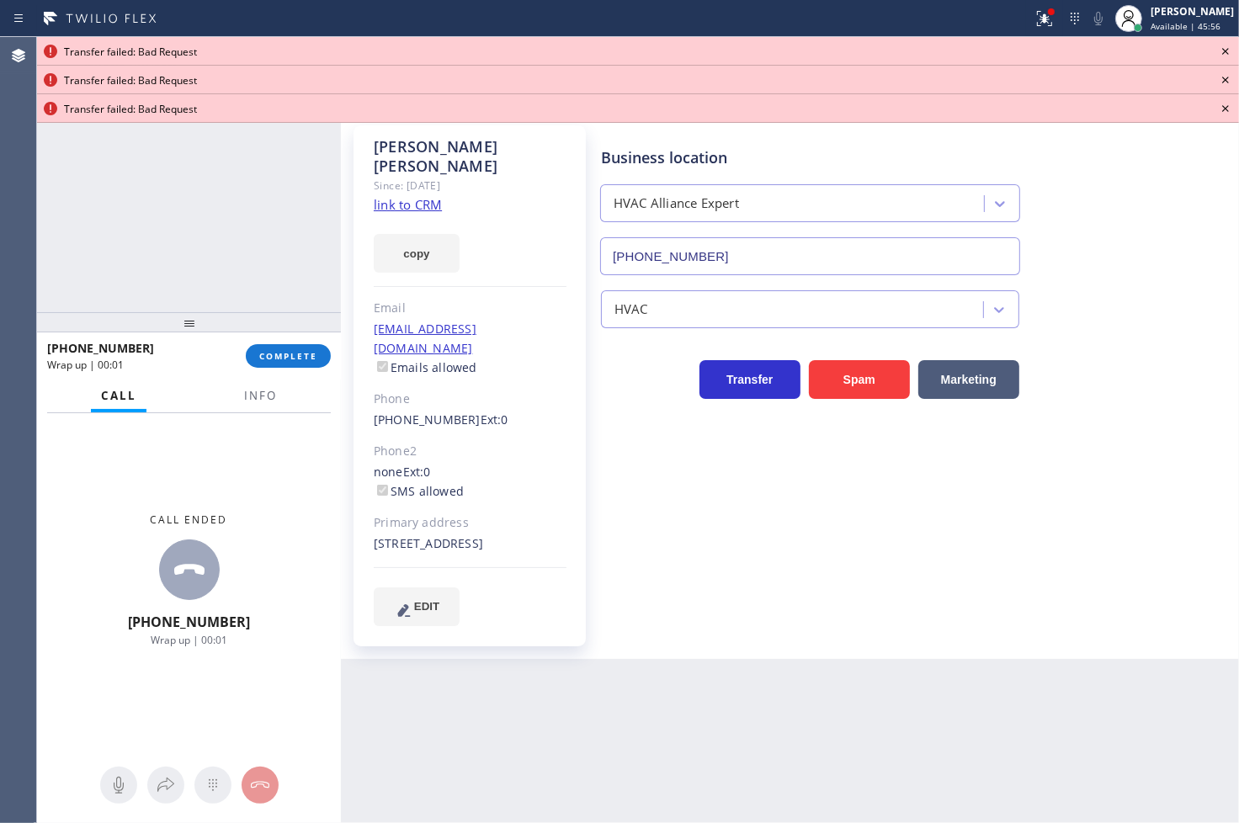
click at [1230, 49] on icon at bounding box center [1226, 51] width 20 height 20
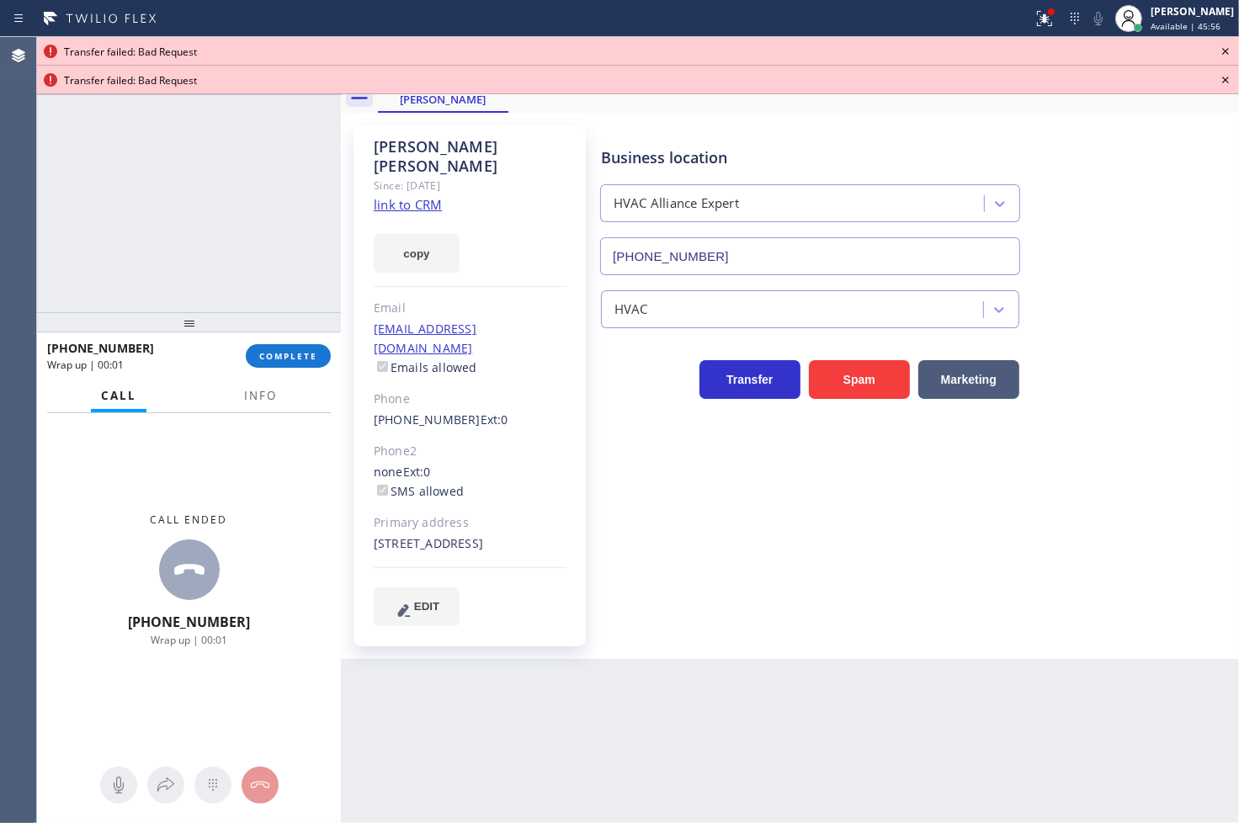
click at [1230, 49] on icon at bounding box center [1226, 51] width 20 height 20
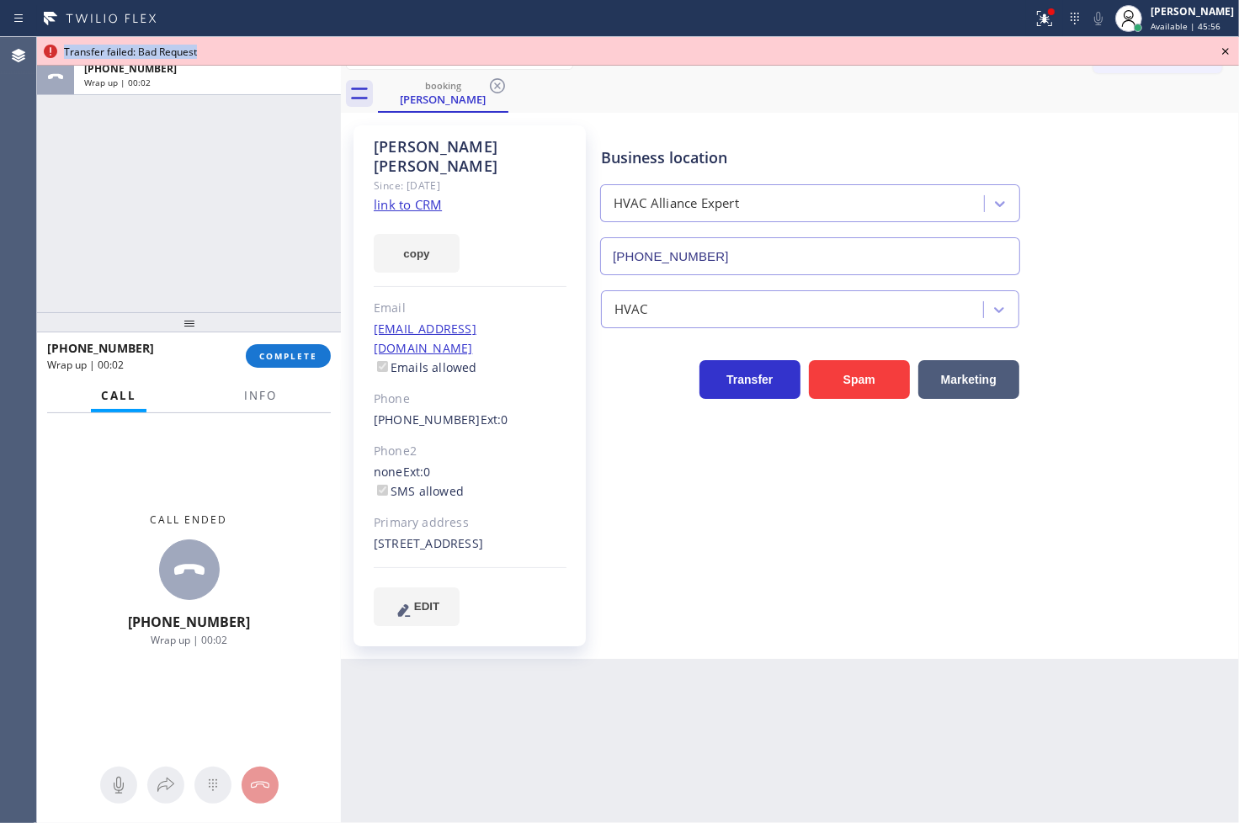
click at [1230, 49] on icon at bounding box center [1226, 51] width 20 height 20
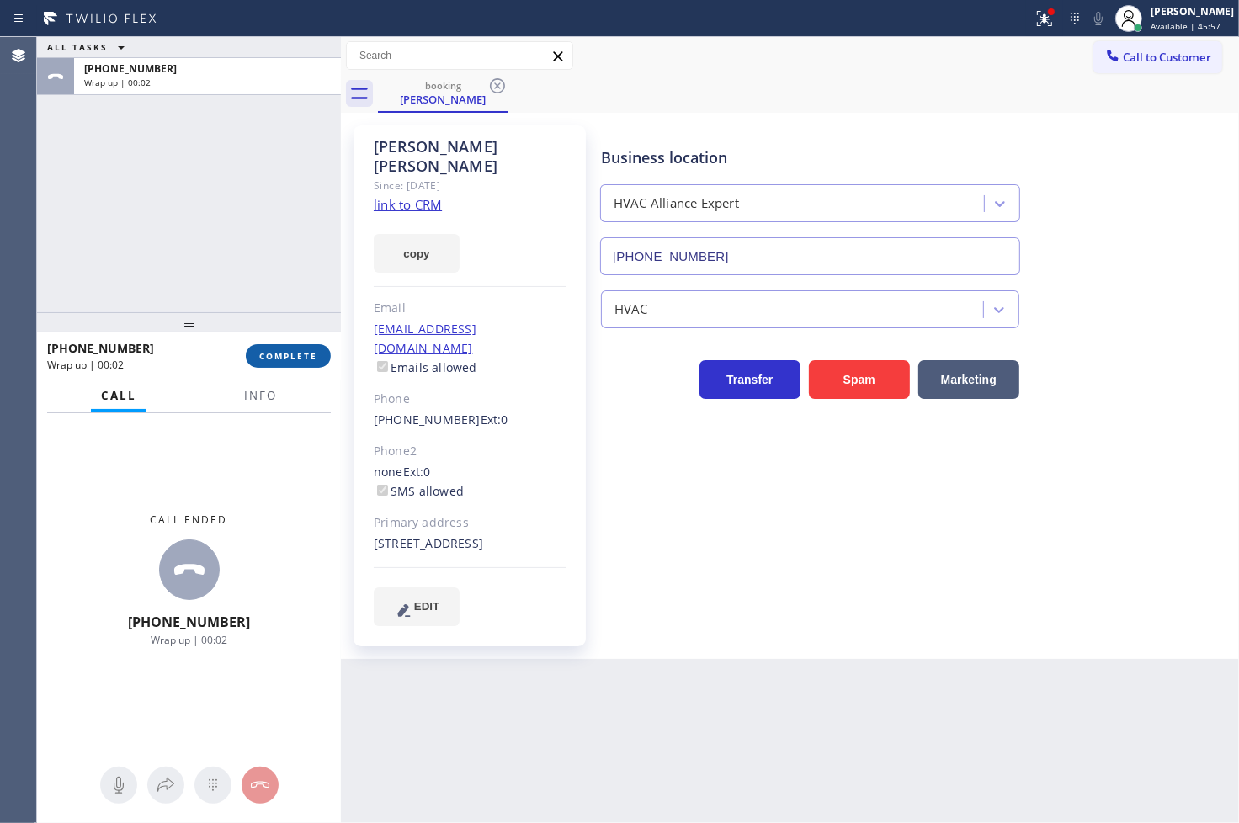
click at [315, 367] on button "COMPLETE" at bounding box center [288, 356] width 85 height 24
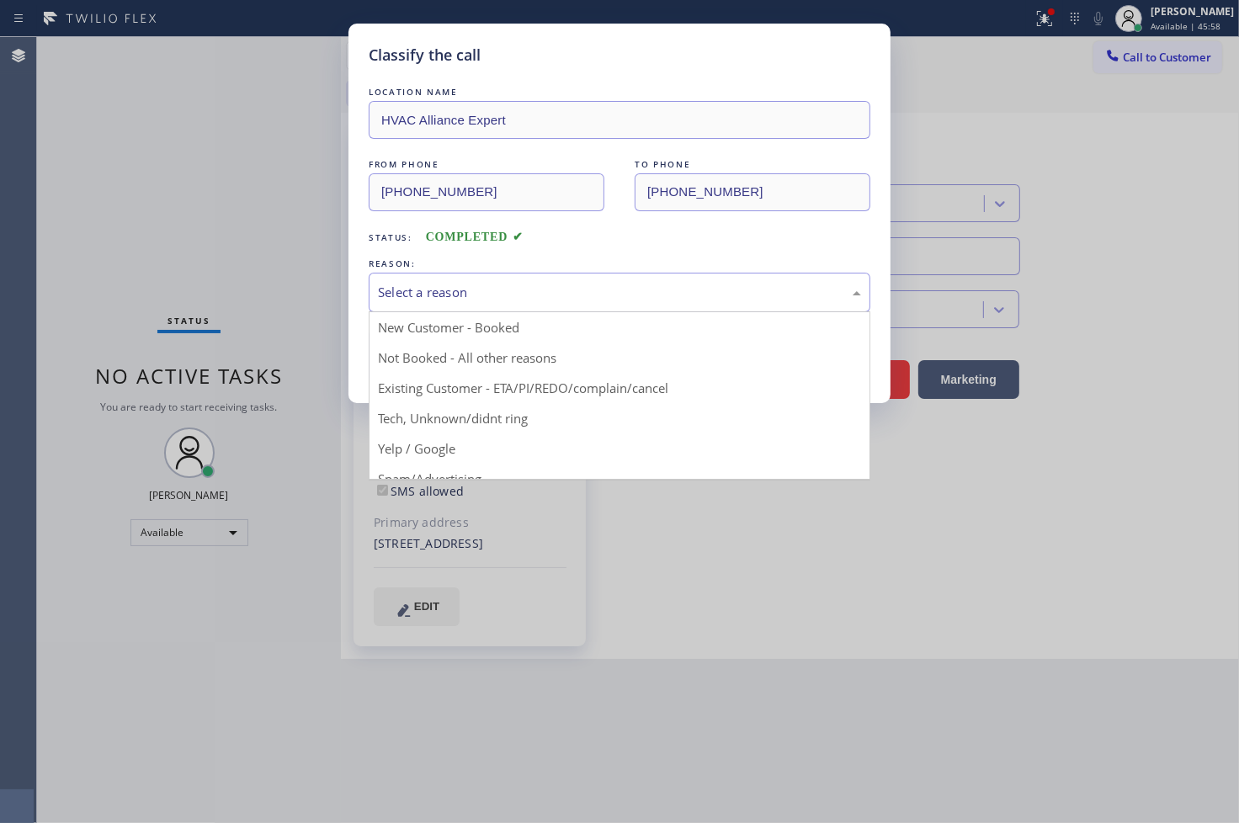
click at [438, 289] on div "Select a reason" at bounding box center [619, 292] width 483 height 19
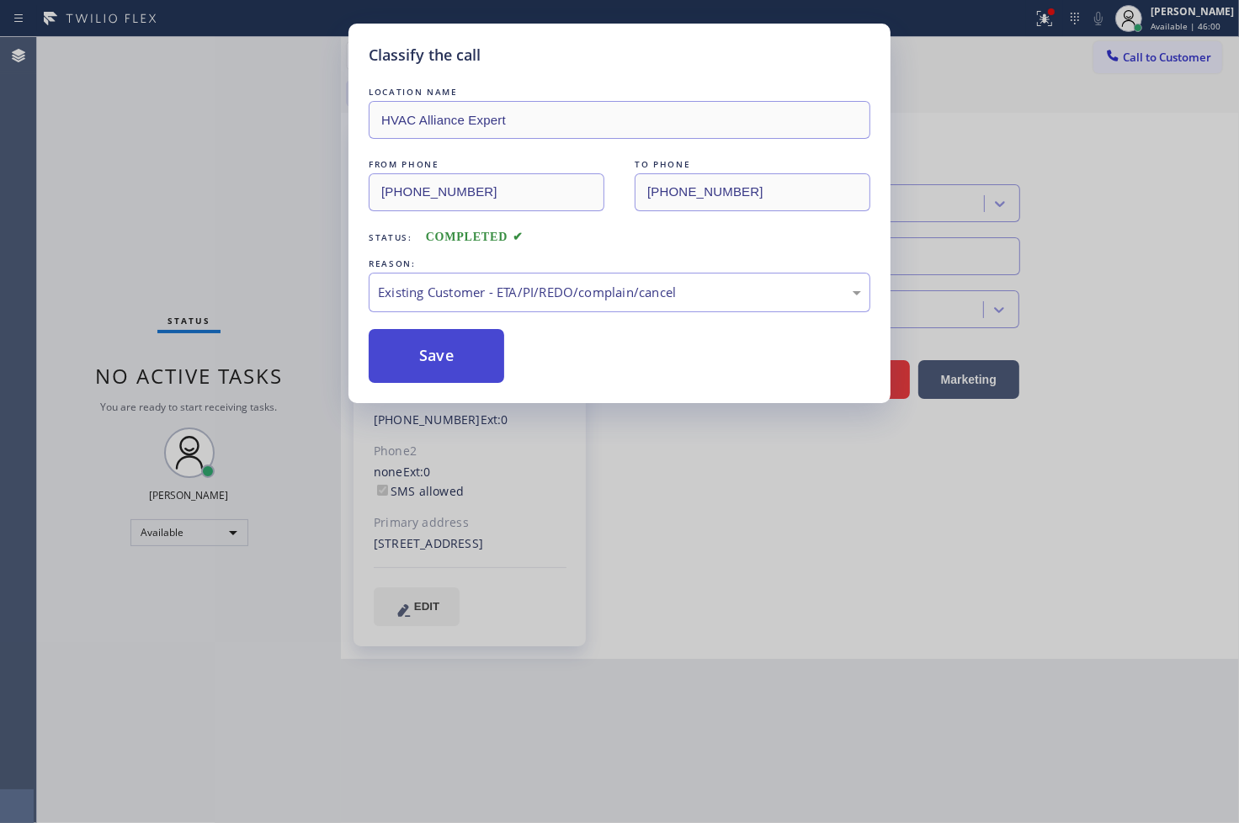
click at [452, 357] on button "Save" at bounding box center [437, 356] width 136 height 54
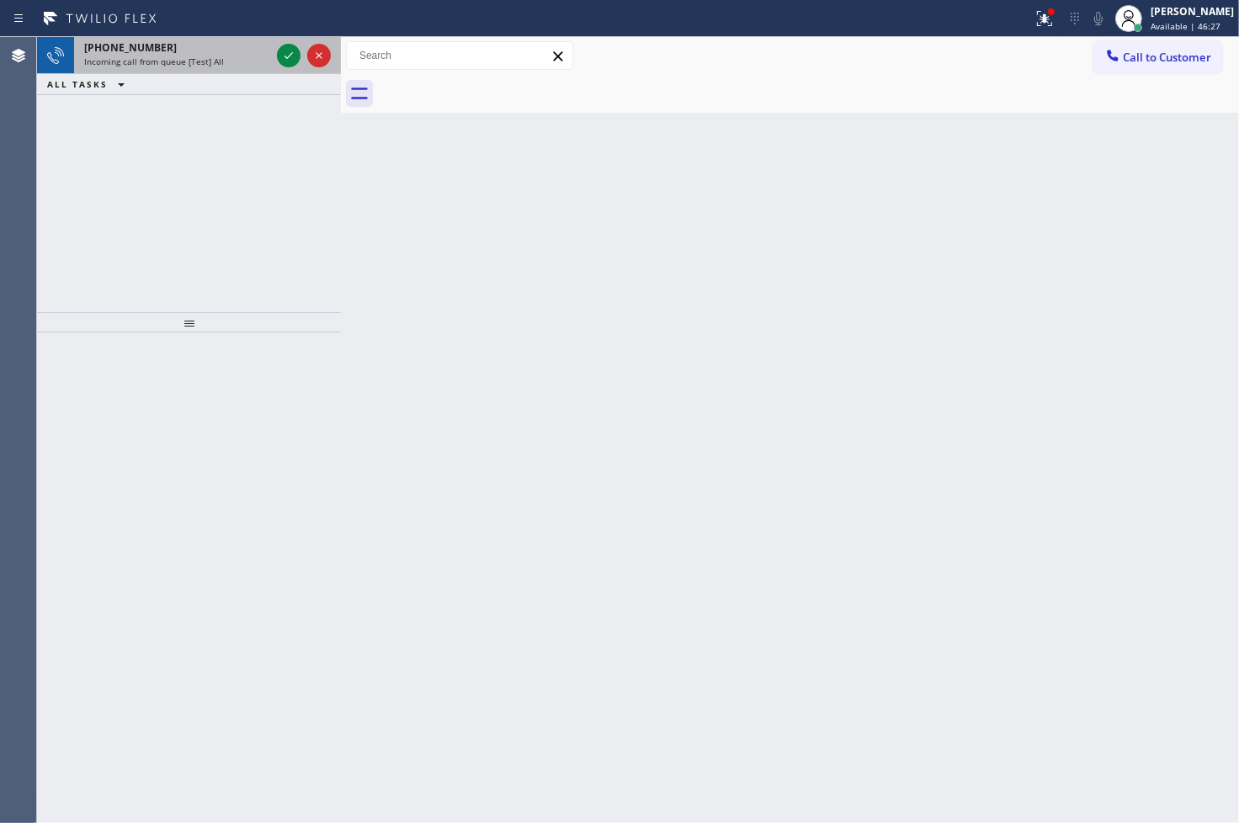
click at [231, 56] on div "Incoming call from queue [Test] All" at bounding box center [177, 62] width 186 height 12
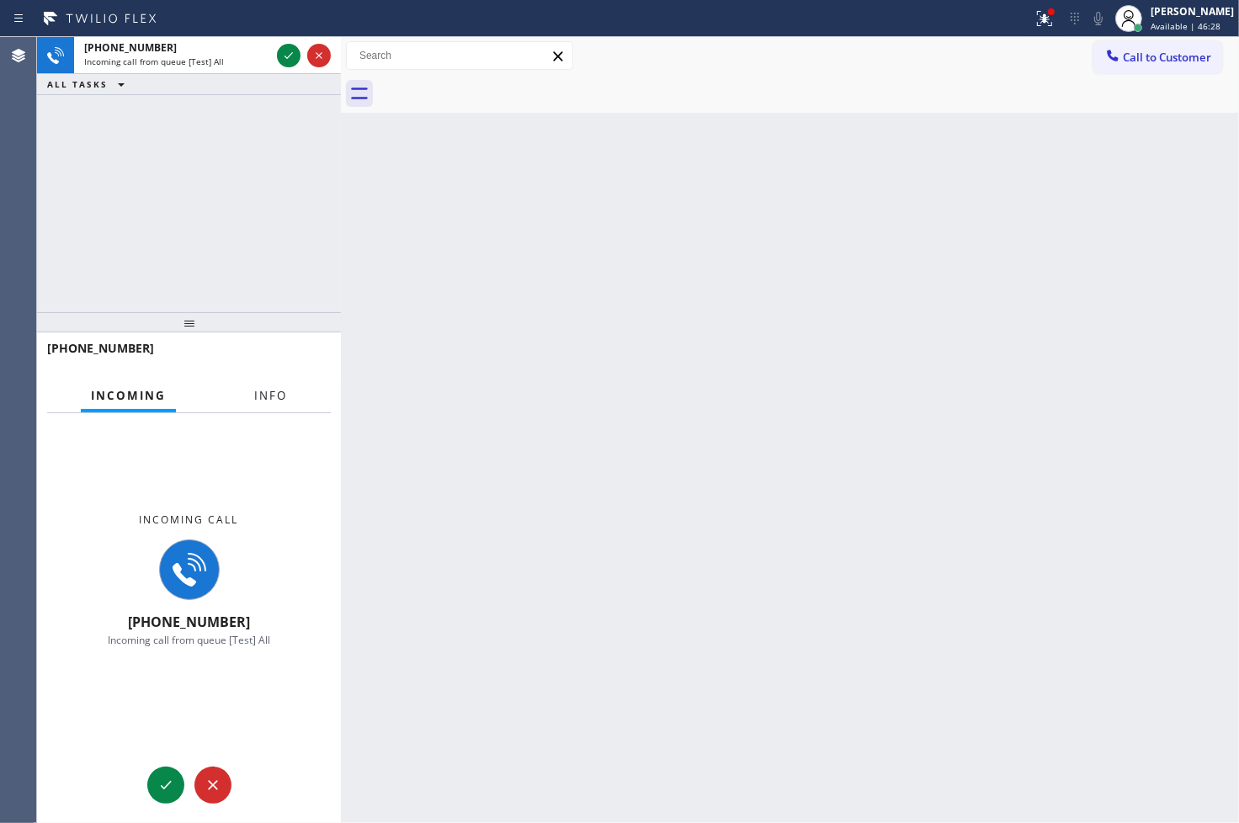
click at [269, 396] on span "Info" at bounding box center [270, 395] width 33 height 15
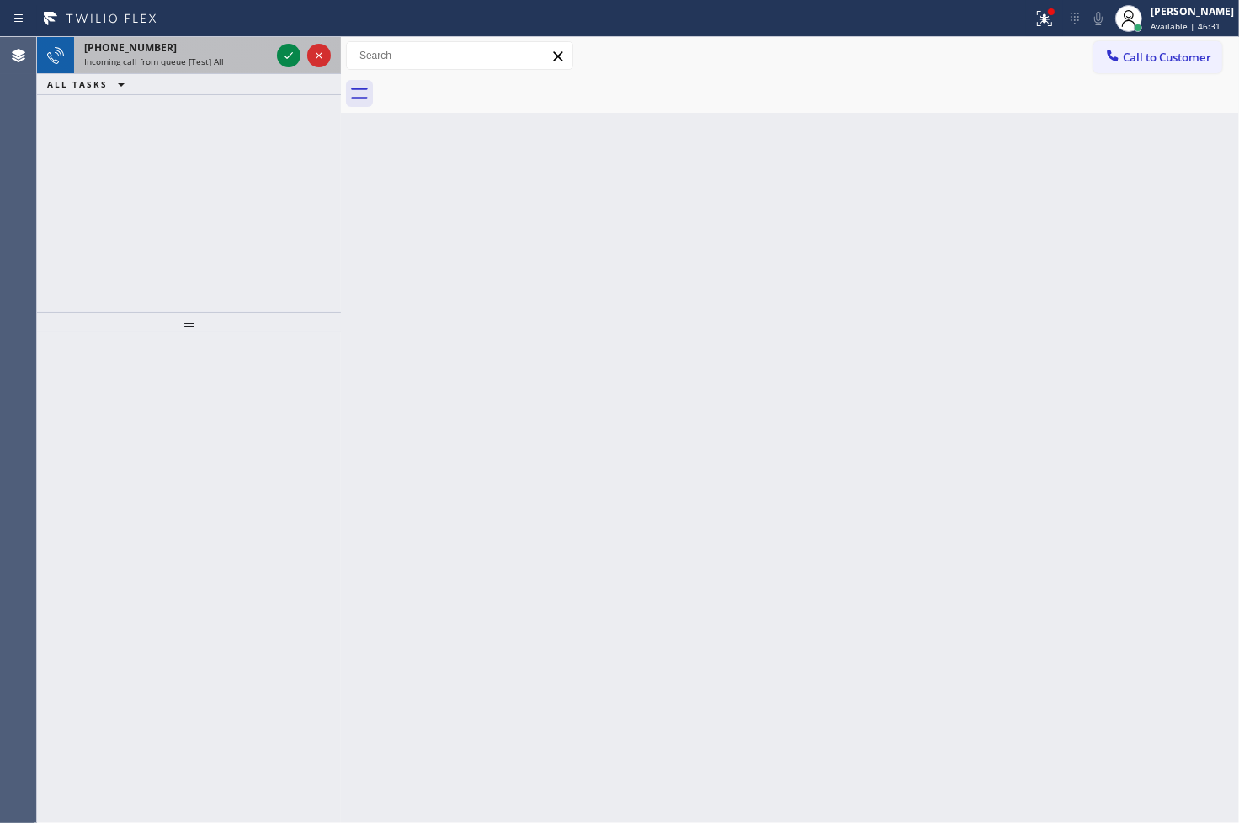
click at [157, 57] on span "Incoming call from queue [Test] All" at bounding box center [154, 62] width 140 height 12
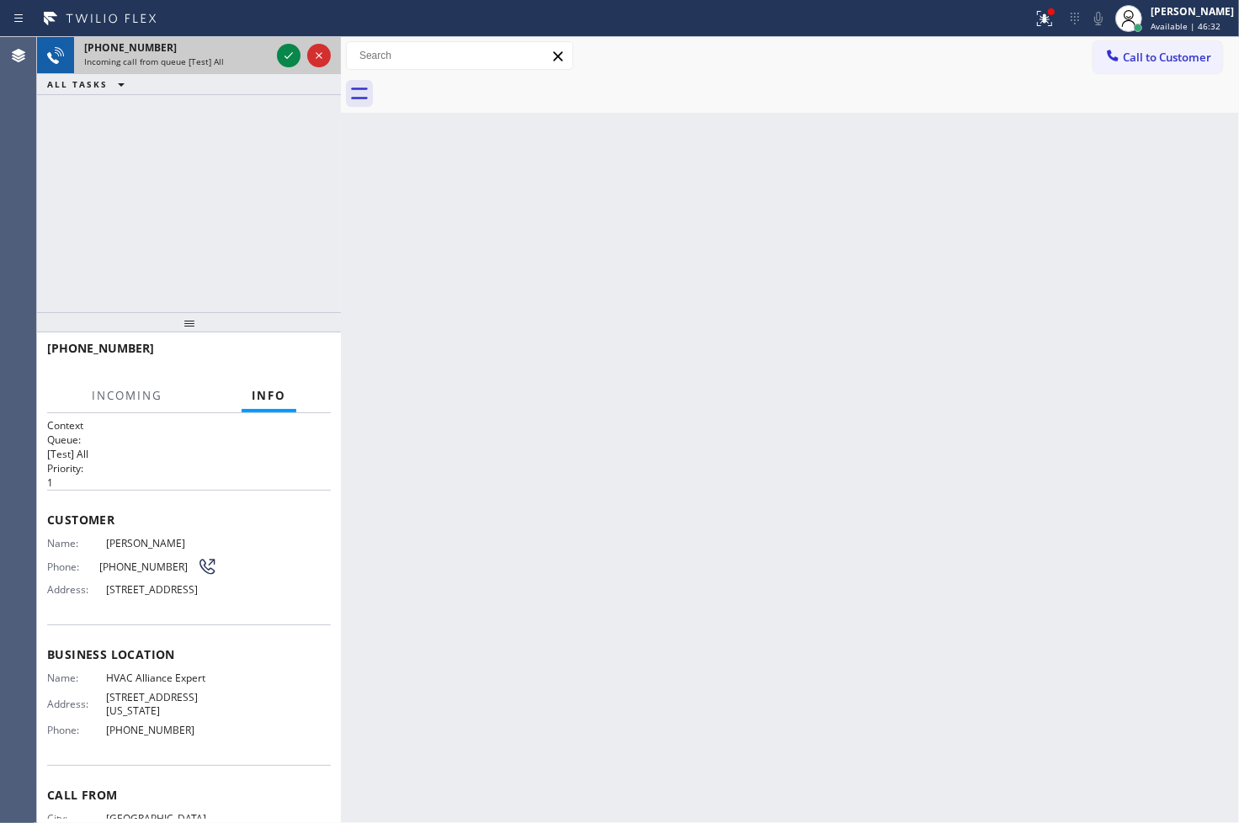
click at [157, 57] on span "Incoming call from queue [Test] All" at bounding box center [154, 62] width 140 height 12
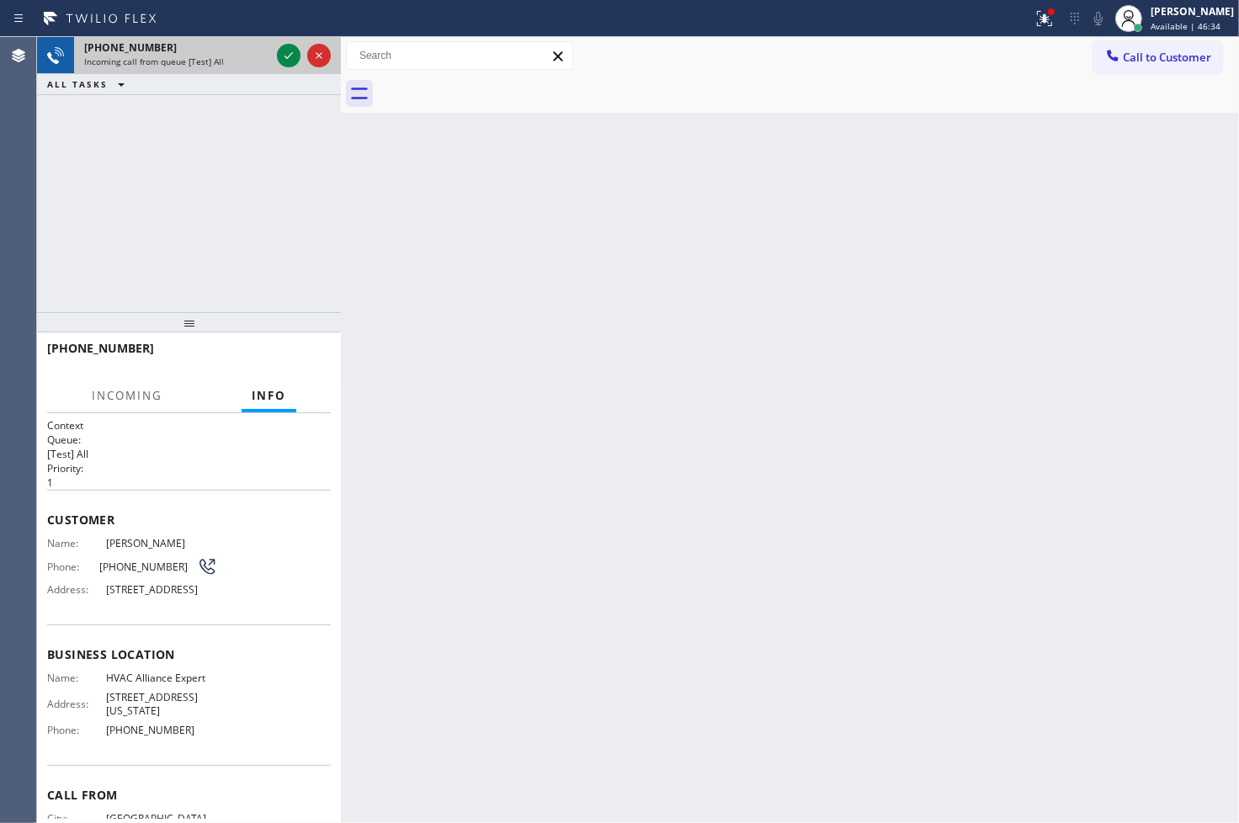
click at [157, 57] on span "Incoming call from queue [Test] All" at bounding box center [154, 62] width 140 height 12
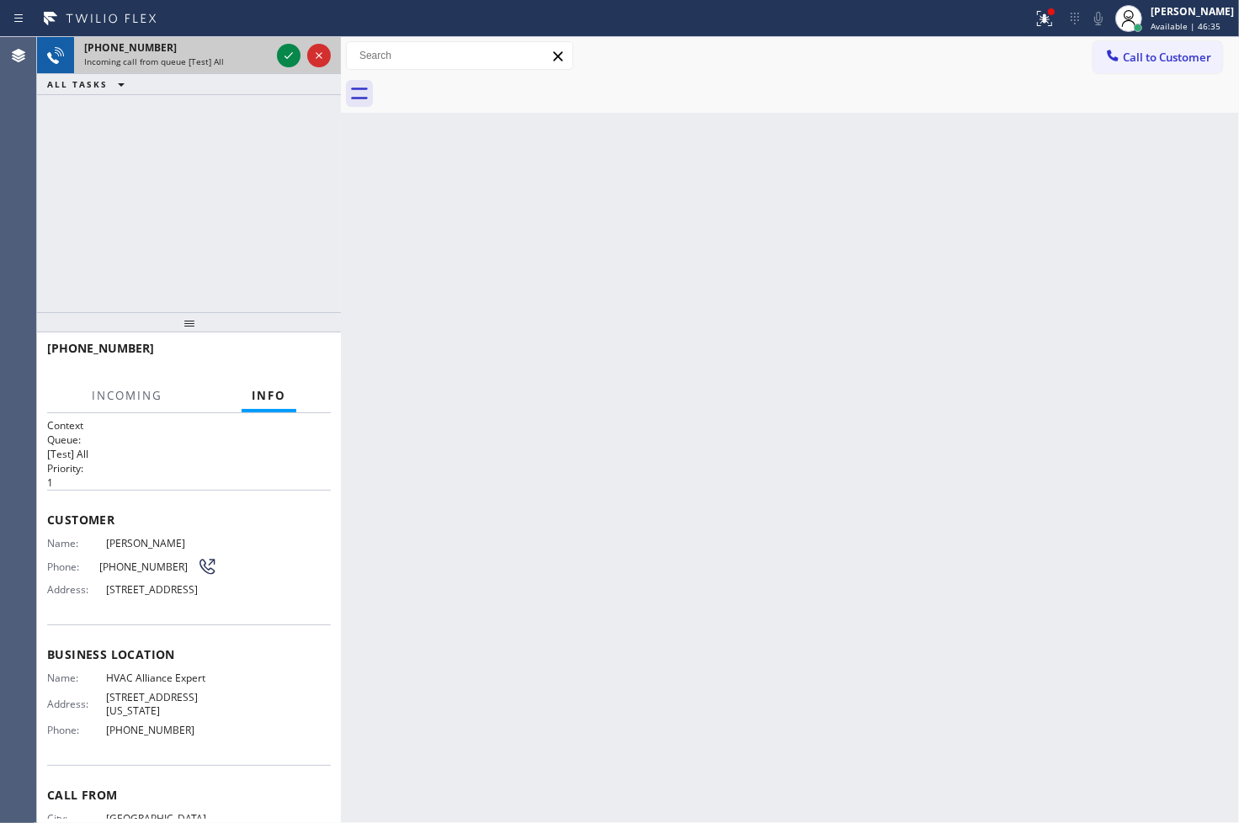
click at [157, 57] on span "Incoming call from queue [Test] All" at bounding box center [154, 62] width 140 height 12
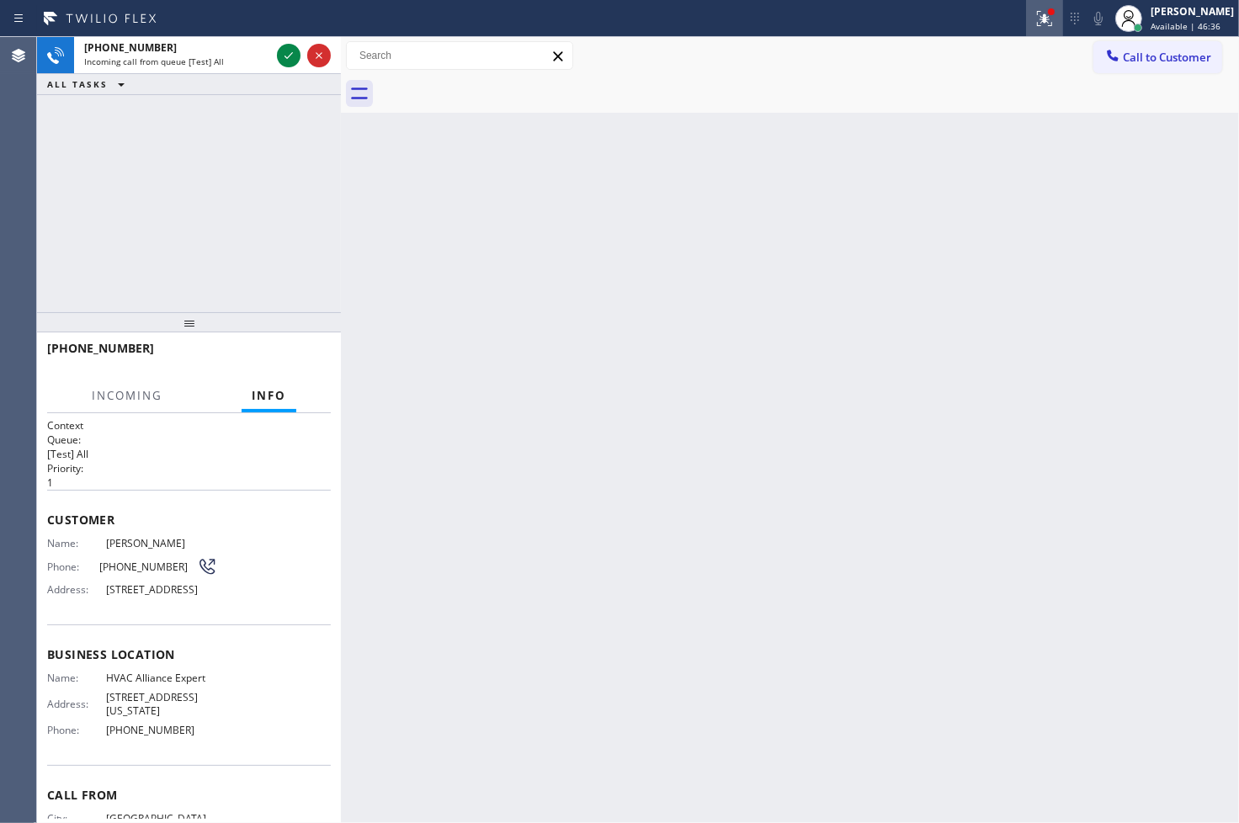
click at [1035, 15] on icon at bounding box center [1045, 18] width 20 height 20
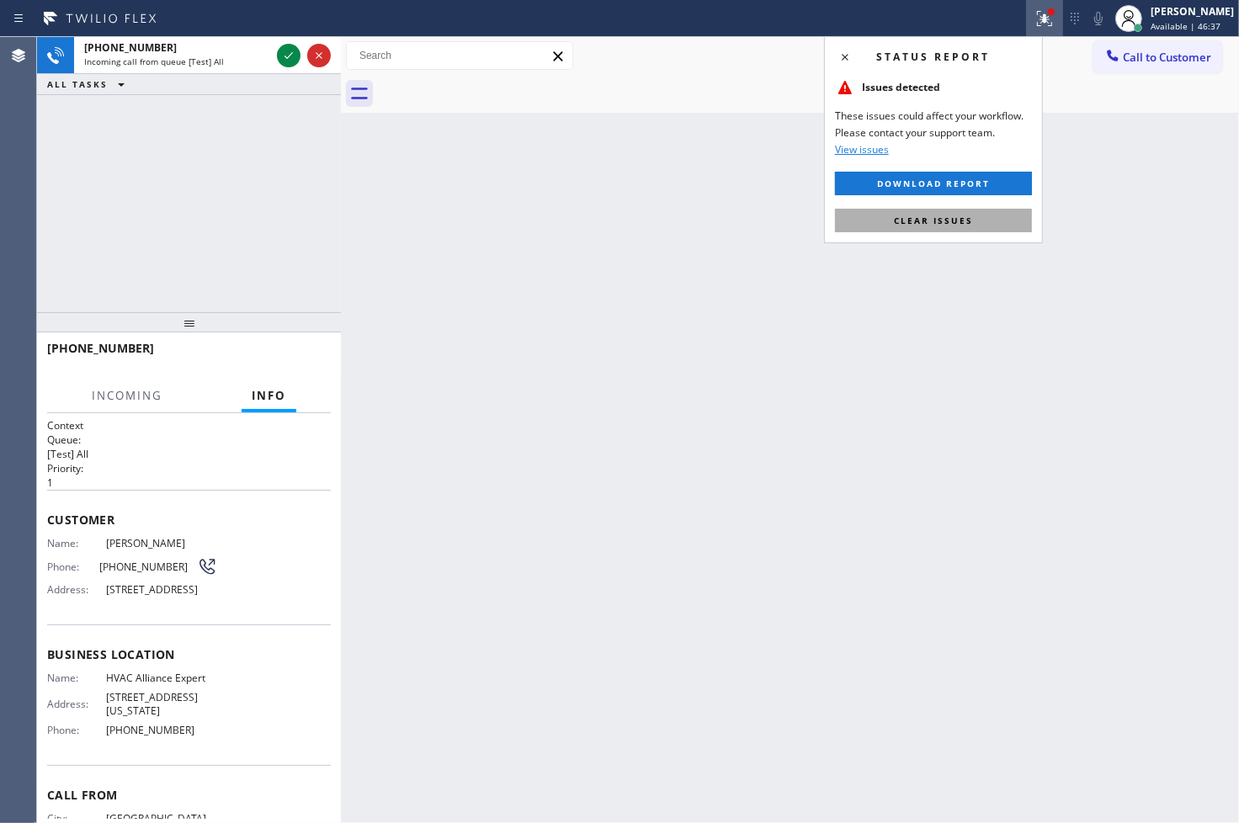
click at [972, 219] on button "Clear issues" at bounding box center [933, 221] width 197 height 24
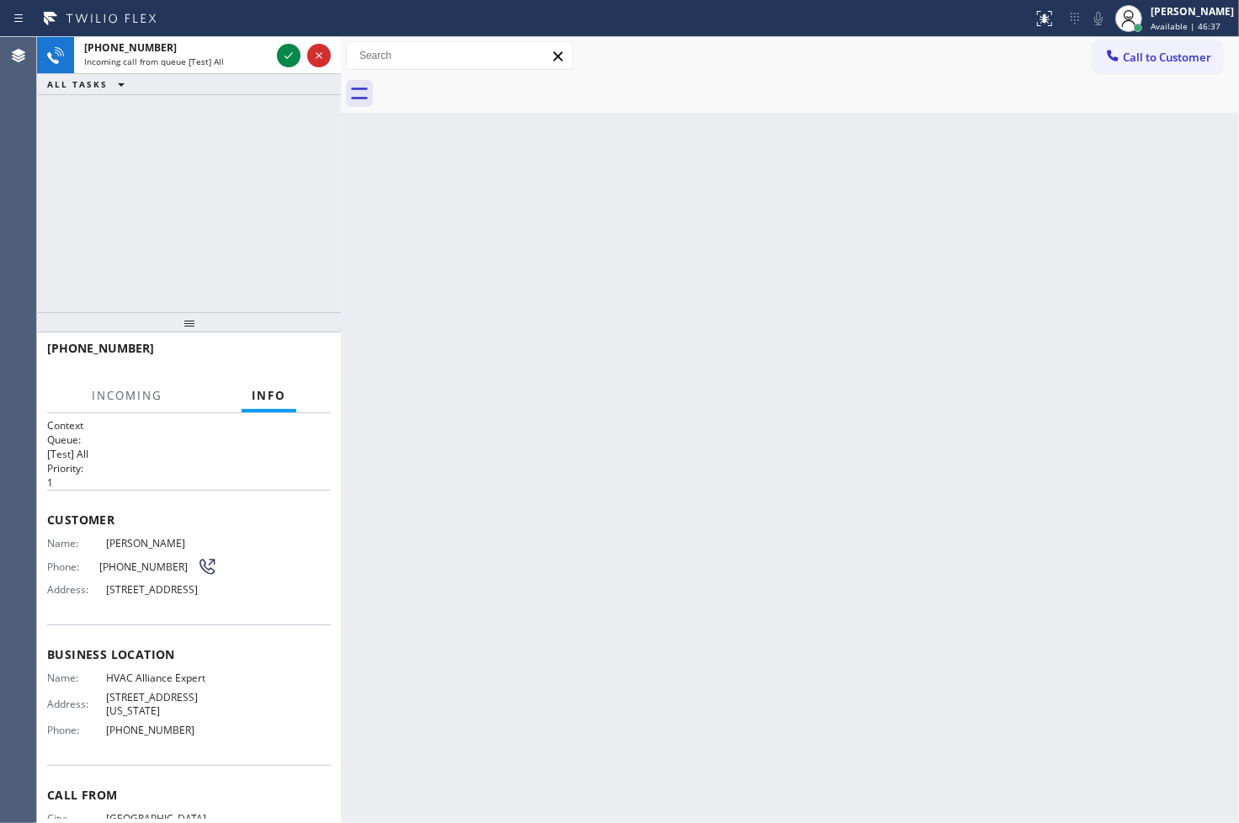
click at [107, 203] on div "[PHONE_NUMBER] Incoming call from queue [Test] All ALL TASKS ALL TASKS ACTIVE T…" at bounding box center [189, 174] width 304 height 275
click at [132, 51] on span "[PHONE_NUMBER]" at bounding box center [130, 47] width 93 height 14
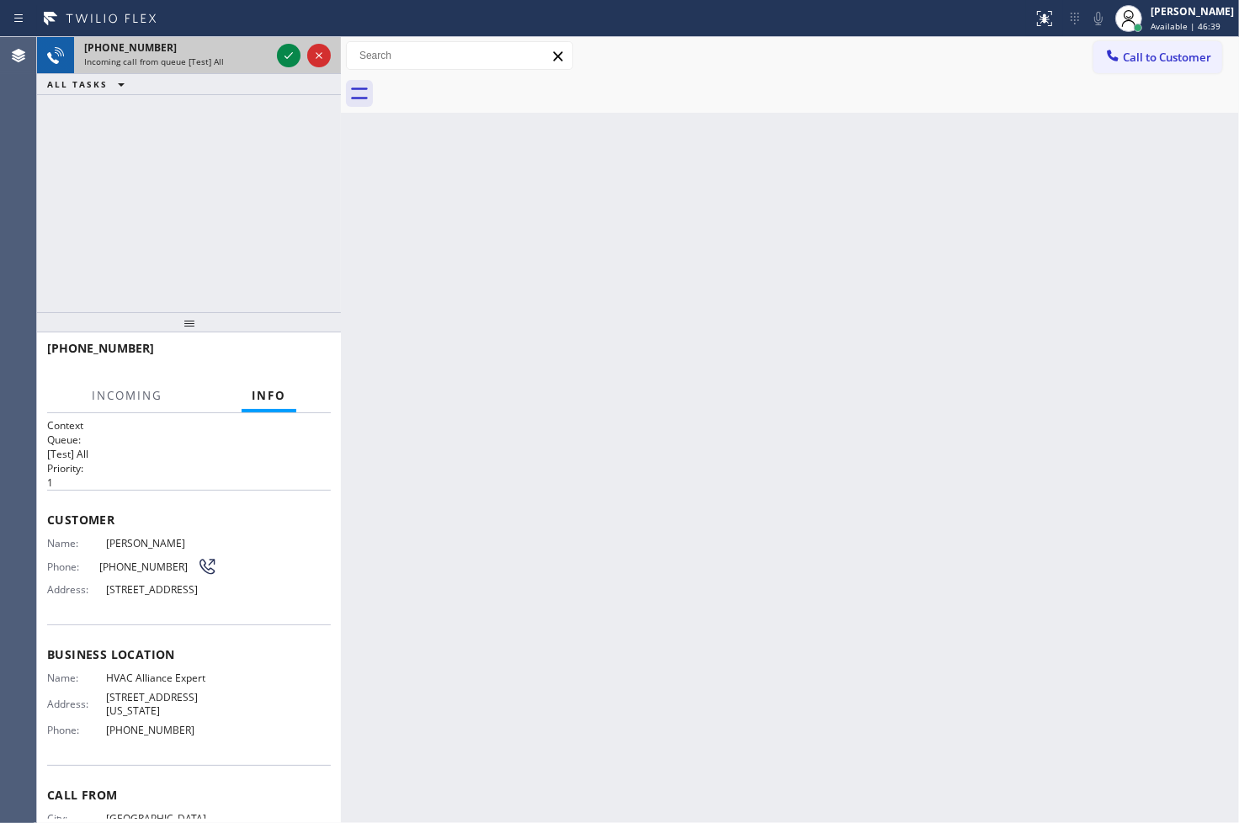
click at [132, 51] on span "[PHONE_NUMBER]" at bounding box center [130, 47] width 93 height 14
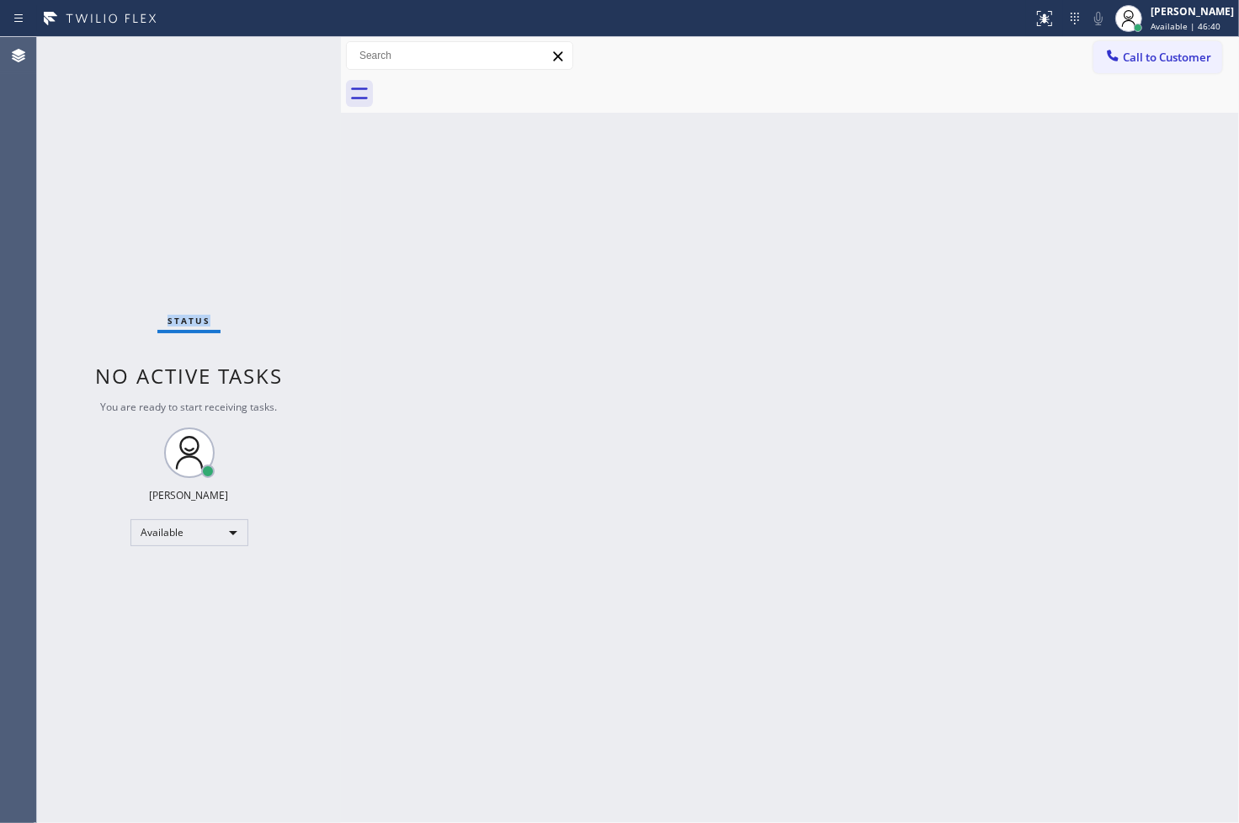
click at [132, 51] on div "Status No active tasks You are ready to start receiving tasks. [PERSON_NAME]" at bounding box center [189, 430] width 304 height 786
click at [529, 322] on div "Back to Dashboard Change Sender ID Customers Technicians Select a contact Outbo…" at bounding box center [790, 430] width 898 height 786
click at [278, 61] on div "Status No active tasks You are ready to start receiving tasks. [PERSON_NAME]" at bounding box center [189, 430] width 304 height 786
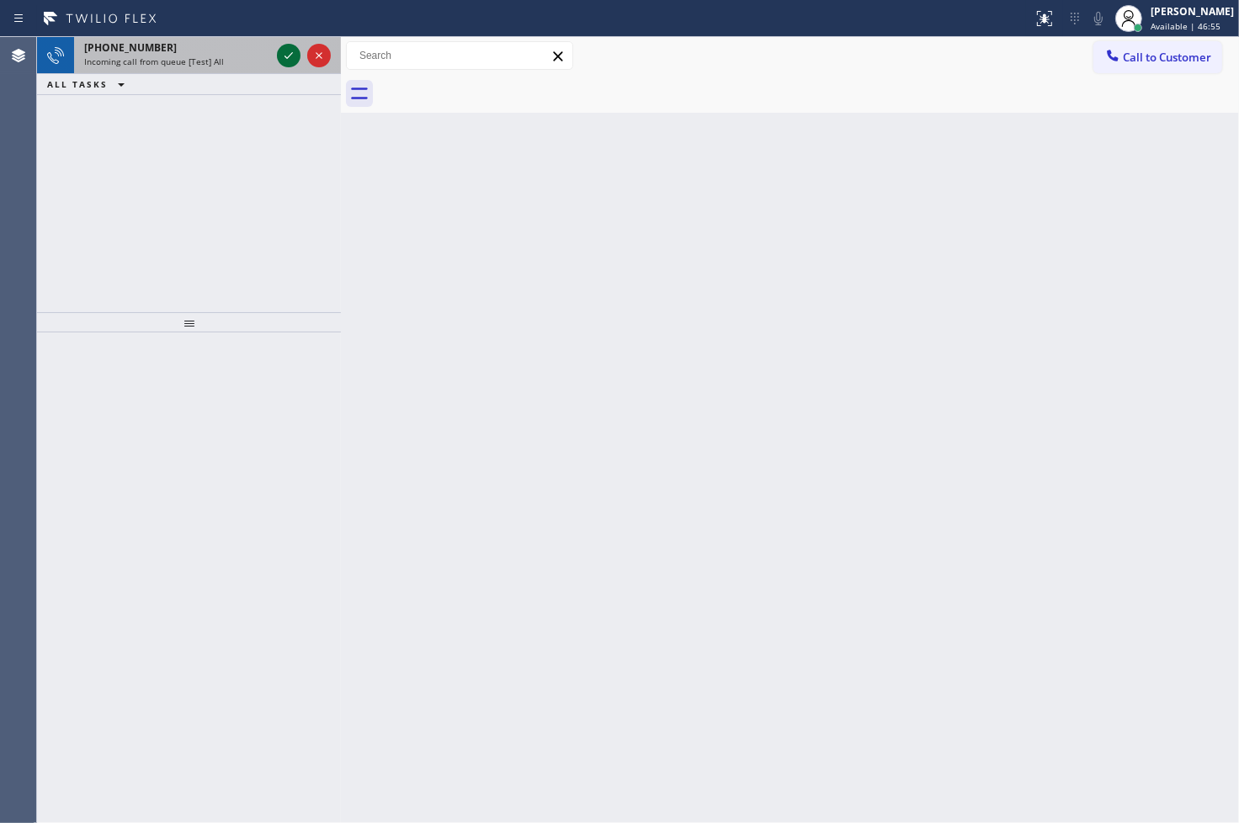
click at [298, 61] on icon at bounding box center [289, 55] width 20 height 20
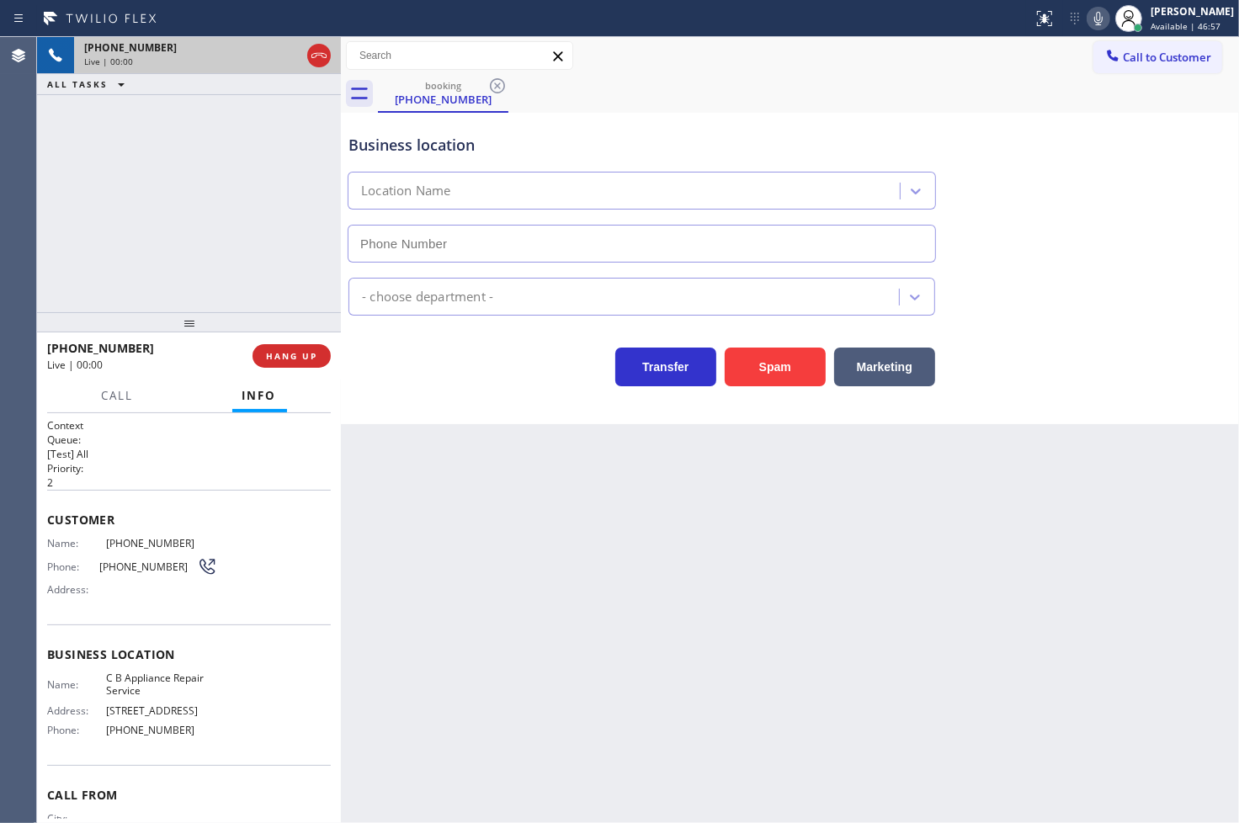
type input "[PHONE_NUMBER]"
click at [124, 244] on div "[PHONE_NUMBER] Live | 00:03 ALL TASKS ALL TASKS ACTIVE TASKS TASKS IN WRAP UP" at bounding box center [189, 174] width 304 height 275
click at [211, 217] on div "[PHONE_NUMBER] Live | 00:05 ALL TASKS ALL TASKS ACTIVE TASKS TASKS IN WRAP UP" at bounding box center [189, 174] width 304 height 275
click at [507, 381] on div "Transfer Spam Marketing" at bounding box center [641, 362] width 593 height 47
click at [189, 269] on div "[PHONE_NUMBER] Live | 00:06 ALL TASKS ALL TASKS ACTIVE TASKS TASKS IN WRAP UP" at bounding box center [189, 174] width 304 height 275
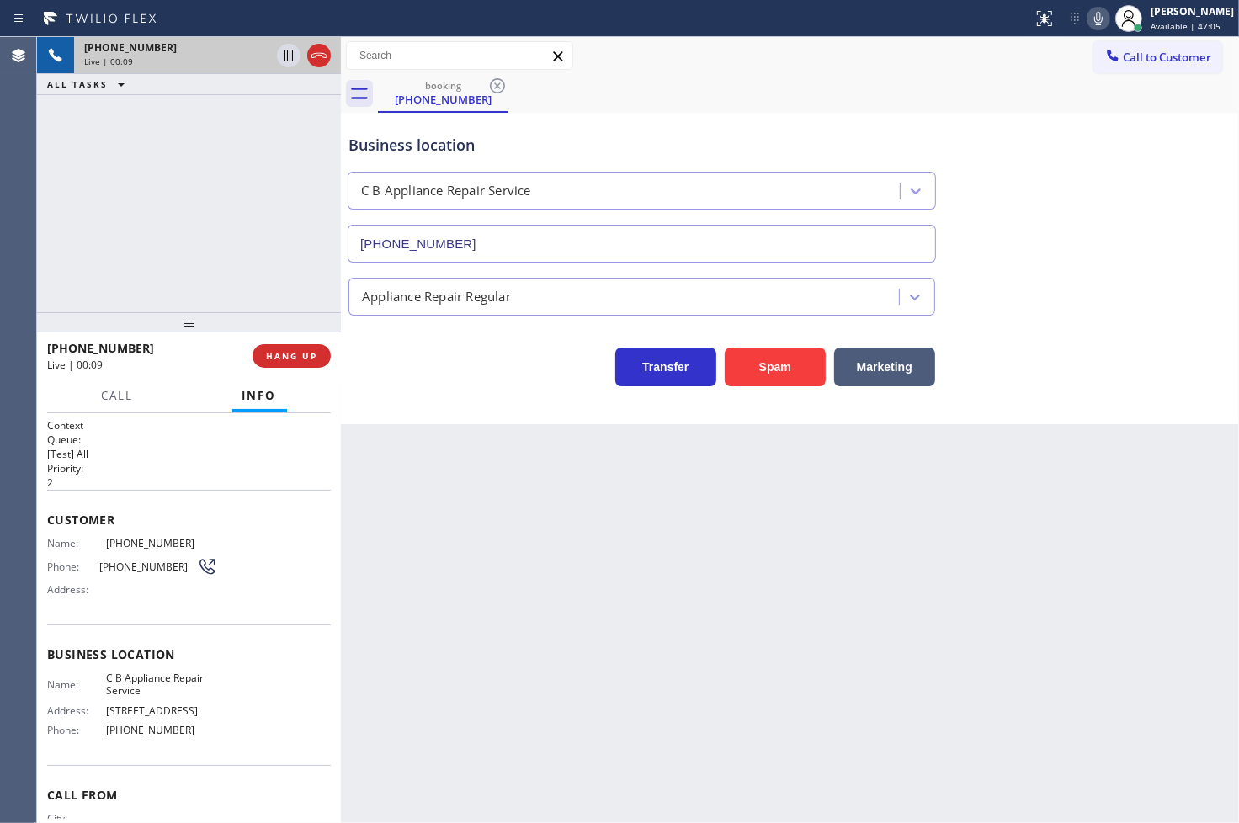
click at [423, 370] on div "Transfer Spam Marketing" at bounding box center [641, 362] width 593 height 47
click at [248, 278] on div "[PHONE_NUMBER] Live | 00:09 ALL TASKS ALL TASKS ACTIVE TASKS TASKS IN WRAP UP" at bounding box center [189, 174] width 304 height 275
click at [402, 354] on div "Transfer Spam Marketing" at bounding box center [641, 362] width 593 height 47
click at [244, 279] on div "[PHONE_NUMBER] Live | 00:10 ALL TASKS ALL TASKS ACTIVE TASKS TASKS IN WRAP UP" at bounding box center [189, 174] width 304 height 275
click at [442, 383] on div "Transfer Spam Marketing" at bounding box center [641, 362] width 593 height 47
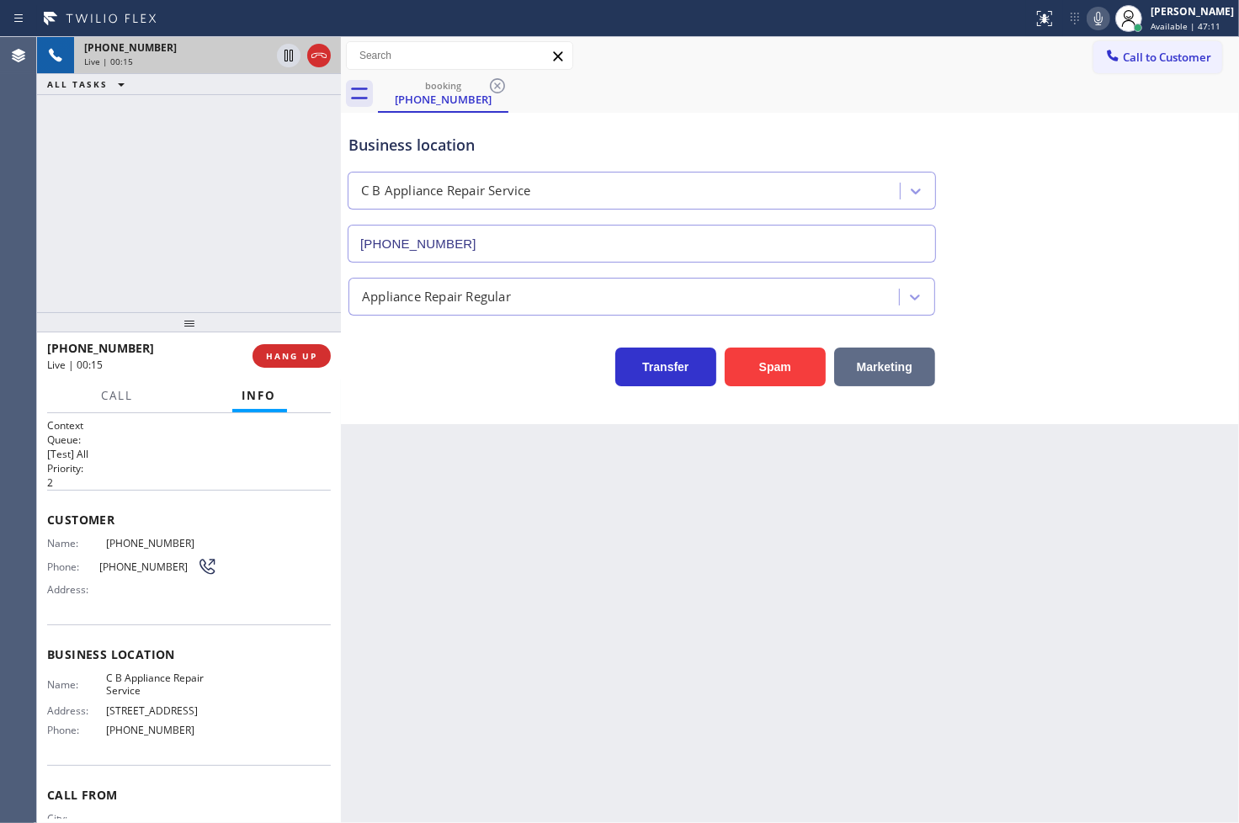
click at [881, 365] on button "Marketing" at bounding box center [884, 367] width 101 height 39
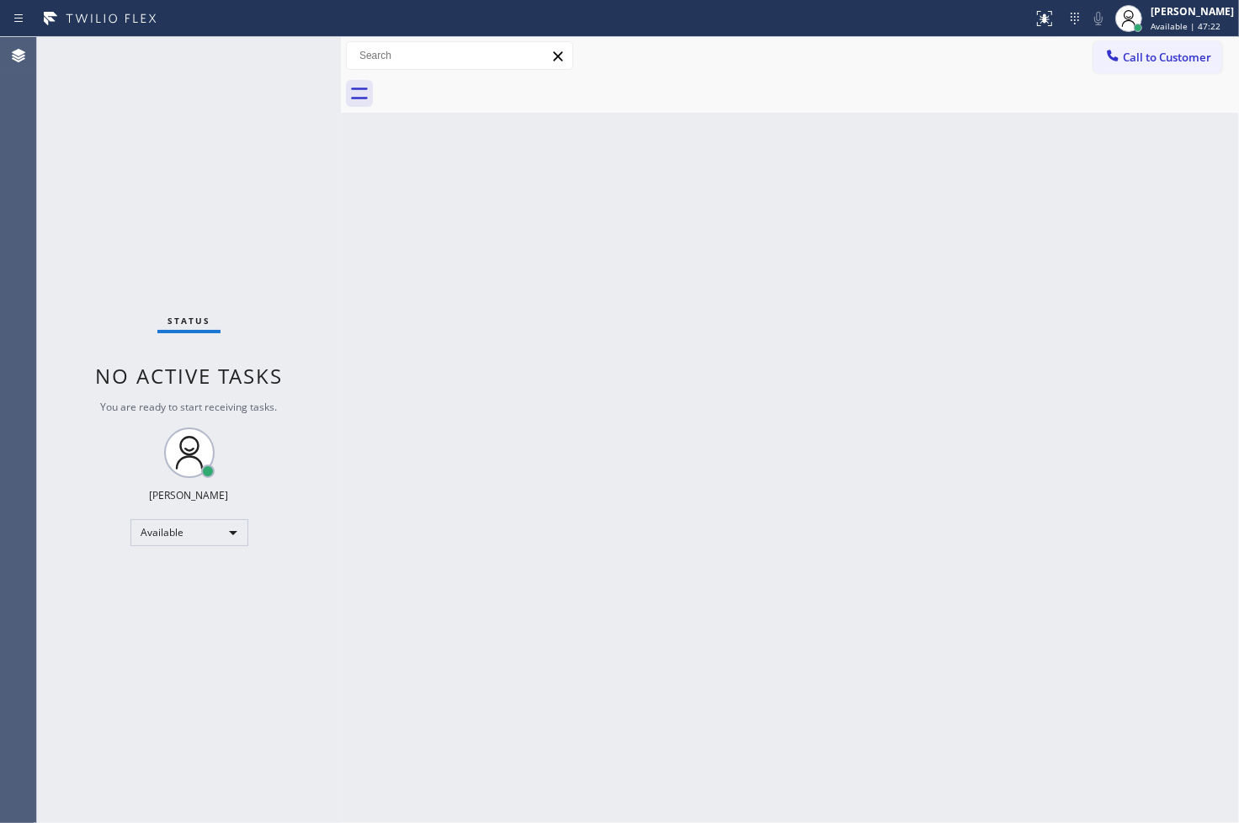
click at [292, 119] on div "Status No active tasks You are ready to start receiving tasks. [PERSON_NAME]" at bounding box center [189, 430] width 304 height 786
click at [281, 61] on div "Status No active tasks You are ready to start receiving tasks. [PERSON_NAME]" at bounding box center [189, 430] width 304 height 786
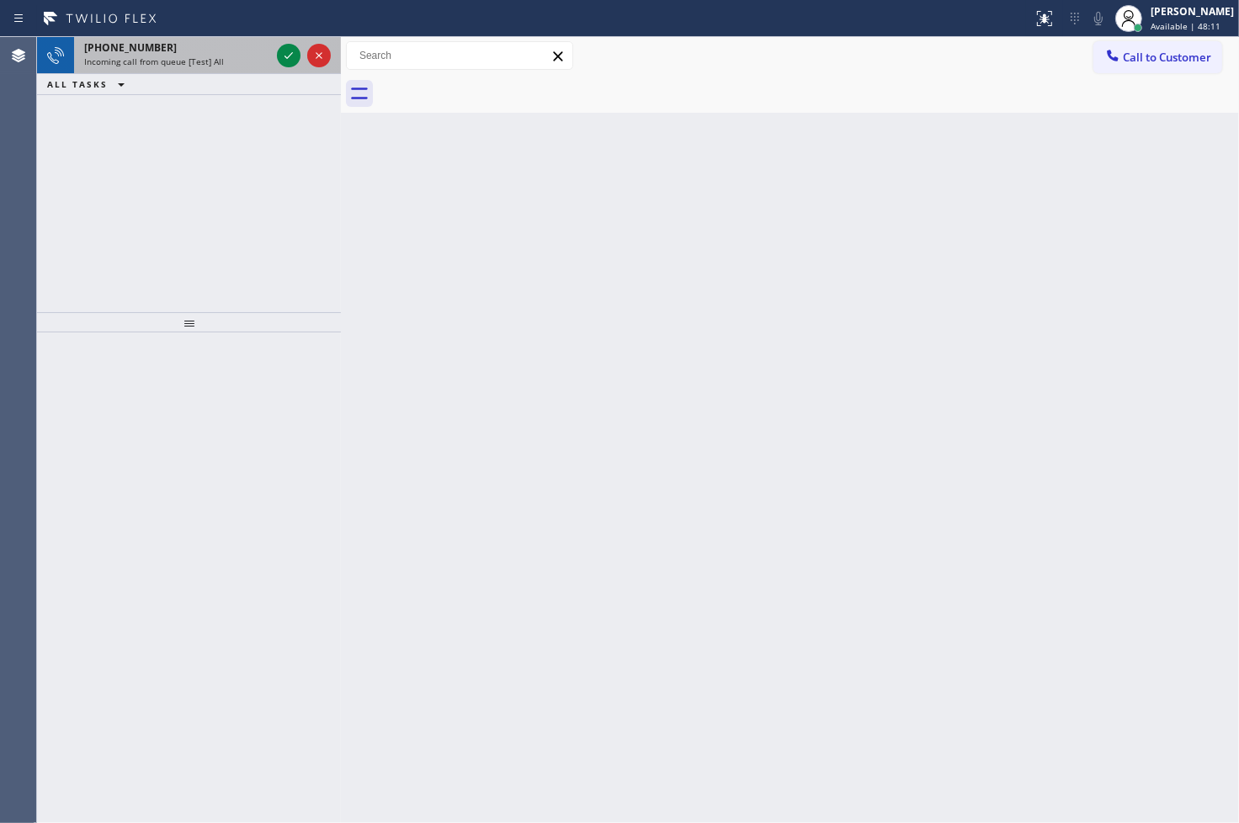
click at [225, 54] on div "[PHONE_NUMBER]" at bounding box center [177, 47] width 186 height 14
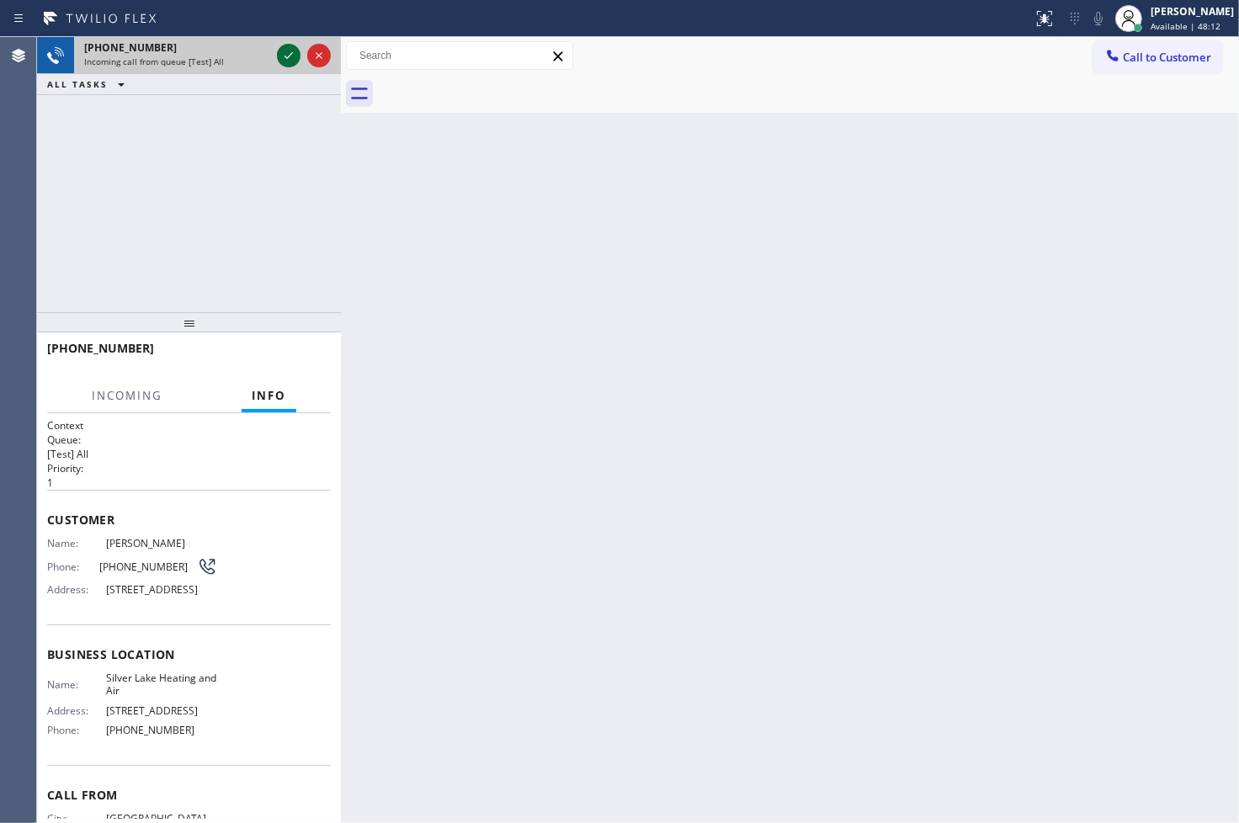
click at [289, 57] on icon at bounding box center [289, 55] width 20 height 20
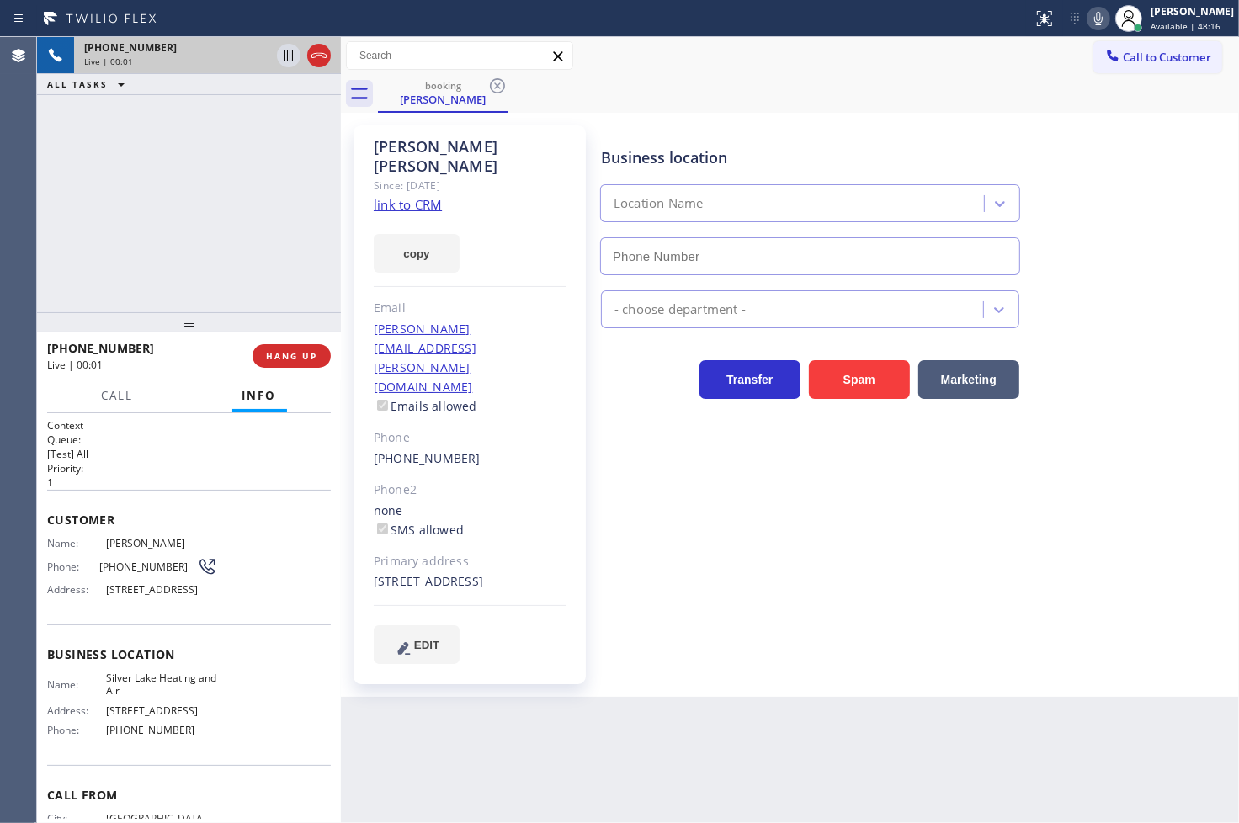
type input "[PHONE_NUMBER]"
click at [384, 196] on link "link to CRM" at bounding box center [408, 204] width 68 height 17
click at [205, 210] on div "[PHONE_NUMBER] Live | 00:06 ALL TASKS ALL TASKS ACTIVE TASKS TASKS IN WRAP UP" at bounding box center [189, 174] width 304 height 275
click at [529, 739] on div "Back to Dashboard Change Sender ID Customers Technicians Select a contact Outbo…" at bounding box center [790, 430] width 898 height 786
click at [150, 303] on div "[PHONE_NUMBER] Live | 00:24 ALL TASKS ALL TASKS ACTIVE TASKS TASKS IN WRAP UP" at bounding box center [189, 174] width 304 height 275
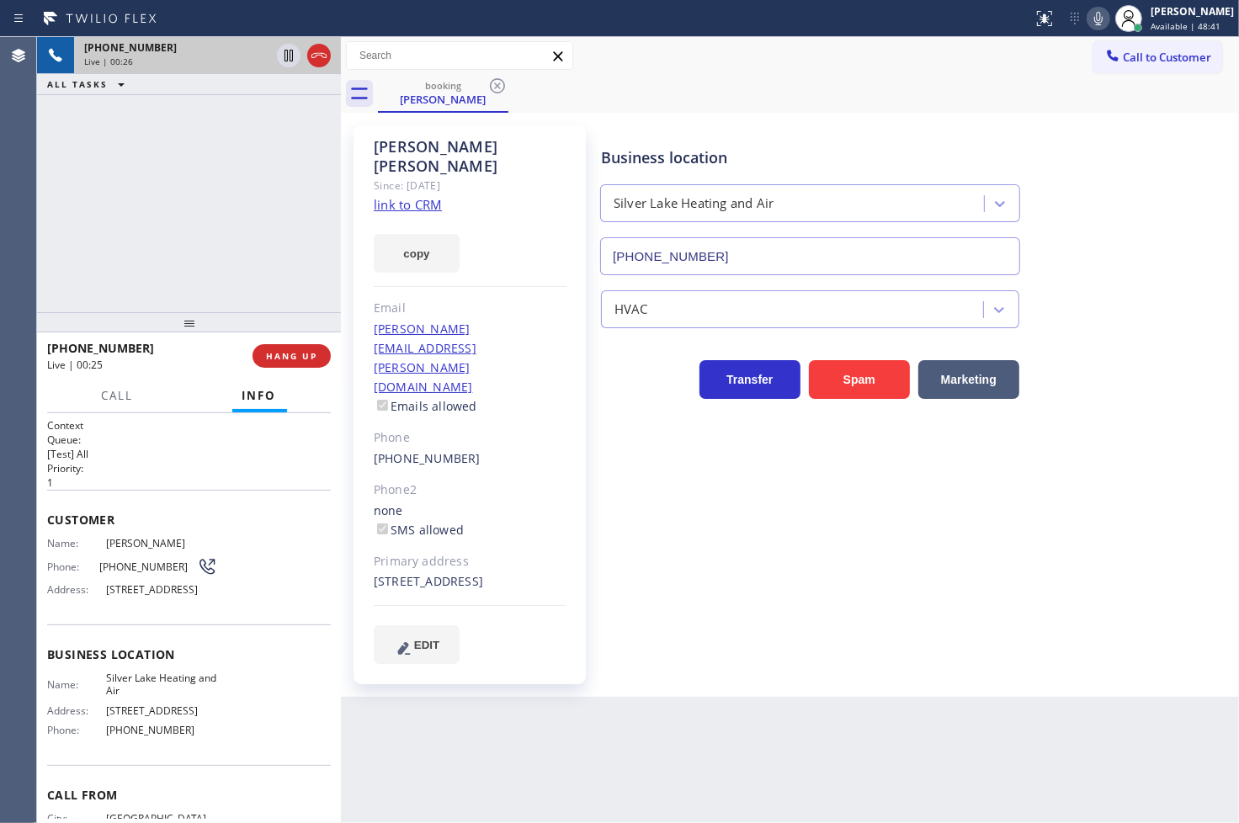
click at [89, 385] on div "Call Info" at bounding box center [189, 397] width 284 height 34
click at [116, 396] on span "Call" at bounding box center [118, 395] width 32 height 15
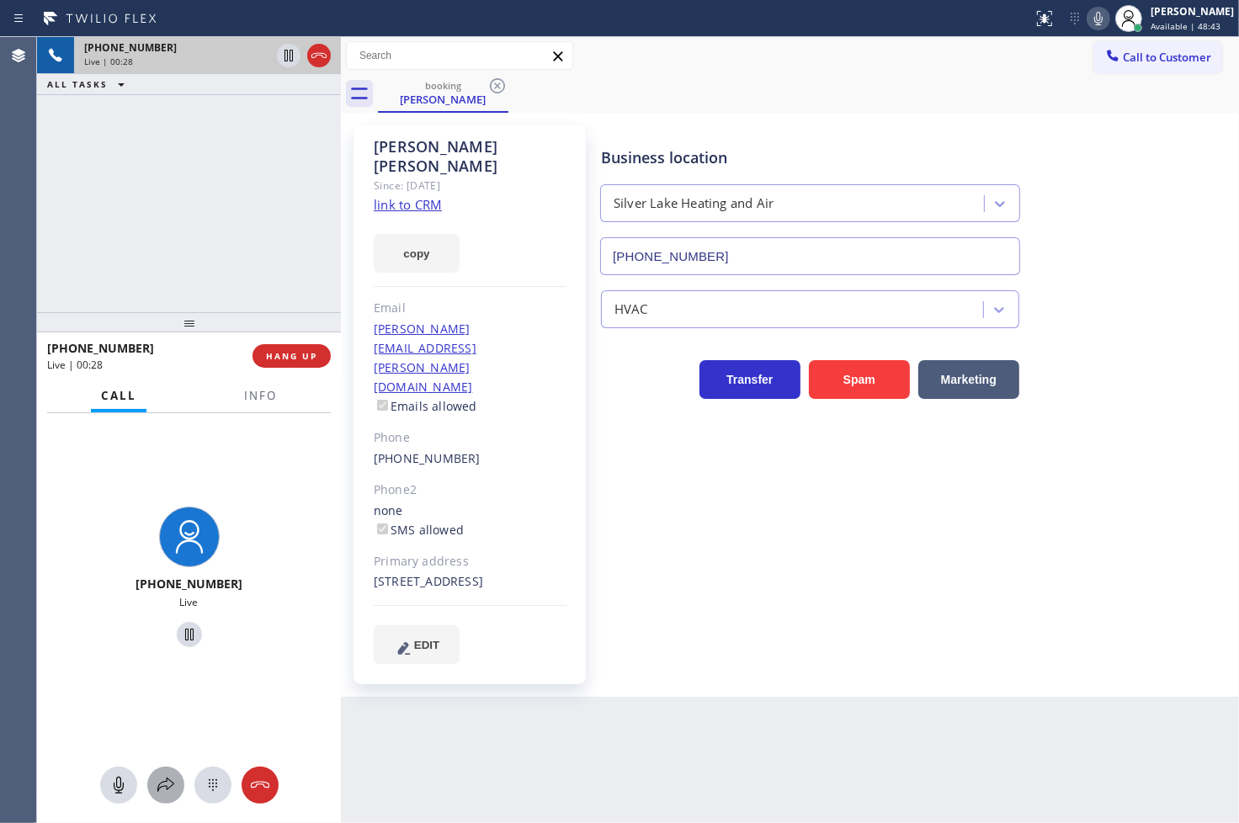
click at [167, 798] on button at bounding box center [165, 785] width 37 height 37
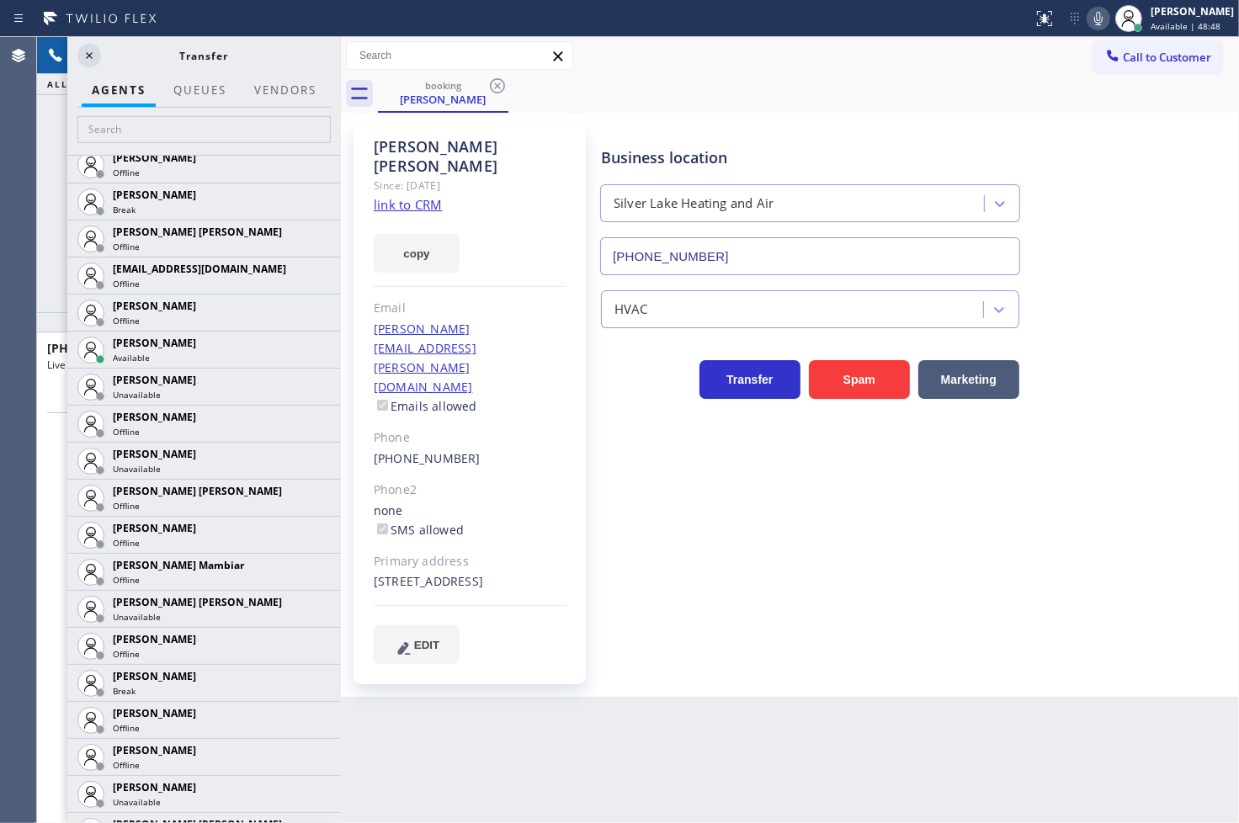
scroll to position [1216, 0]
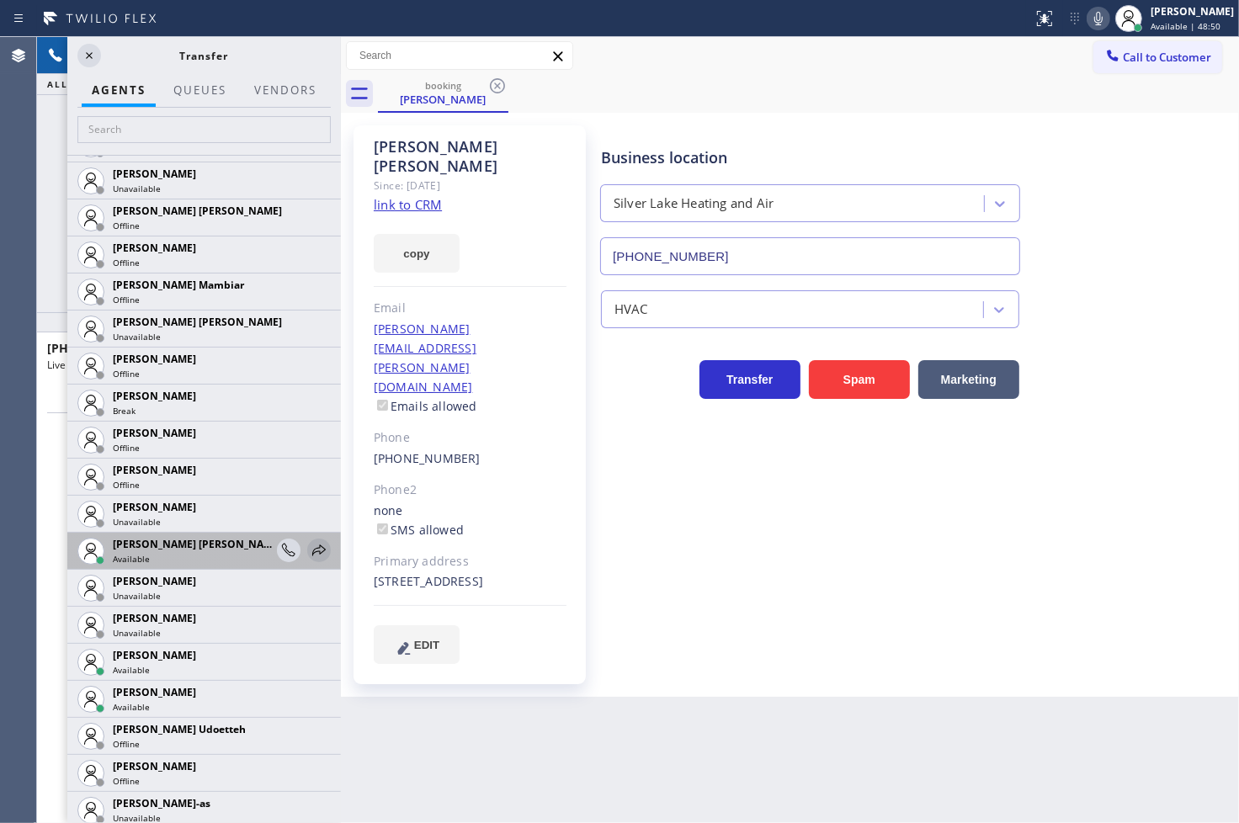
click at [309, 545] on icon at bounding box center [319, 550] width 20 height 20
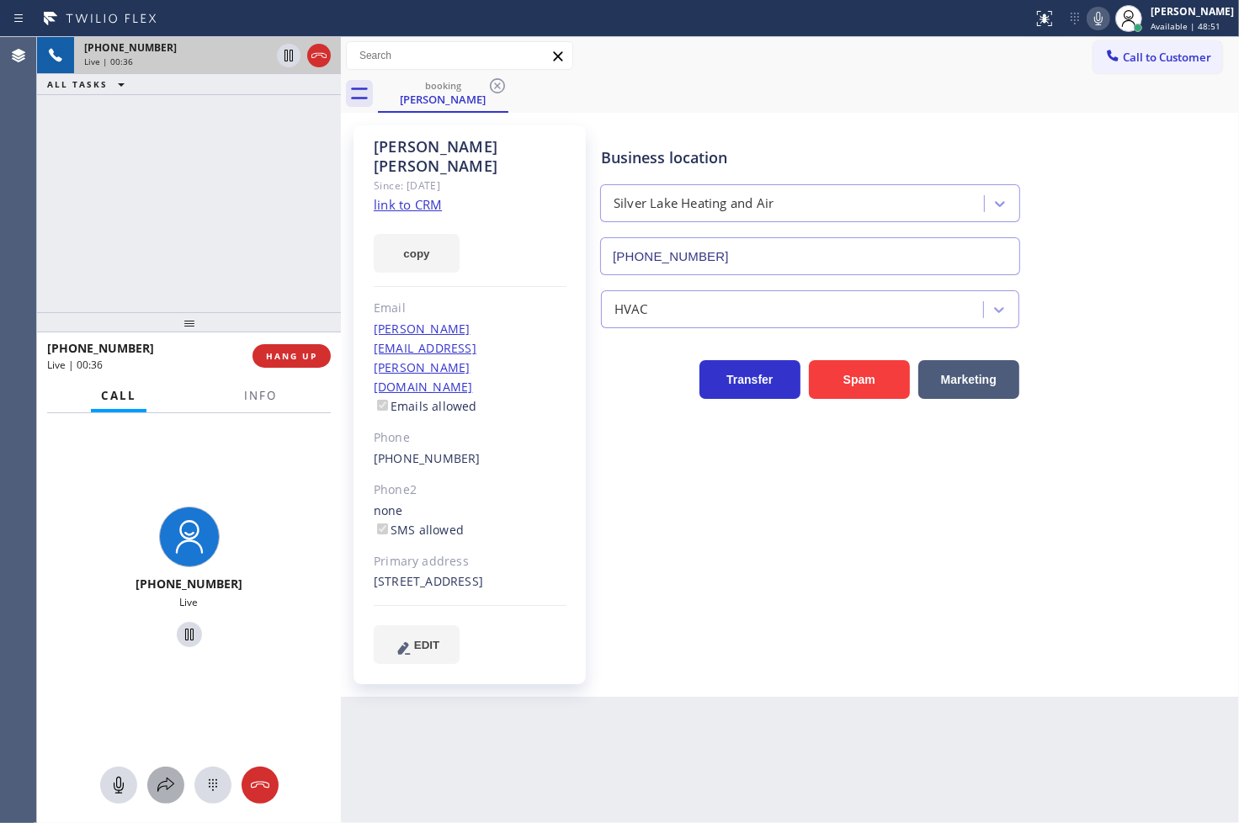
click at [170, 783] on icon at bounding box center [166, 785] width 20 height 20
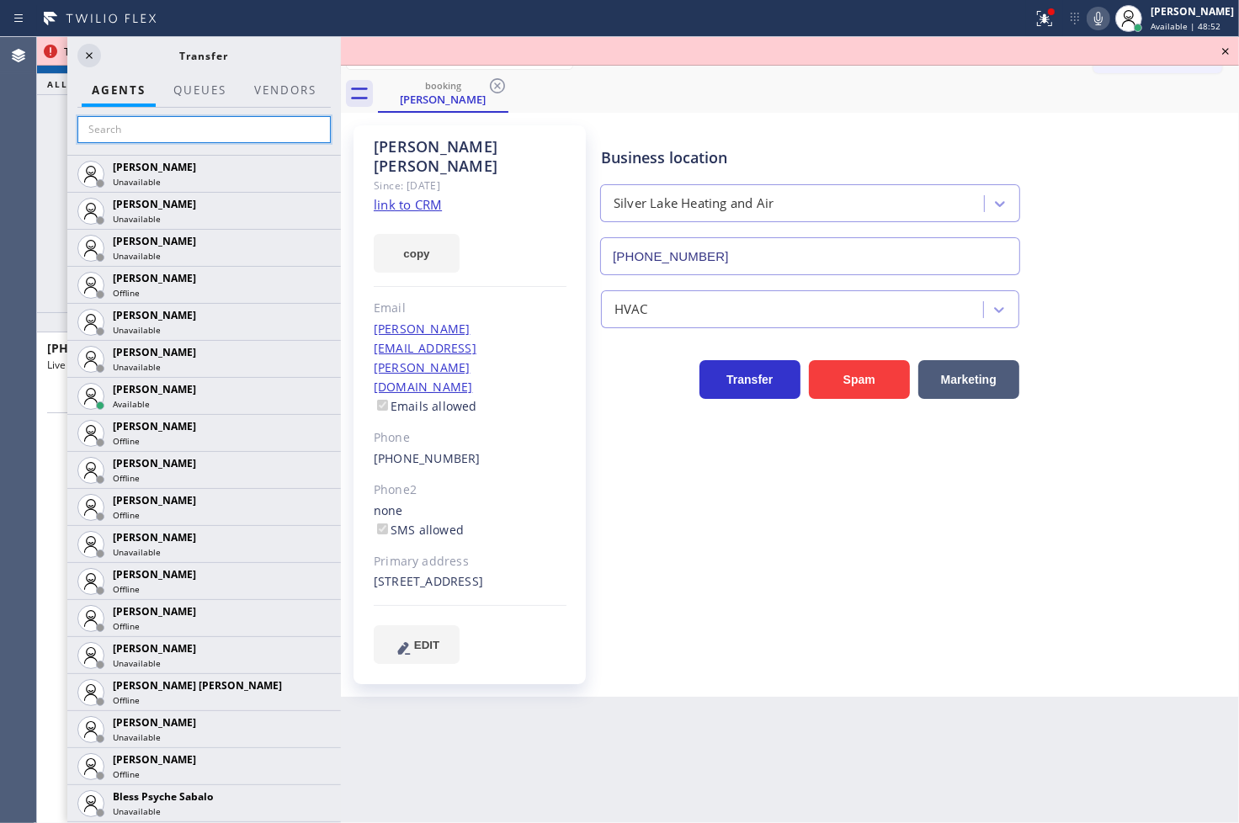
click at [191, 131] on input "text" at bounding box center [203, 129] width 253 height 27
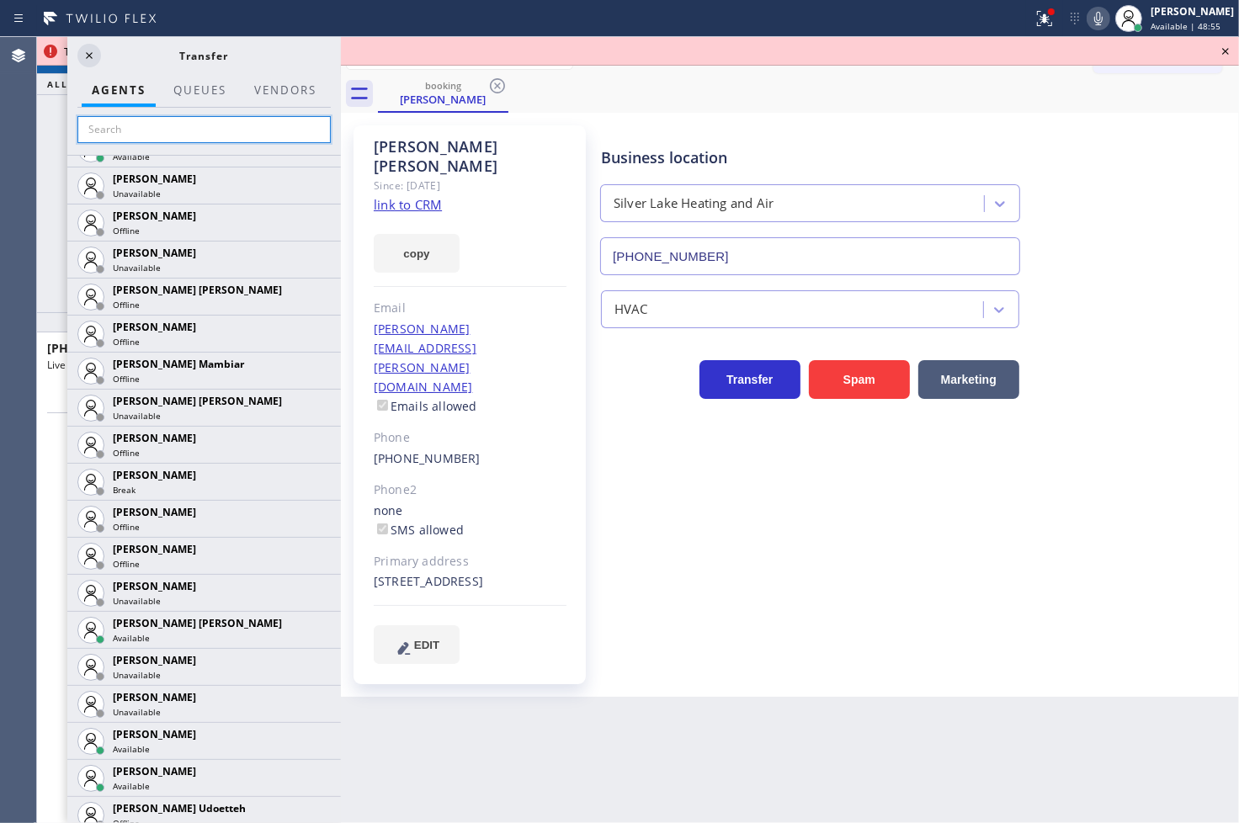
scroll to position [1309, 0]
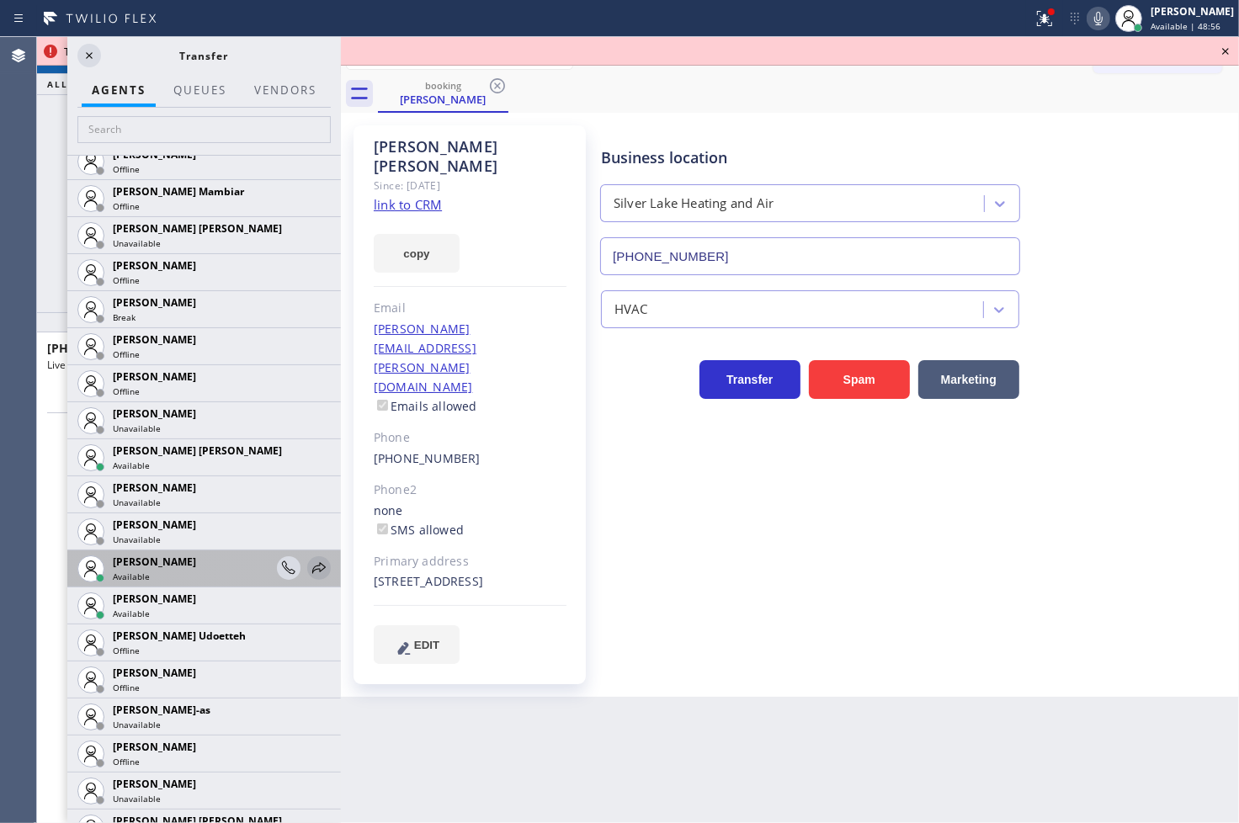
click at [309, 569] on icon at bounding box center [319, 568] width 20 height 20
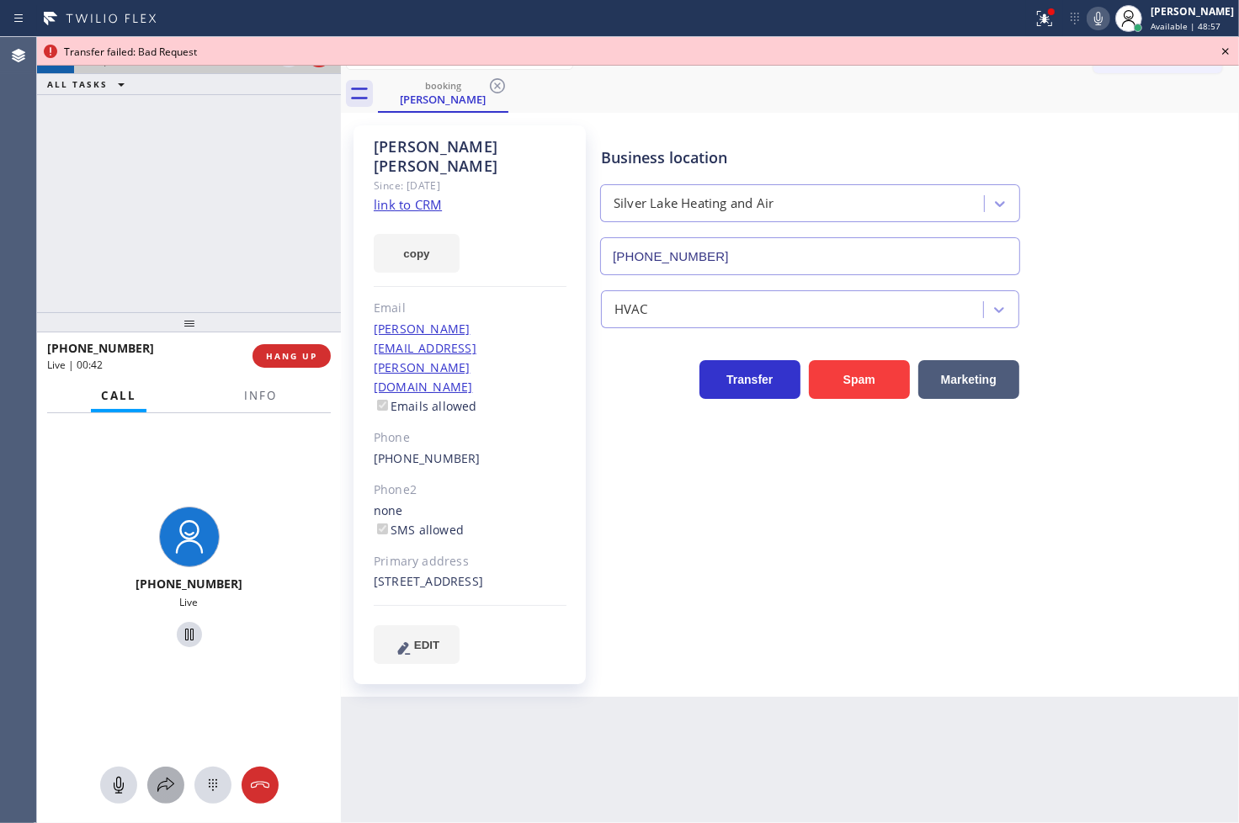
click at [175, 783] on div at bounding box center [165, 785] width 37 height 20
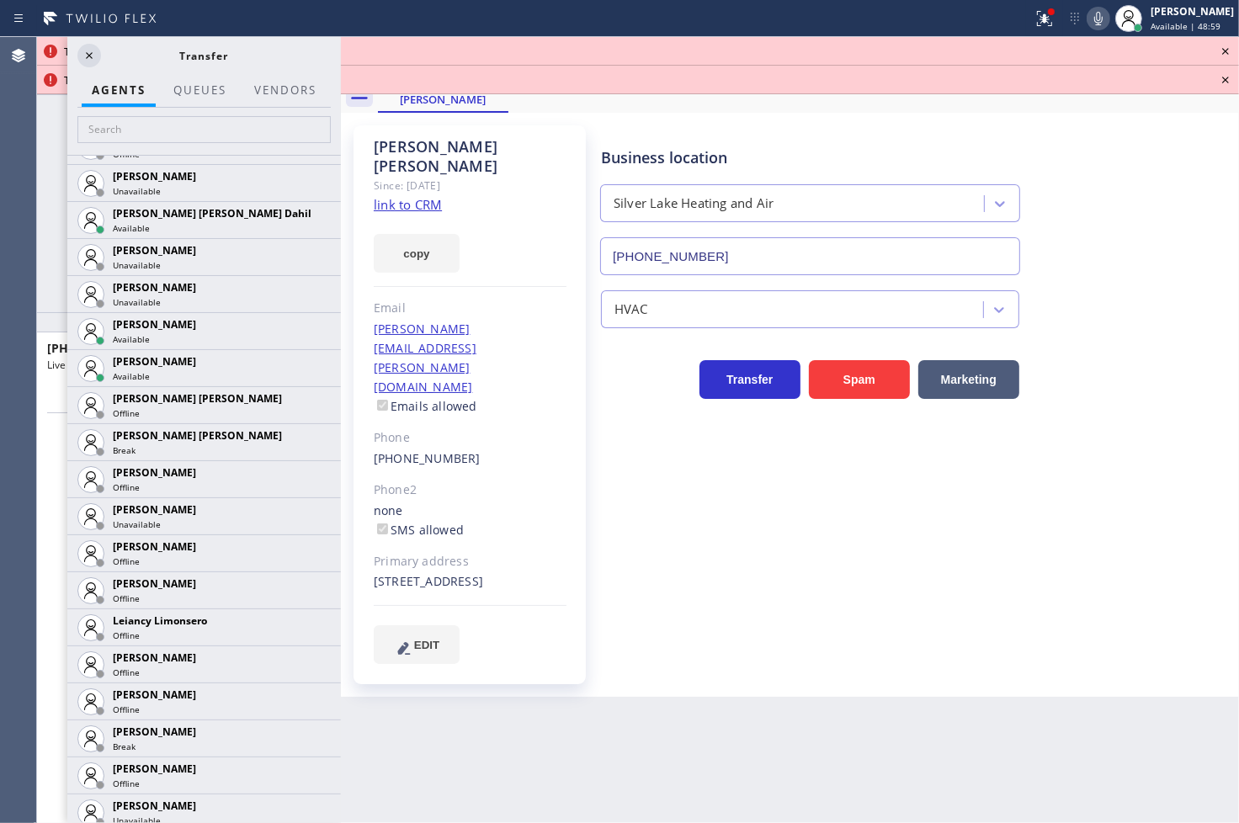
scroll to position [2431, 0]
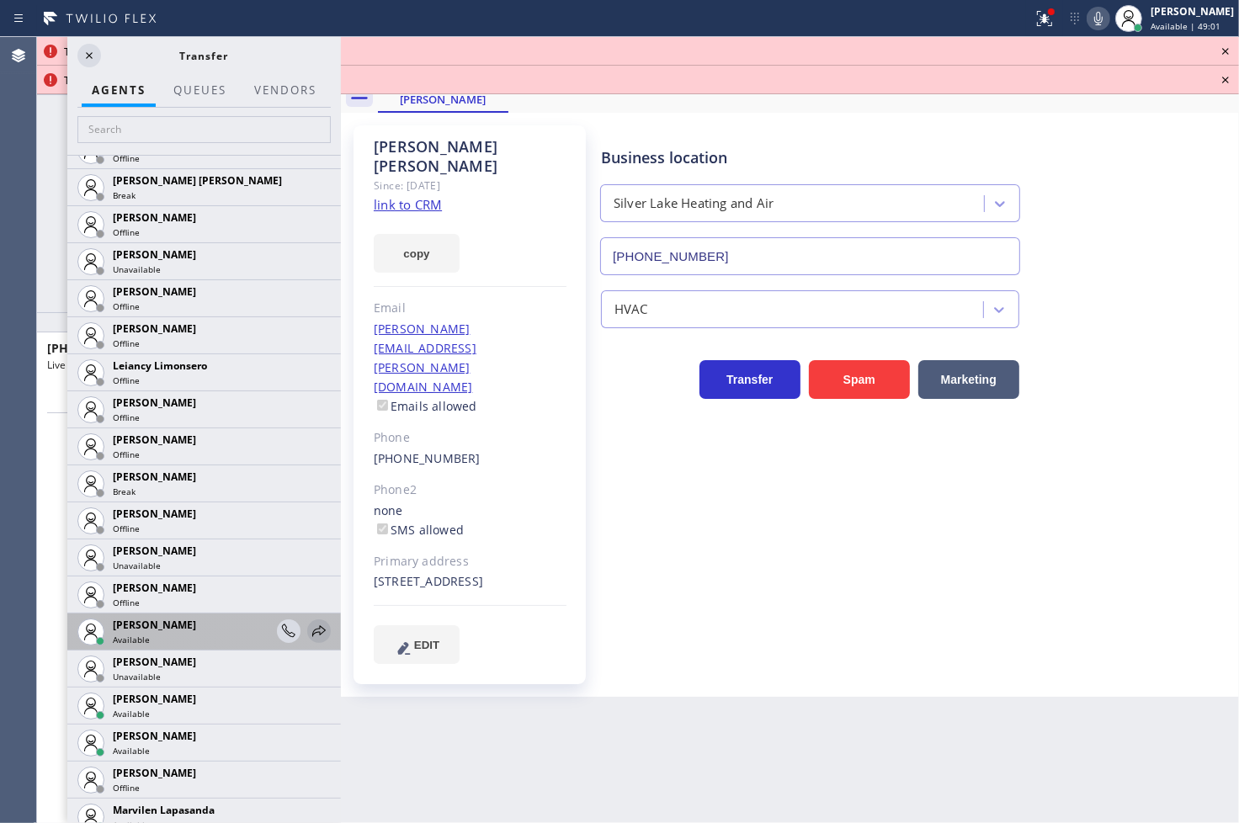
click at [309, 634] on icon at bounding box center [319, 631] width 20 height 20
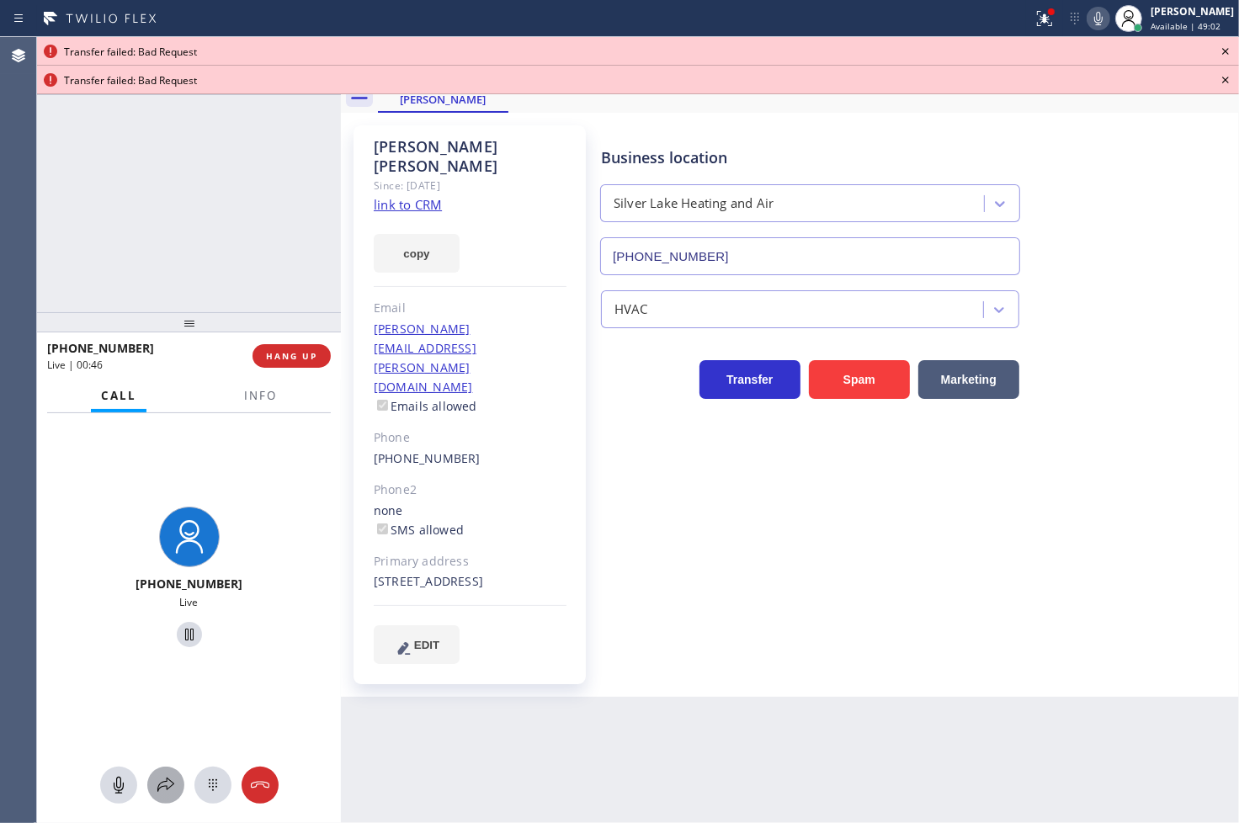
click at [173, 791] on icon at bounding box center [166, 785] width 20 height 20
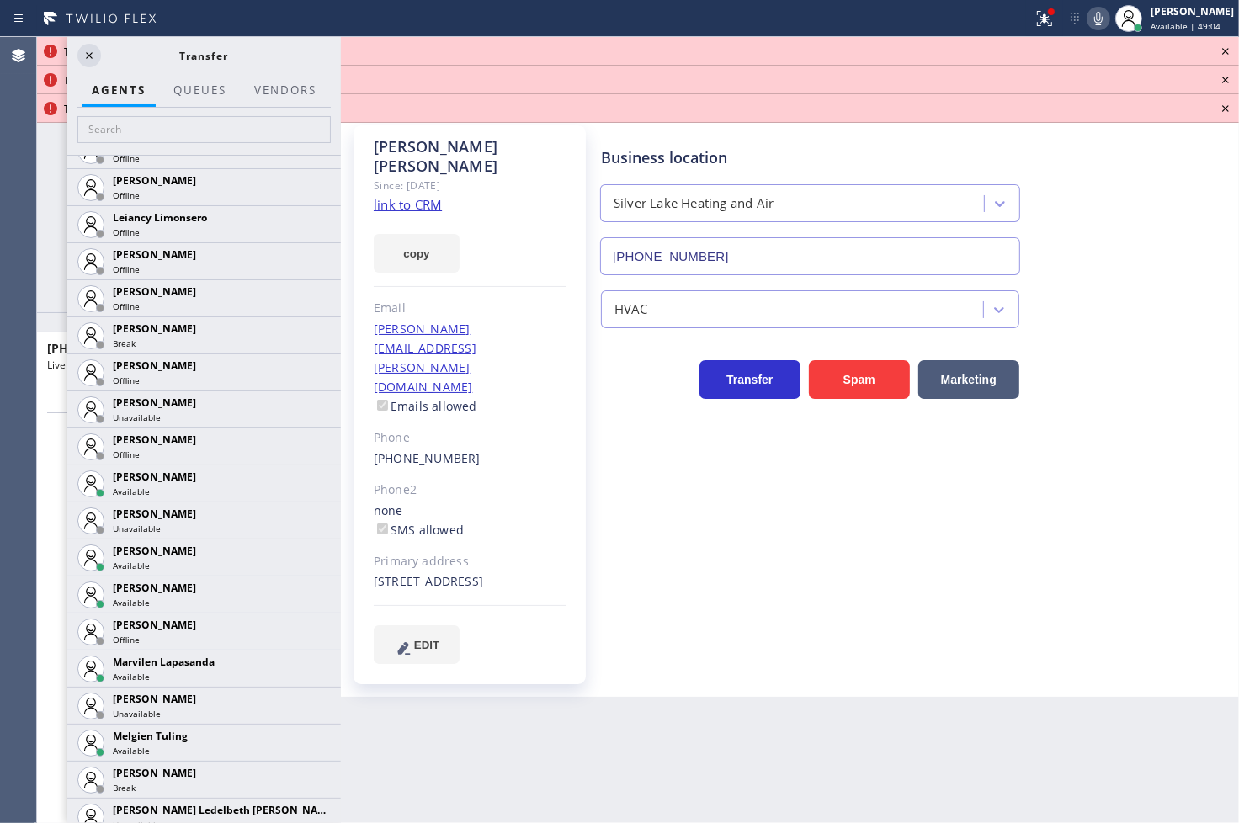
scroll to position [2619, 0]
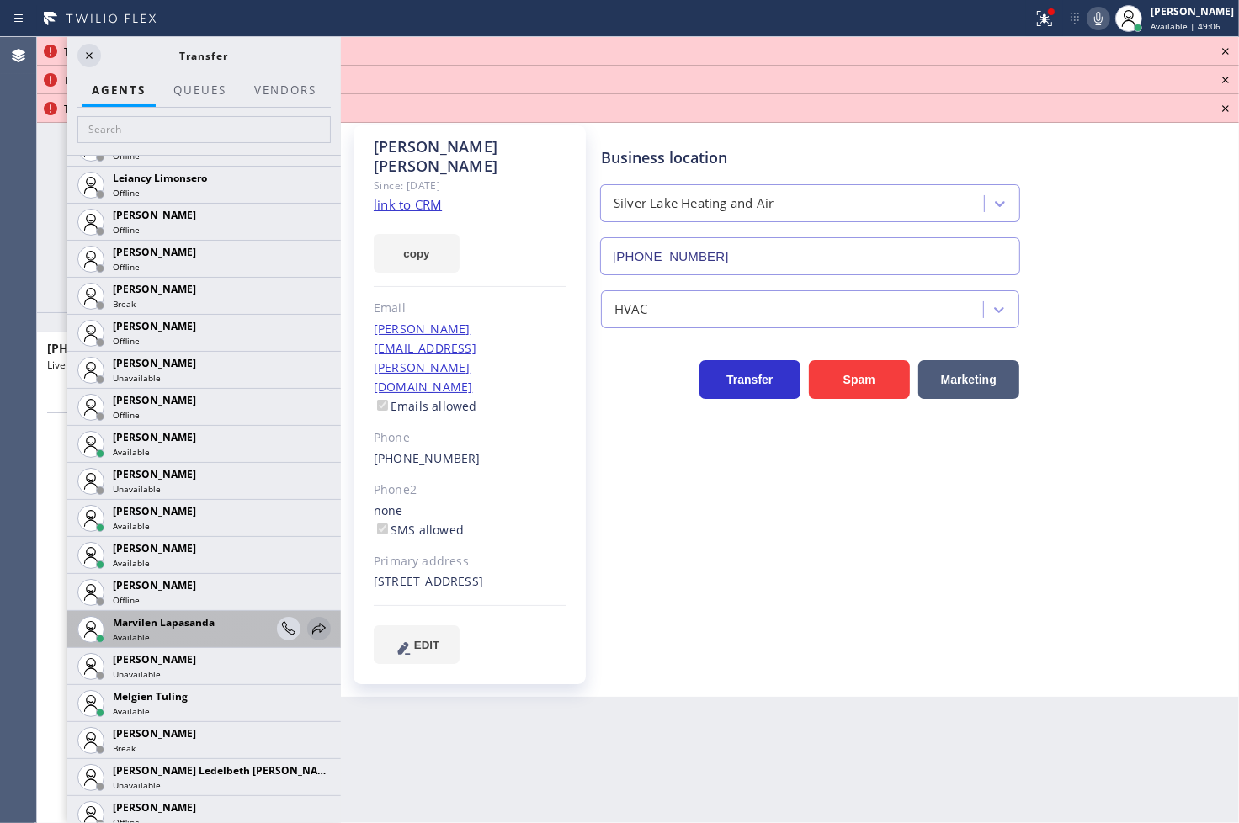
click at [309, 626] on icon at bounding box center [319, 629] width 20 height 20
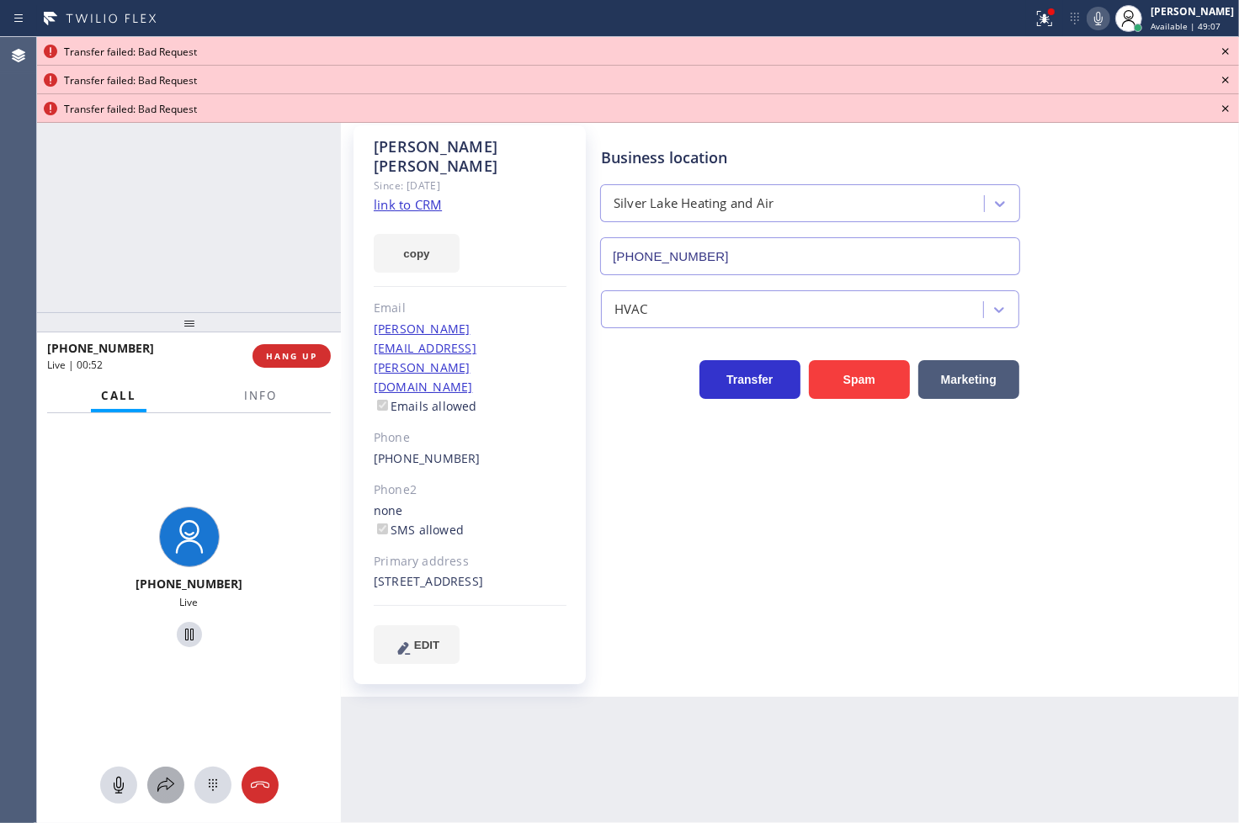
click at [169, 779] on icon at bounding box center [166, 785] width 20 height 20
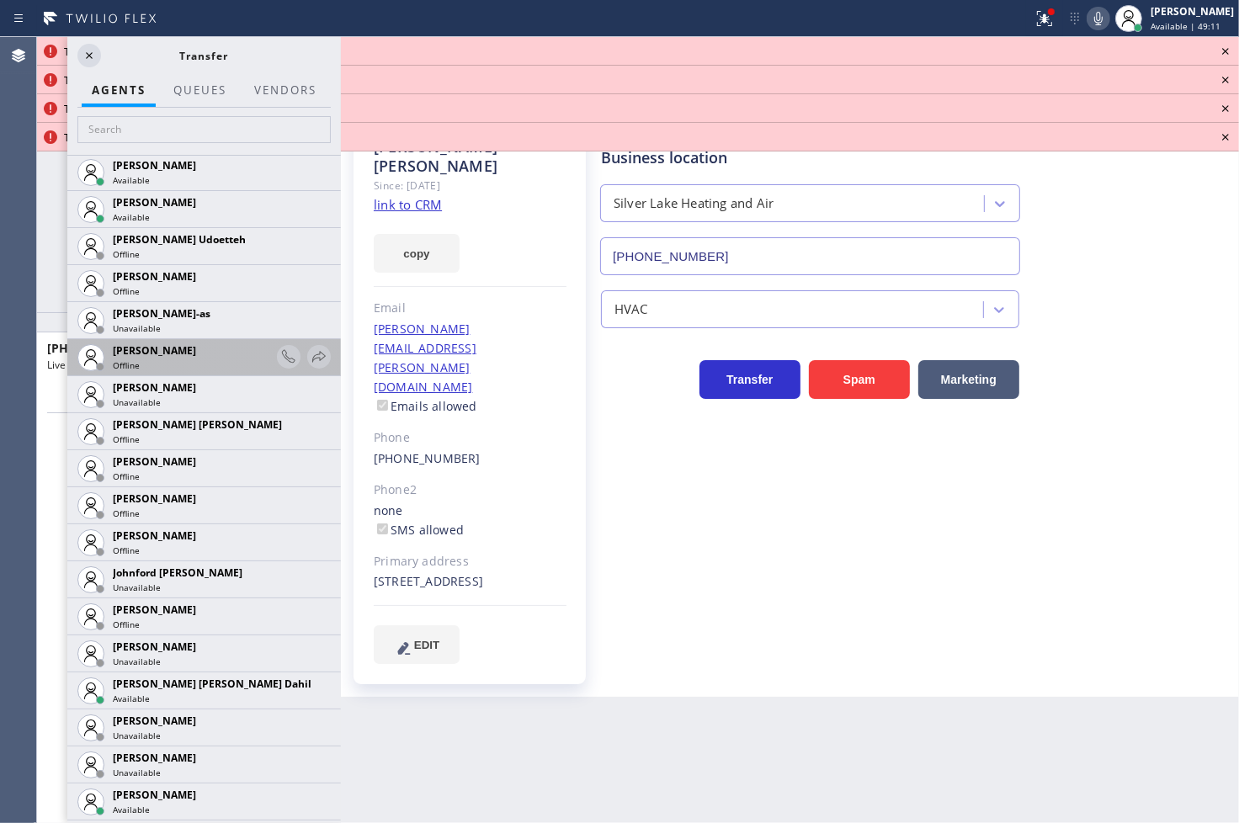
scroll to position [1777, 0]
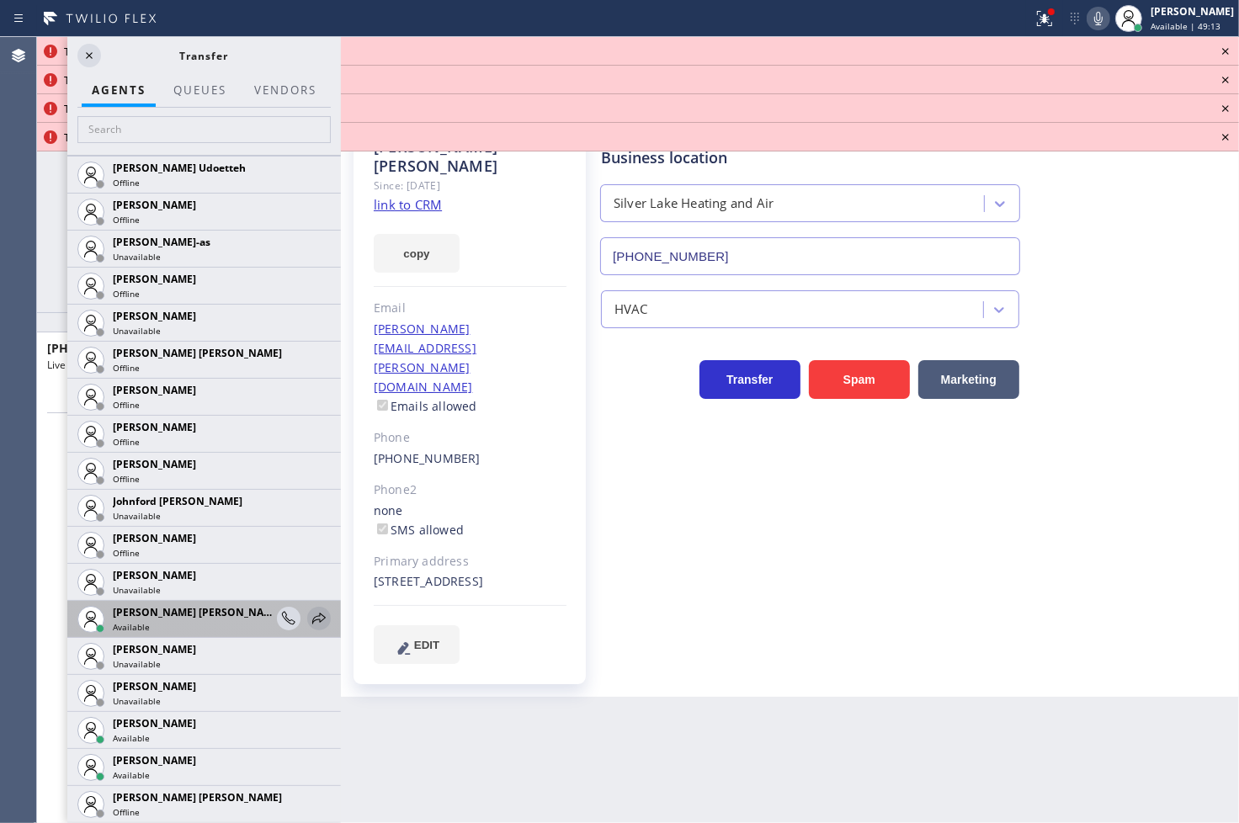
click at [309, 621] on icon at bounding box center [319, 619] width 20 height 20
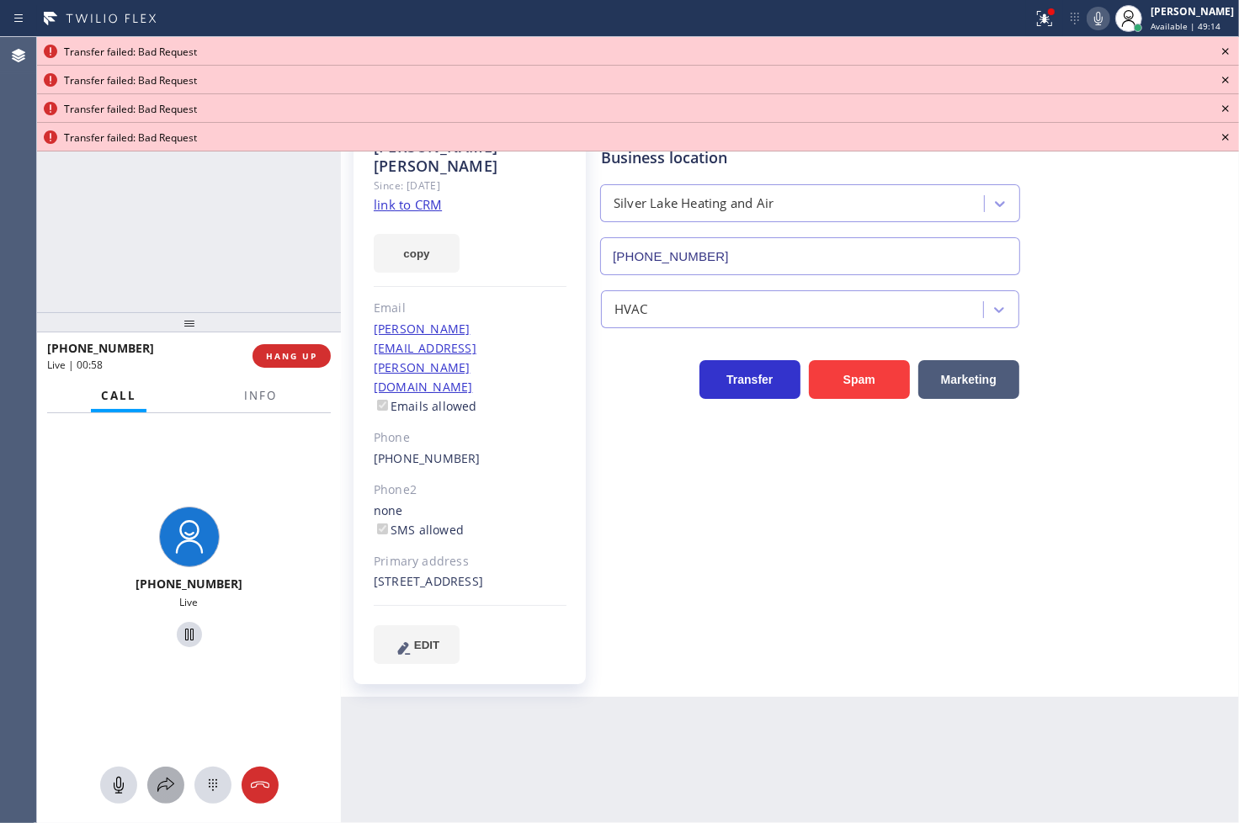
click at [164, 792] on icon at bounding box center [166, 785] width 20 height 20
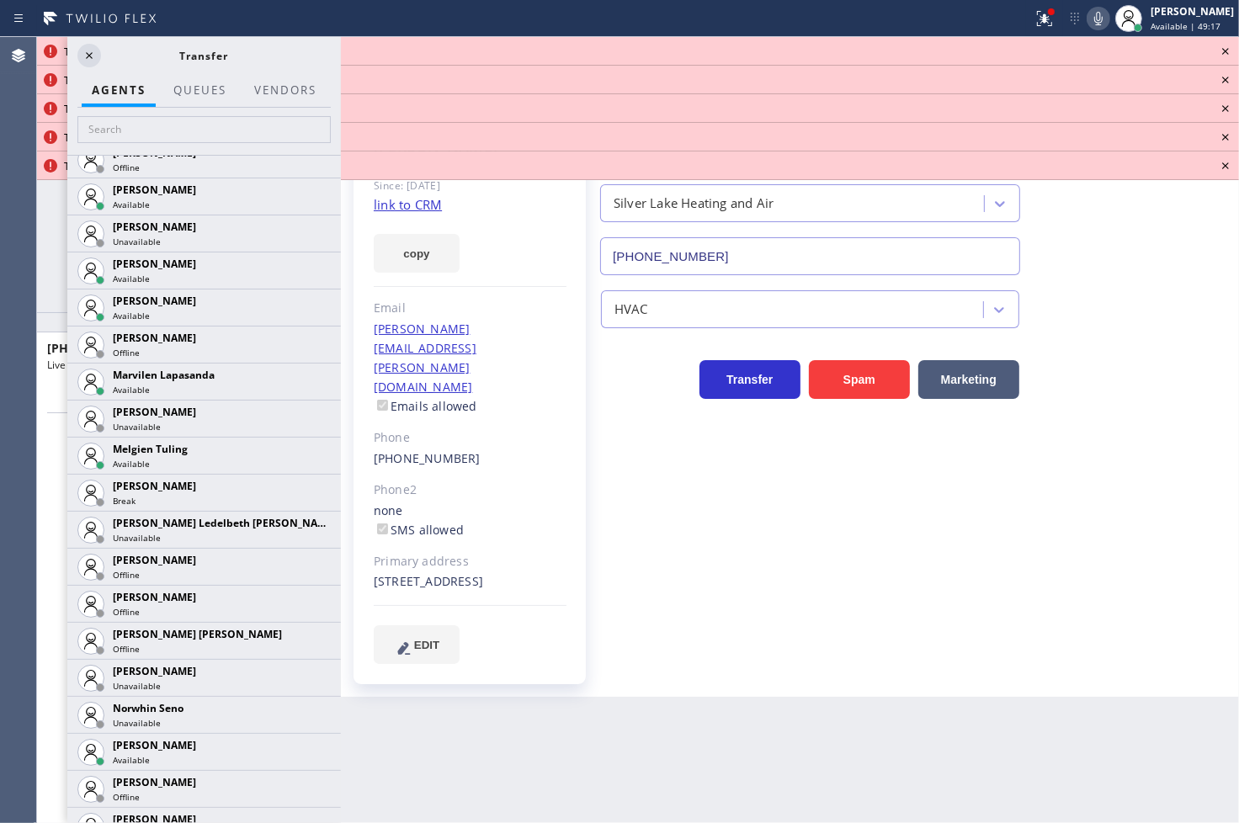
scroll to position [2899, 0]
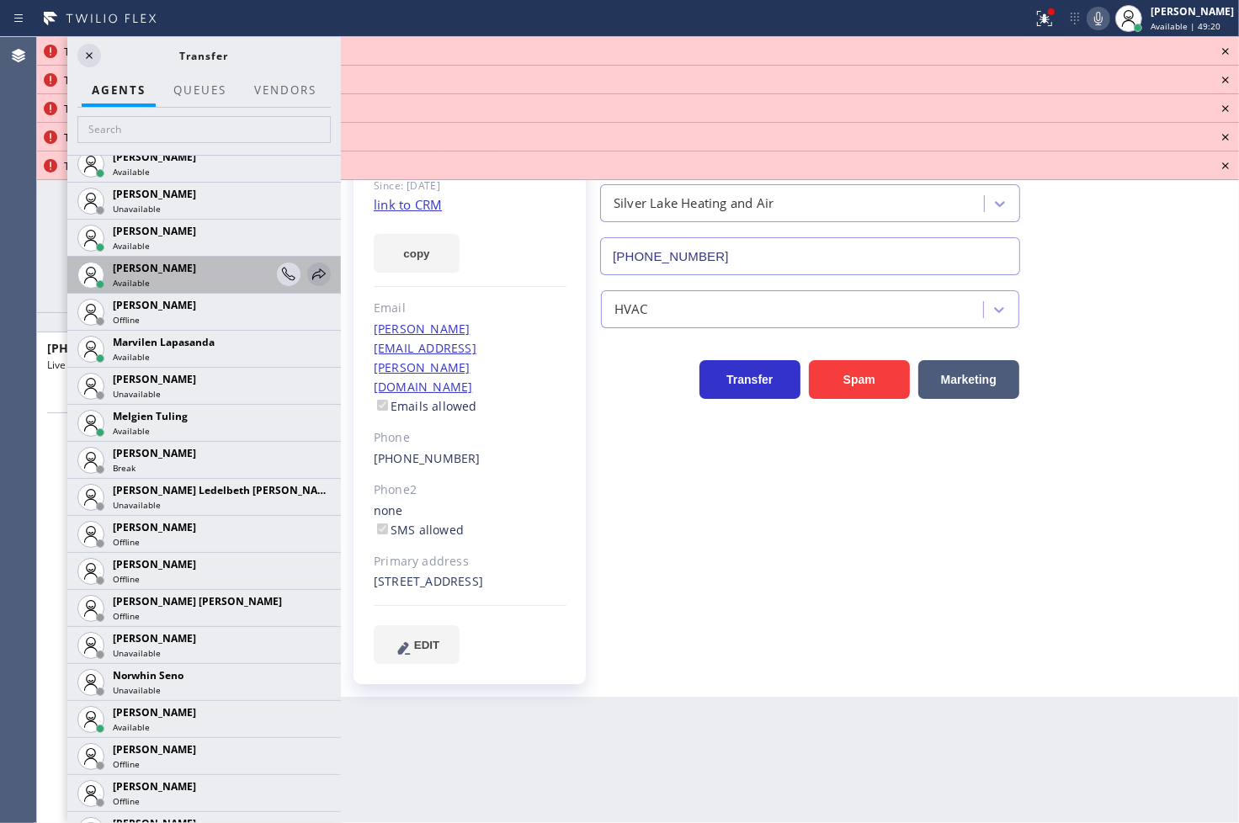
click at [309, 274] on icon at bounding box center [319, 274] width 20 height 20
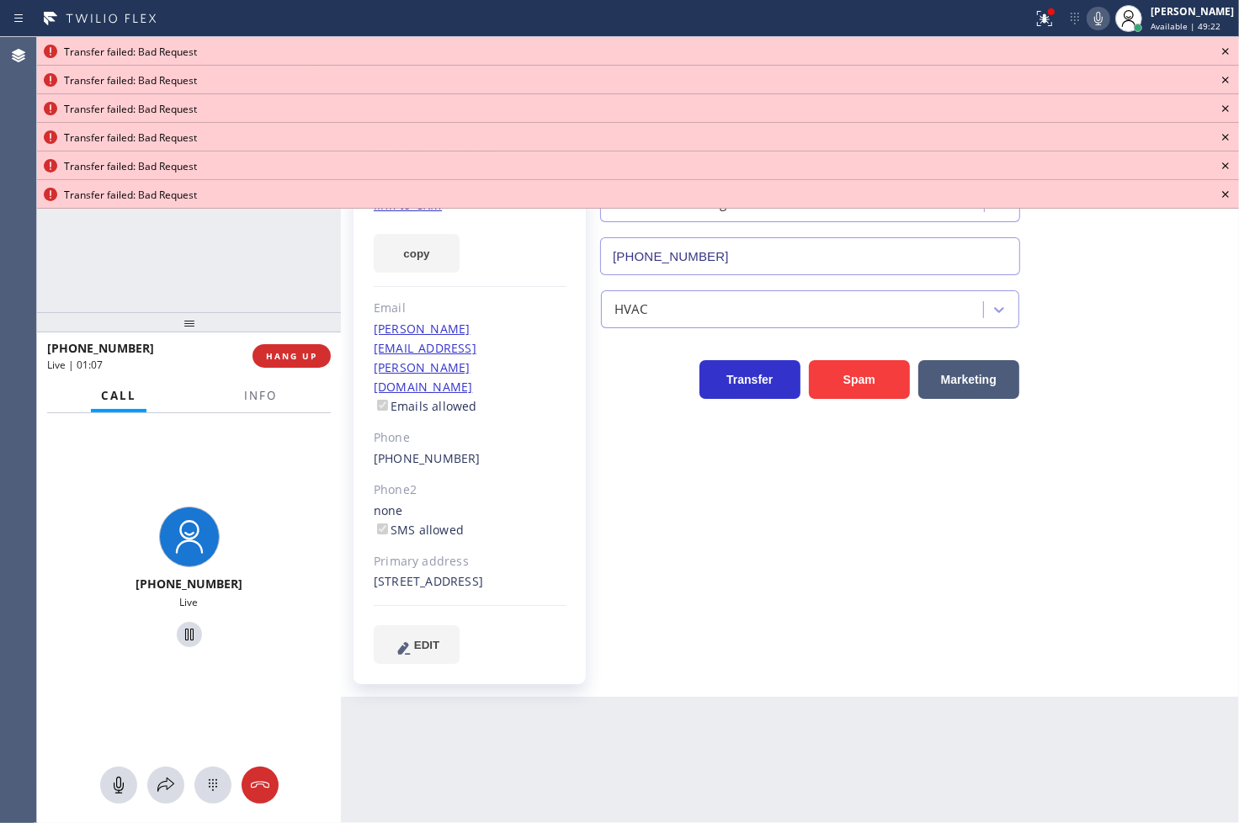
click at [1225, 46] on icon at bounding box center [1226, 51] width 20 height 20
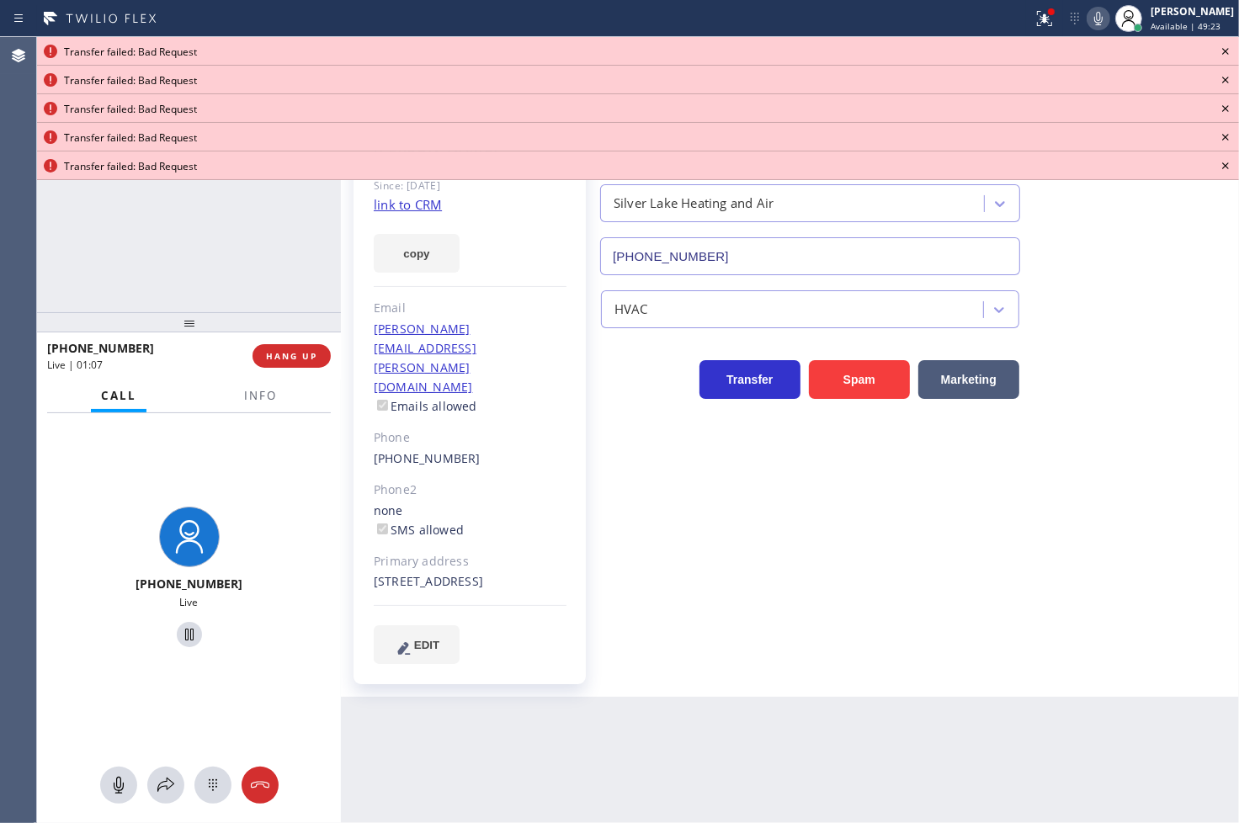
click at [1225, 46] on icon at bounding box center [1226, 51] width 20 height 20
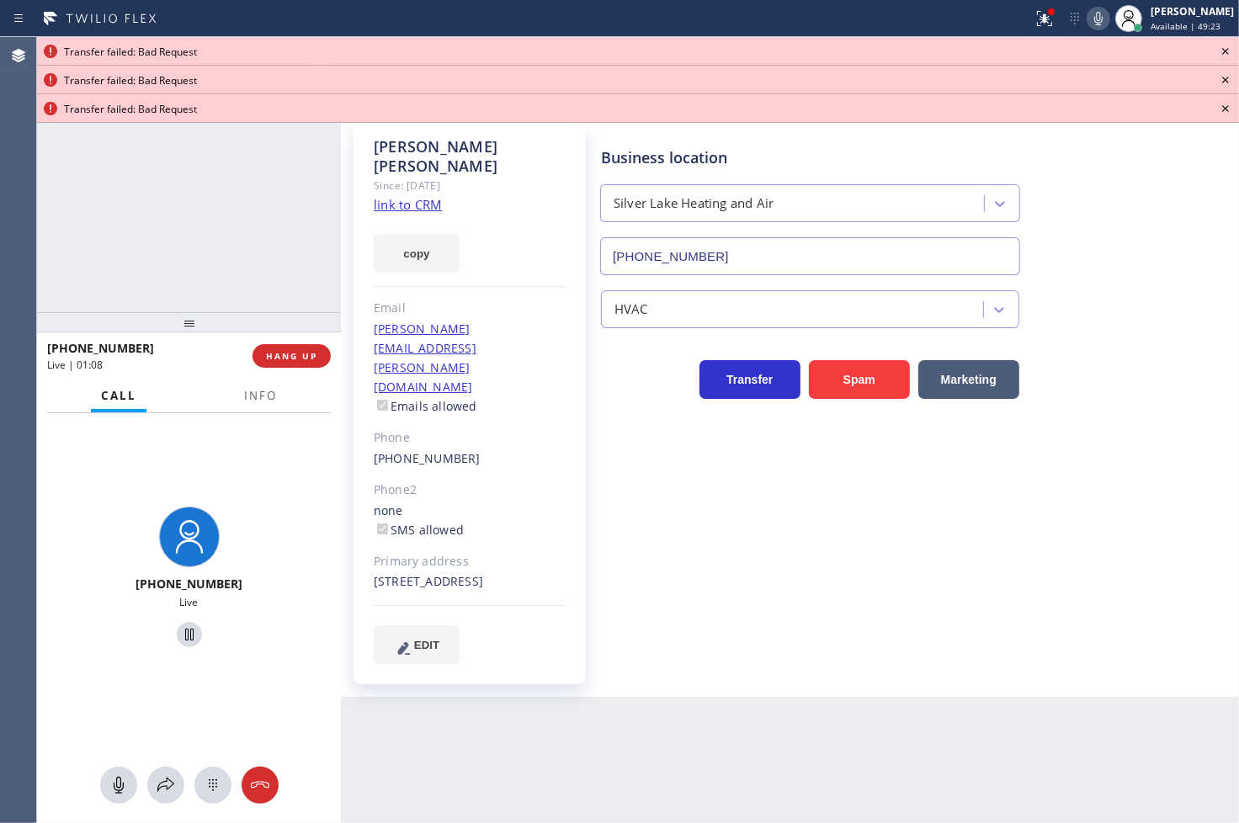
click at [1225, 46] on icon at bounding box center [1226, 51] width 20 height 20
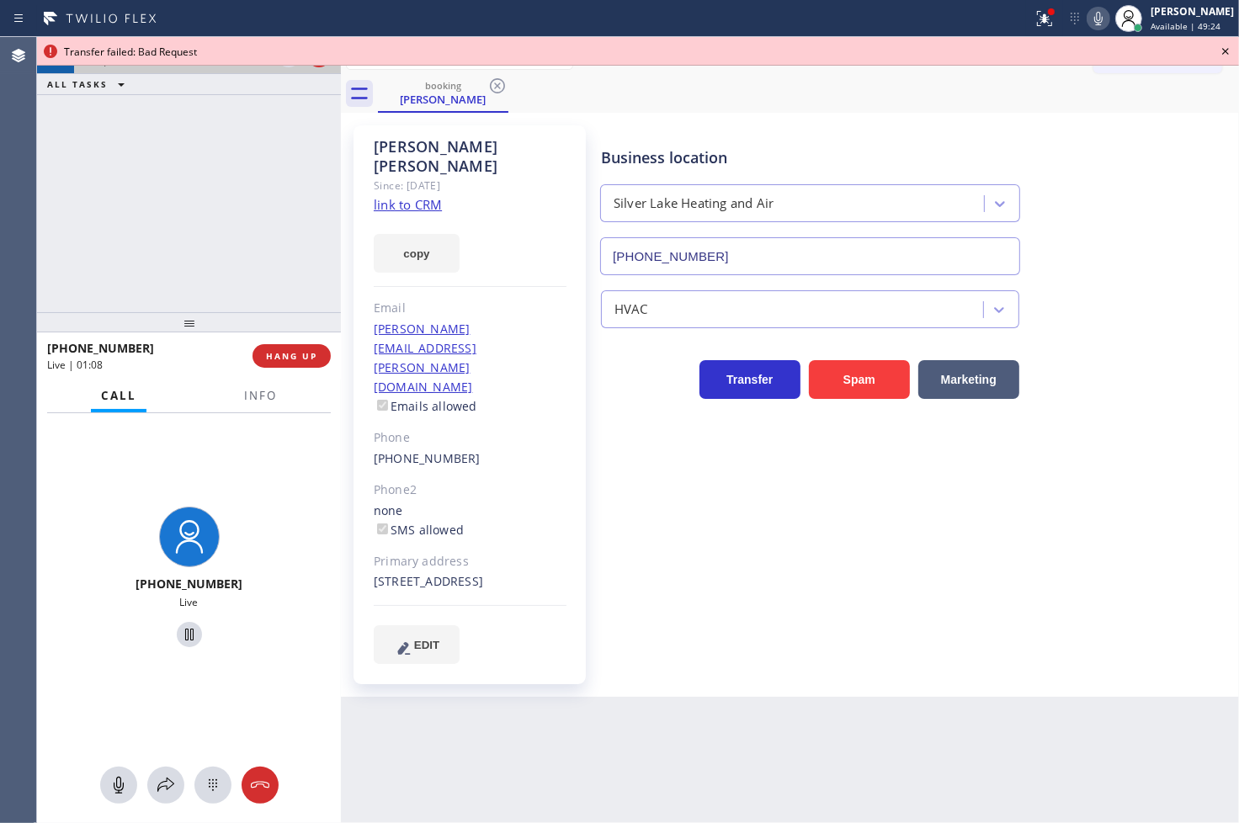
click at [1225, 46] on icon at bounding box center [1226, 51] width 20 height 20
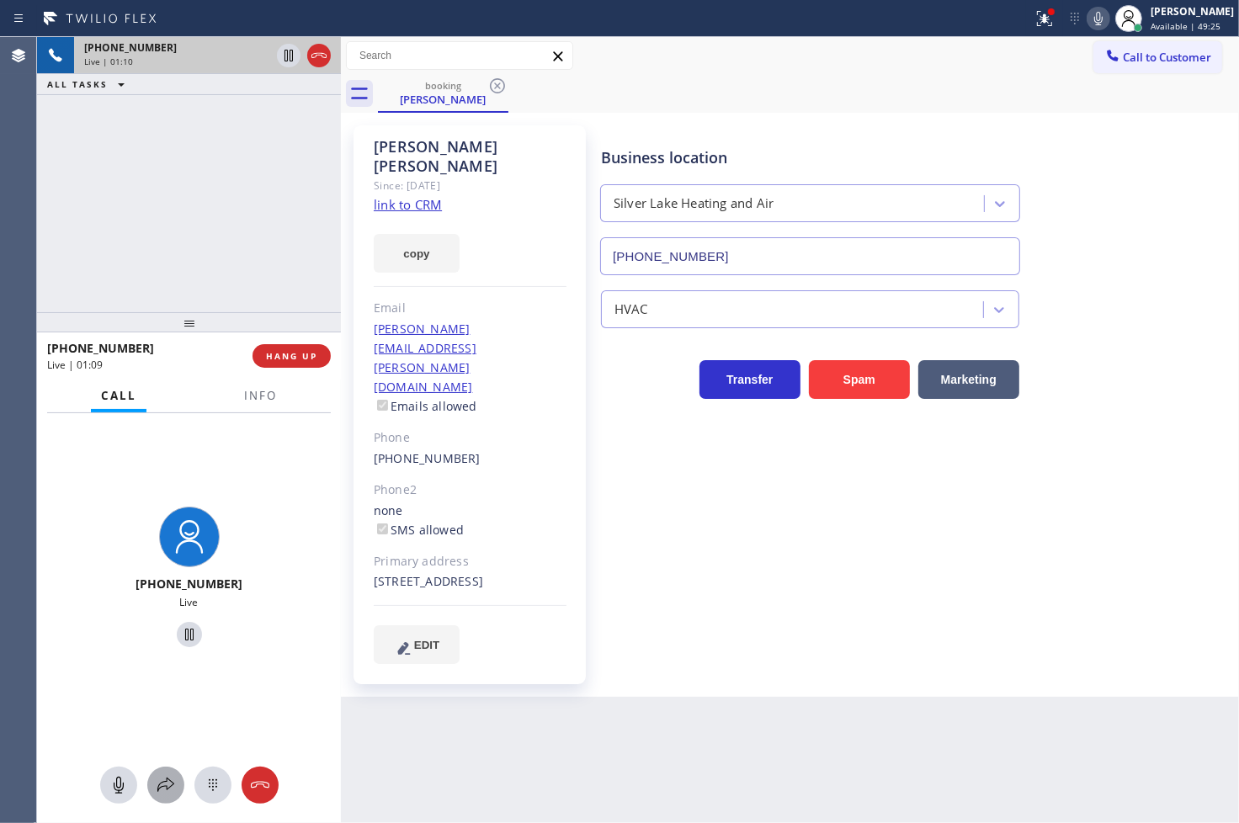
click at [167, 785] on icon at bounding box center [166, 785] width 20 height 20
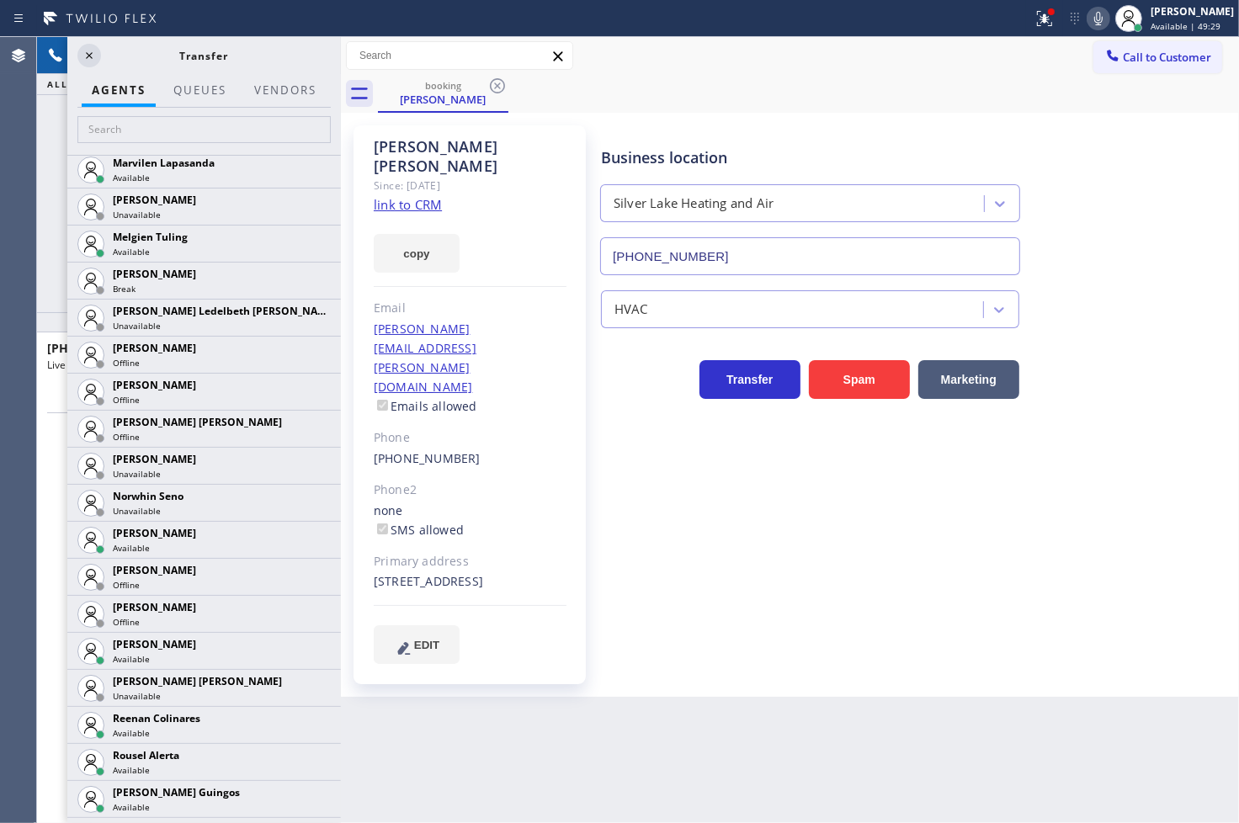
scroll to position [3086, 0]
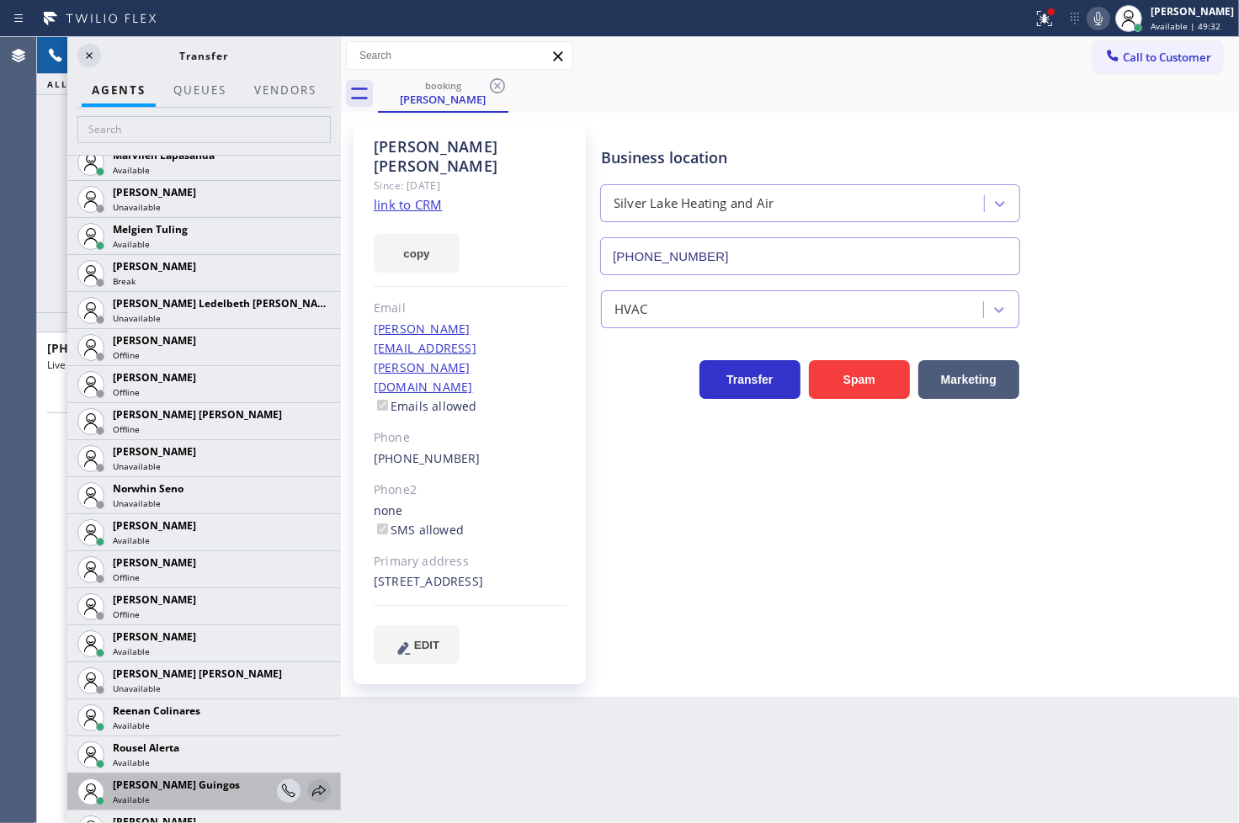
click at [309, 787] on icon at bounding box center [319, 791] width 20 height 20
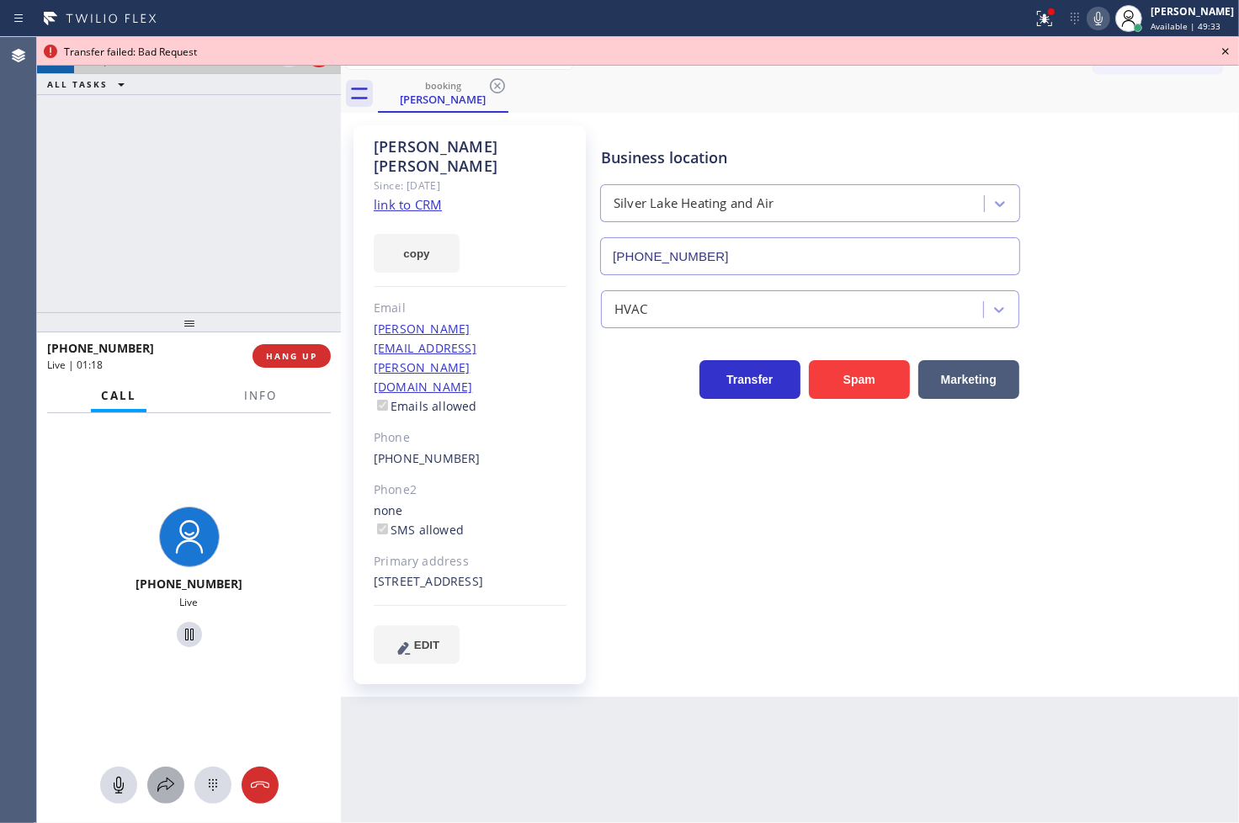
click at [162, 796] on button at bounding box center [165, 785] width 37 height 37
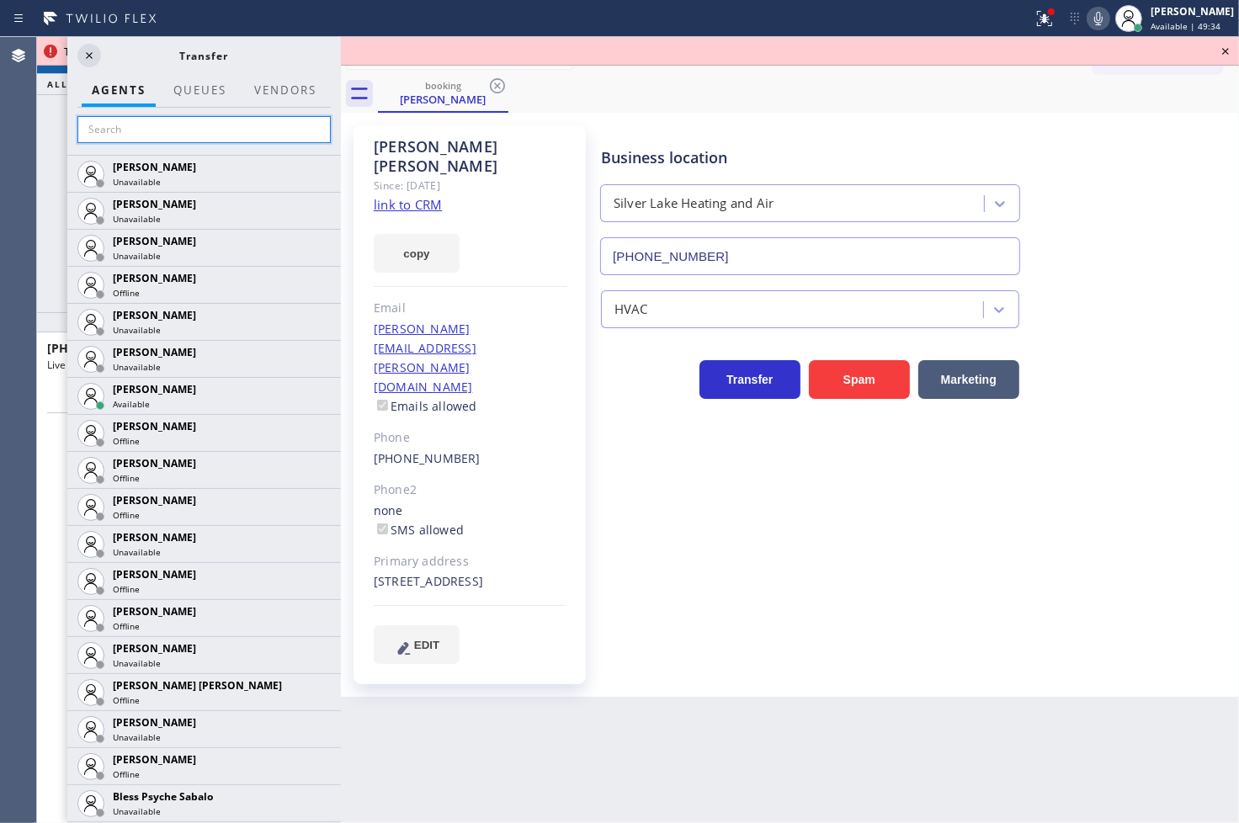
click at [132, 127] on input "text" at bounding box center [203, 129] width 253 height 27
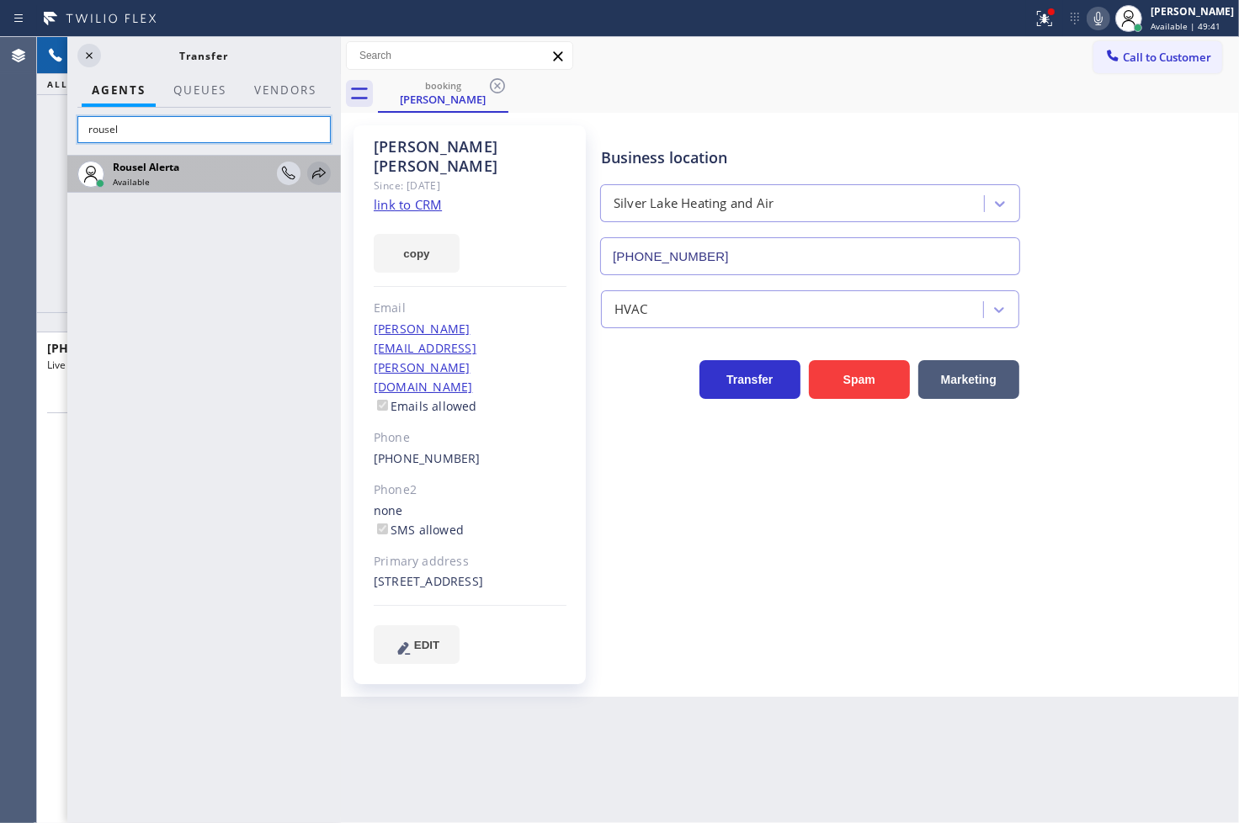
type input "rousel"
click at [317, 166] on icon at bounding box center [319, 173] width 20 height 20
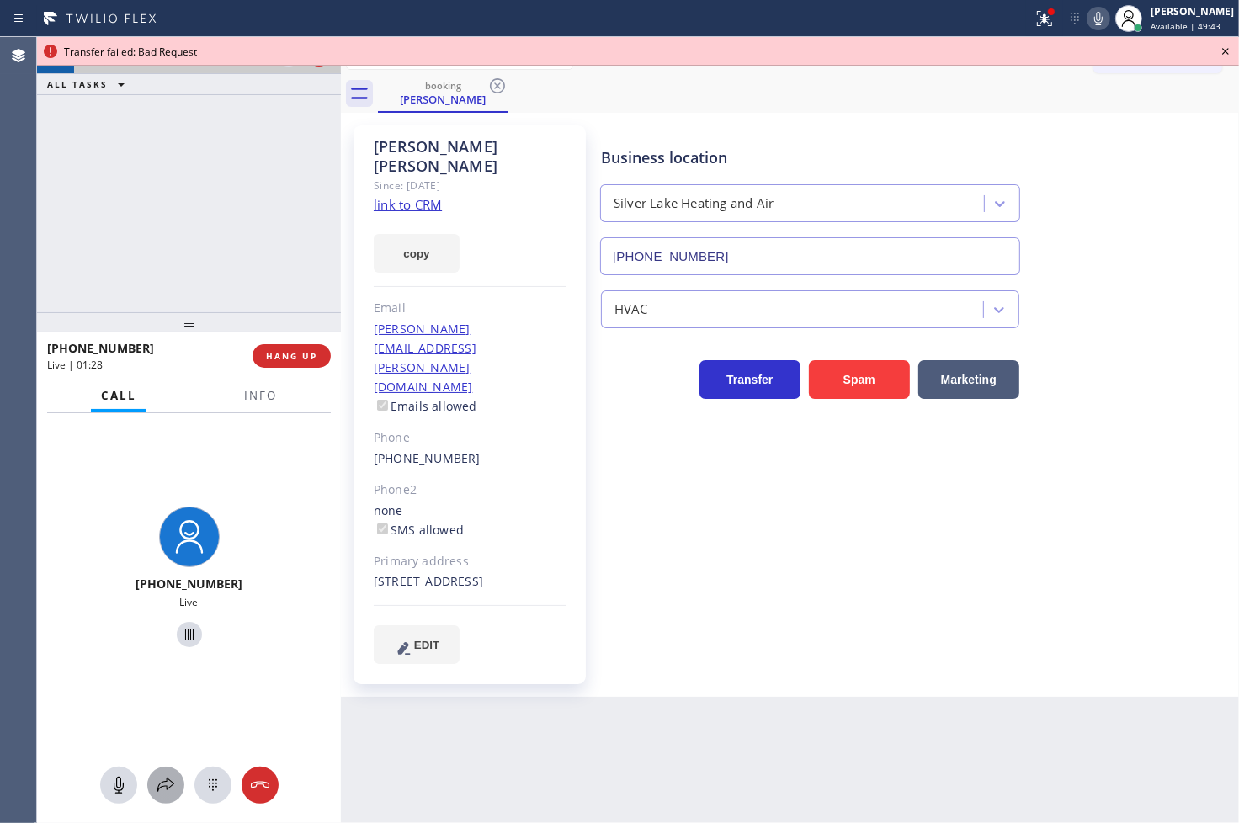
click at [167, 786] on icon at bounding box center [166, 785] width 20 height 20
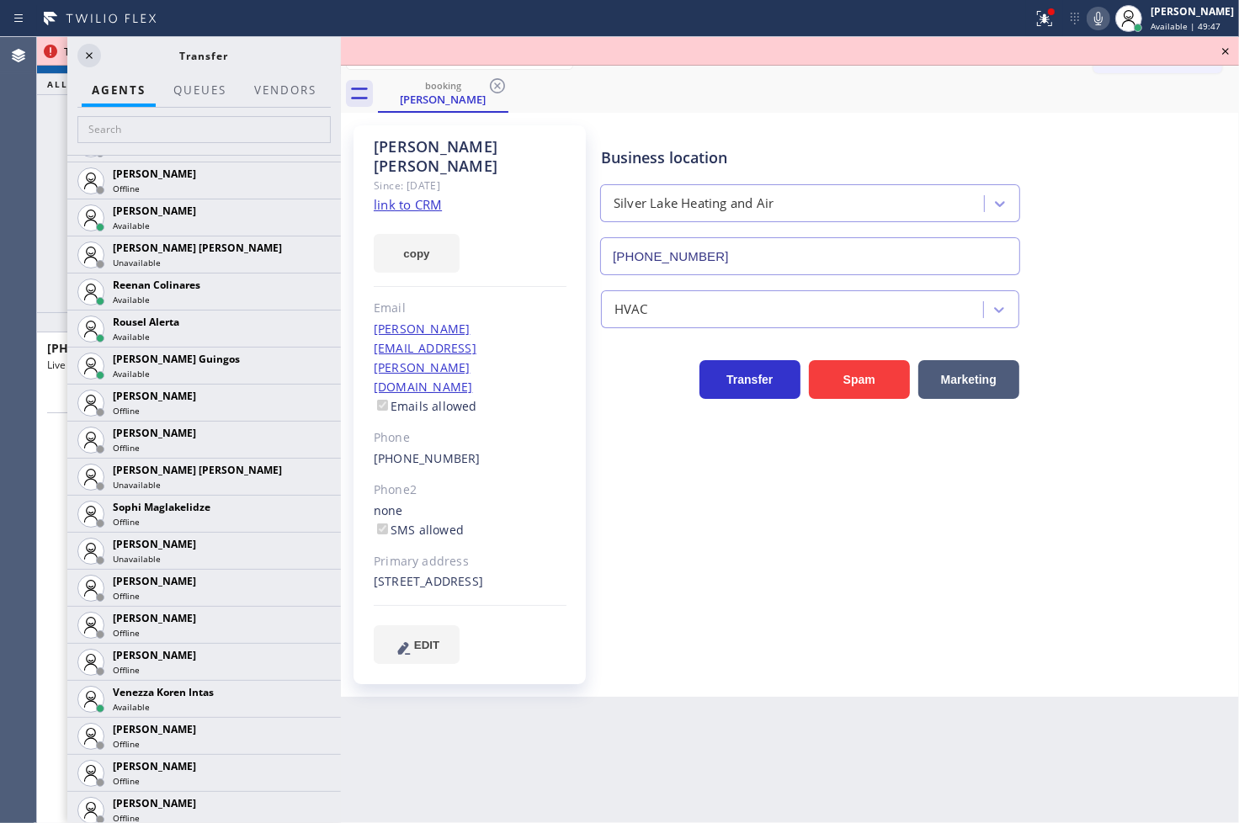
scroll to position [3515, 0]
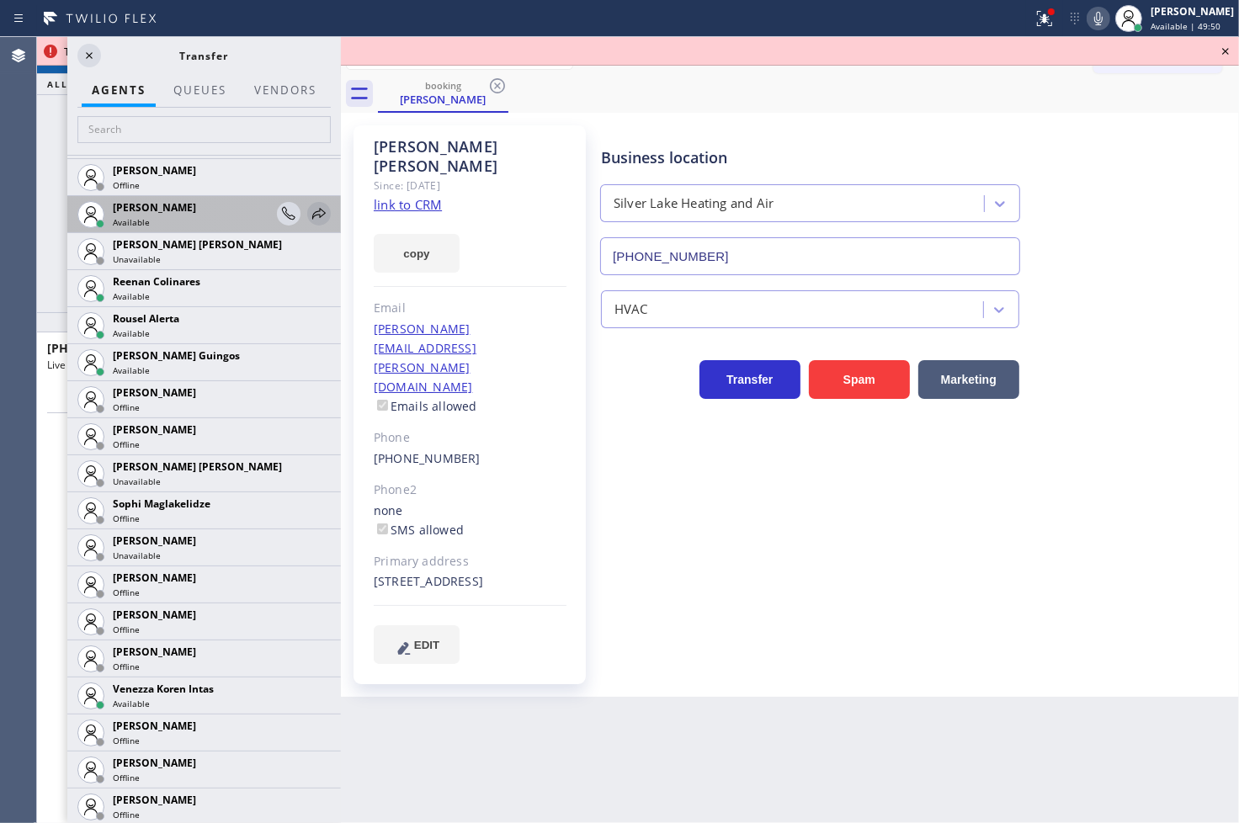
click at [309, 216] on icon at bounding box center [319, 214] width 20 height 20
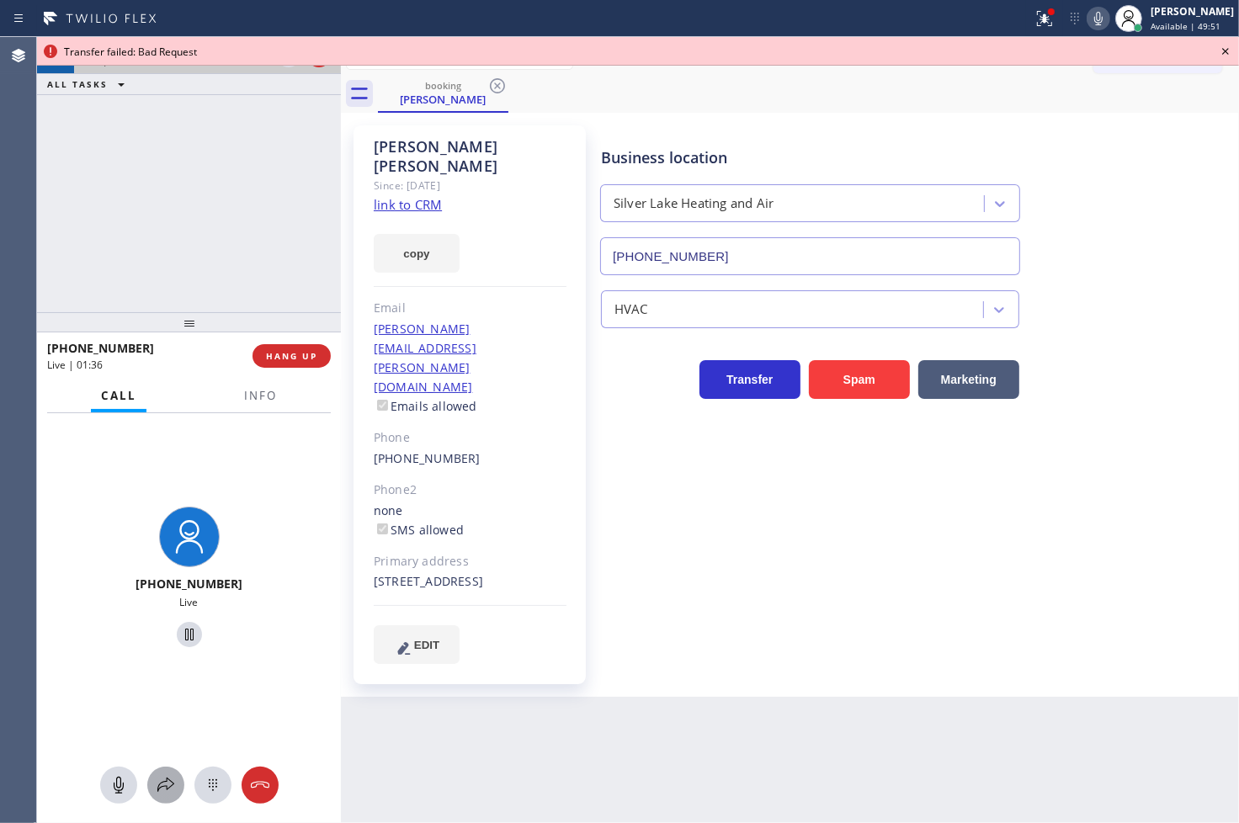
click at [157, 783] on icon at bounding box center [166, 785] width 20 height 20
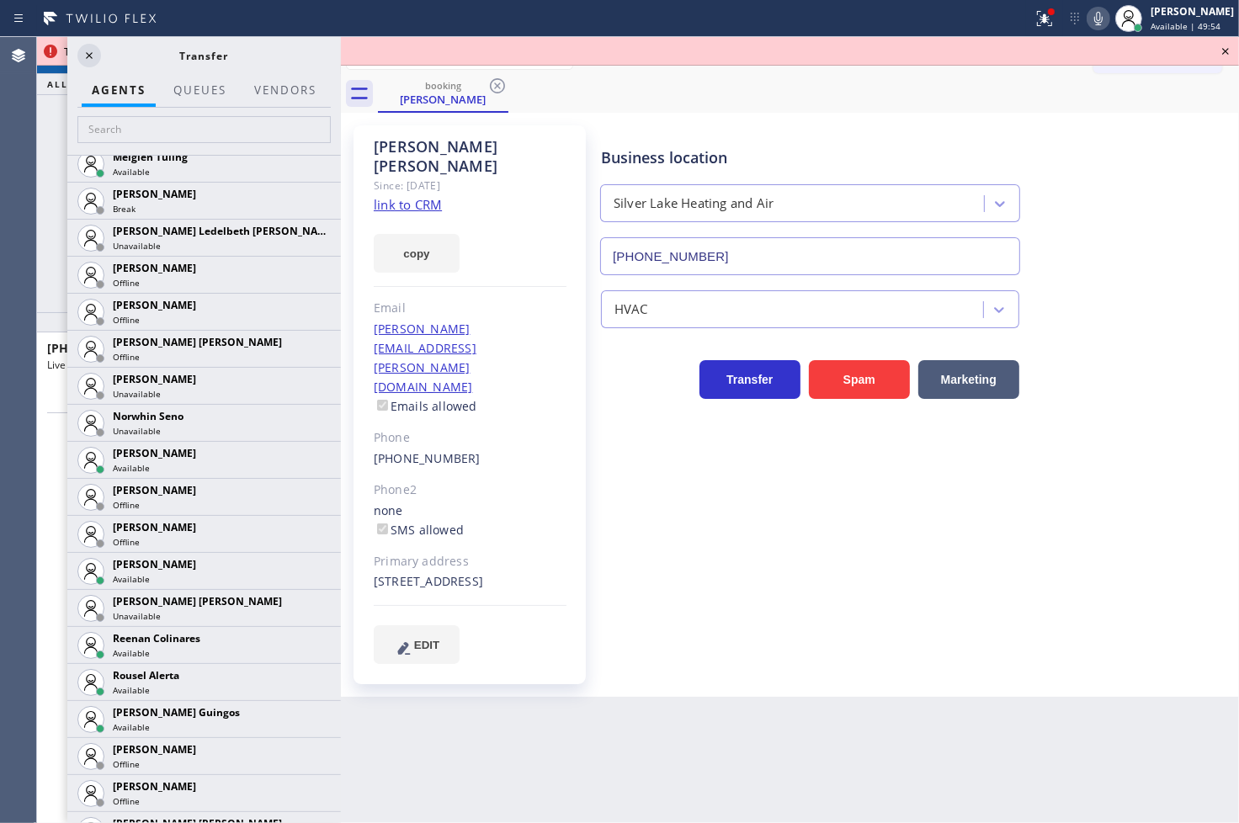
scroll to position [3307, 0]
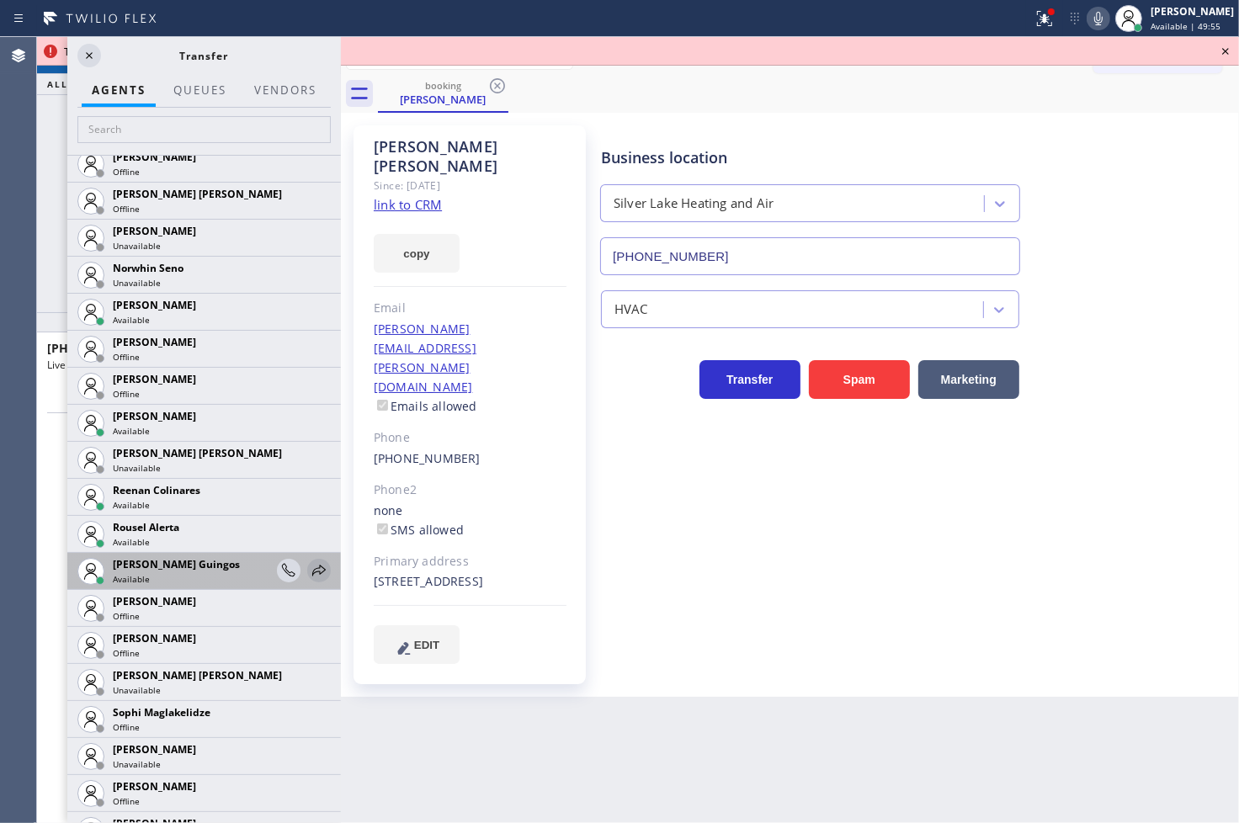
click at [309, 570] on icon at bounding box center [319, 571] width 20 height 20
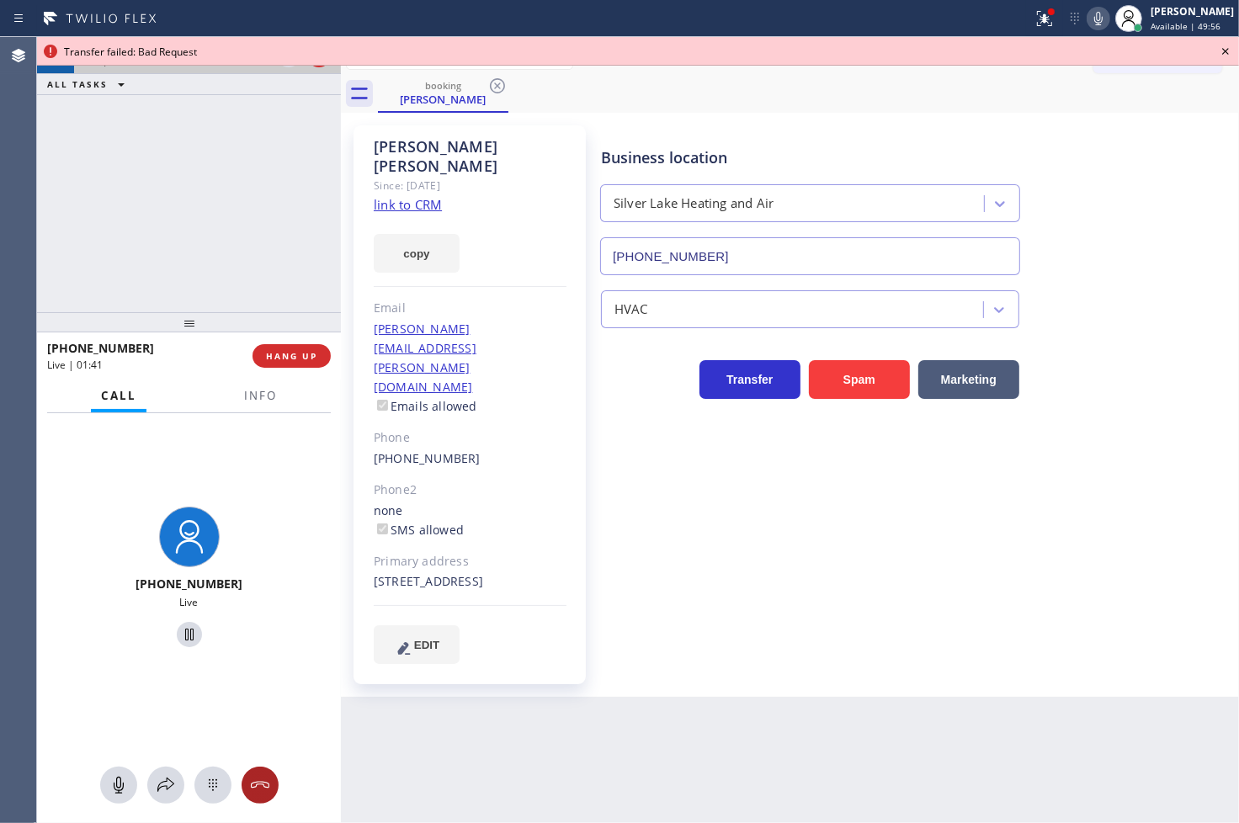
click at [258, 784] on icon at bounding box center [260, 785] width 20 height 20
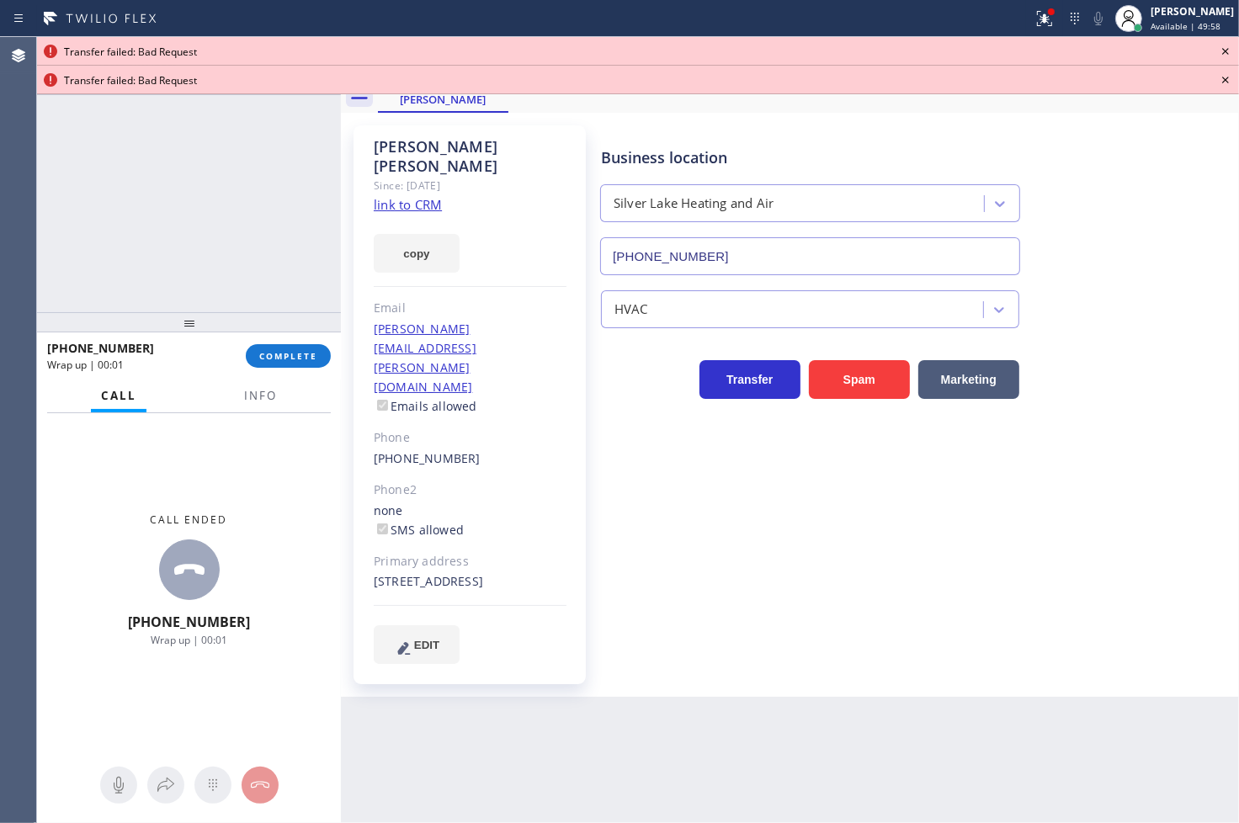
click at [1227, 42] on icon at bounding box center [1226, 51] width 20 height 20
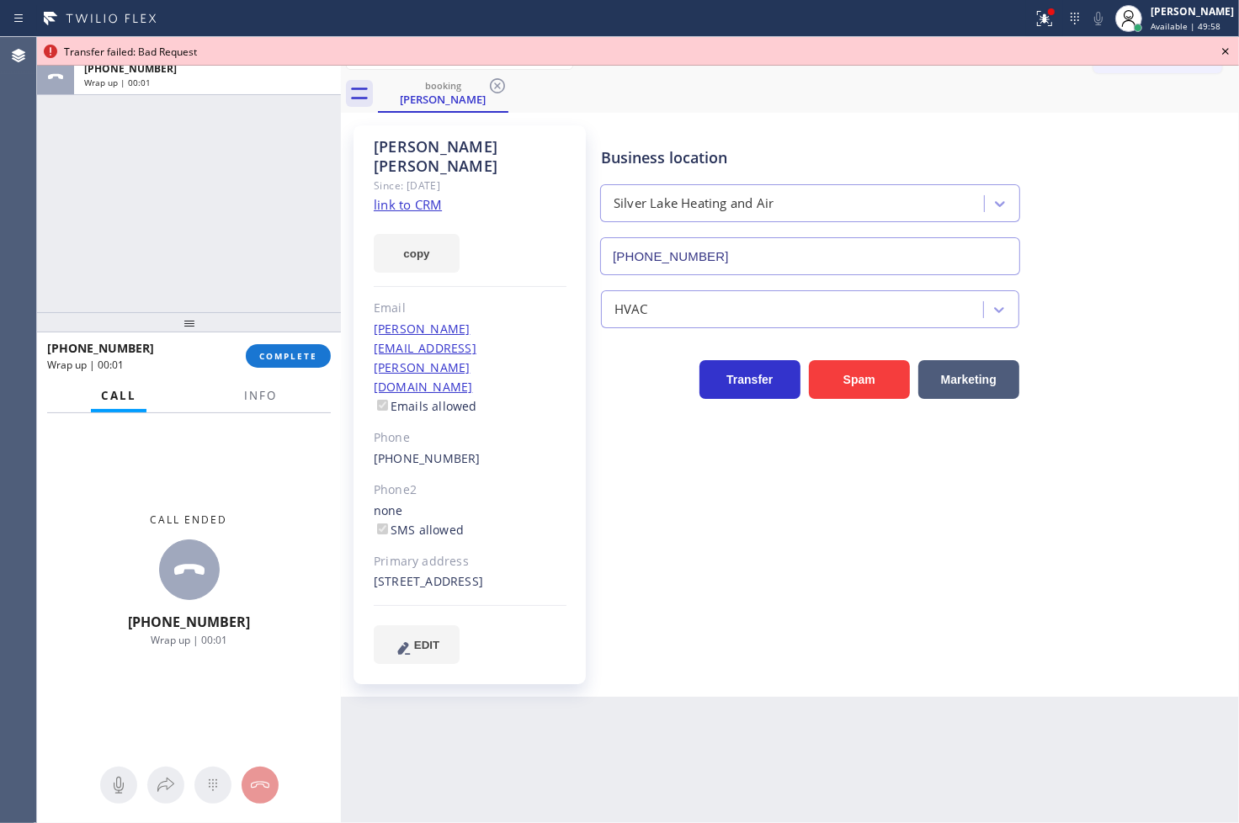
click at [1227, 42] on icon at bounding box center [1226, 51] width 20 height 20
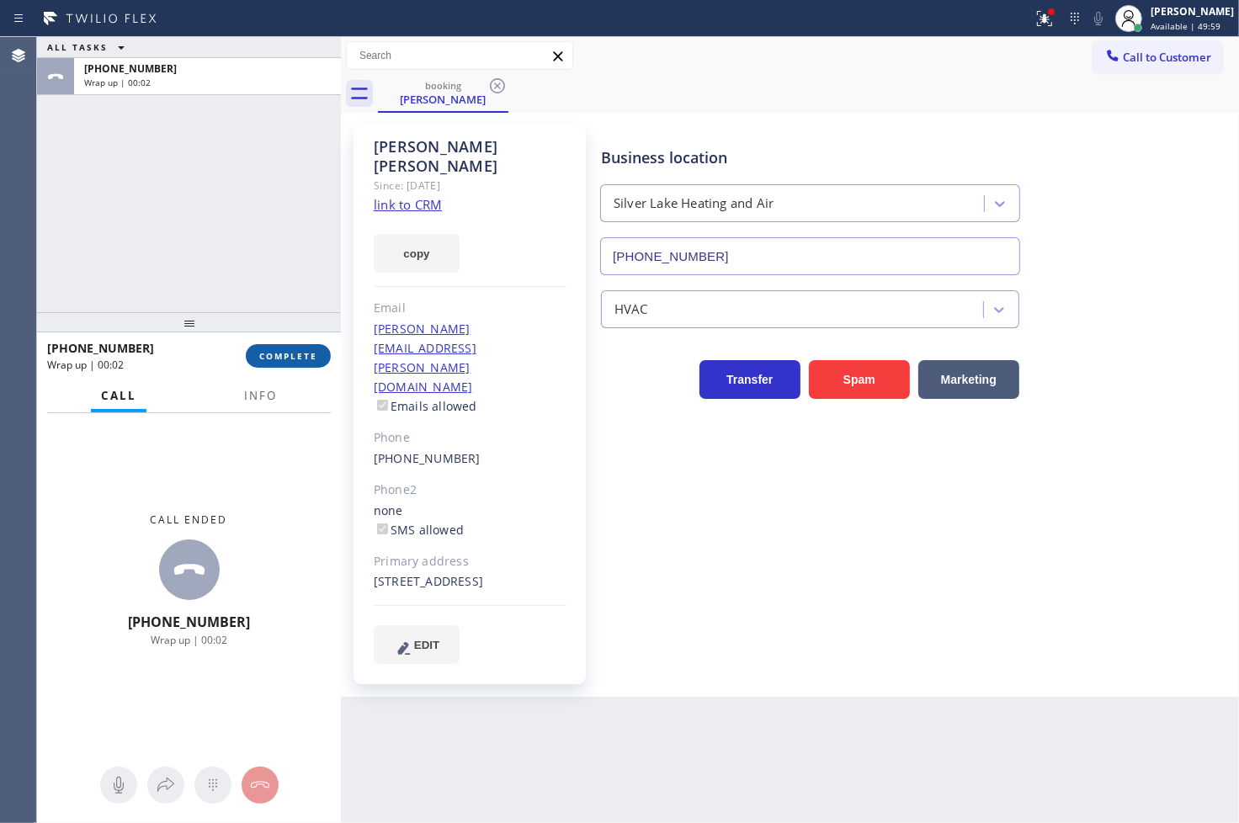
click at [274, 356] on span "COMPLETE" at bounding box center [288, 356] width 58 height 12
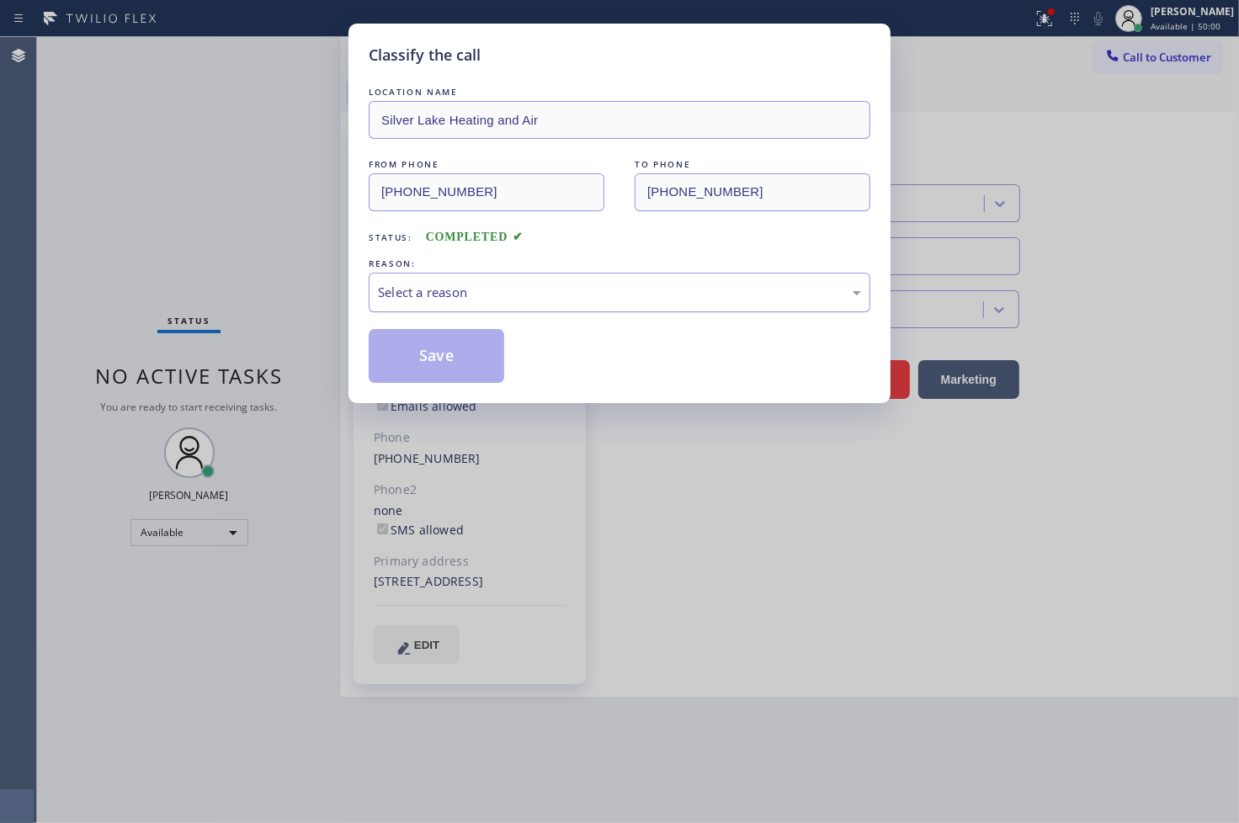
click at [424, 296] on div "Select a reason" at bounding box center [619, 292] width 483 height 19
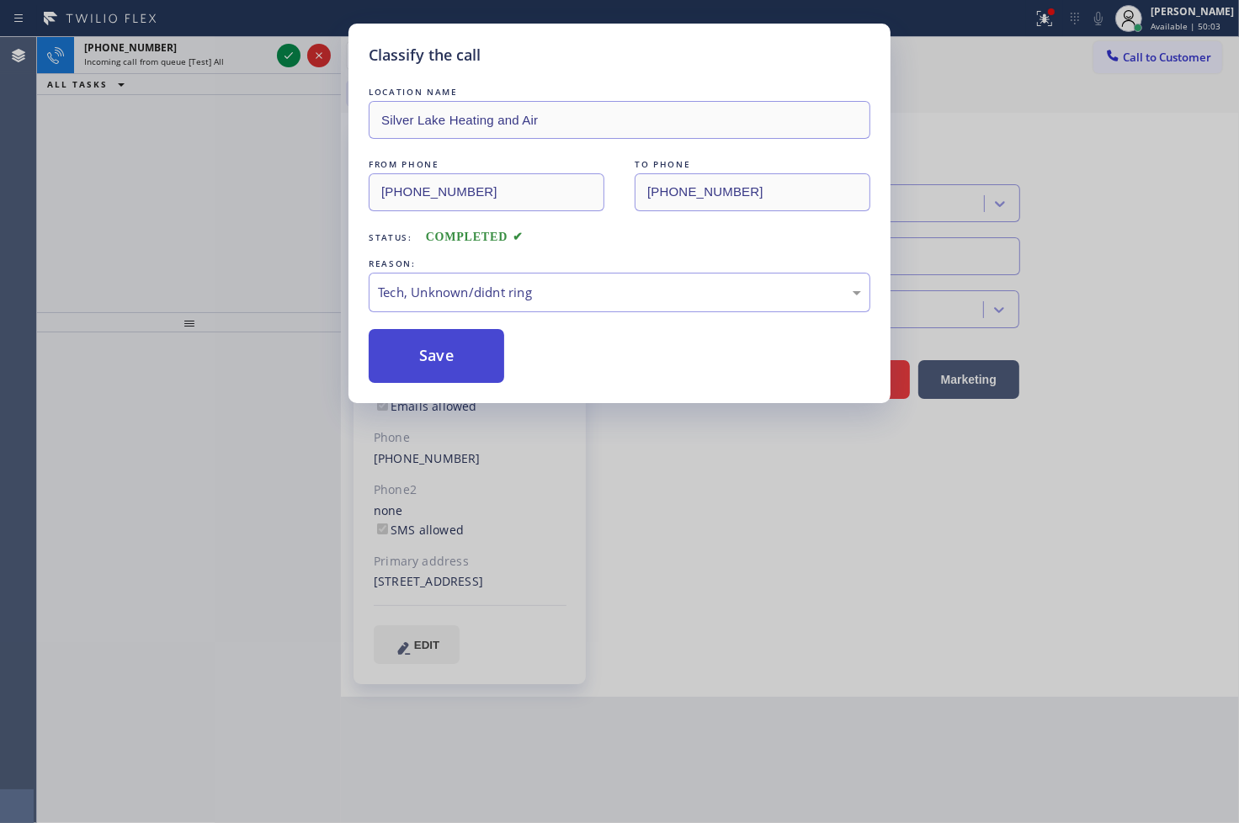
click at [434, 369] on button "Save" at bounding box center [437, 356] width 136 height 54
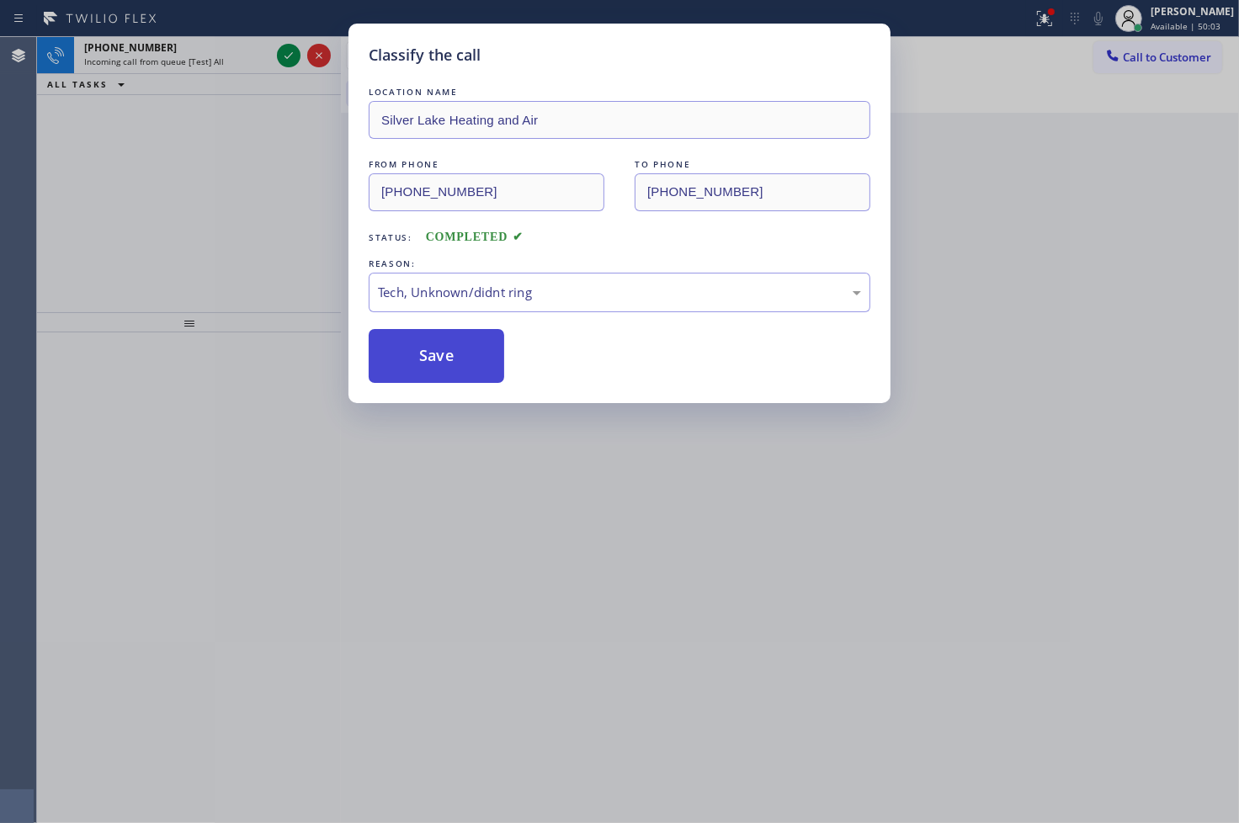
click at [434, 369] on button "Save" at bounding box center [437, 356] width 136 height 54
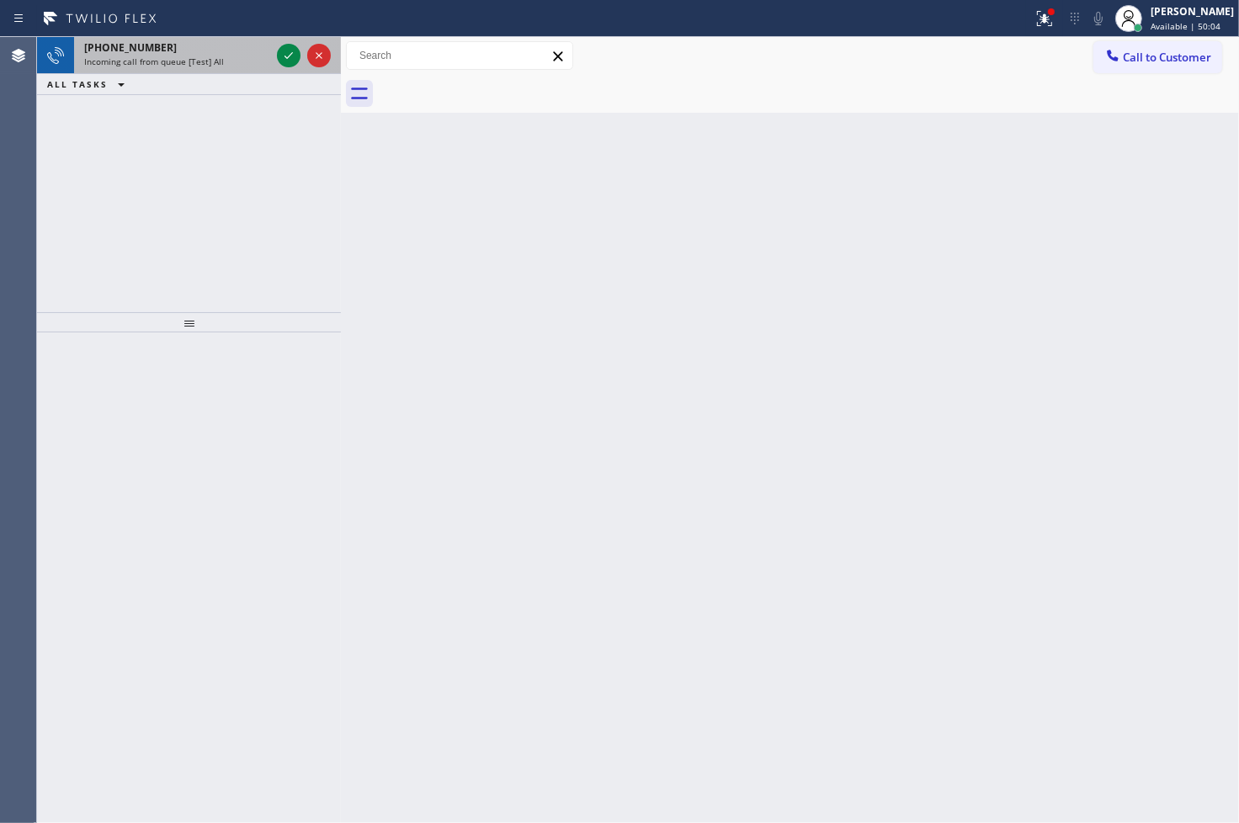
click at [186, 51] on div "[PHONE_NUMBER]" at bounding box center [177, 47] width 186 height 14
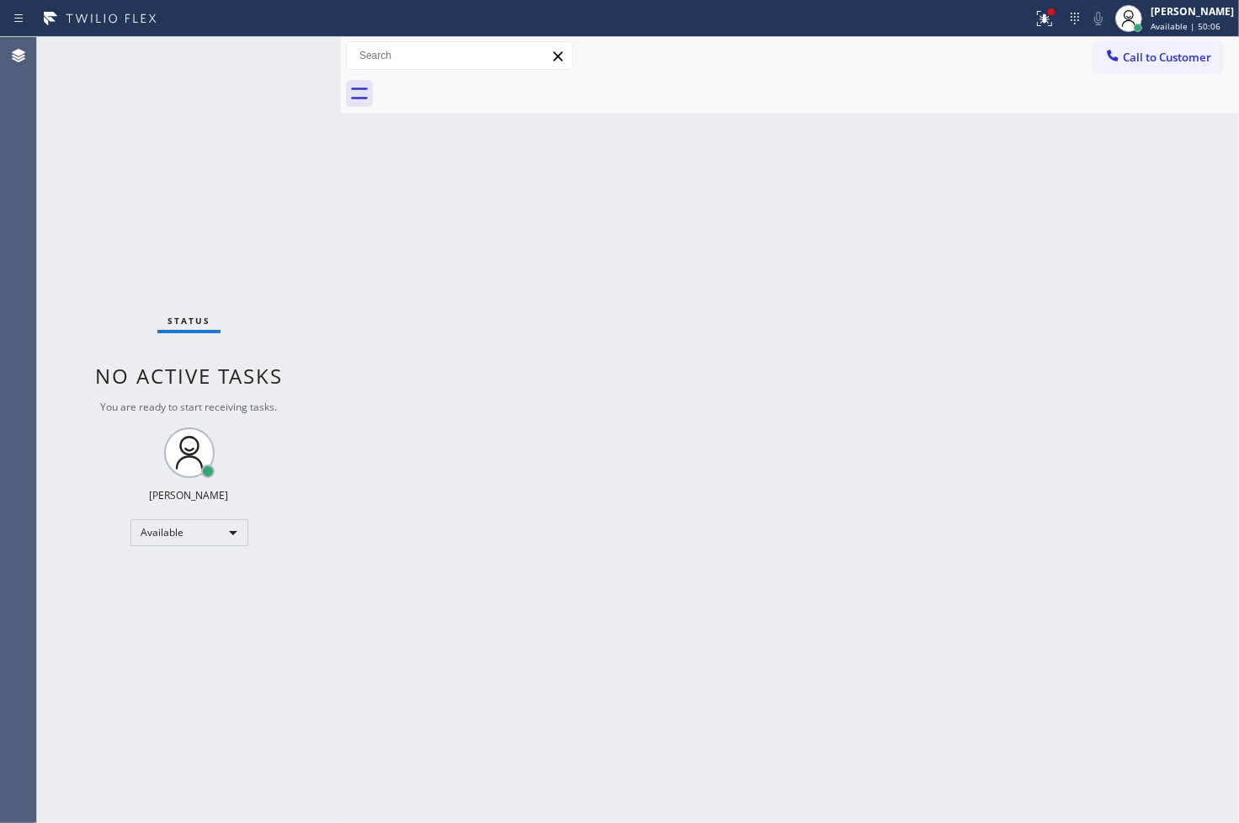
click at [295, 55] on div "Status No active tasks You are ready to start receiving tasks. [PERSON_NAME]" at bounding box center [189, 430] width 304 height 786
click at [279, 63] on div "Status No active tasks You are ready to start receiving tasks. [PERSON_NAME]" at bounding box center [189, 430] width 304 height 786
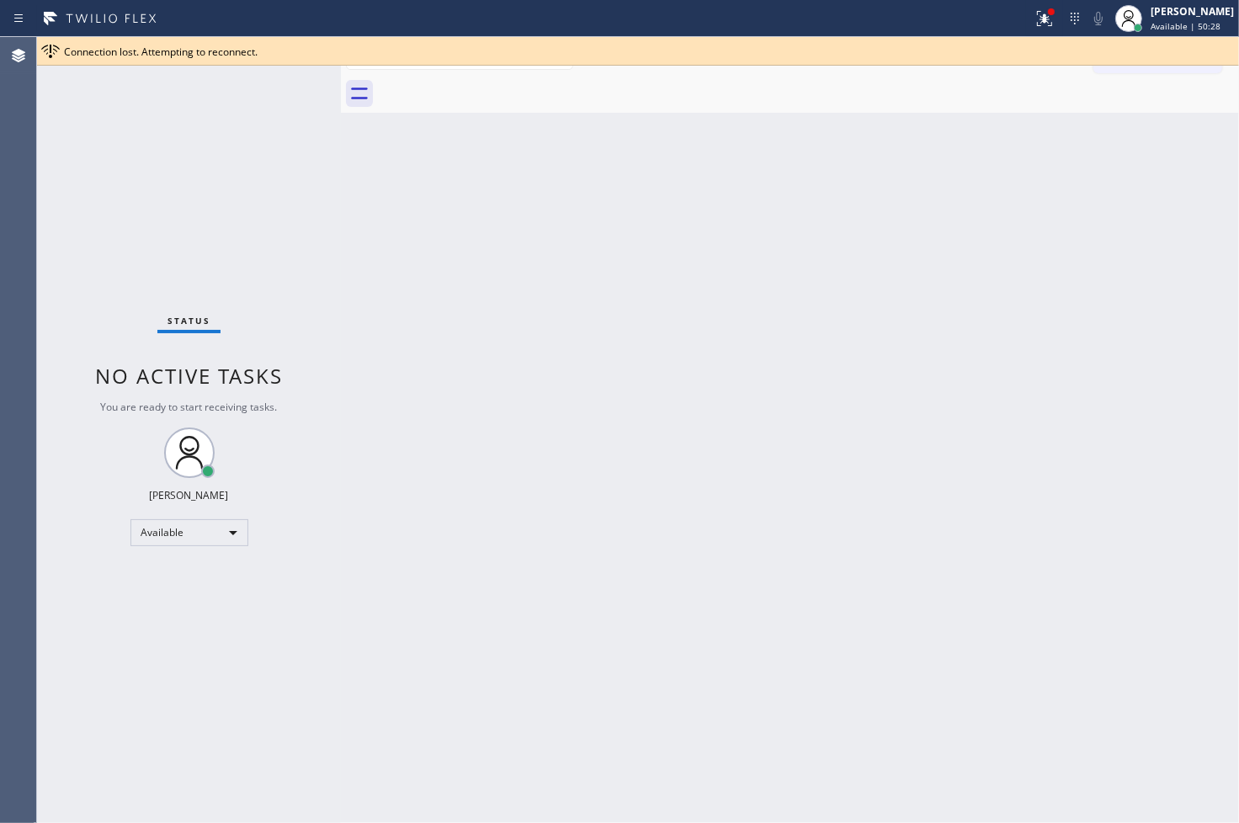
click at [259, 63] on div "Connection lost. Attempting to reconnect." at bounding box center [638, 51] width 1202 height 29
click at [954, 189] on div "Back to Dashboard Change Sender ID Customers Technicians Select a contact Outbo…" at bounding box center [790, 430] width 898 height 786
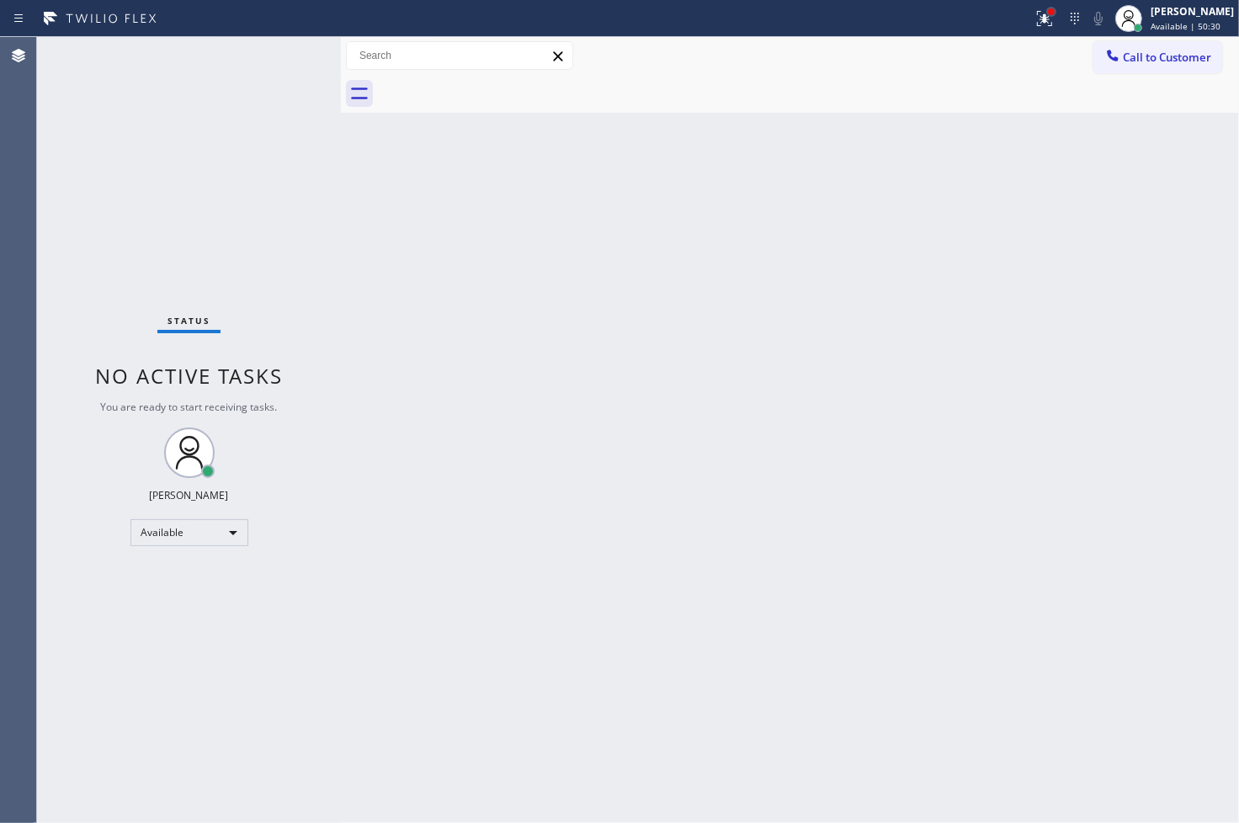
click at [1048, 13] on div at bounding box center [1051, 11] width 7 height 7
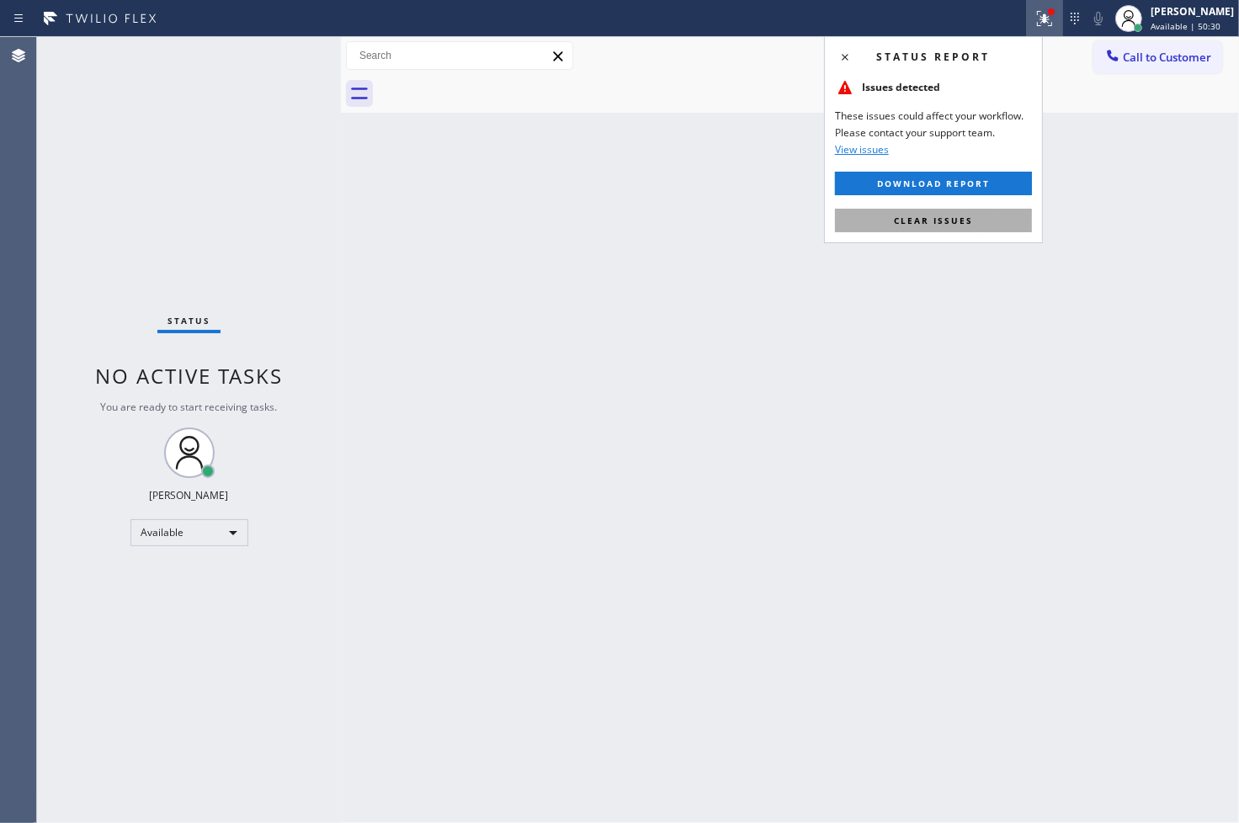
click at [1019, 221] on button "Clear issues" at bounding box center [933, 221] width 197 height 24
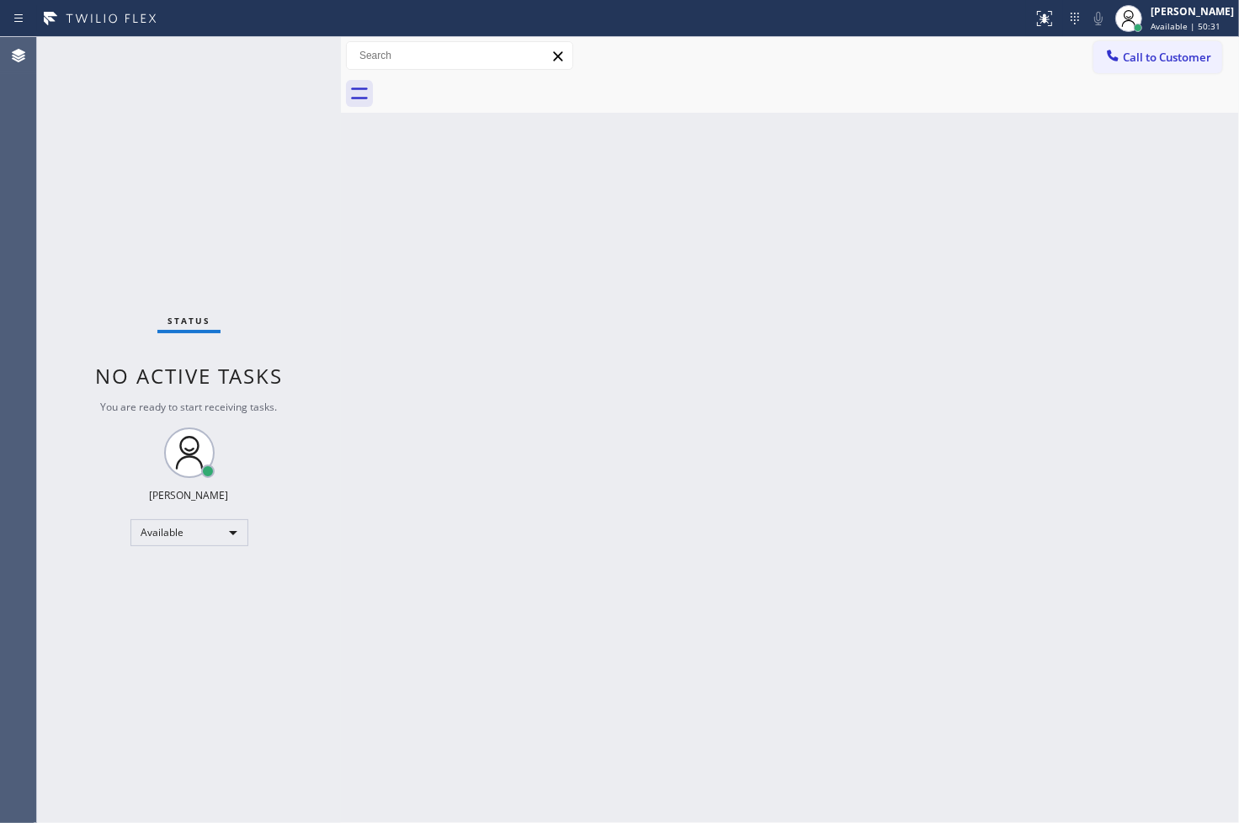
drag, startPoint x: 383, startPoint y: 230, endPoint x: 241, endPoint y: 178, distance: 151.5
click at [375, 231] on div "Back to Dashboard Change Sender ID Customers Technicians Select a contact Outbo…" at bounding box center [790, 430] width 898 height 786
click at [274, 51] on div "Status No active tasks You are ready to start receiving tasks. [PERSON_NAME]" at bounding box center [189, 430] width 304 height 786
click at [1035, 17] on icon at bounding box center [1045, 18] width 20 height 20
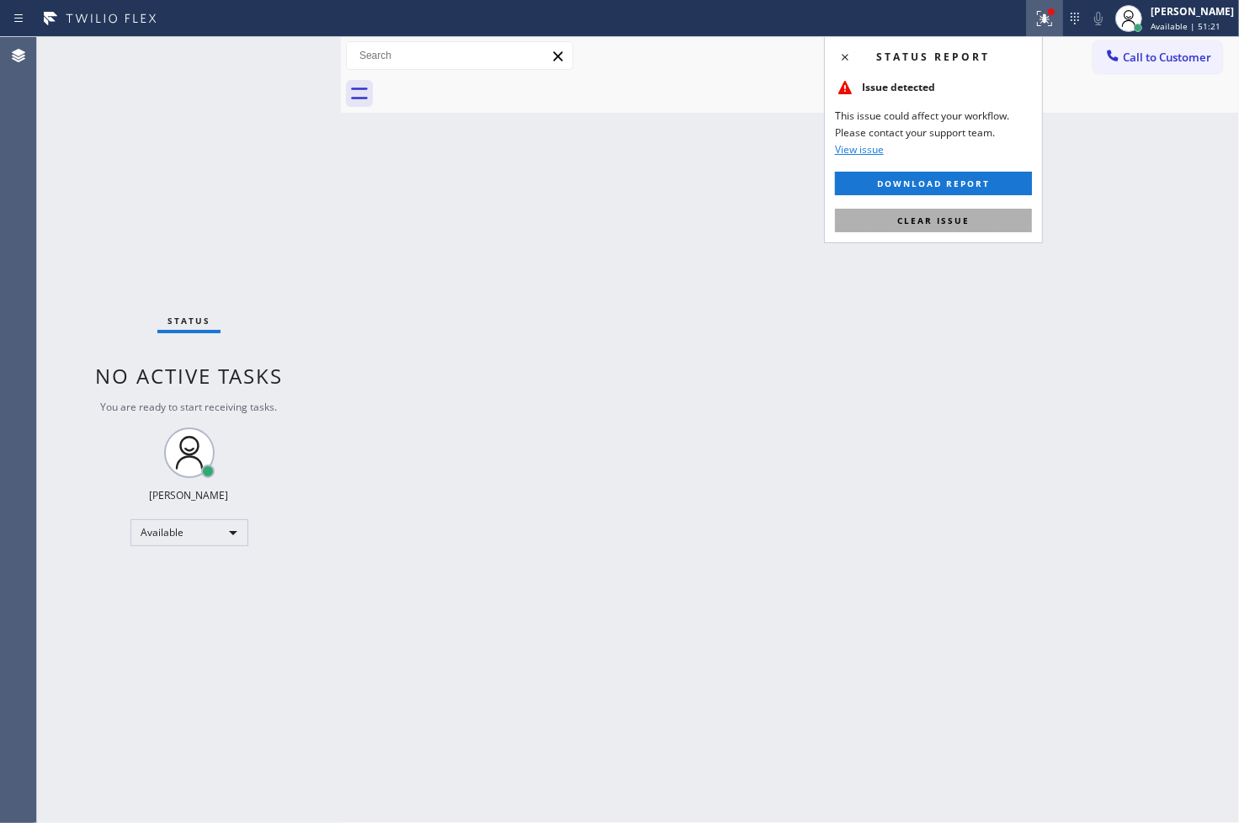
click at [956, 217] on span "Clear issue" at bounding box center [933, 221] width 72 height 12
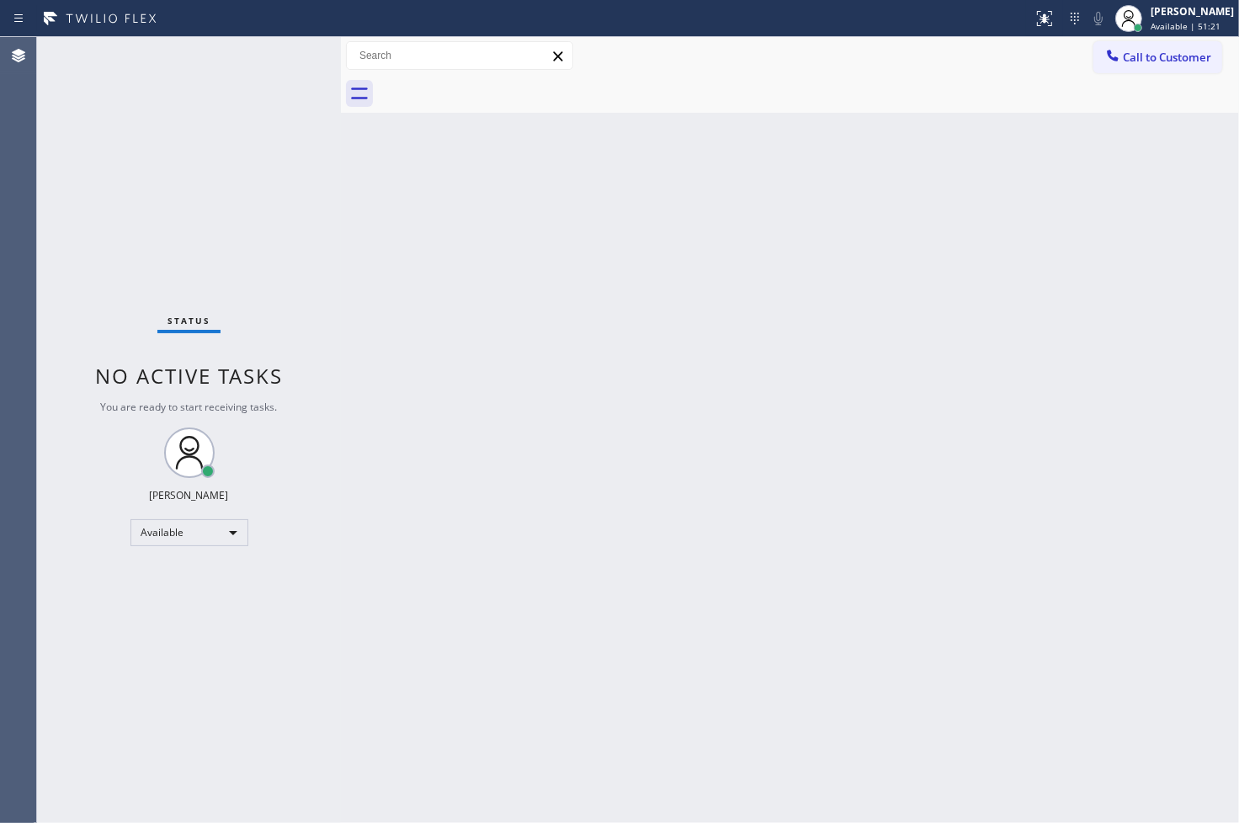
click at [220, 300] on div "Status No active tasks You are ready to start receiving tasks. [PERSON_NAME]" at bounding box center [189, 430] width 304 height 786
click at [274, 35] on div "Status report No issues detected If you experience an issue, please download th…" at bounding box center [619, 18] width 1239 height 37
click at [274, 61] on div "Status No active tasks You are ready to start receiving tasks. [PERSON_NAME]" at bounding box center [189, 430] width 304 height 786
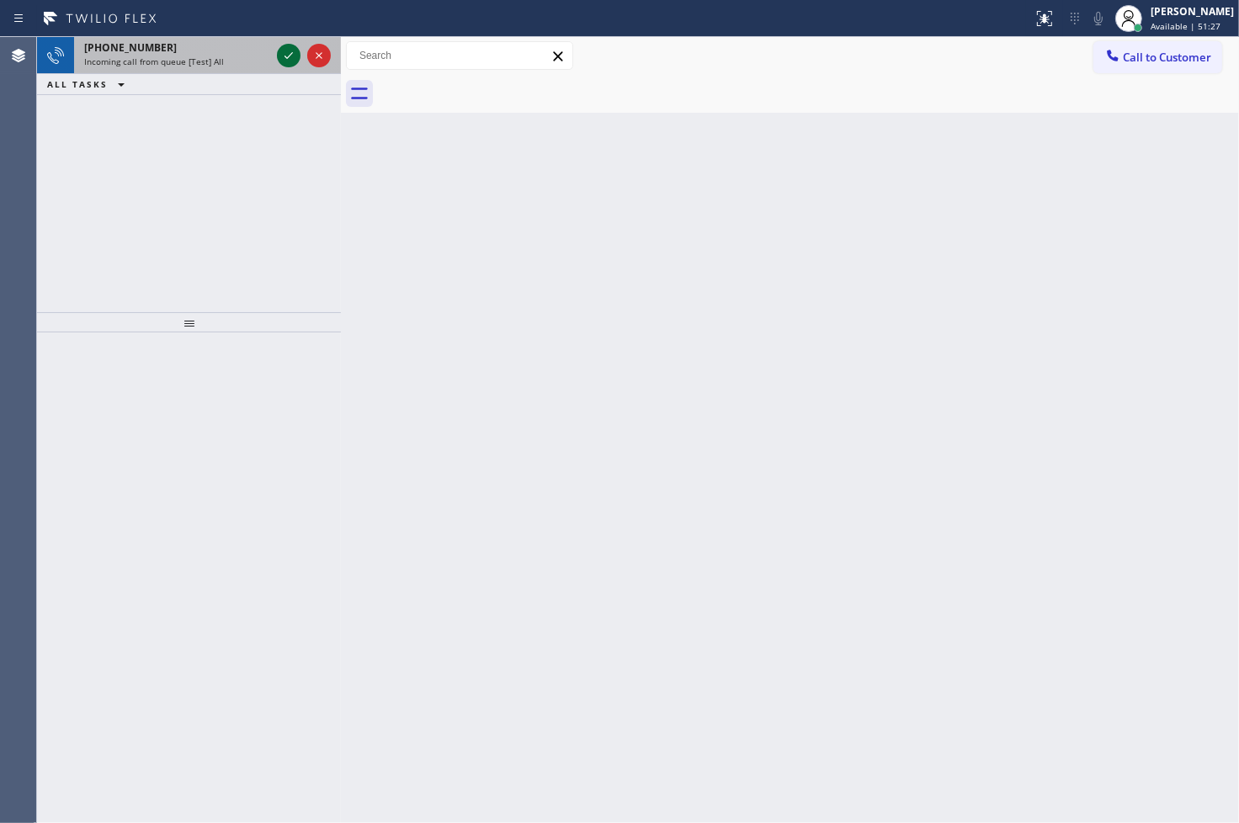
click at [284, 59] on icon at bounding box center [289, 55] width 20 height 20
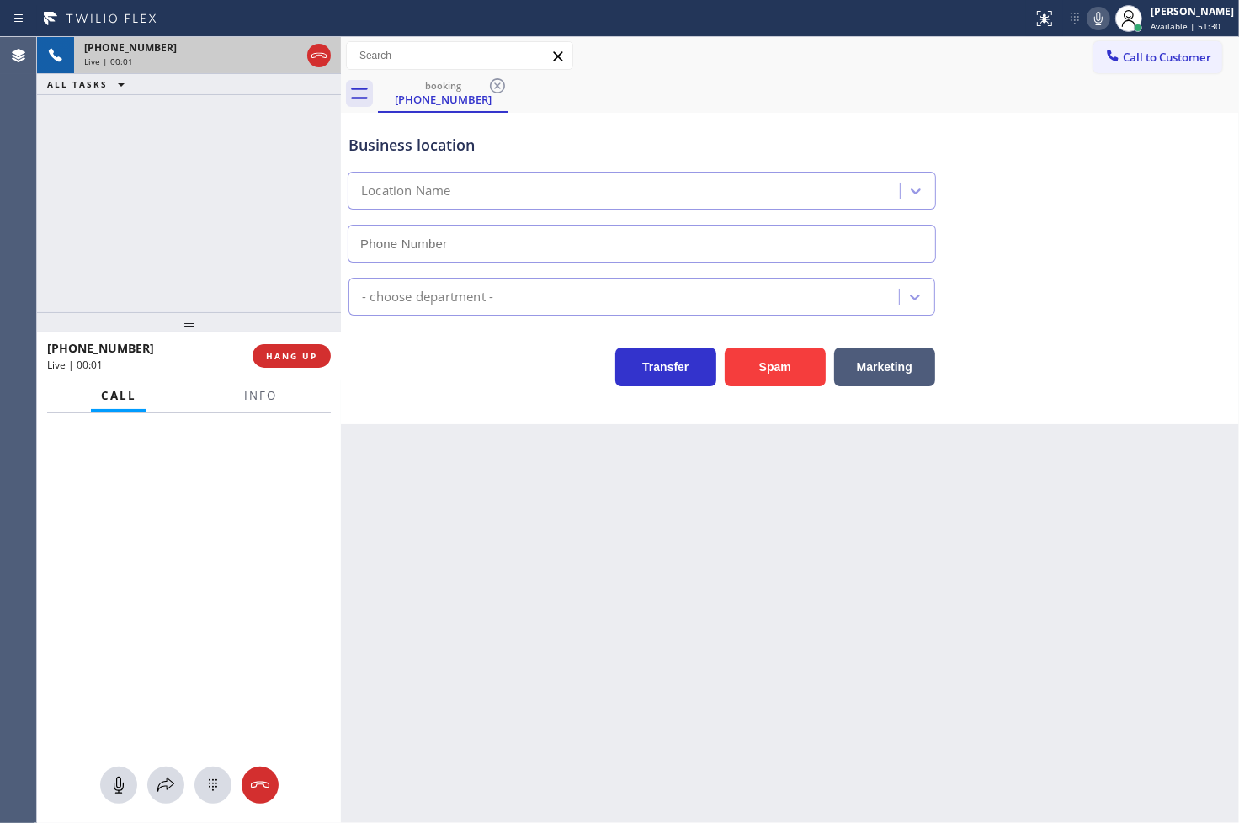
type input "[PHONE_NUMBER]"
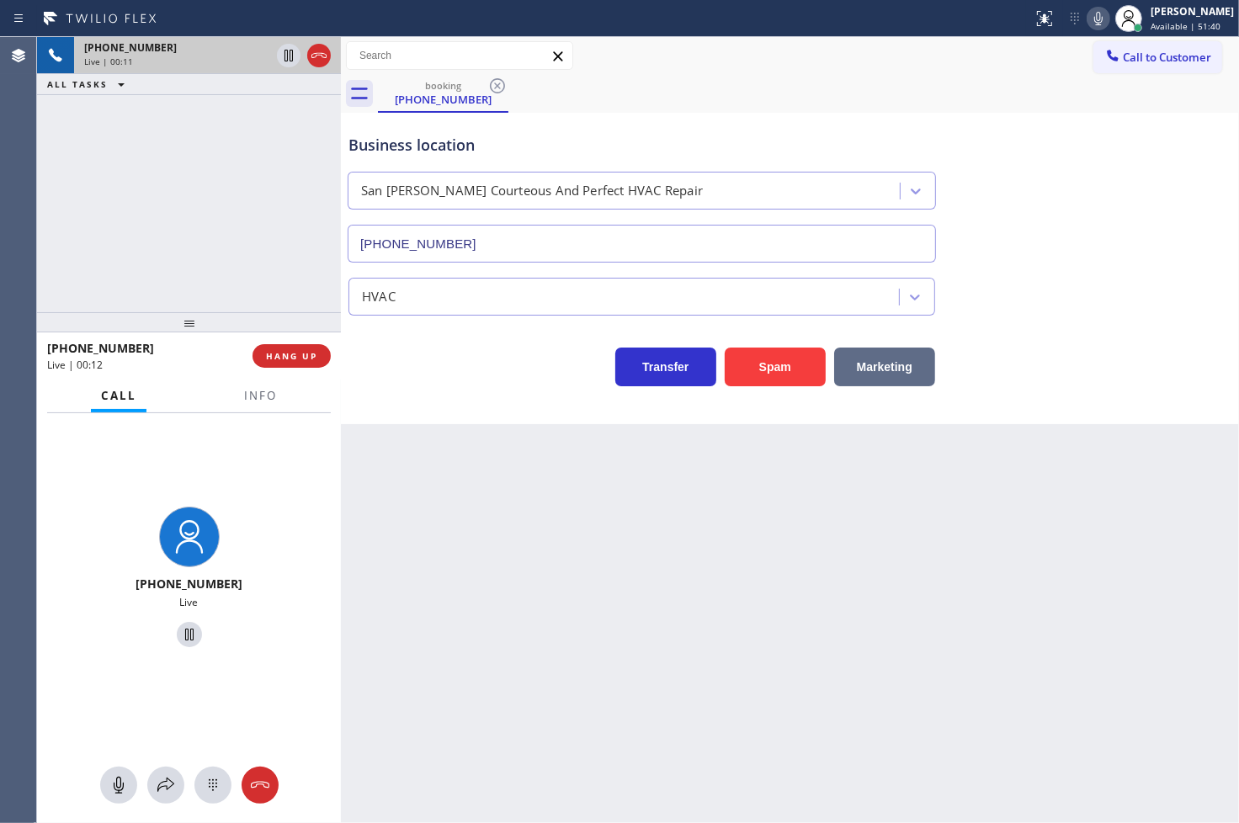
click at [892, 370] on button "Marketing" at bounding box center [884, 367] width 101 height 39
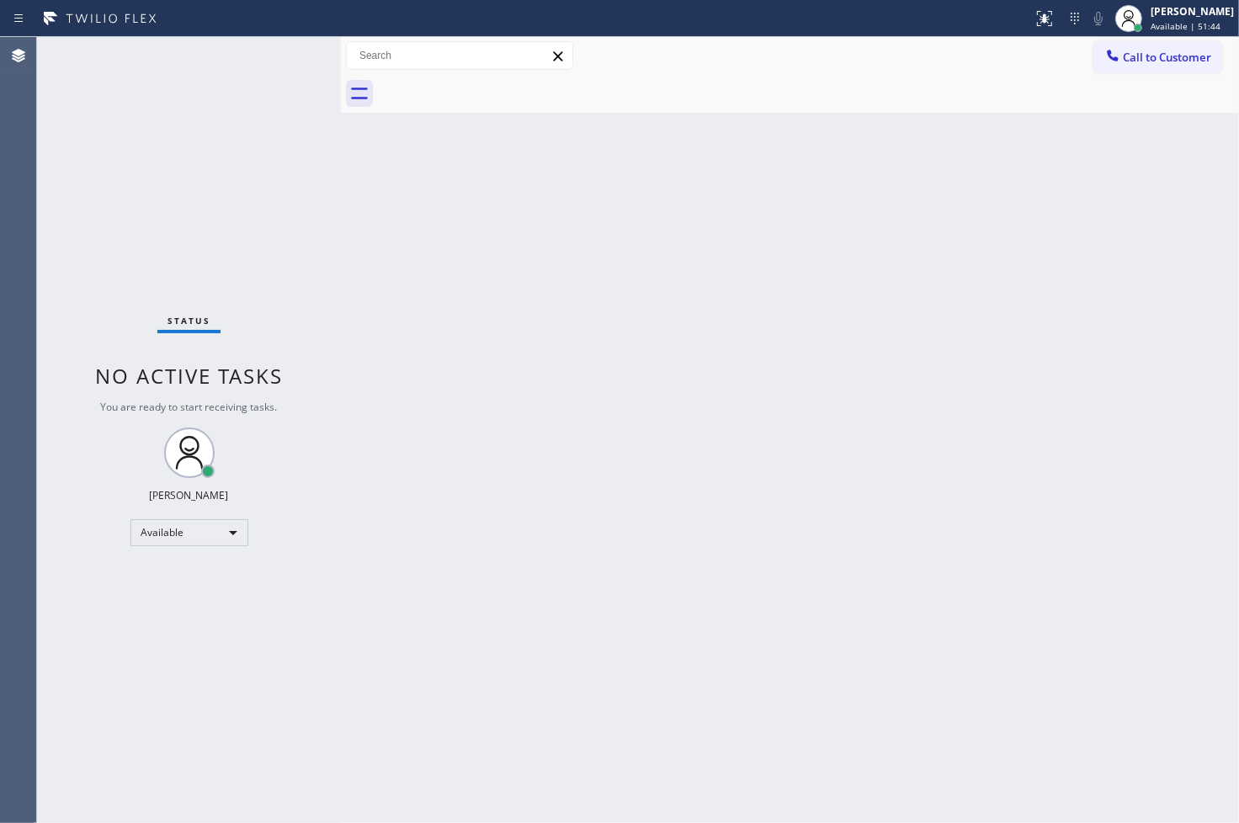
click at [280, 60] on div "Status No active tasks You are ready to start receiving tasks. [PERSON_NAME]" at bounding box center [189, 430] width 304 height 786
click at [281, 56] on div "Status No active tasks You are ready to start receiving tasks. [PERSON_NAME]" at bounding box center [189, 430] width 304 height 786
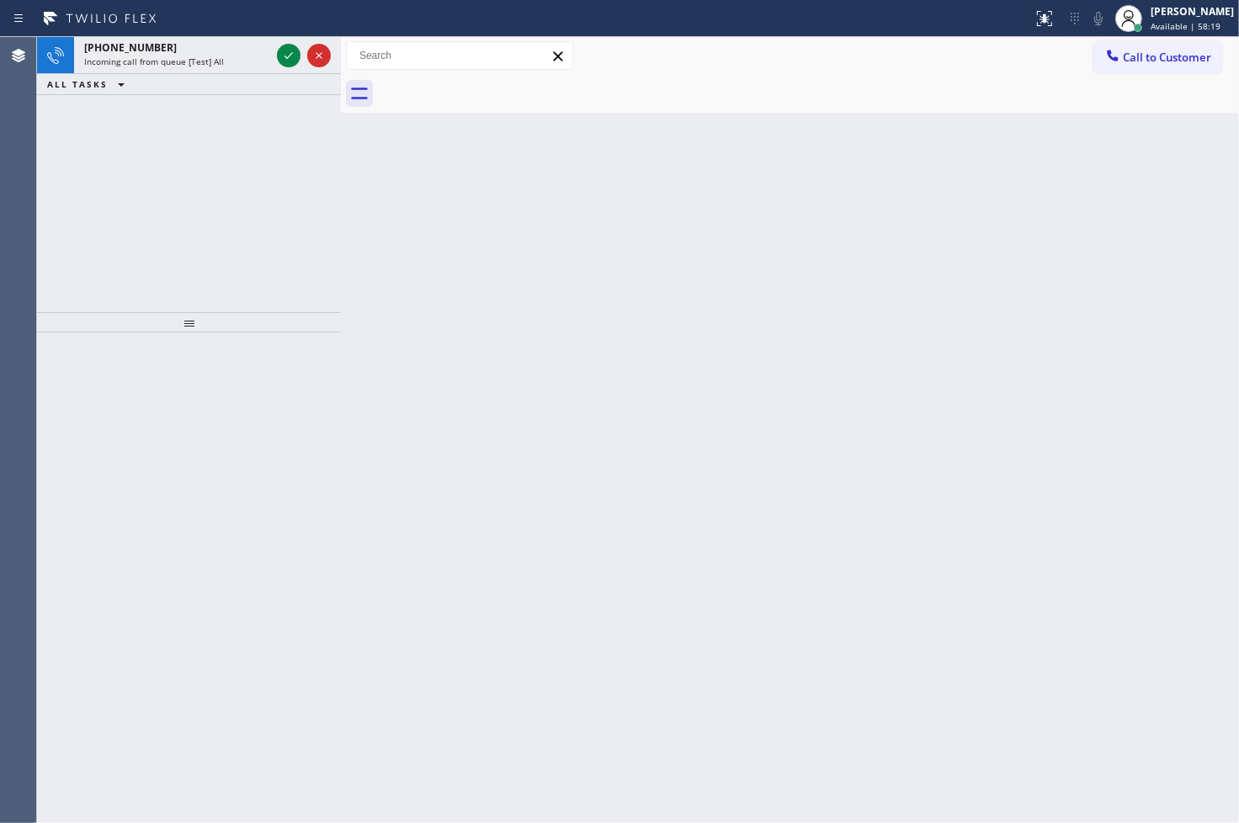
click at [90, 233] on div "[PHONE_NUMBER] Incoming call from queue [Test] All ALL TASKS ALL TASKS ACTIVE T…" at bounding box center [189, 174] width 304 height 275
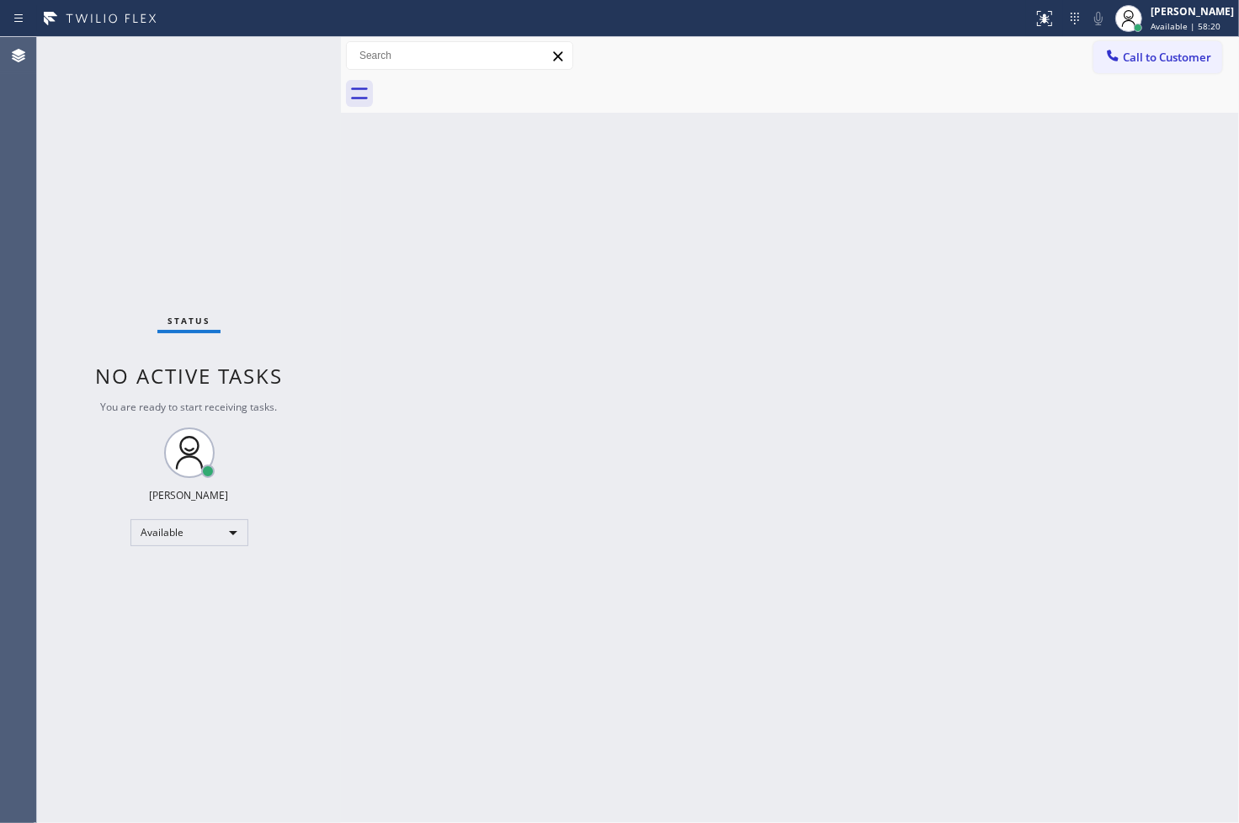
click at [272, 60] on div "Status No active tasks You are ready to start receiving tasks. [PERSON_NAME]" at bounding box center [189, 430] width 304 height 786
click at [284, 52] on div "Status No active tasks You are ready to start receiving tasks. [PERSON_NAME]" at bounding box center [189, 430] width 304 height 786
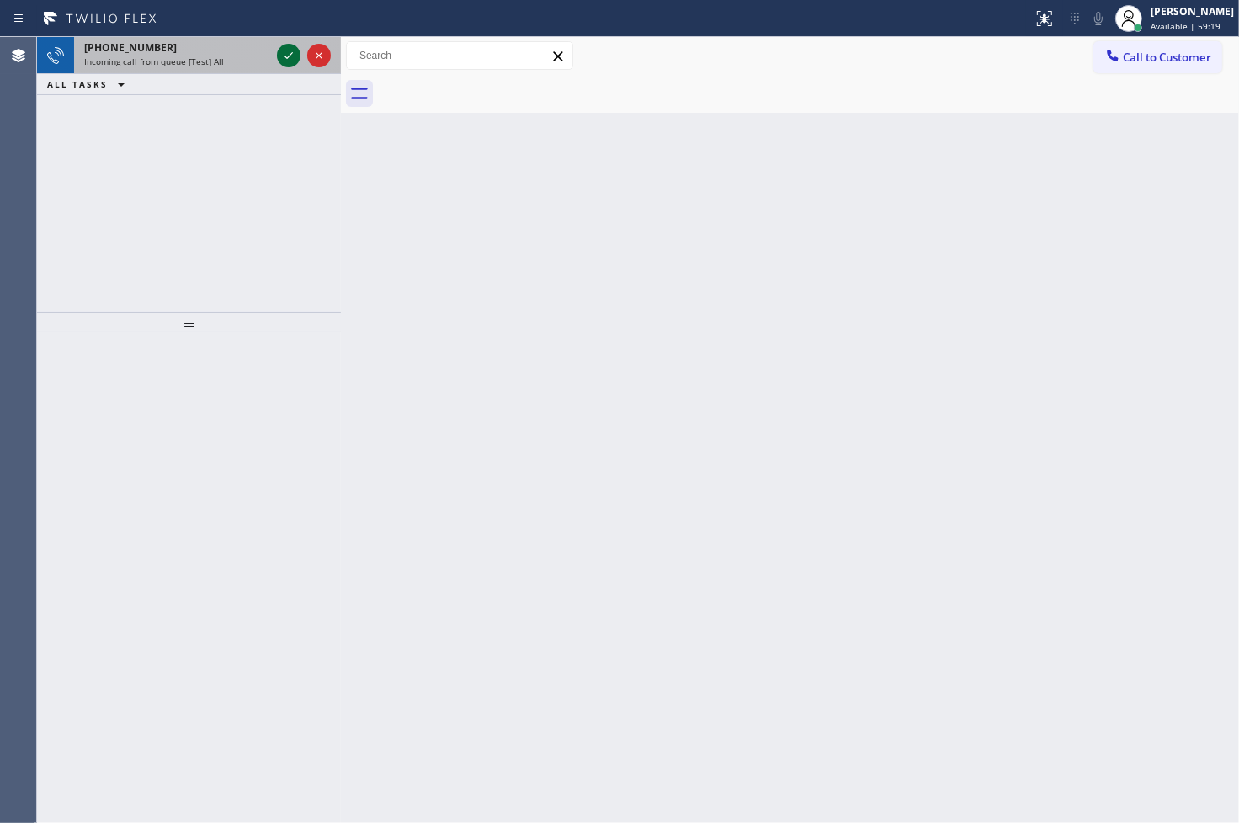
click at [284, 52] on icon at bounding box center [289, 55] width 20 height 20
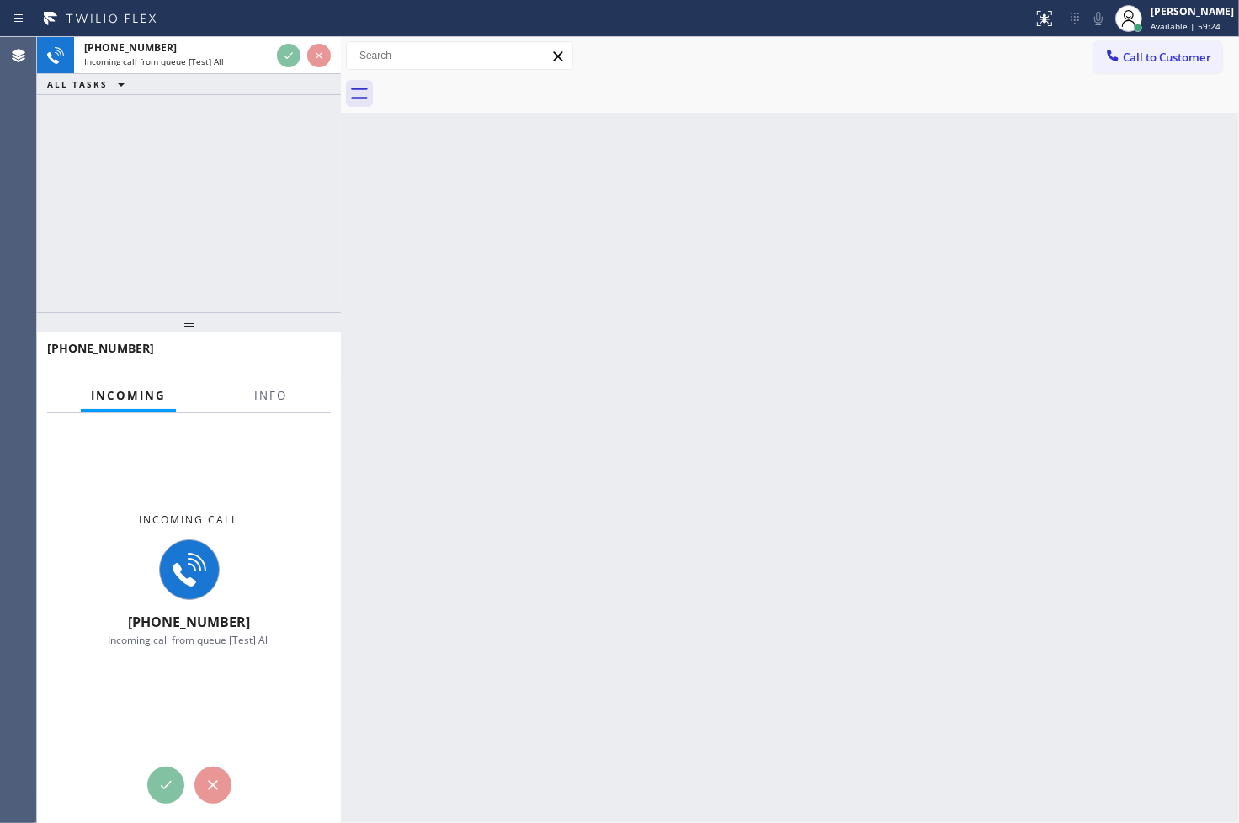
click at [285, 161] on div "[PHONE_NUMBER] Incoming call from queue [Test] All ALL TASKS ALL TASKS ACTIVE T…" at bounding box center [189, 174] width 304 height 275
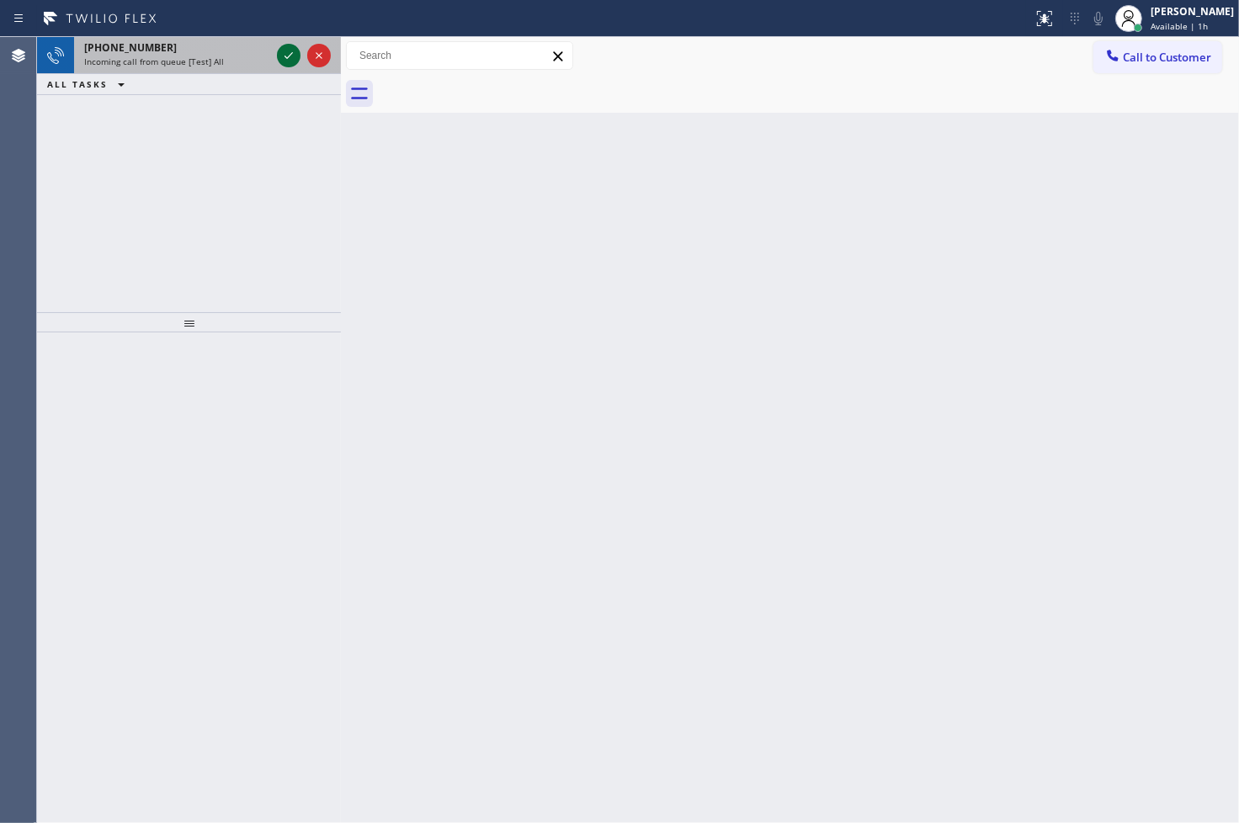
click at [288, 57] on icon at bounding box center [289, 55] width 8 height 7
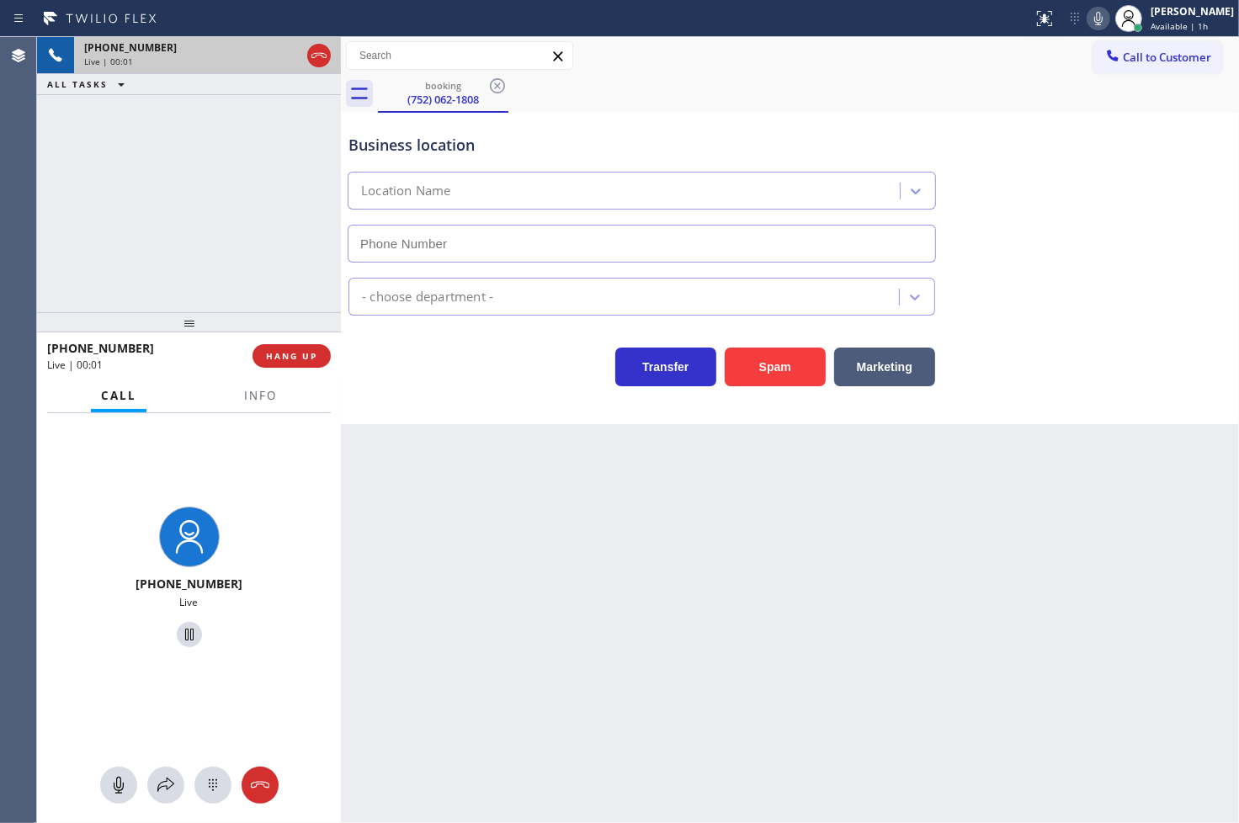
type input "[PHONE_NUMBER]"
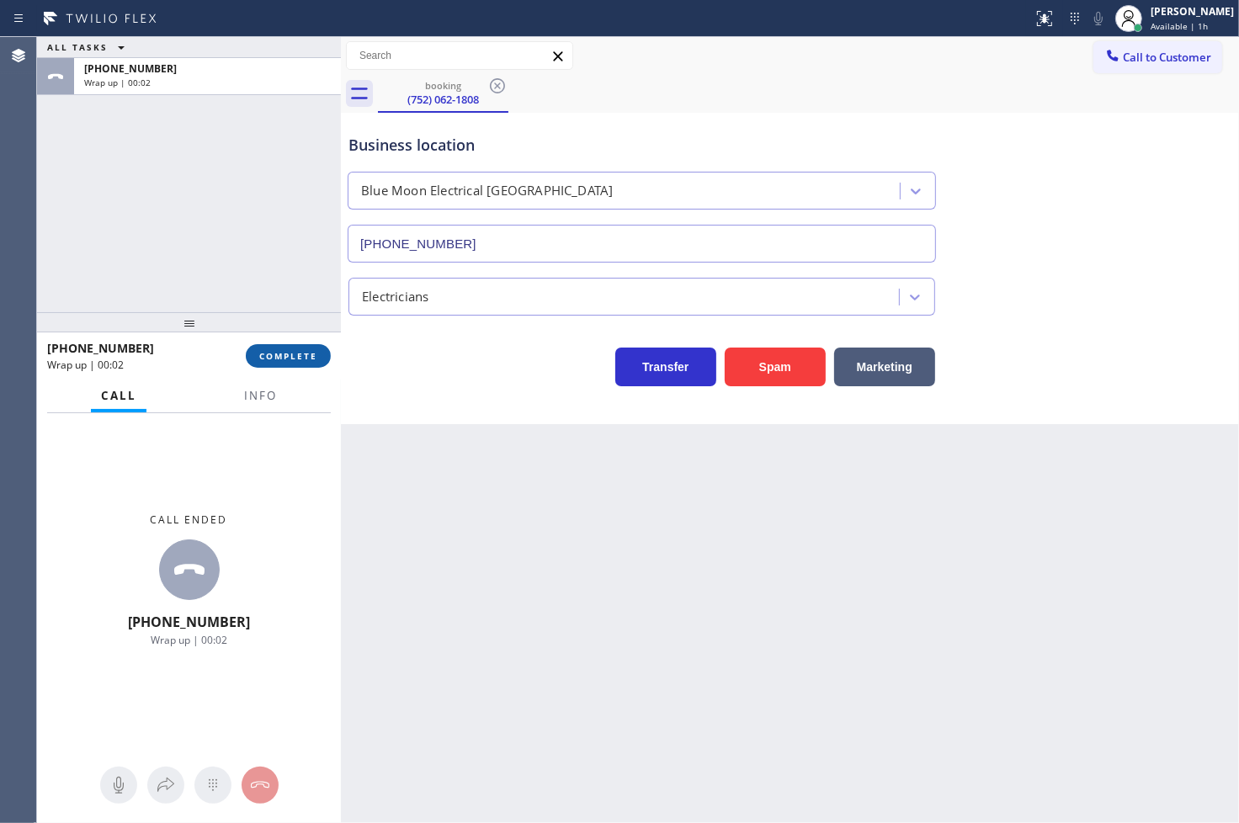
click at [261, 358] on span "COMPLETE" at bounding box center [288, 356] width 58 height 12
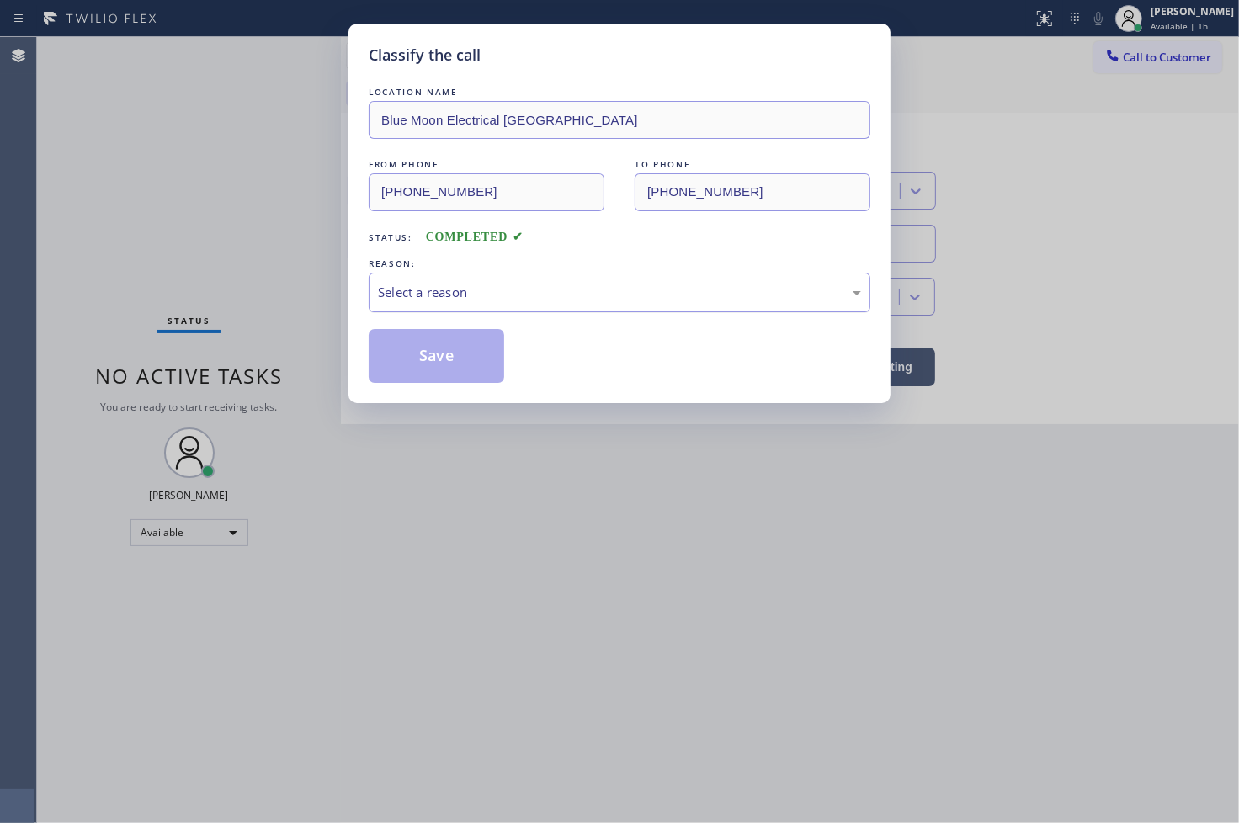
click at [448, 295] on div "Select a reason" at bounding box center [619, 292] width 483 height 19
click at [422, 371] on button "Save" at bounding box center [437, 356] width 136 height 54
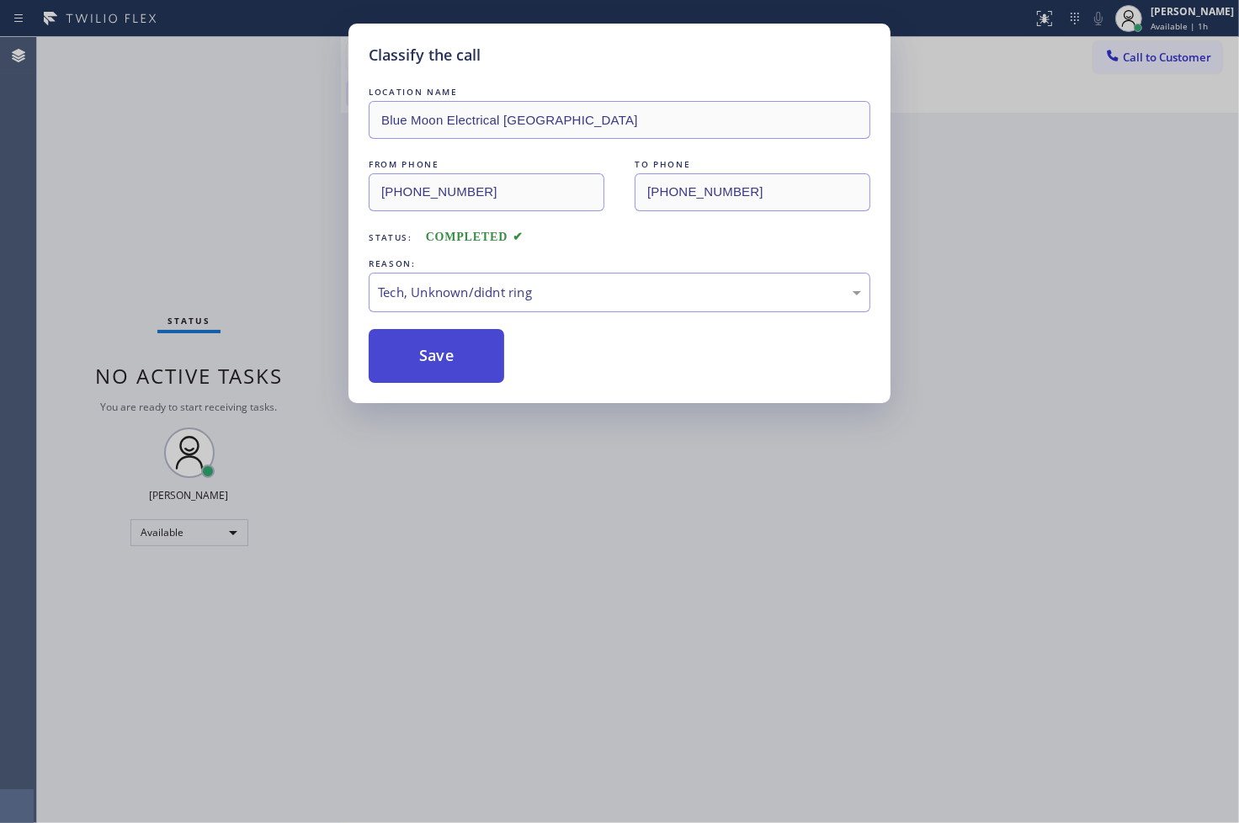
click at [422, 371] on button "Save" at bounding box center [437, 356] width 136 height 54
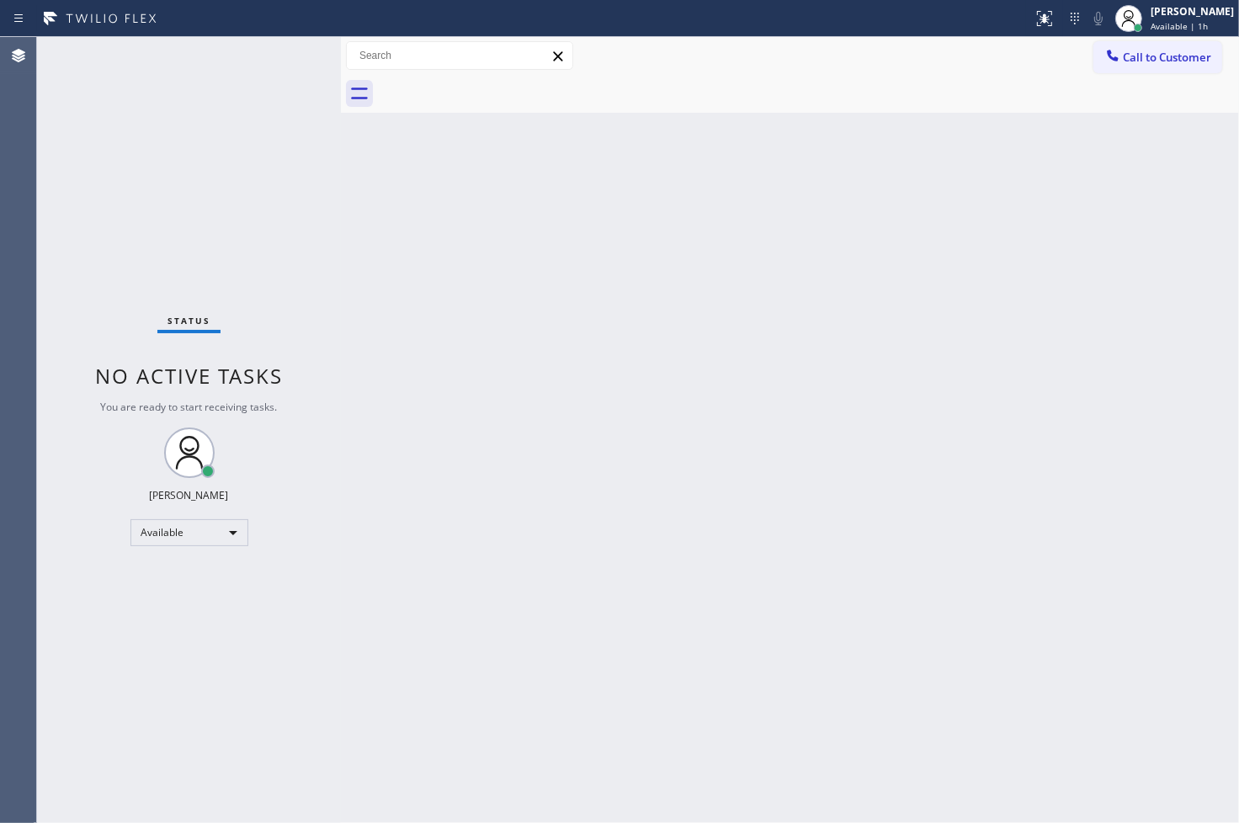
click at [348, 694] on div "Back to Dashboard Change Sender ID Customers Technicians Select a contact Outbo…" at bounding box center [790, 430] width 898 height 786
click at [363, 511] on div "Back to Dashboard Change Sender ID Customers Technicians Select a contact Outbo…" at bounding box center [790, 430] width 898 height 786
click at [120, 629] on div "Status No active tasks You are ready to start receiving tasks. [PERSON_NAME]" at bounding box center [189, 430] width 304 height 786
click at [292, 53] on div "Status No active tasks You are ready to start receiving tasks. [PERSON_NAME]" at bounding box center [189, 430] width 304 height 786
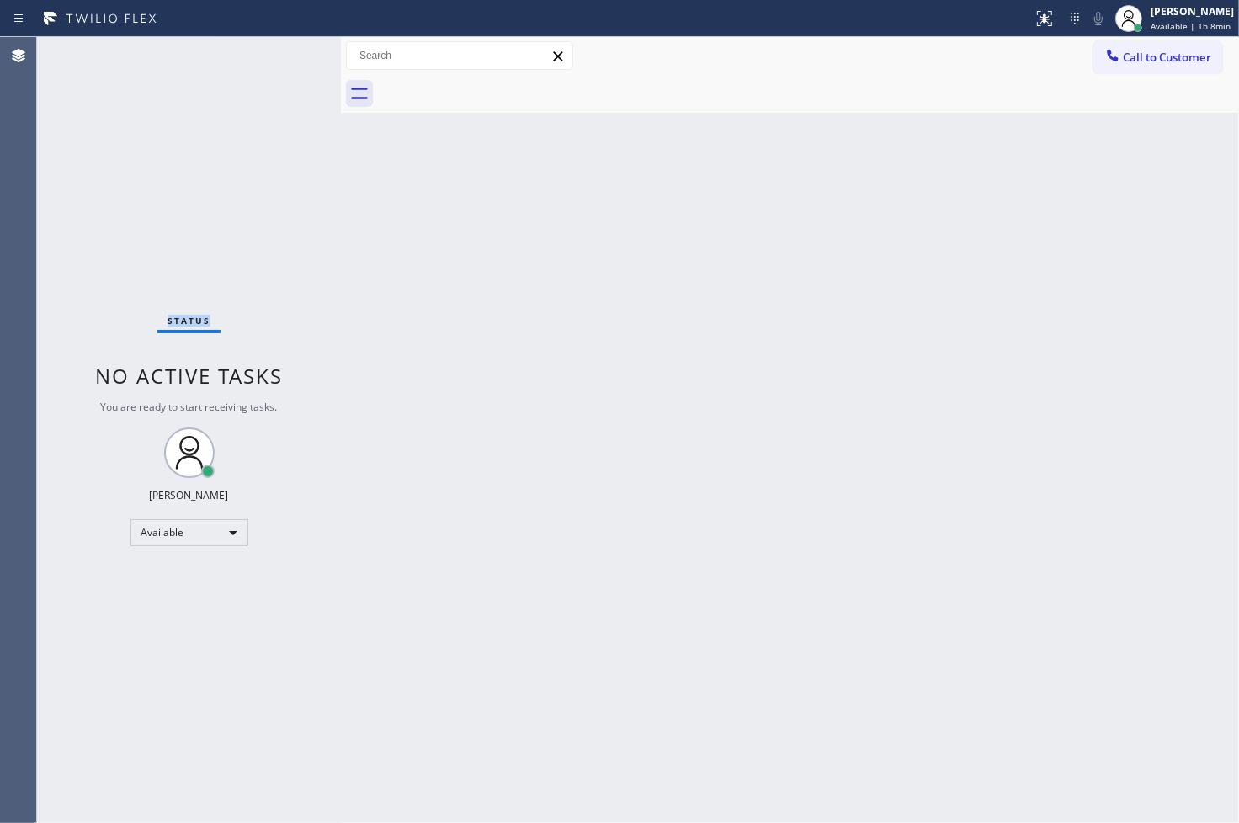
click at [292, 53] on div "Status No active tasks You are ready to start receiving tasks. [PERSON_NAME]" at bounding box center [189, 430] width 304 height 786
click at [131, 652] on div "Status No active tasks You are ready to start receiving tasks. [PERSON_NAME]" at bounding box center [189, 430] width 304 height 786
click at [237, 528] on div "Available" at bounding box center [189, 532] width 118 height 27
click at [200, 619] on li "Break" at bounding box center [187, 619] width 114 height 20
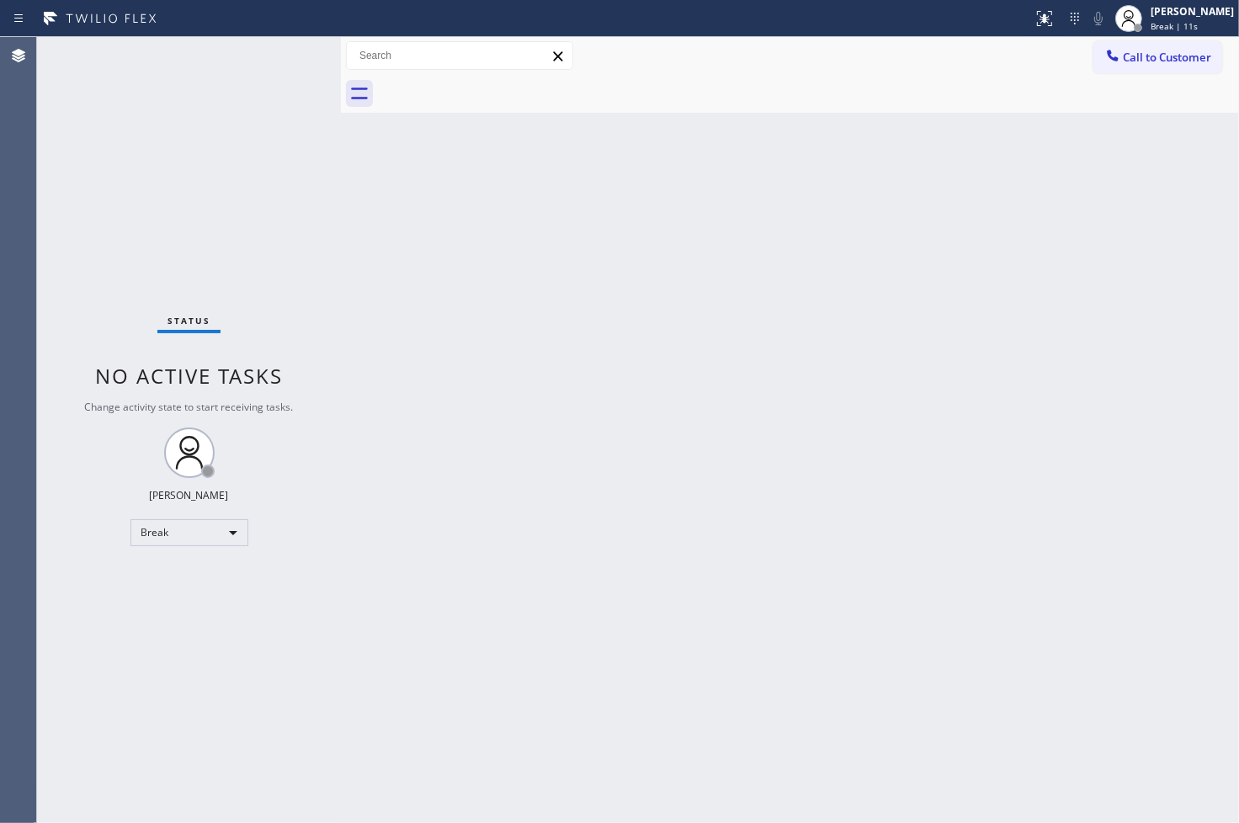
click at [1198, 191] on div "Back to Dashboard Change Sender ID Customers Technicians Select a contact Outbo…" at bounding box center [790, 430] width 898 height 786
